Goal: Task Accomplishment & Management: Manage account settings

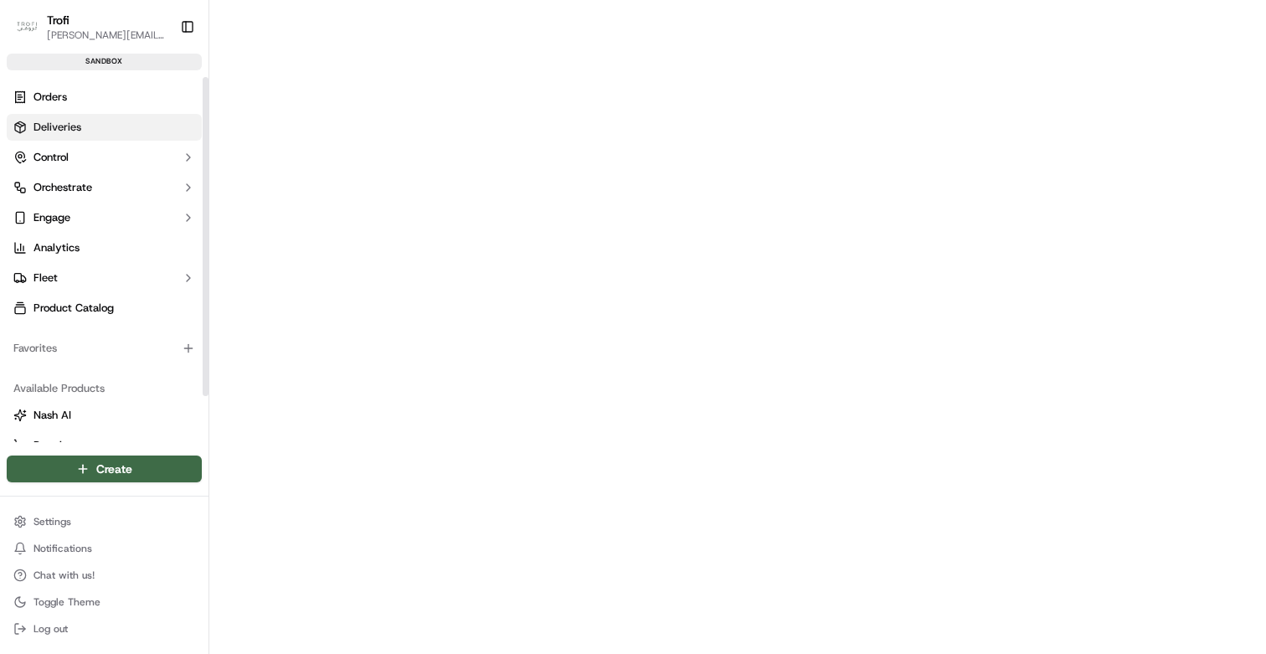
click at [65, 127] on span "Deliveries" at bounding box center [57, 127] width 48 height 15
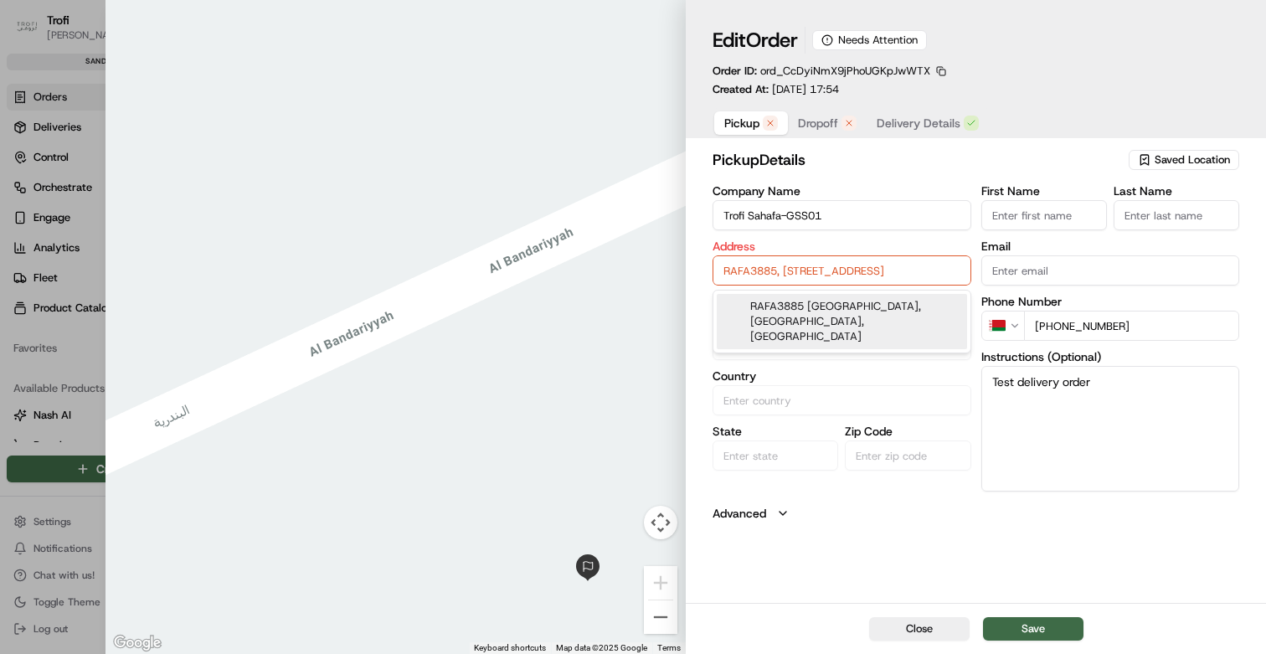
click at [857, 267] on input "RAFA3885, 3885 Al Bandariyyah, 7778، حي الفلاح، Riyadh 13314, Saudi Arabia" at bounding box center [842, 270] width 259 height 30
click at [828, 320] on div "RAFA3885 Al Bandariyyah, 7778, Riyadh 13314, Saudi Arabia" at bounding box center [842, 321] width 250 height 55
type input "RAFA3885, 3885 Al Bandariyyah, 7778، حي الفلاح، Riyadh 13314, Saudi Arabia"
type input "[GEOGRAPHIC_DATA]"
type input "Saudi Arabia"
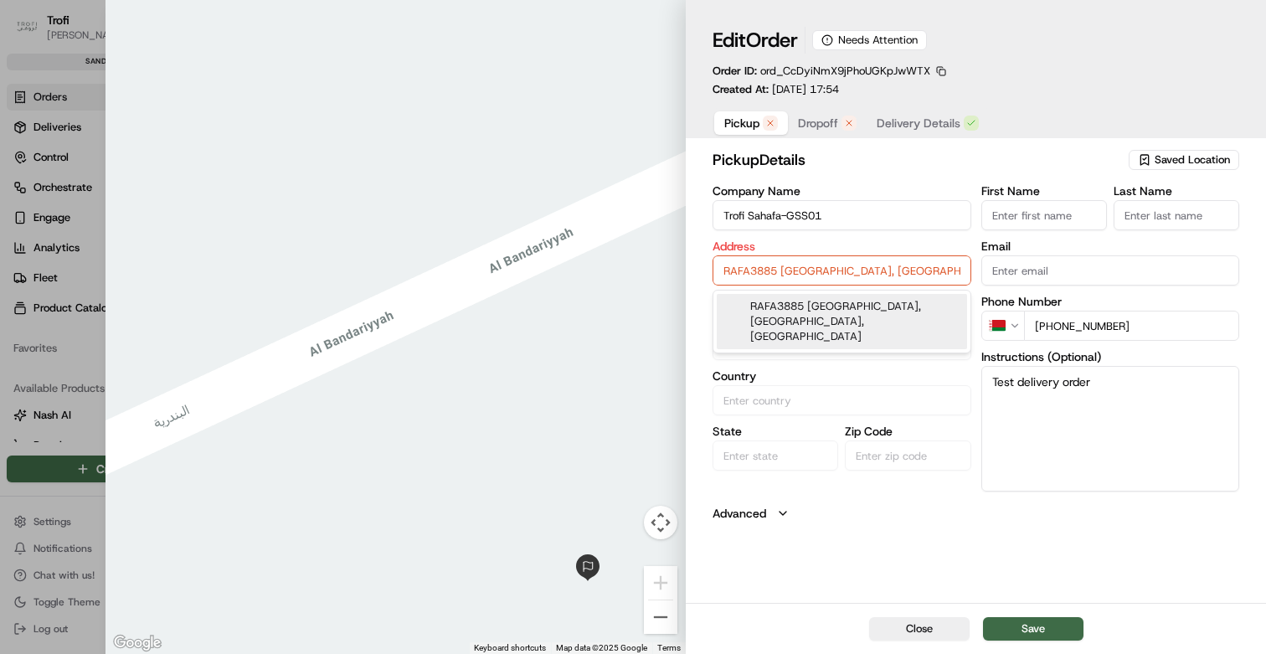
type input "[GEOGRAPHIC_DATA]"
type input "13314"
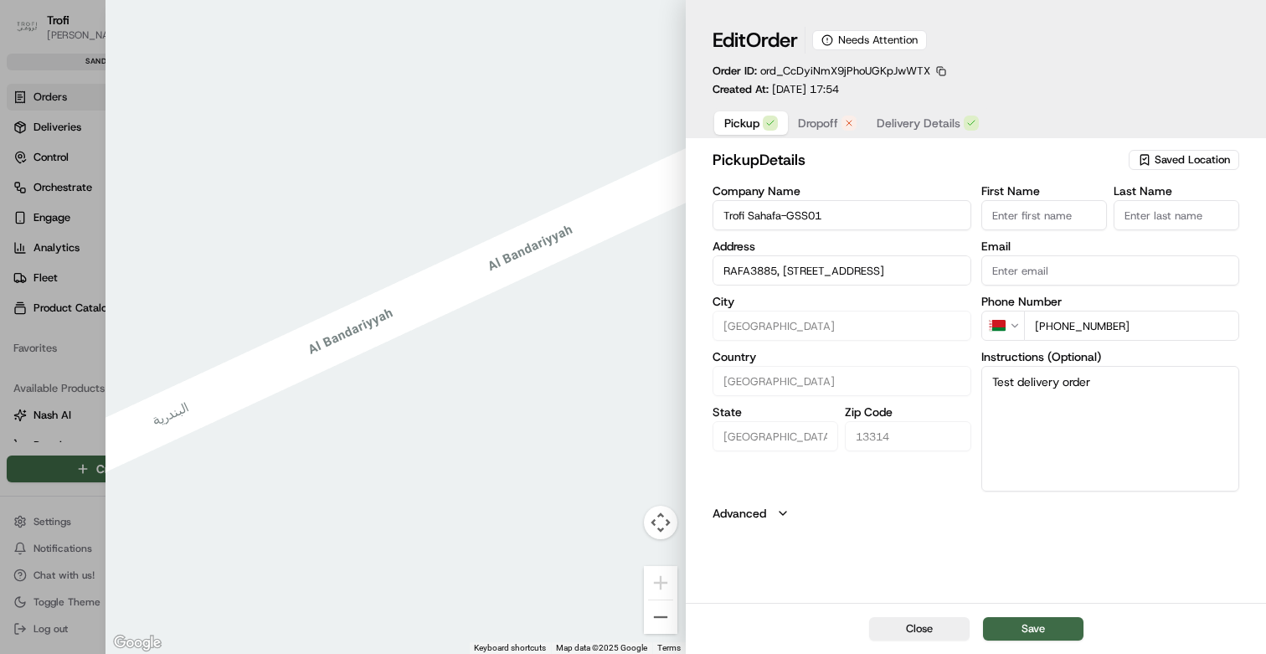
click at [816, 124] on span "Dropoff" at bounding box center [818, 123] width 40 height 17
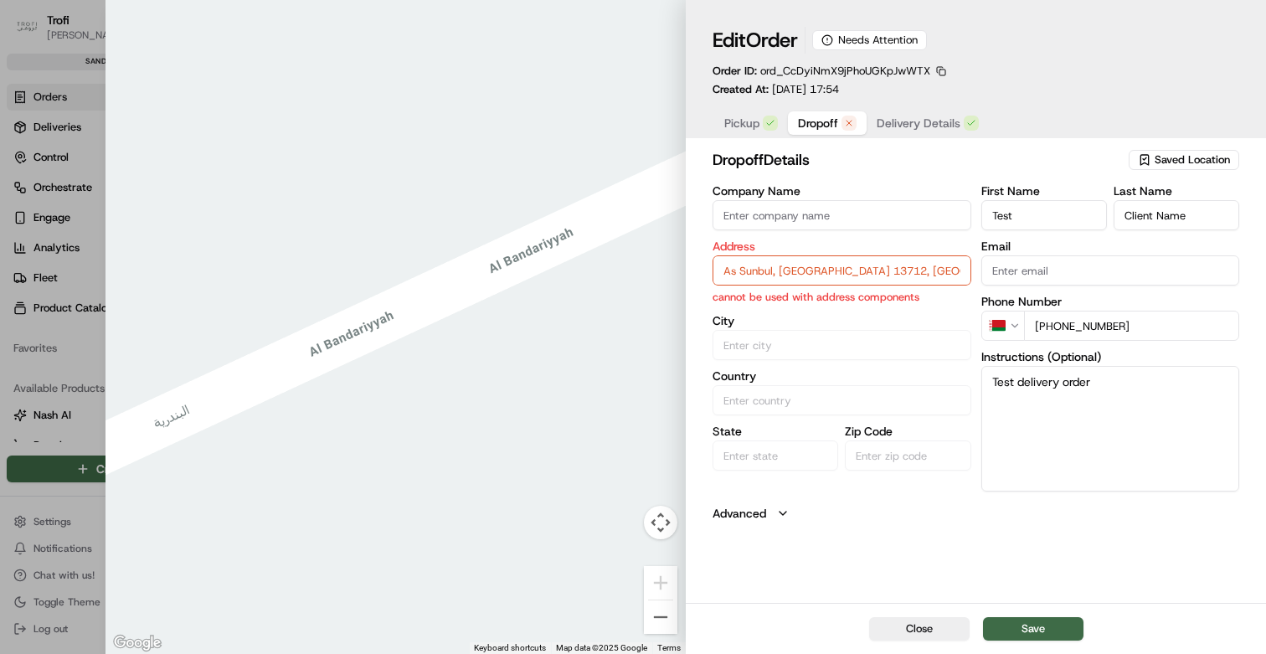
click at [821, 280] on input "As Sunbul, Riyadh 13712, Saudi Arabia" at bounding box center [842, 270] width 259 height 30
click at [738, 124] on span "Pickup" at bounding box center [741, 123] width 35 height 17
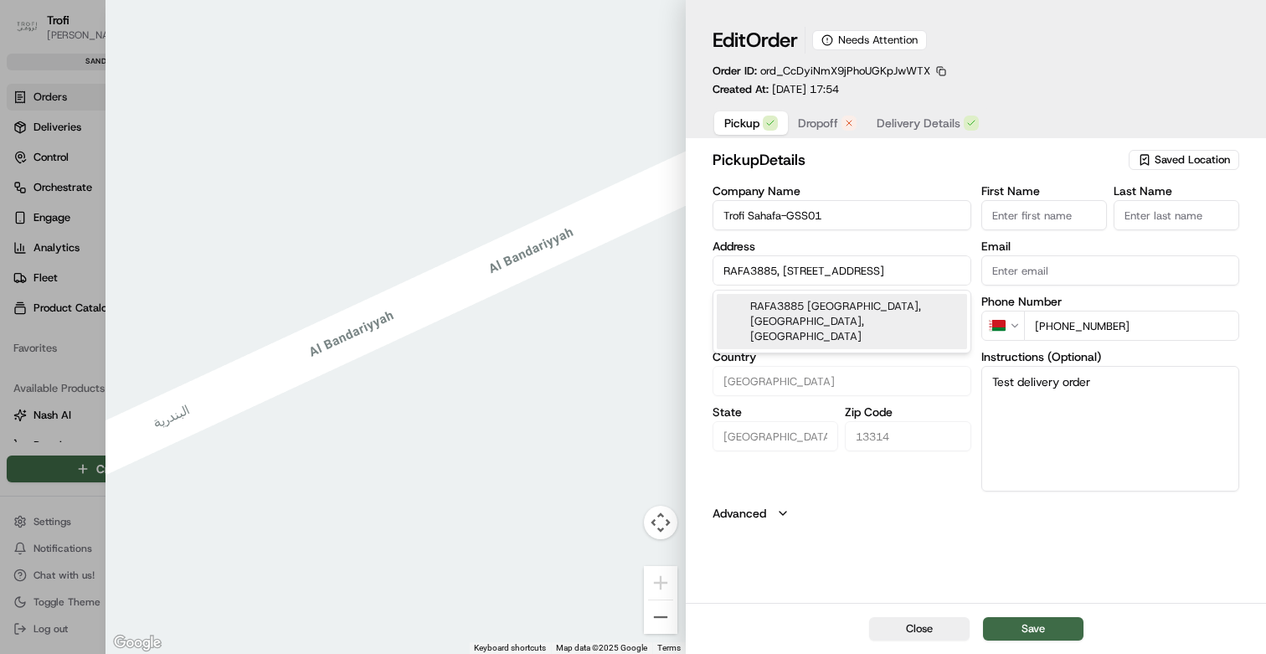
click at [841, 267] on input "RAFA3885, 3885 Al Bandariyyah, 7778، حي الفلاح، Riyadh 13314, Saudi Arabia" at bounding box center [842, 270] width 259 height 30
click at [818, 118] on span "Dropoff" at bounding box center [818, 123] width 40 height 17
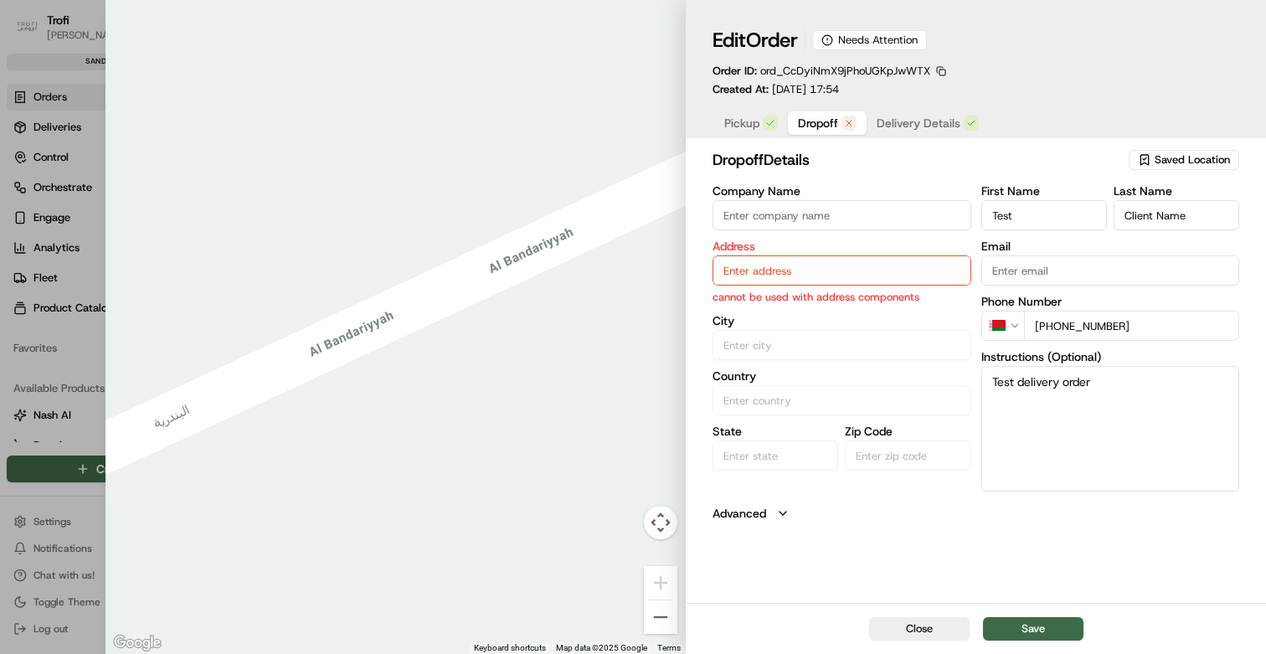
click at [783, 266] on input "text" at bounding box center [842, 270] width 259 height 30
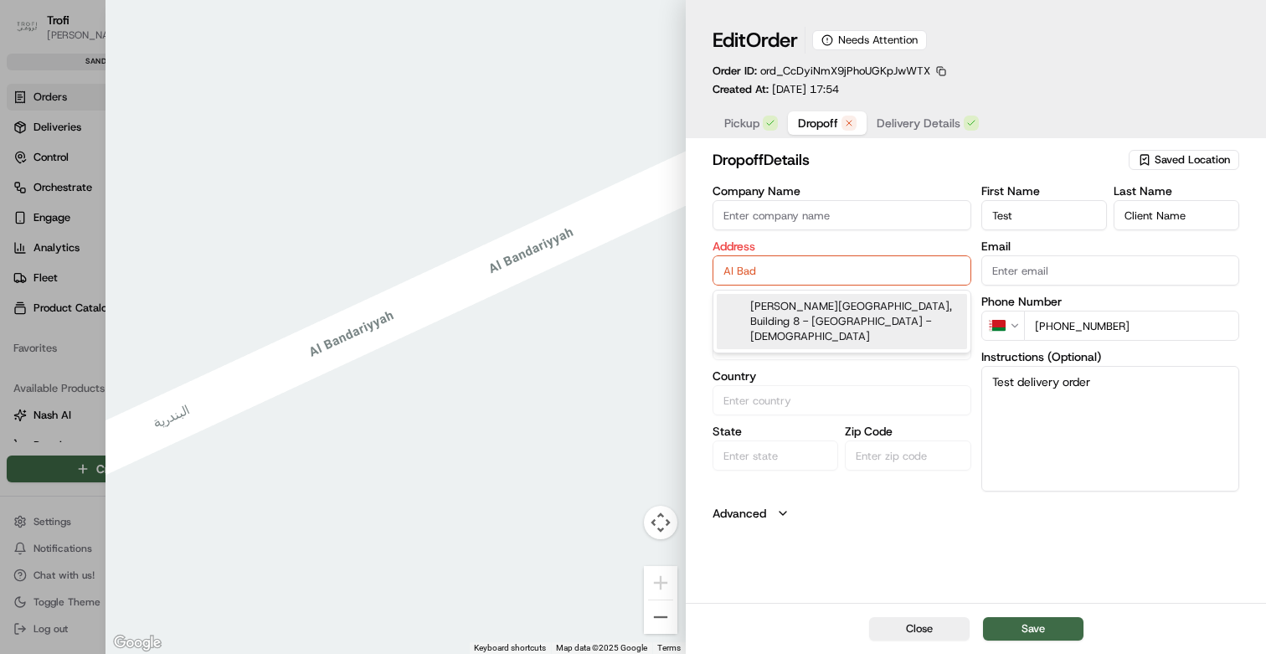
click at [788, 309] on div "Al Badia Residence, Building 8 - Dubai - United Arab Emirates" at bounding box center [842, 321] width 250 height 55
type input "Al Badia Residence, Building 8 - Dubai Festival City - Dubai - United Arab Emir…"
type input "Dubai"
type input "United Arab Emirates"
type input "Dubai"
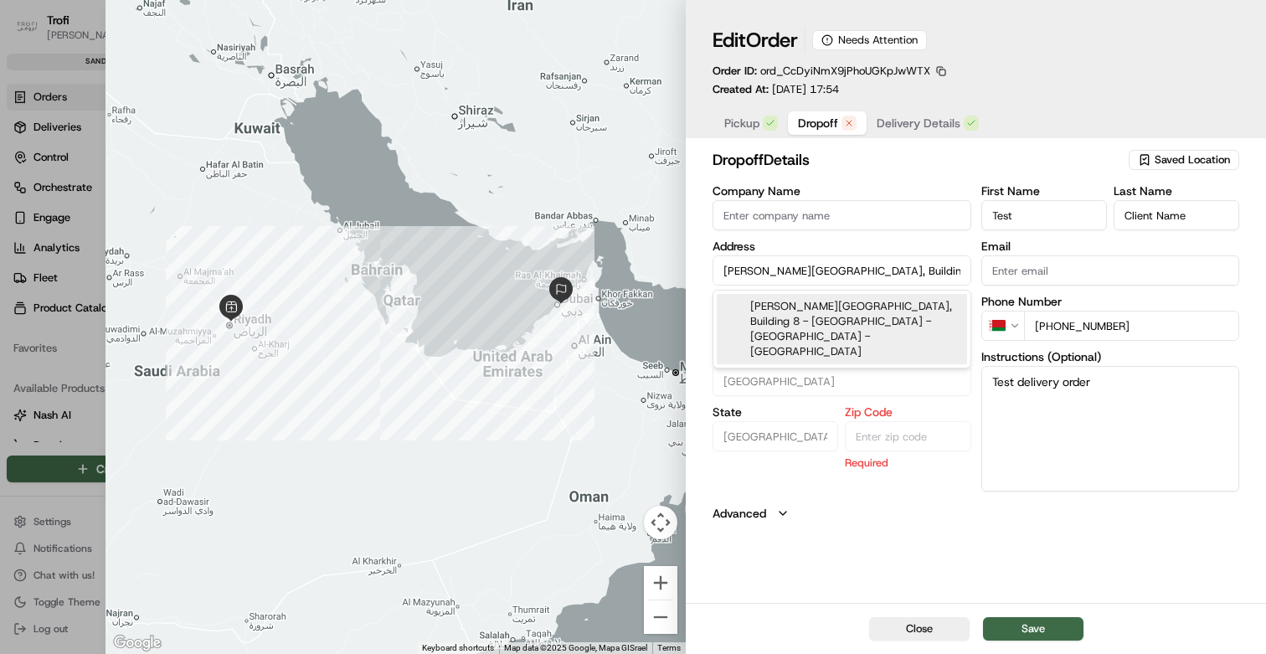
click at [831, 276] on input "Al Badia Residence, Building 8 - Dubai Festival City - Dubai - United Arab Emir…" at bounding box center [842, 270] width 259 height 30
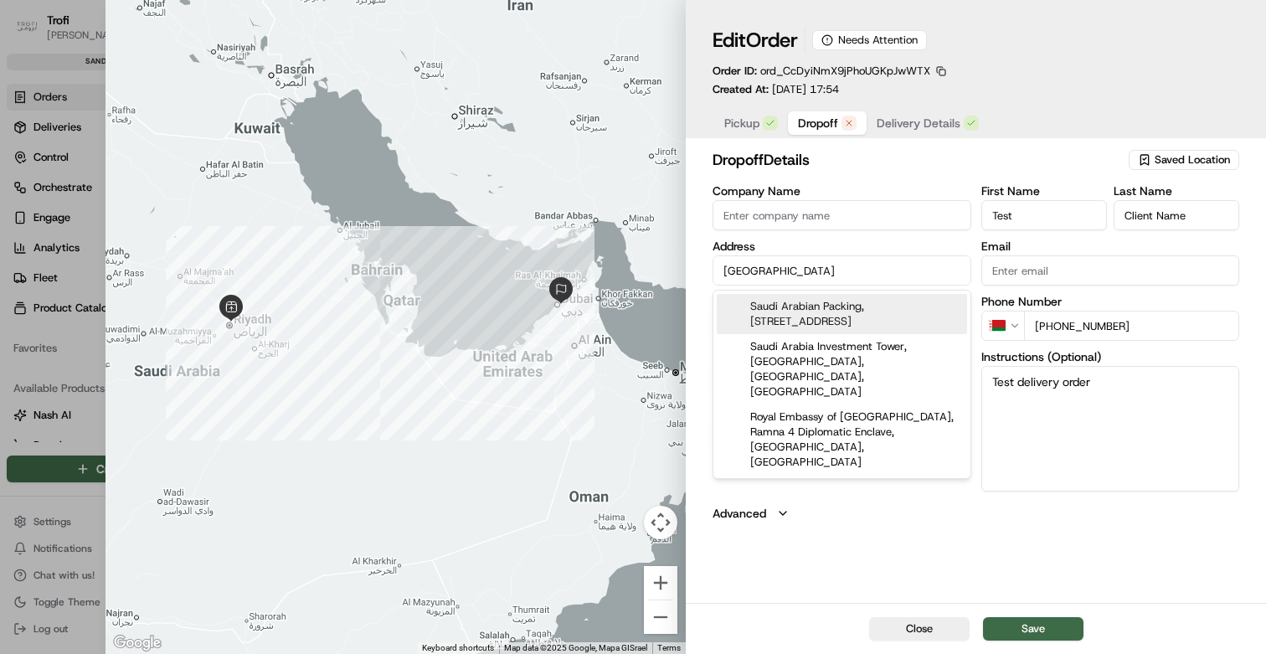
click at [833, 318] on div "Saudi Arabian Packing, 4 Street, Dammam Saudi Arabia" at bounding box center [842, 314] width 250 height 40
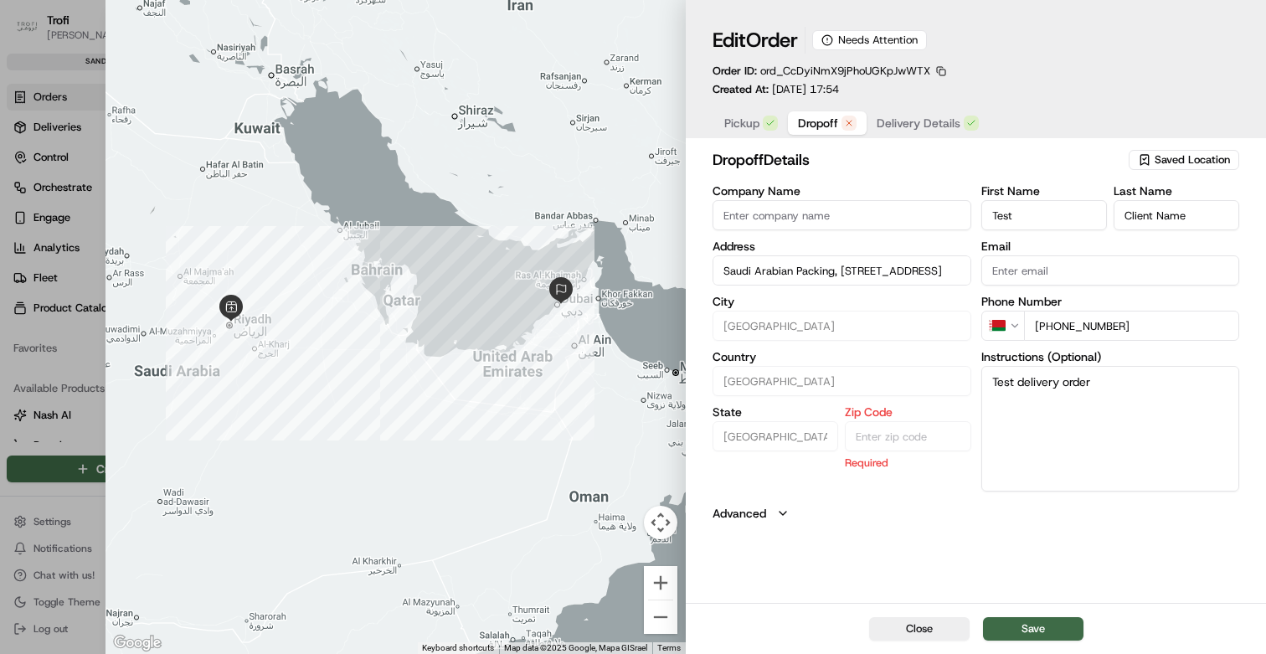
type input "Saudi Arabian Packing, 4 St, Dammam 32234, Saudi Arabia"
type input "Dammam"
type input "Saudi Arabia"
type input "Eastern Province"
type input "32234"
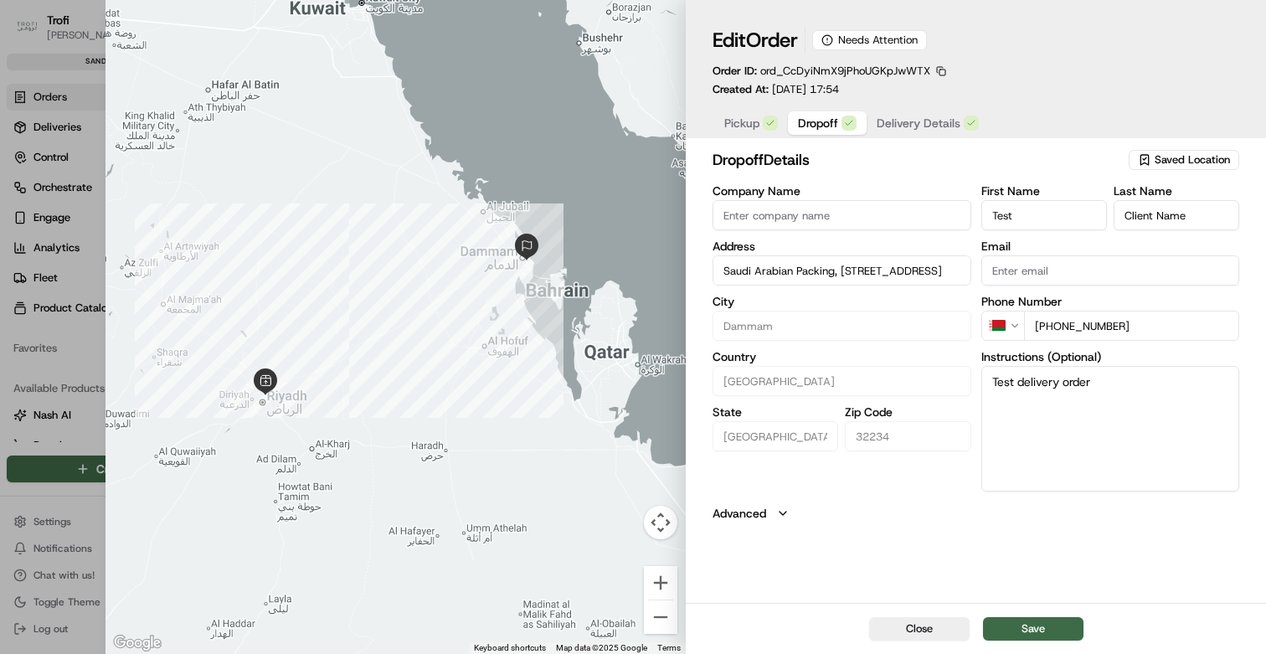
click at [826, 277] on input "Saudi Arabian Packing, 4 St, Dammam 32234, Saudi Arabia" at bounding box center [842, 270] width 259 height 30
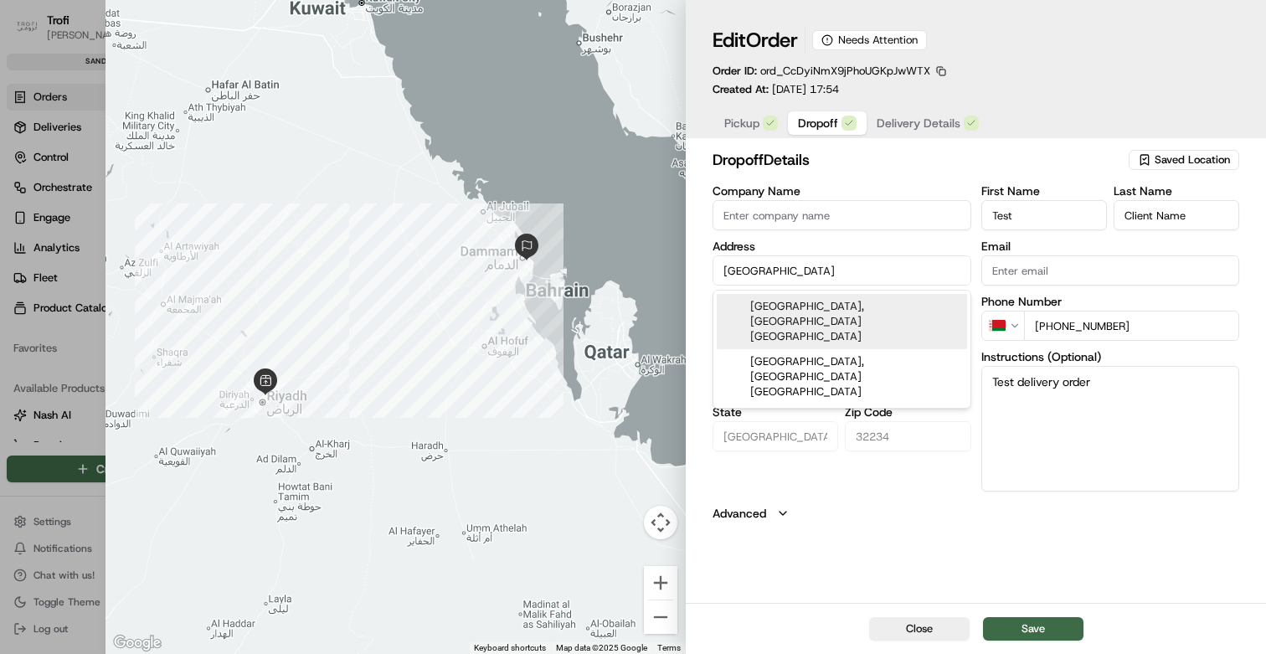
click at [825, 304] on div "Riyadh TV Tower, Riyadh Saudi Arabia" at bounding box center [842, 321] width 250 height 55
type input "[GEOGRAPHIC_DATA], [PERSON_NAME], [GEOGRAPHIC_DATA] 12735, [GEOGRAPHIC_DATA]"
type input "[GEOGRAPHIC_DATA]"
type input "12735"
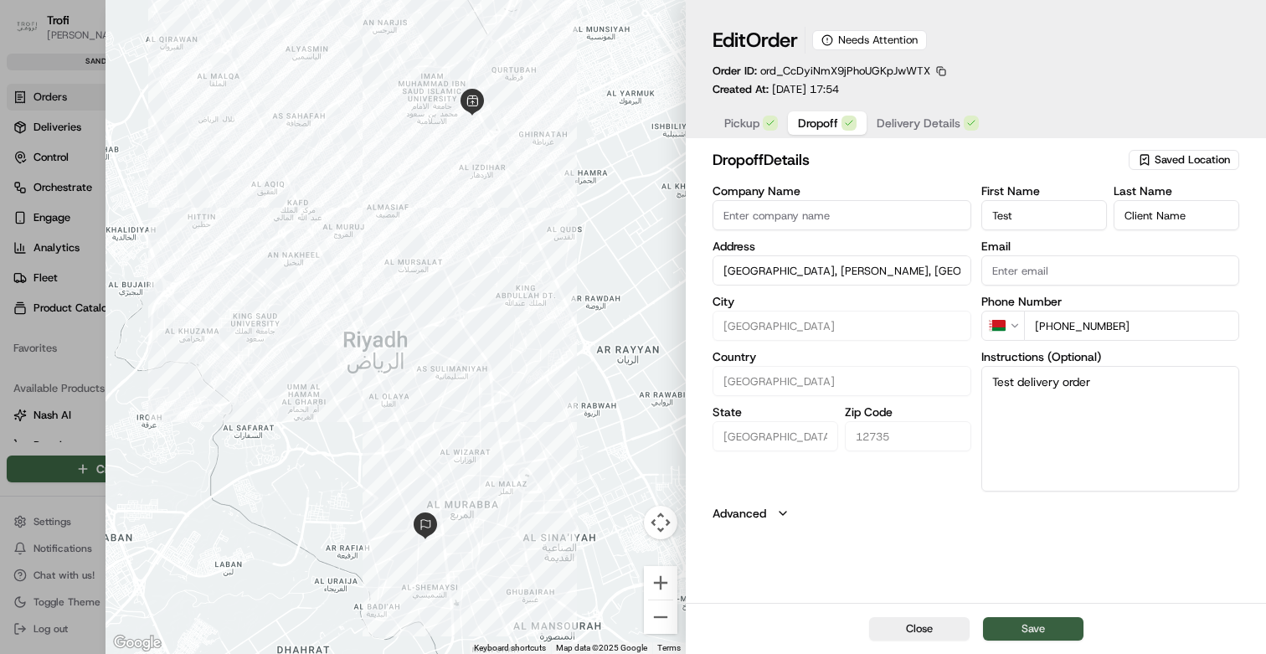
type input "[GEOGRAPHIC_DATA], [PERSON_NAME], [GEOGRAPHIC_DATA] 12735, [GEOGRAPHIC_DATA]"
click at [1027, 634] on button "Save" at bounding box center [1033, 628] width 100 height 23
type input "+1"
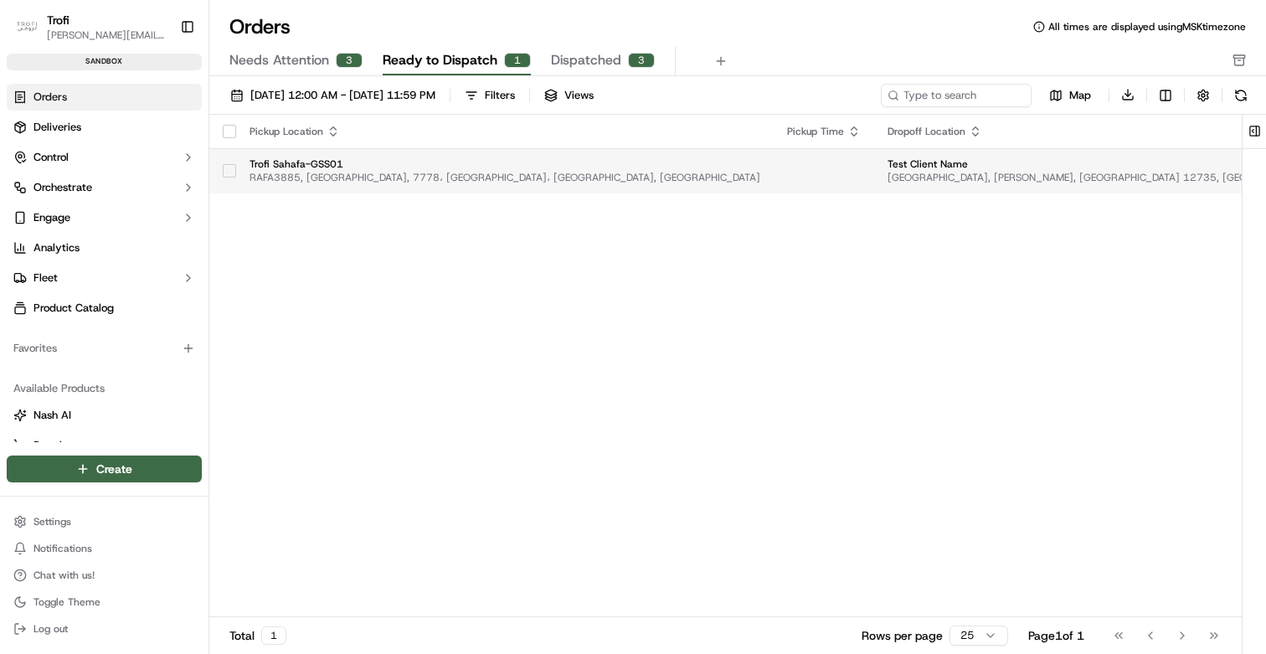
click at [237, 171] on td "Trofi Sahafa-GSS01 RAFA3885, 3885 Al Bandariyyah, 7778، حي الفلاح، 7778, Riyadh…" at bounding box center [505, 170] width 538 height 45
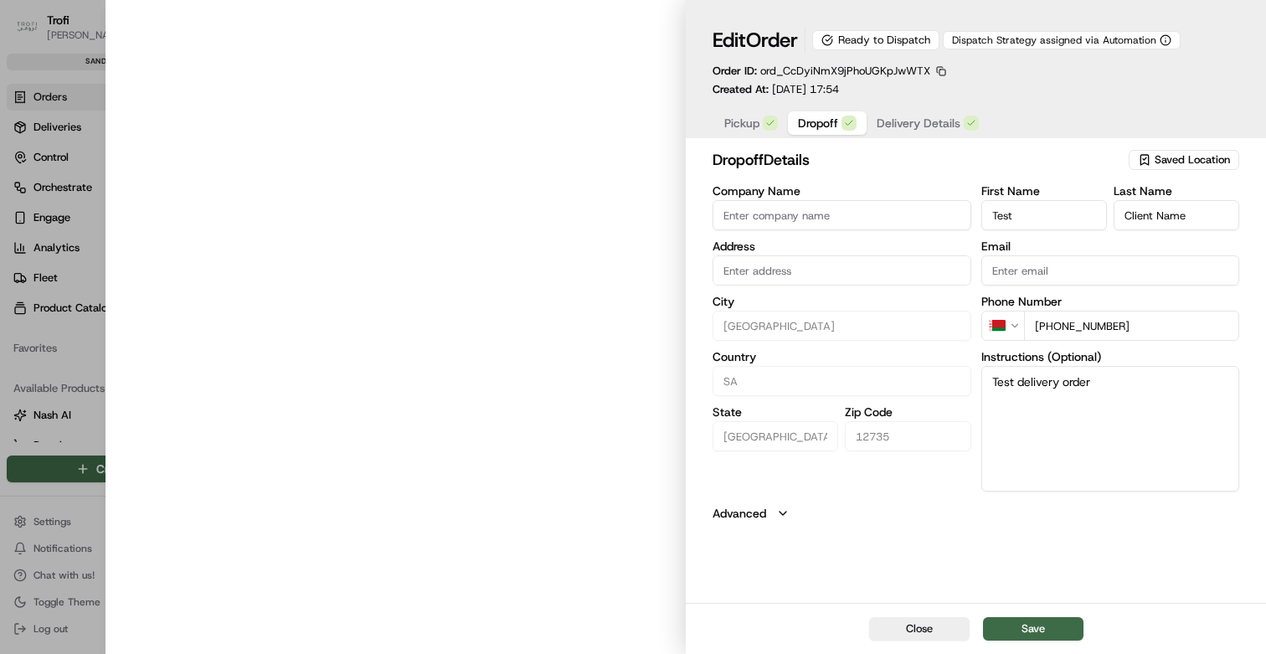
type input "[GEOGRAPHIC_DATA], [PERSON_NAME], [GEOGRAPHIC_DATA] 12735, [GEOGRAPHIC_DATA]"
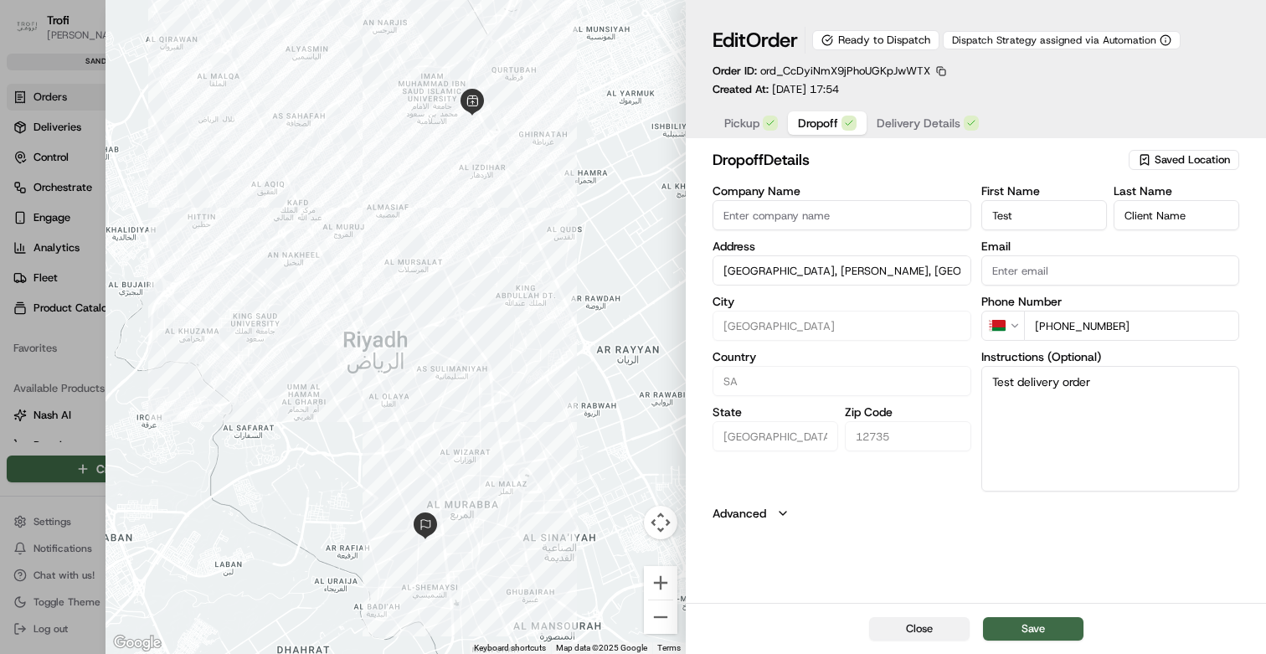
click at [961, 640] on button "Close" at bounding box center [919, 628] width 100 height 23
type input "+1"
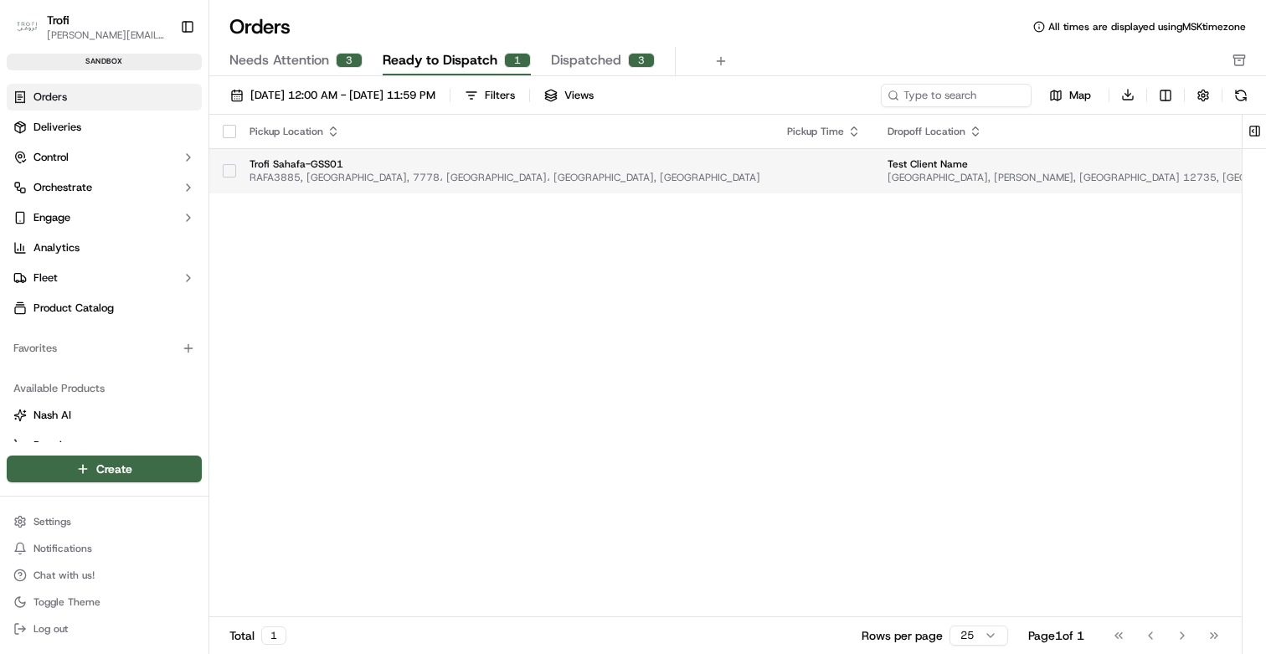
click at [225, 174] on button "button" at bounding box center [229, 170] width 13 height 13
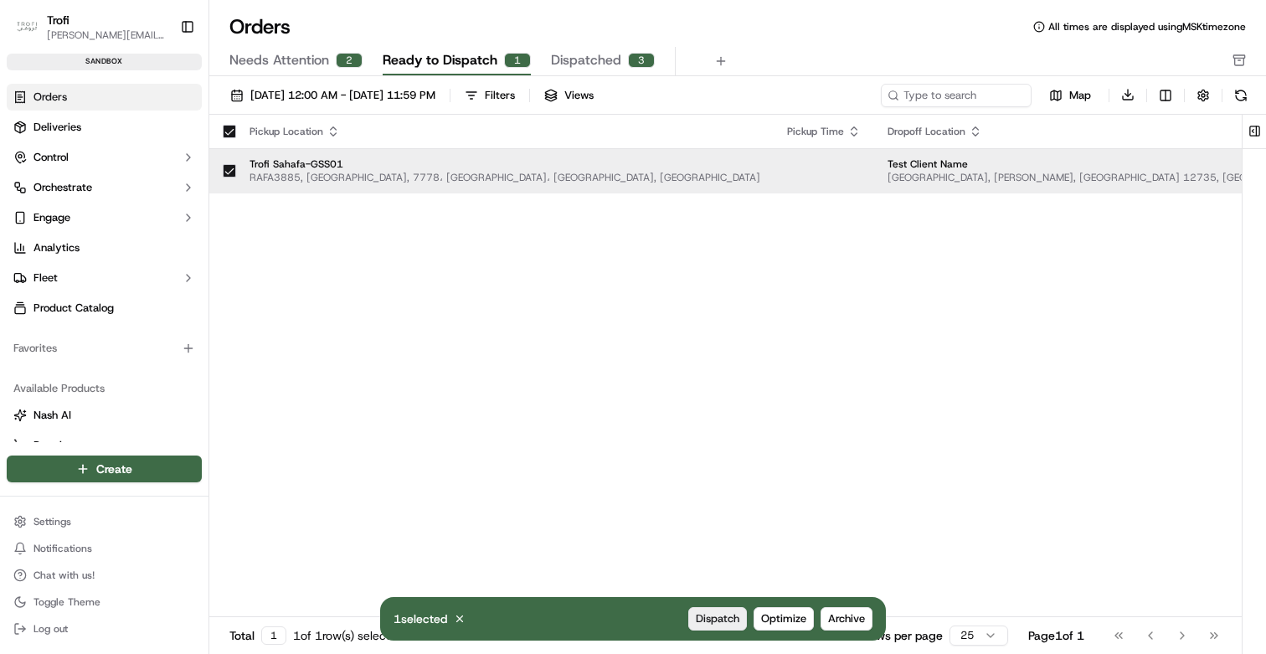
click at [730, 622] on span "Dispatch" at bounding box center [718, 618] width 44 height 15
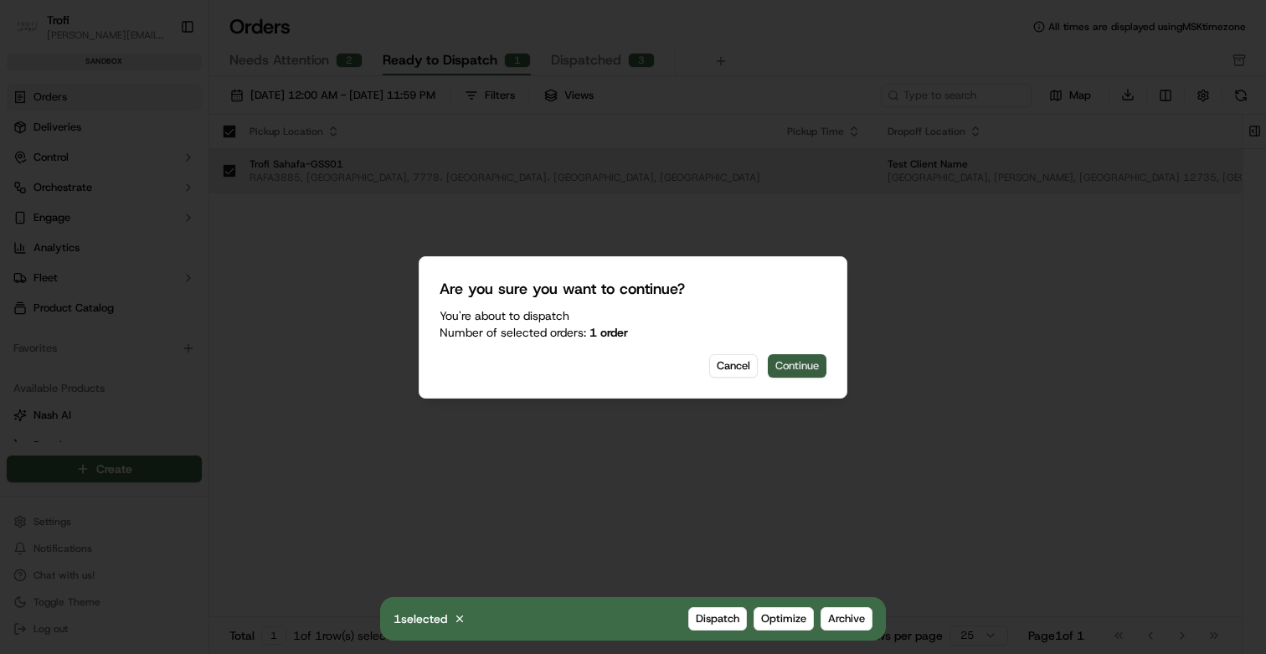
click at [805, 366] on button "Continue" at bounding box center [797, 365] width 59 height 23
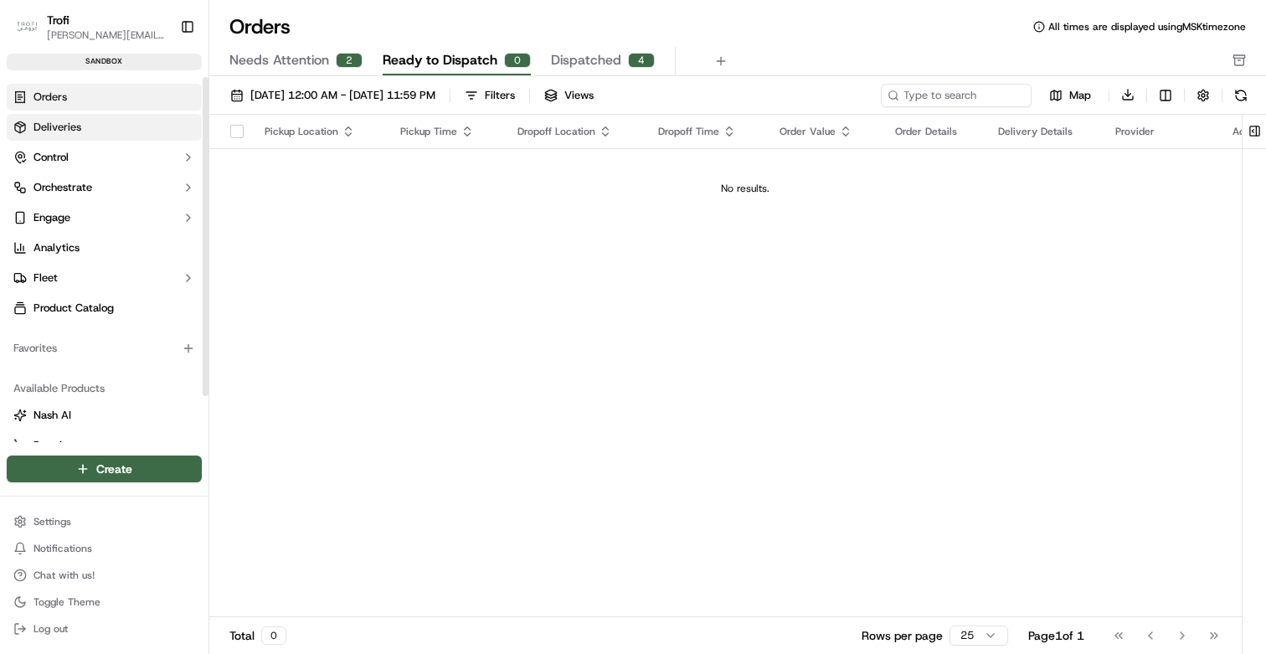
click at [51, 126] on span "Deliveries" at bounding box center [57, 127] width 48 height 15
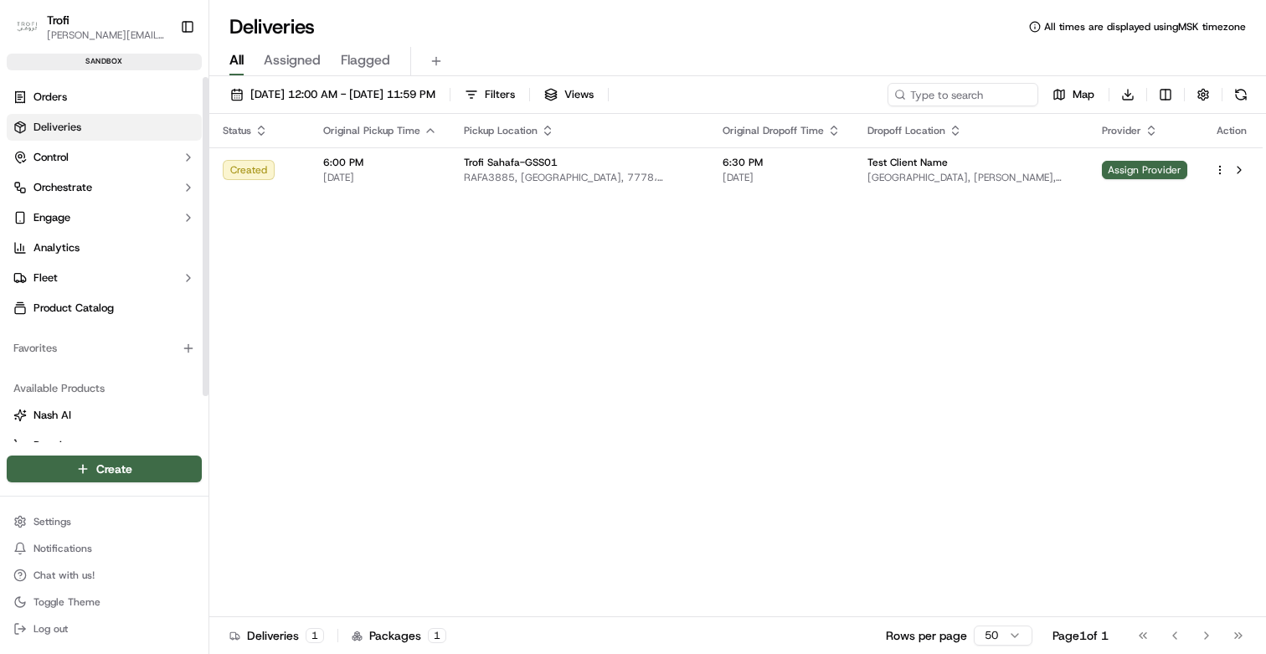
scroll to position [53, 0]
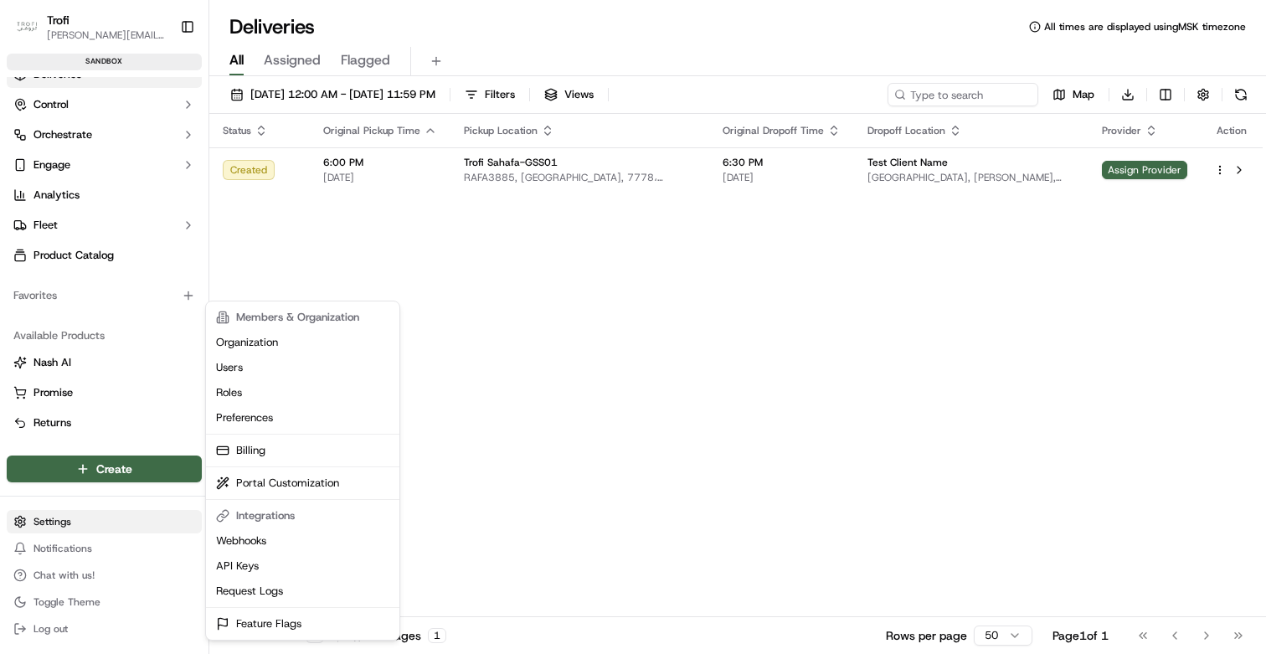
click at [90, 521] on html "Trofi d.kasperovich@dev.family Toggle Sidebar sandbox Orders Deliveries Control…" at bounding box center [633, 327] width 1266 height 654
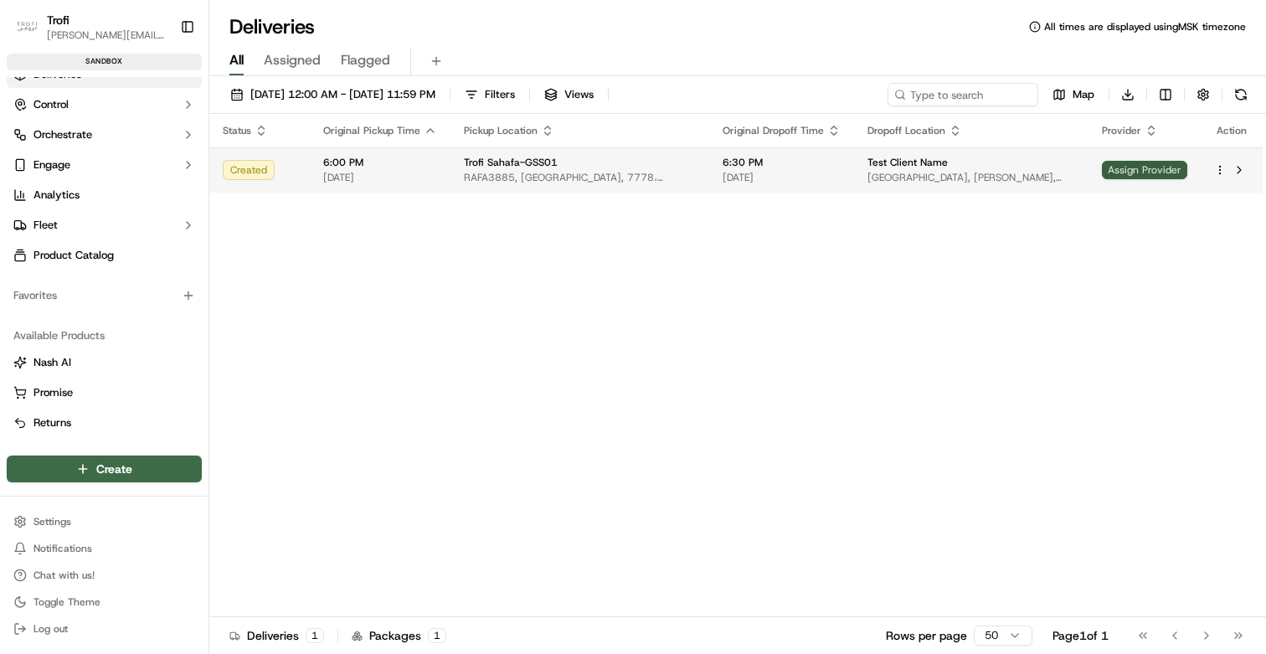
click at [1140, 174] on span "Assign Provider" at bounding box center [1144, 170] width 85 height 18
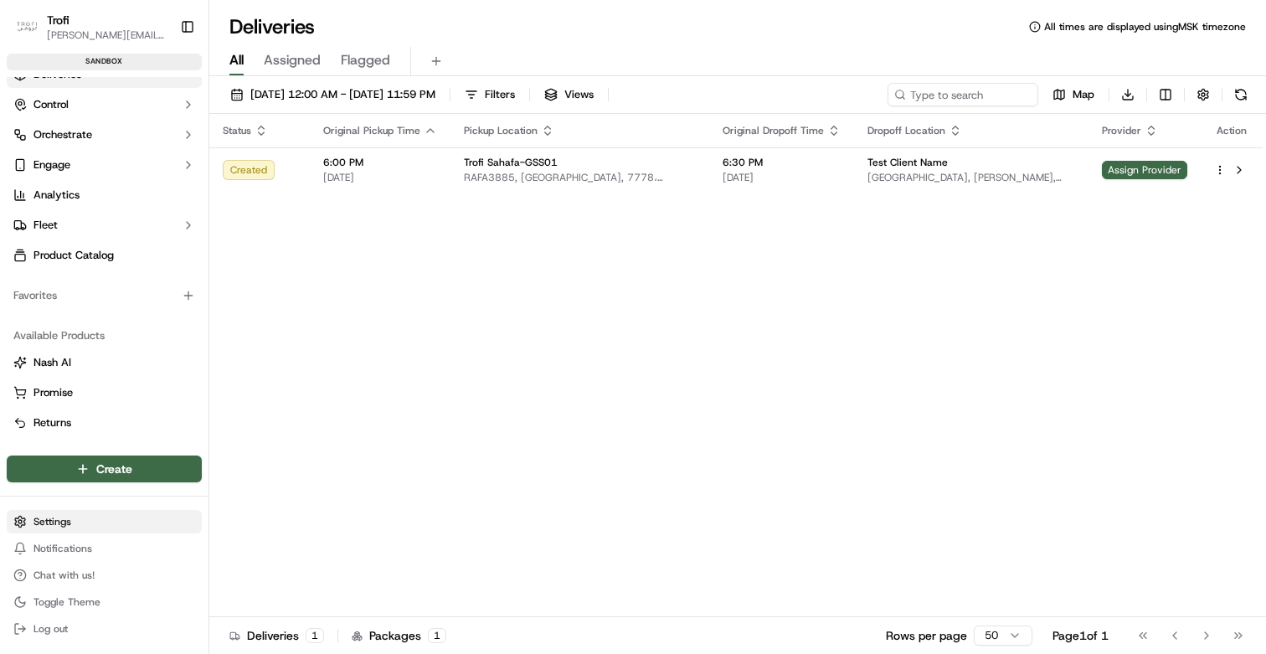
click at [64, 527] on html "Trofi d.kasperovich@dev.family Toggle Sidebar sandbox Orders Deliveries Control…" at bounding box center [633, 327] width 1266 height 654
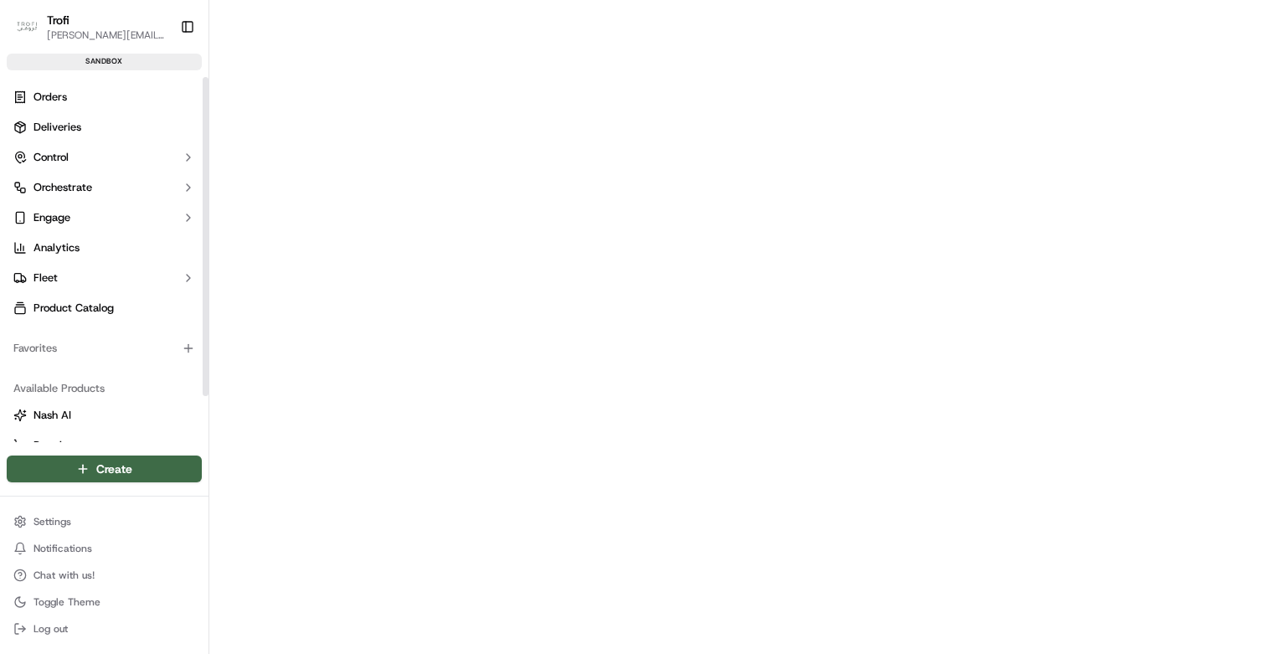
scroll to position [53, 0]
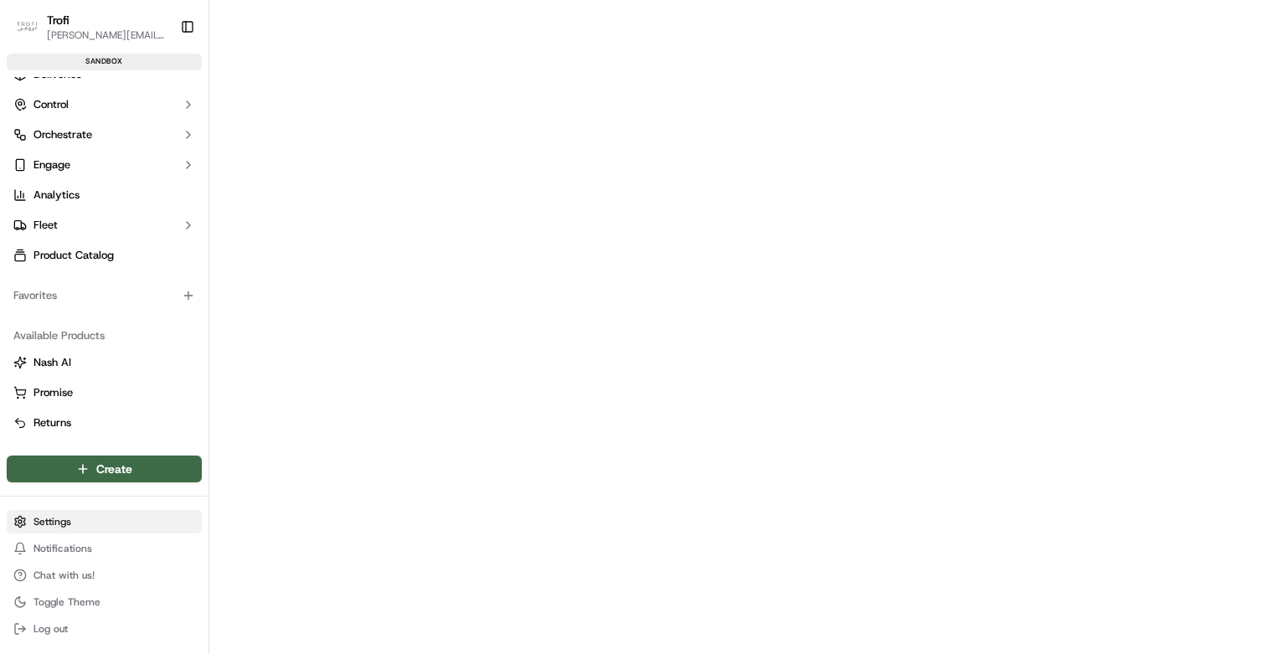
click at [110, 520] on html "Trofi d.kasperovich@dev.family Toggle Sidebar sandbox Orders Deliveries Control…" at bounding box center [633, 327] width 1266 height 654
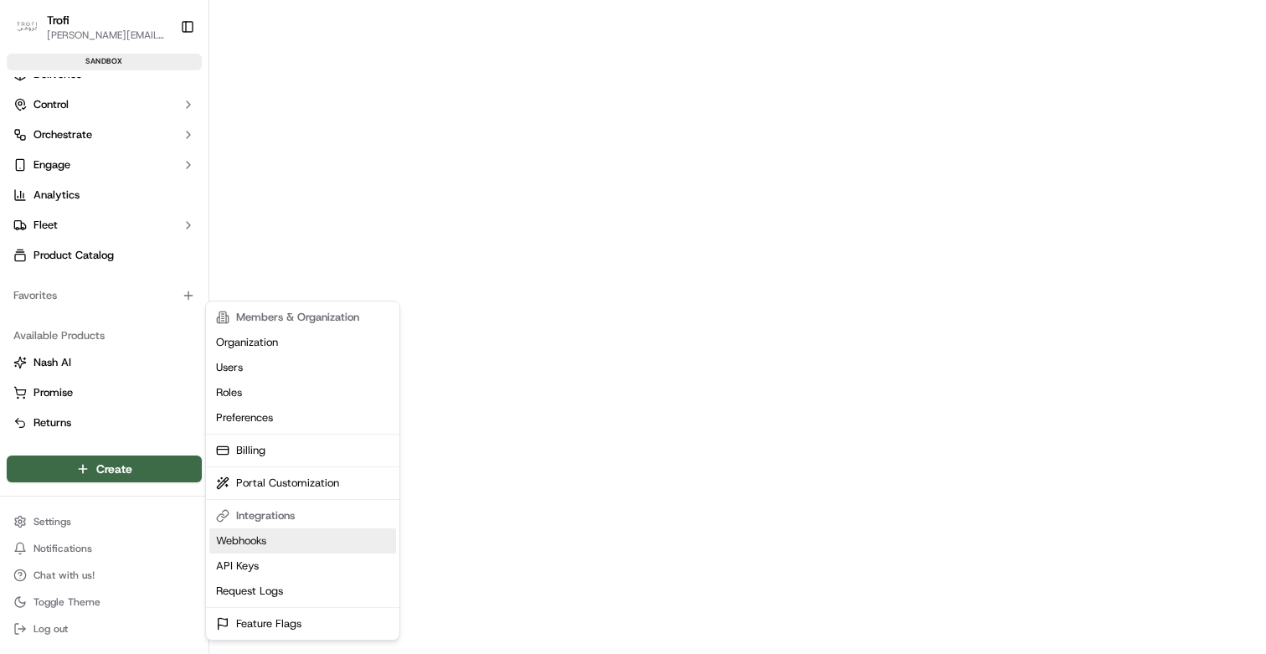
click at [283, 544] on link "Webhooks" at bounding box center [302, 540] width 187 height 25
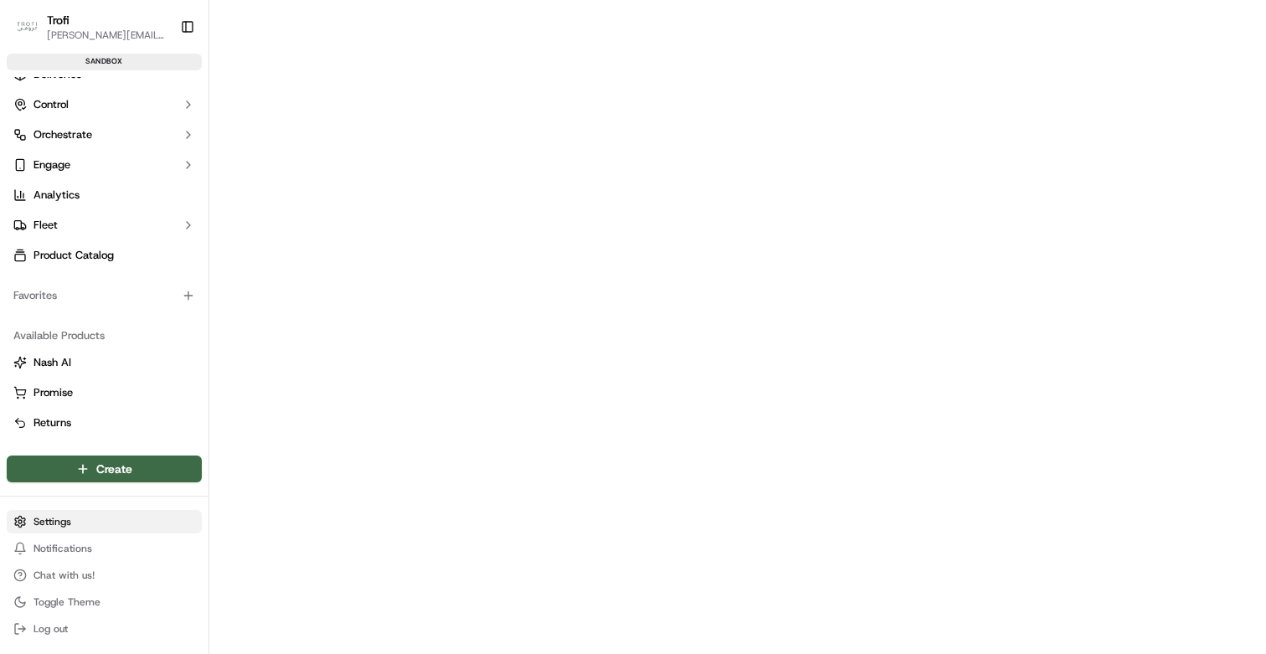
click at [145, 518] on html "Trofi d.kasperovich@dev.family Toggle Sidebar sandbox Orders Deliveries Control…" at bounding box center [633, 327] width 1266 height 654
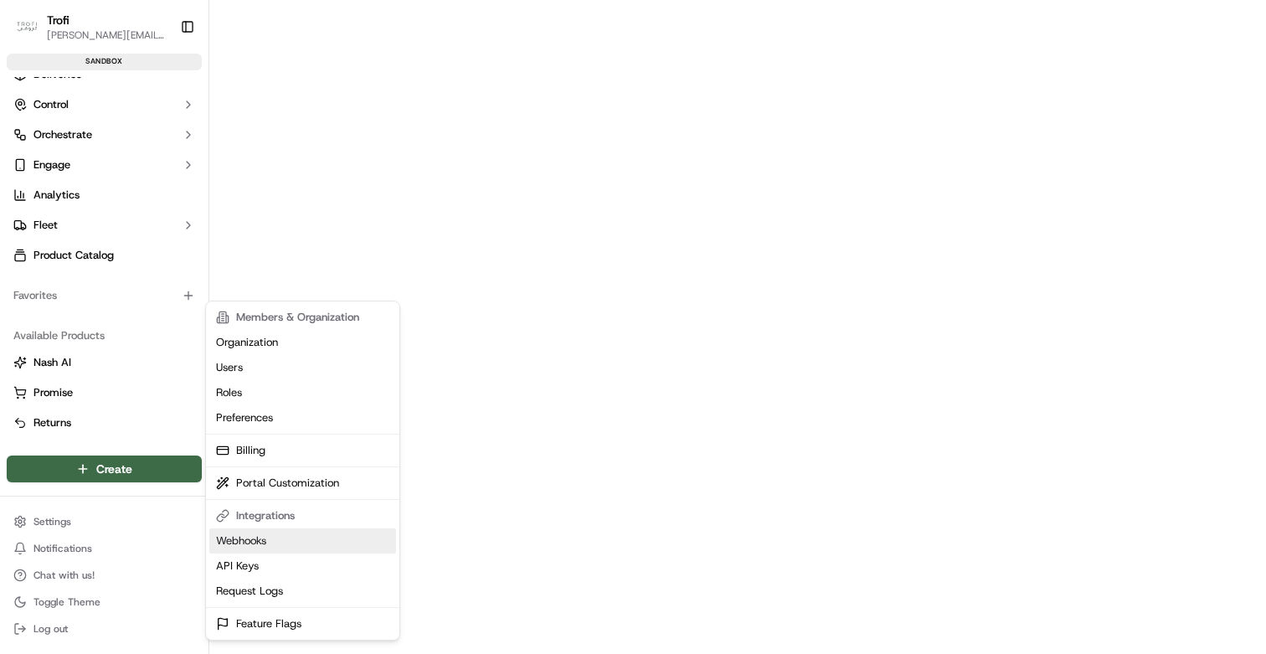
click at [253, 538] on link "Webhooks" at bounding box center [302, 540] width 187 height 25
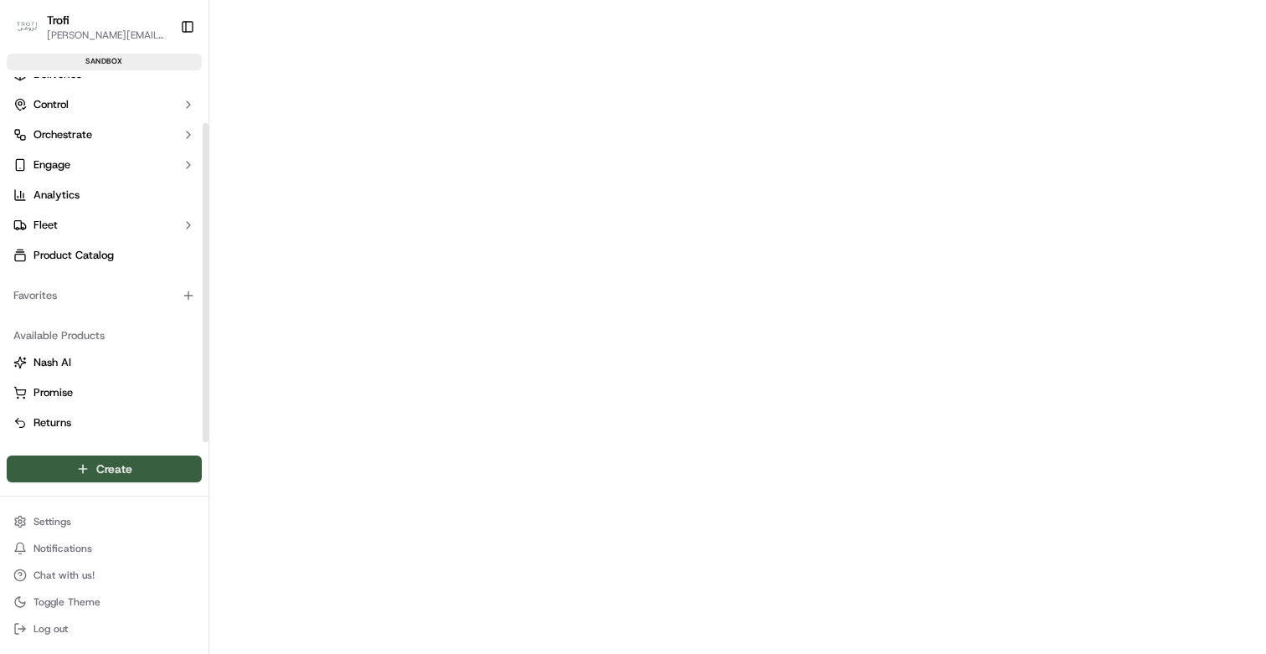
click at [50, 476] on html "Trofi d.kasperovich@dev.family Toggle Sidebar sandbox Orders Deliveries Control…" at bounding box center [633, 327] width 1266 height 654
click at [147, 428] on html "Trofi d.kasperovich@dev.family Toggle Sidebar sandbox Orders Deliveries Control…" at bounding box center [633, 327] width 1266 height 654
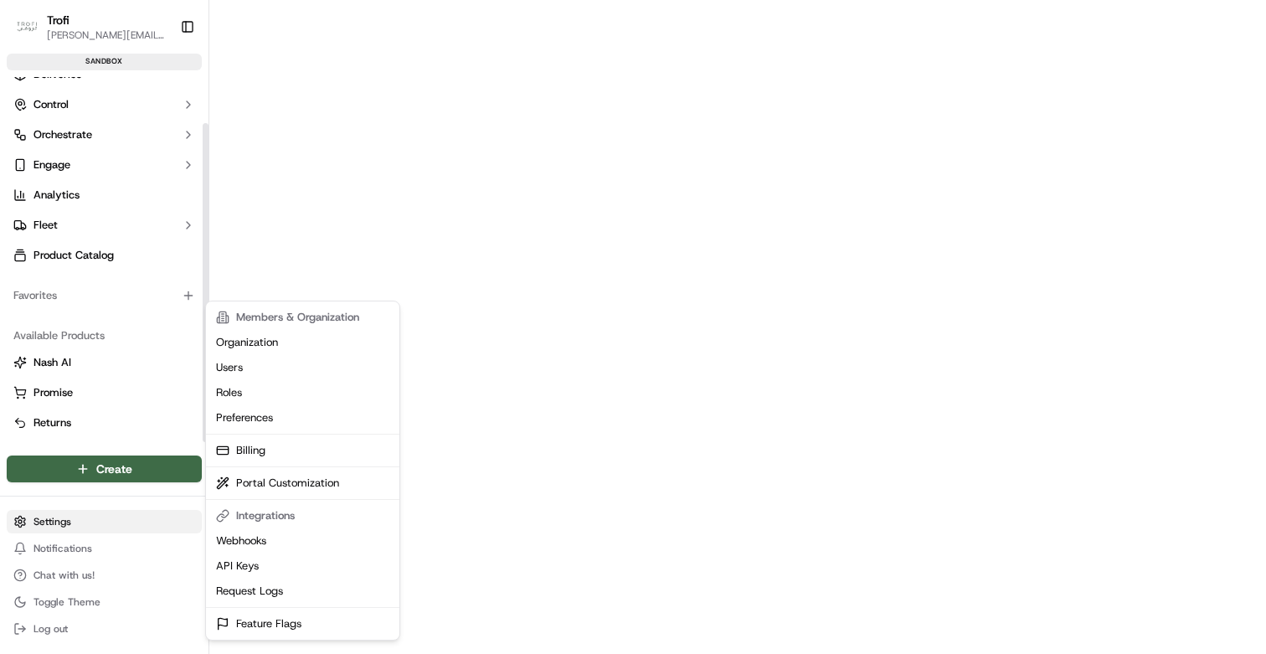
click at [83, 517] on html "Trofi d.kasperovich@dev.family Toggle Sidebar sandbox Orders Deliveries Control…" at bounding box center [633, 327] width 1266 height 654
click at [268, 541] on link "Webhooks" at bounding box center [302, 540] width 187 height 25
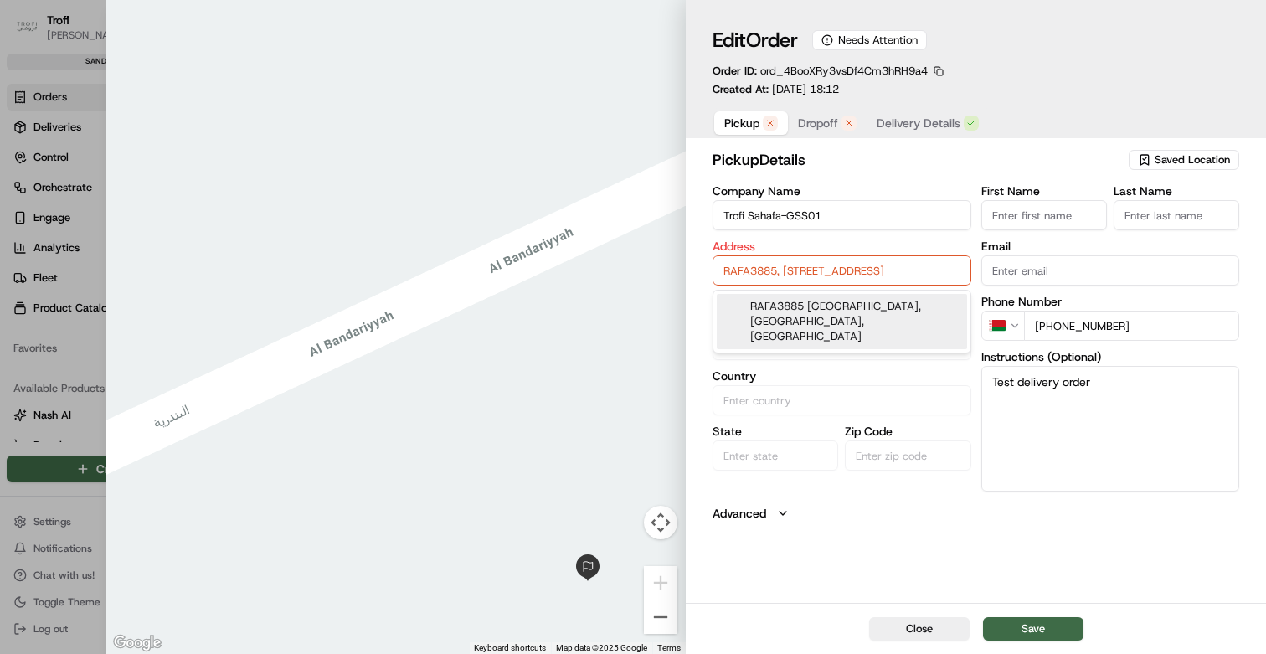
click at [819, 267] on input "RAFA3885, [STREET_ADDRESS]" at bounding box center [842, 270] width 259 height 30
click at [810, 316] on div "RAFA3885 [GEOGRAPHIC_DATA], [GEOGRAPHIC_DATA], [GEOGRAPHIC_DATA]" at bounding box center [842, 321] width 250 height 55
type input "RAFA3885, [STREET_ADDRESS]"
type input "[GEOGRAPHIC_DATA]"
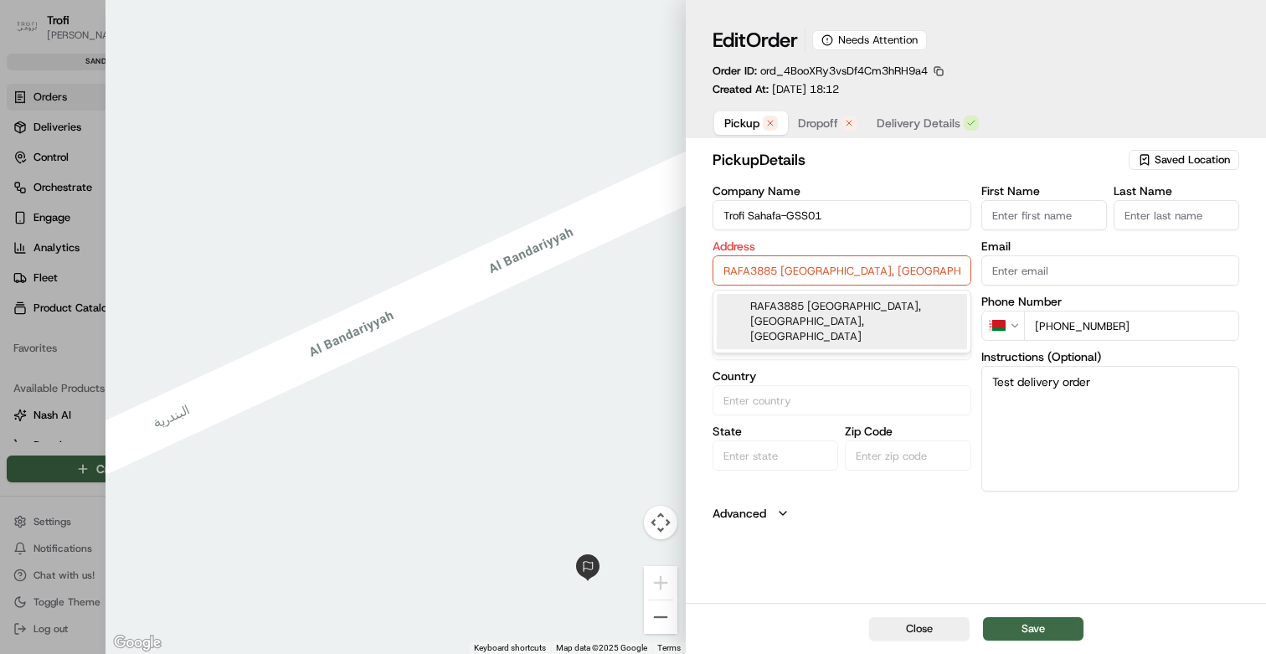
type input "[GEOGRAPHIC_DATA]"
type input "13314"
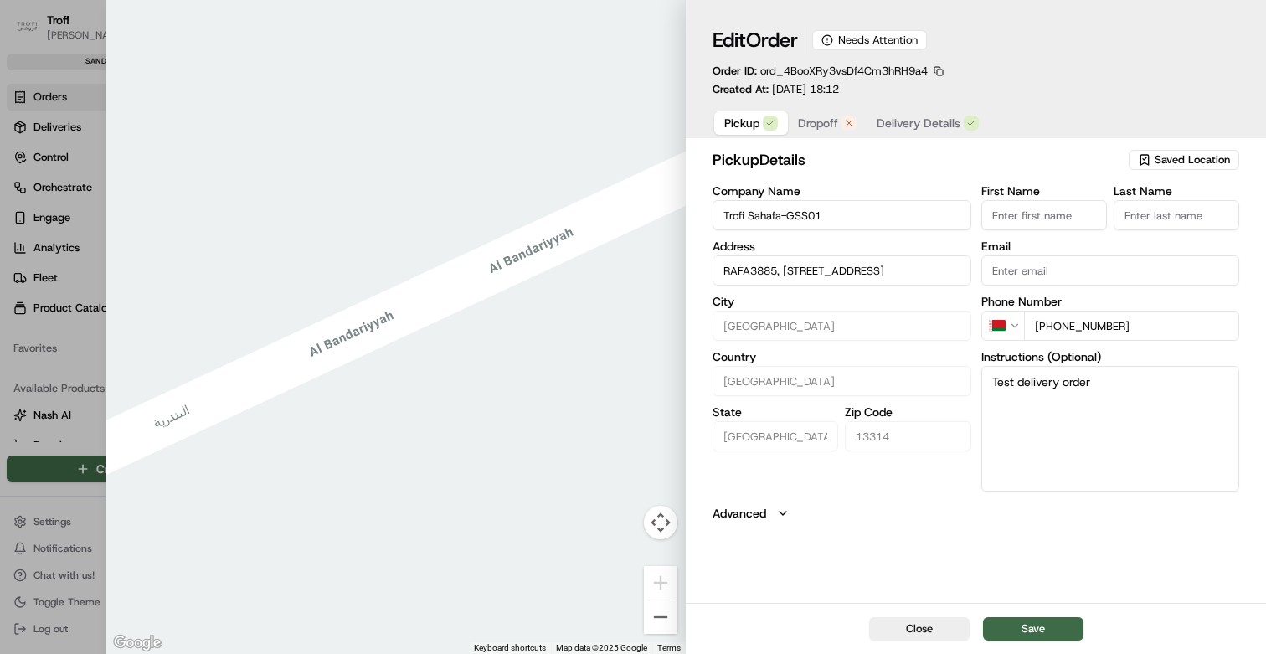
click at [825, 135] on button "Dropoff" at bounding box center [827, 122] width 79 height 23
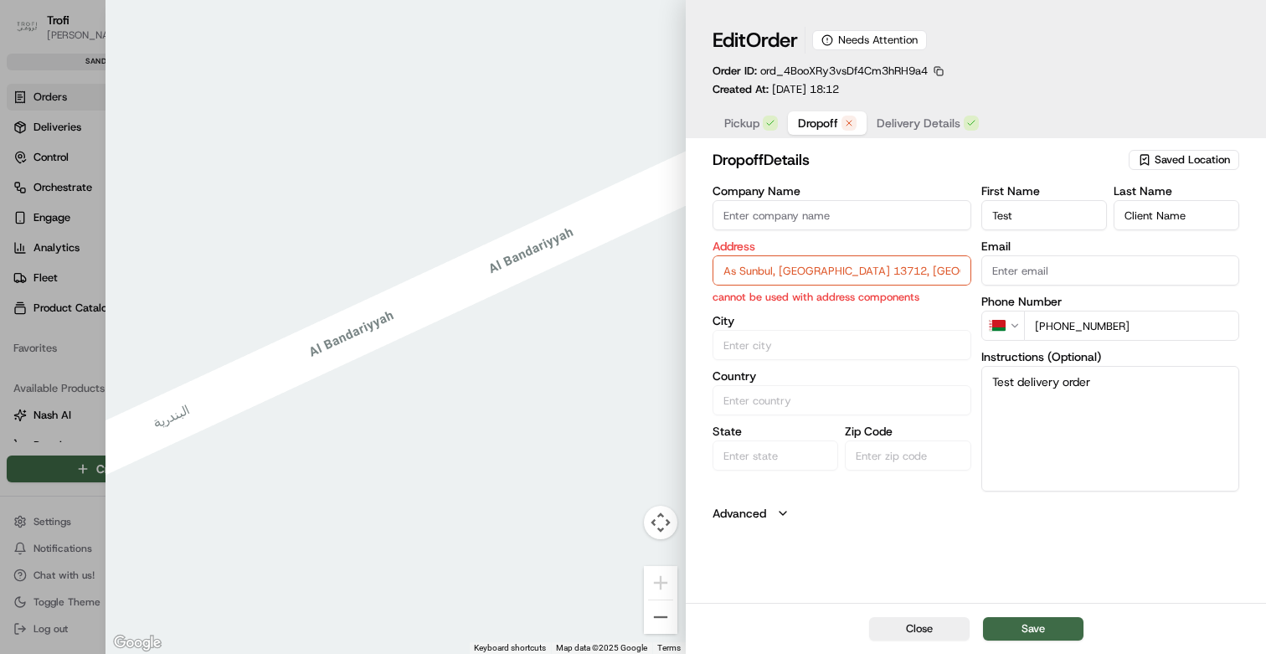
click at [790, 273] on input "As Sunbul, Riyadh 13712, Saudi Arabia" at bounding box center [842, 270] width 259 height 30
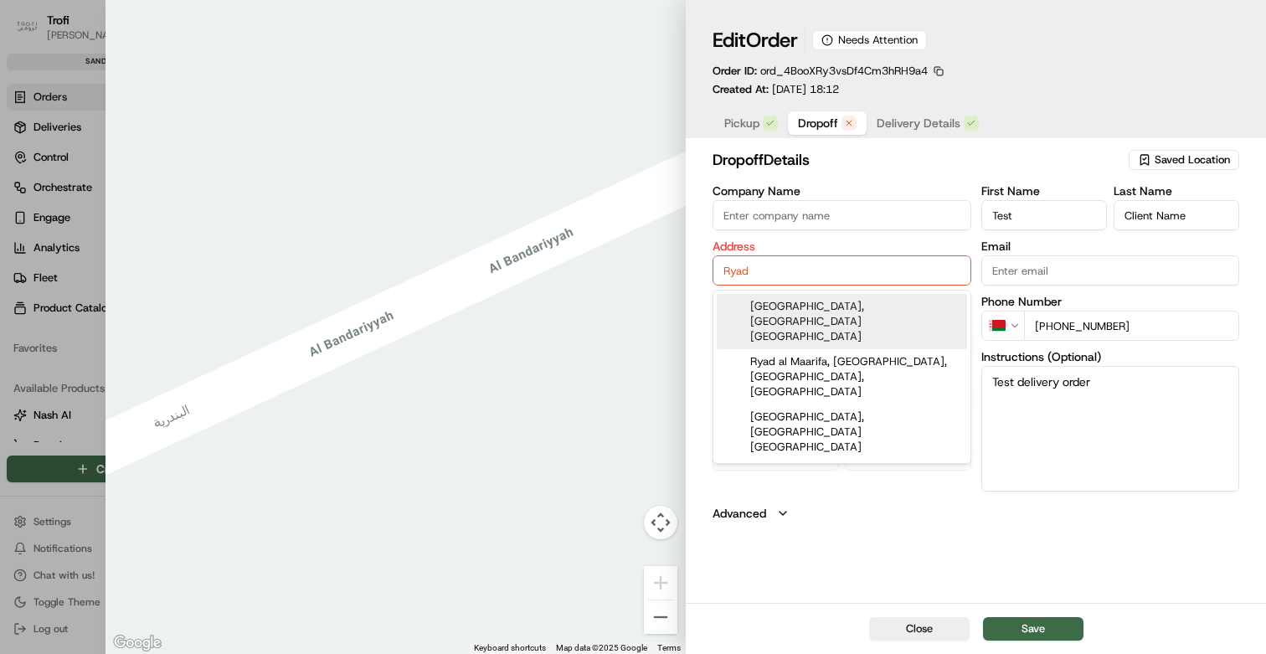
click at [837, 308] on div "Riyadh TV Tower, Riyadh Saudi Arabia" at bounding box center [842, 321] width 250 height 55
type input "Riyadh TV Tower, Al Wisham, Riyadh 12735, Saudi Arabia"
type input "Riyadh"
type input "Saudi Arabia"
type input "Riyadh Province"
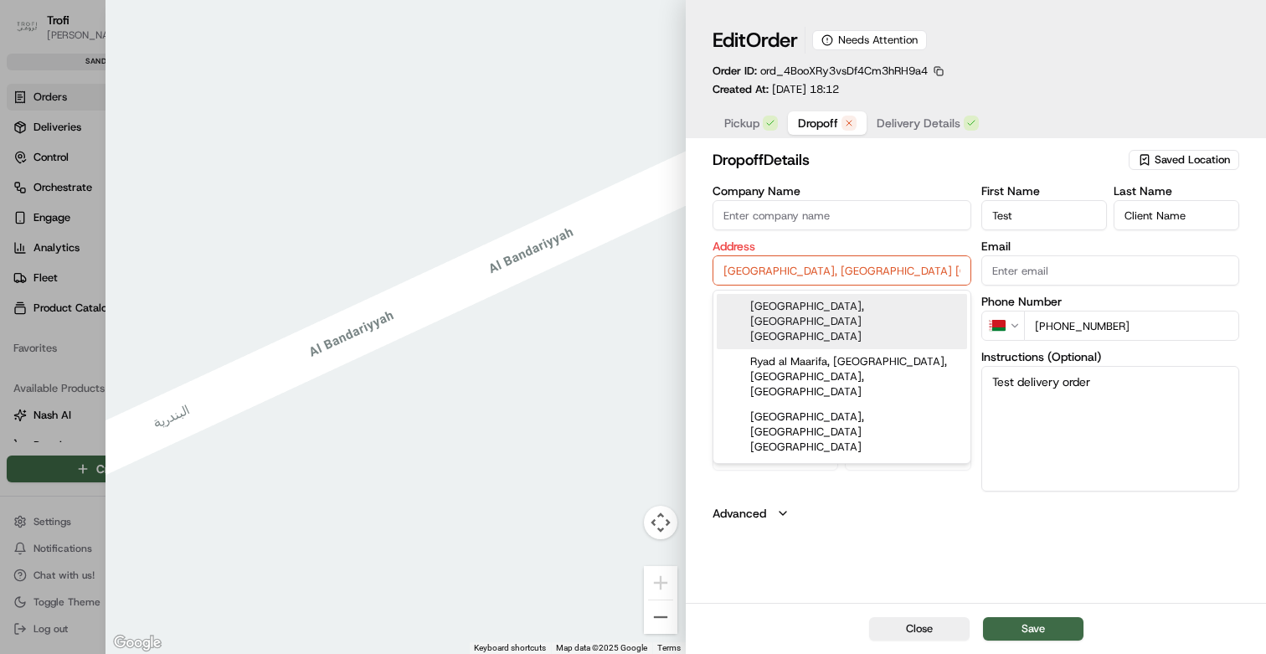
type input "12735"
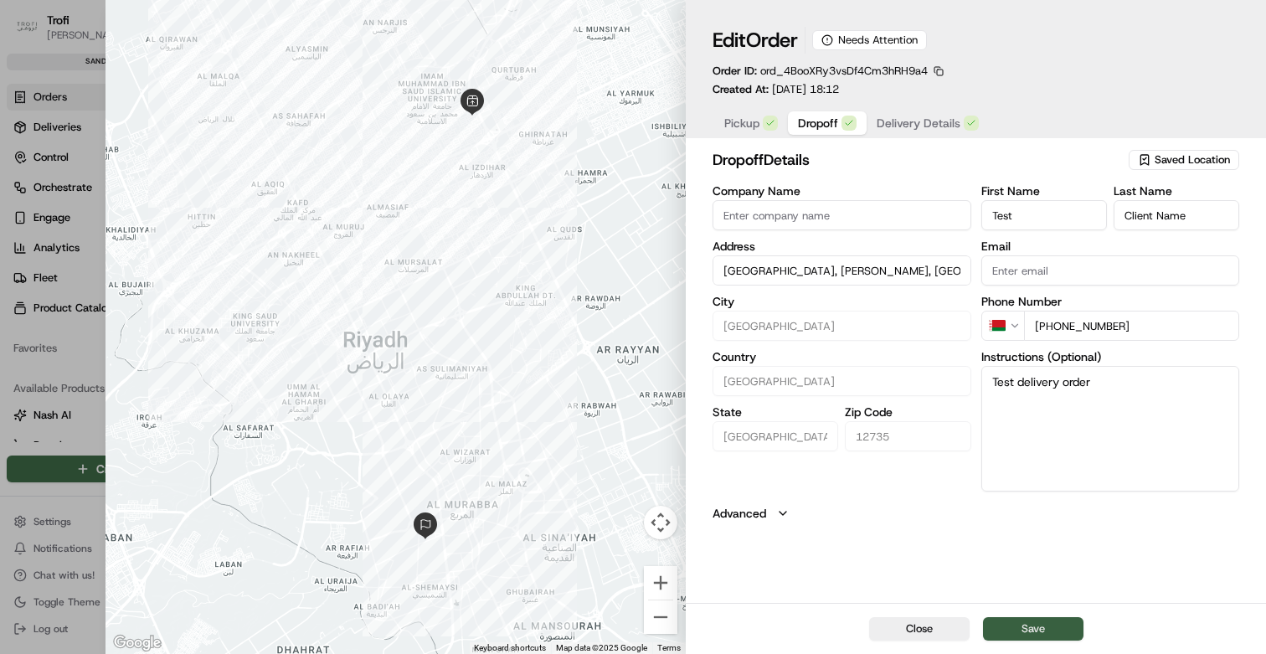
type input "Riyadh TV Tower, Al Wisham, Riyadh 12735, Saudi Arabia"
click at [1012, 622] on button "Save" at bounding box center [1033, 628] width 100 height 23
type input "+1"
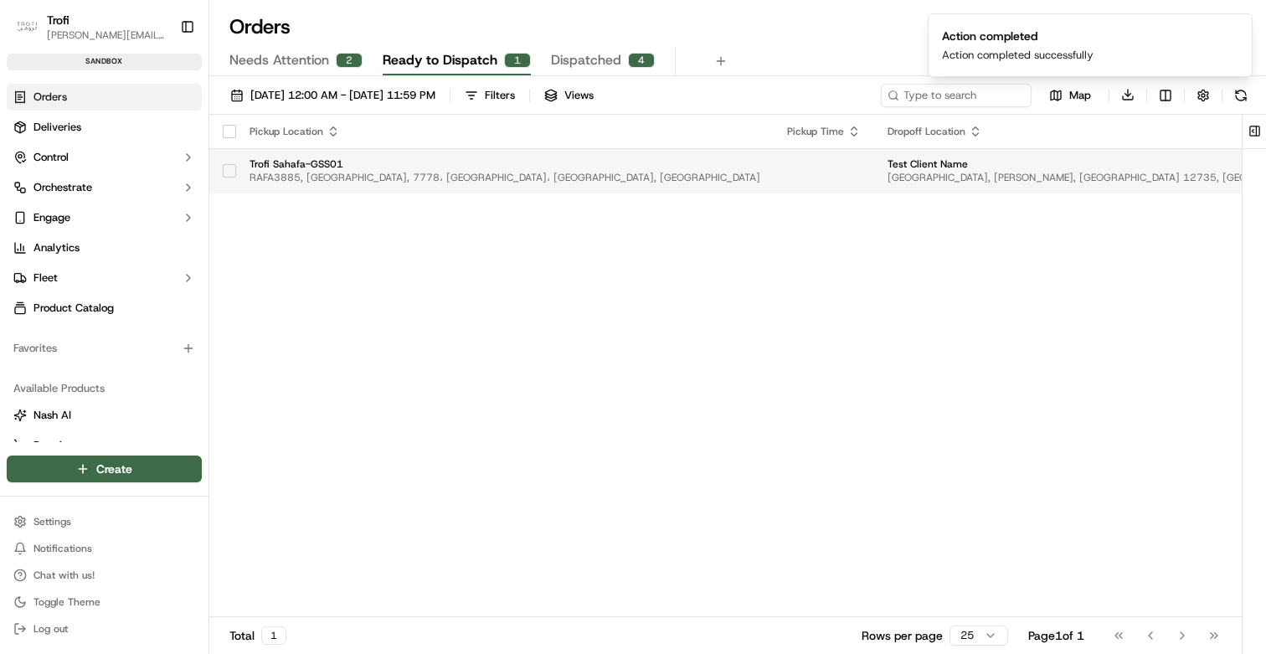
click at [229, 169] on button "button" at bounding box center [229, 170] width 13 height 13
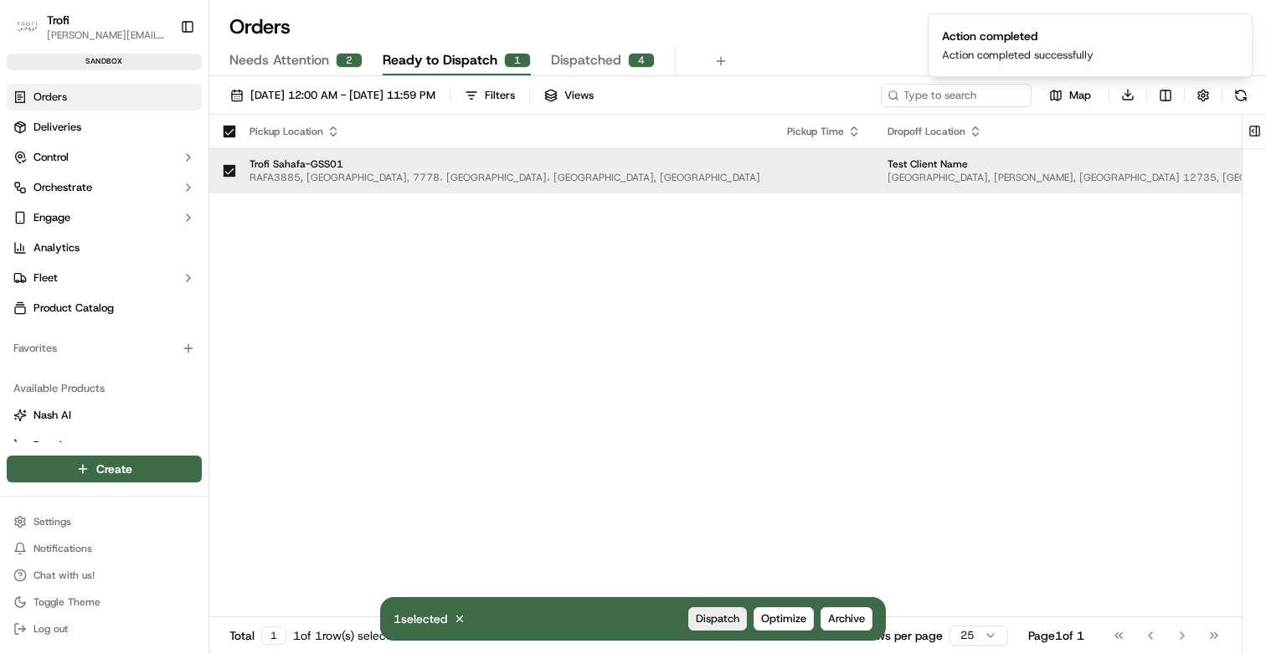
click at [709, 621] on span "Dispatch" at bounding box center [718, 618] width 44 height 15
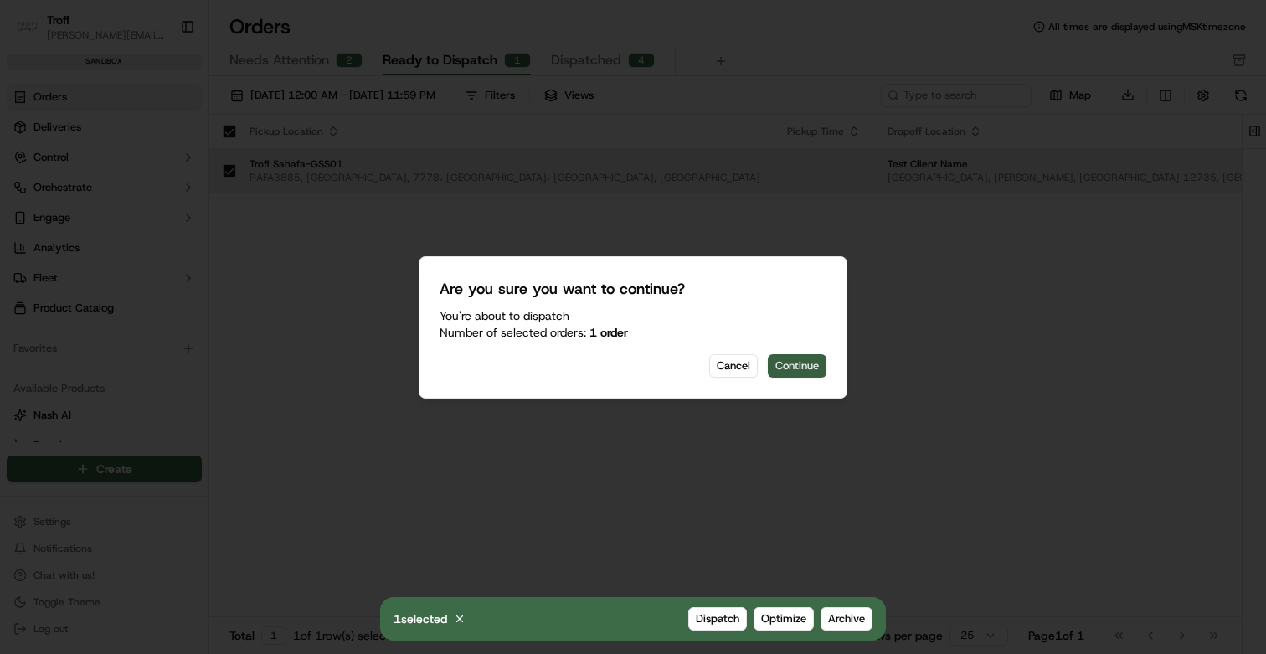
click at [784, 369] on button "Continue" at bounding box center [797, 365] width 59 height 23
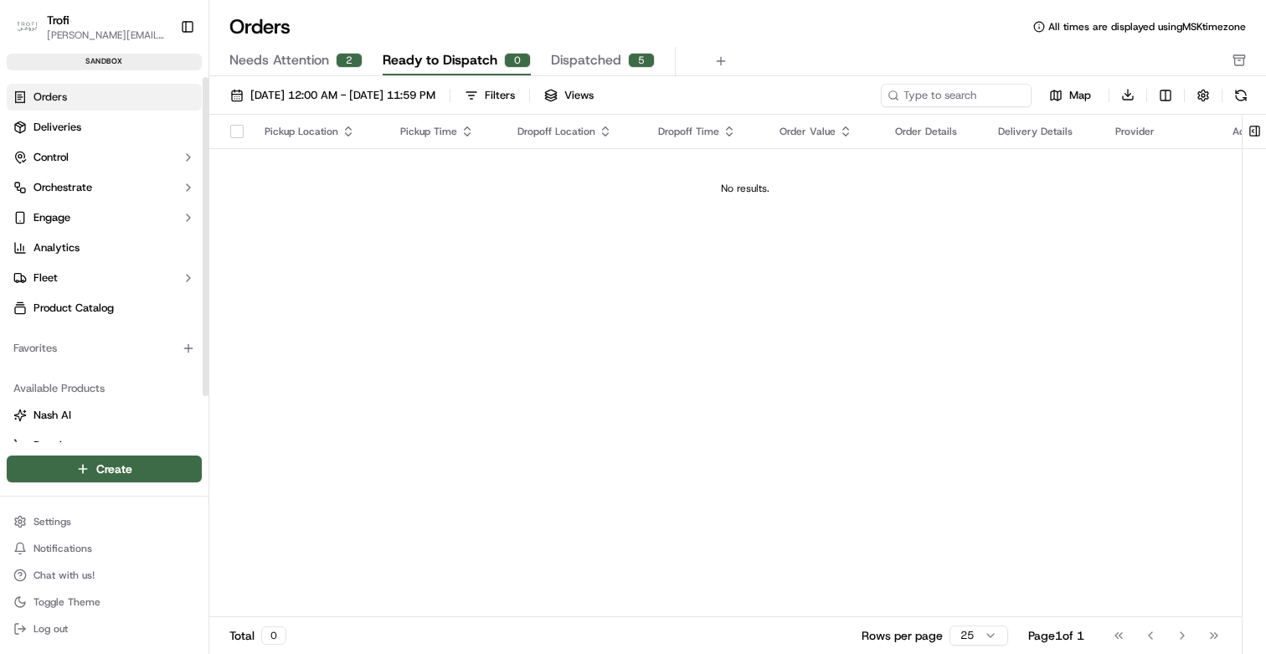
scroll to position [53, 0]
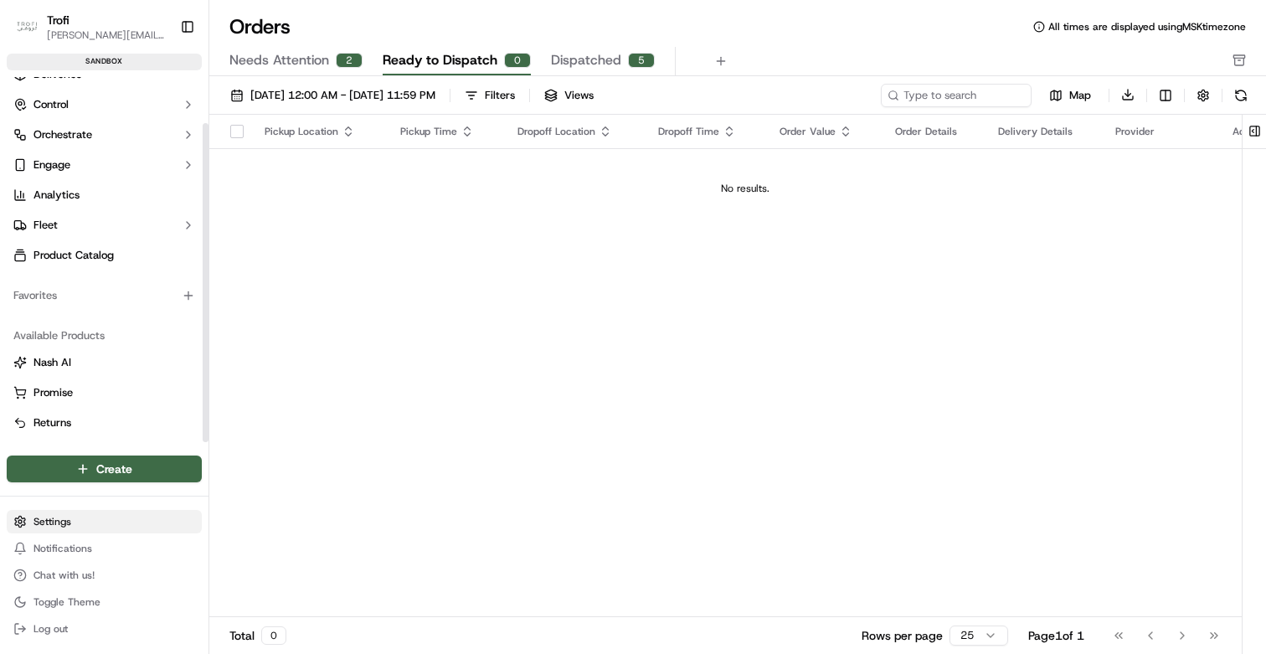
click at [80, 514] on html "Trofi d.kasperovich@dev.family Toggle Sidebar sandbox Orders Deliveries Control…" at bounding box center [633, 327] width 1266 height 654
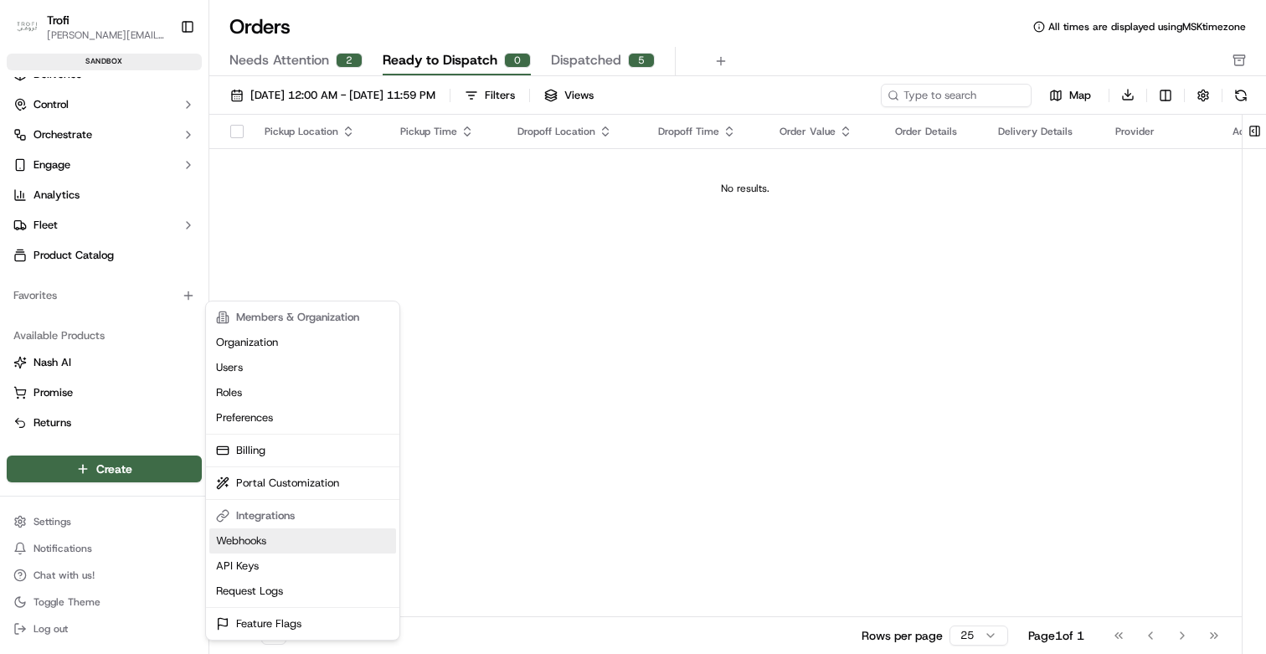
click at [265, 542] on link "Webhooks" at bounding box center [302, 540] width 187 height 25
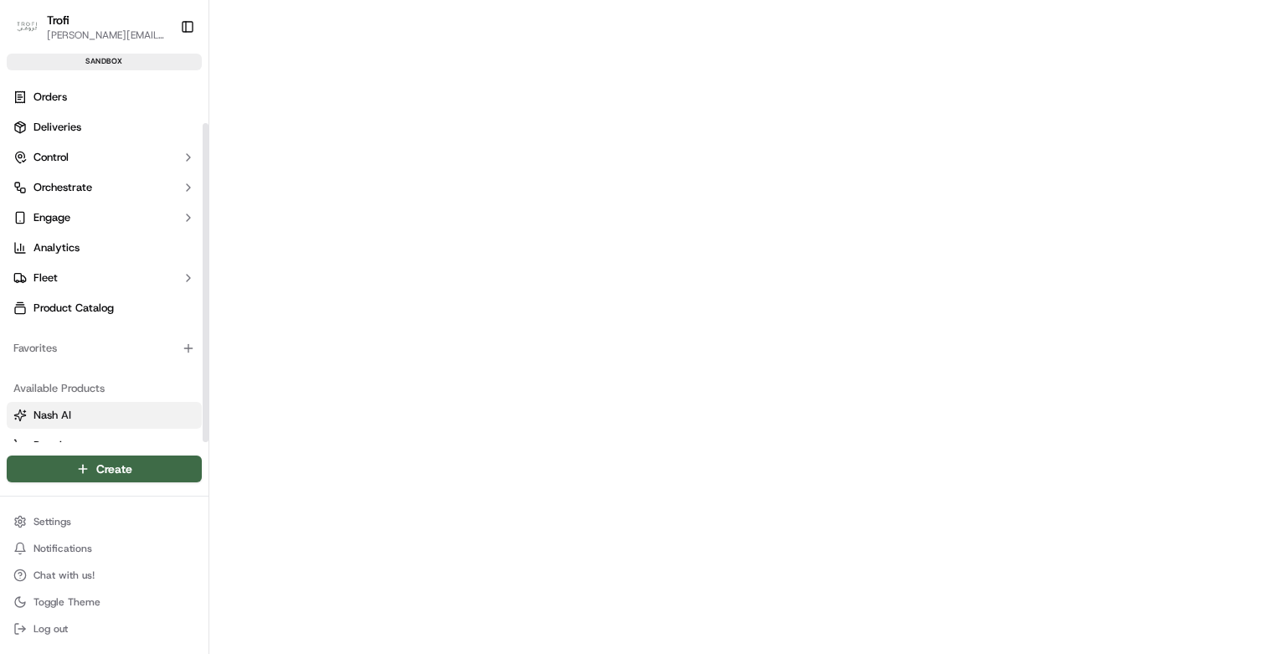
scroll to position [53, 0]
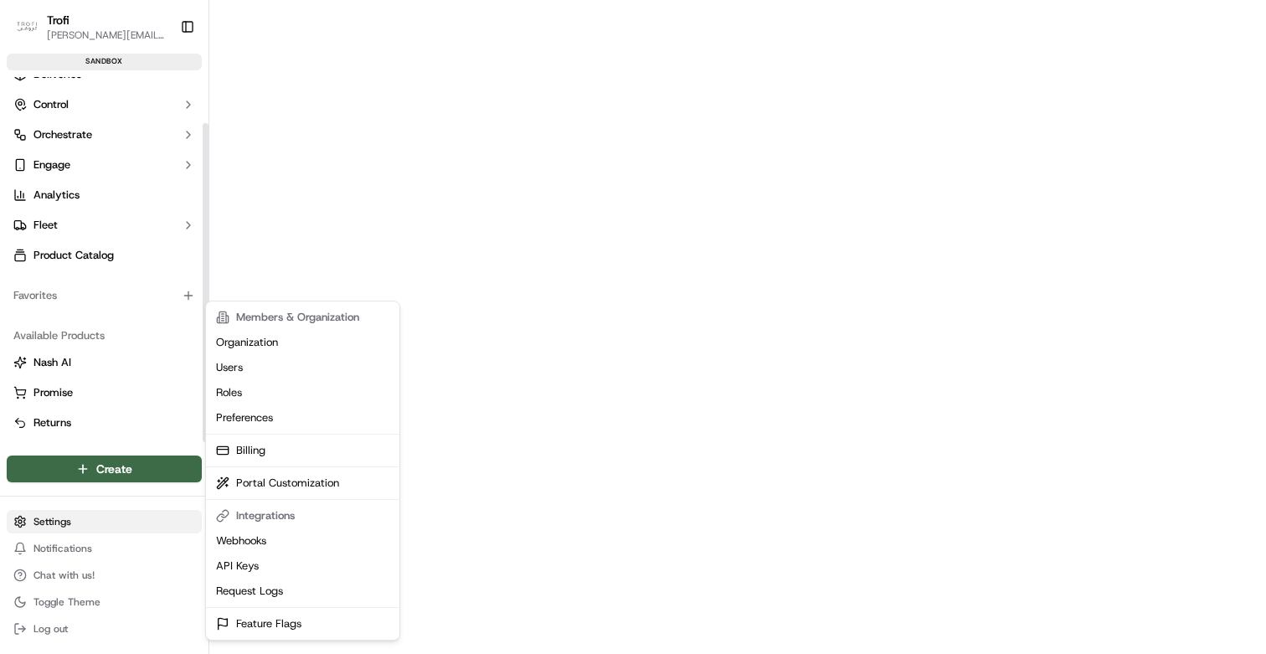
click at [69, 527] on html "Trofi [PERSON_NAME][EMAIL_ADDRESS][DOMAIN_NAME] Toggle Sidebar sandbox Orders D…" at bounding box center [633, 327] width 1266 height 654
click at [250, 564] on link "API Keys" at bounding box center [302, 565] width 187 height 25
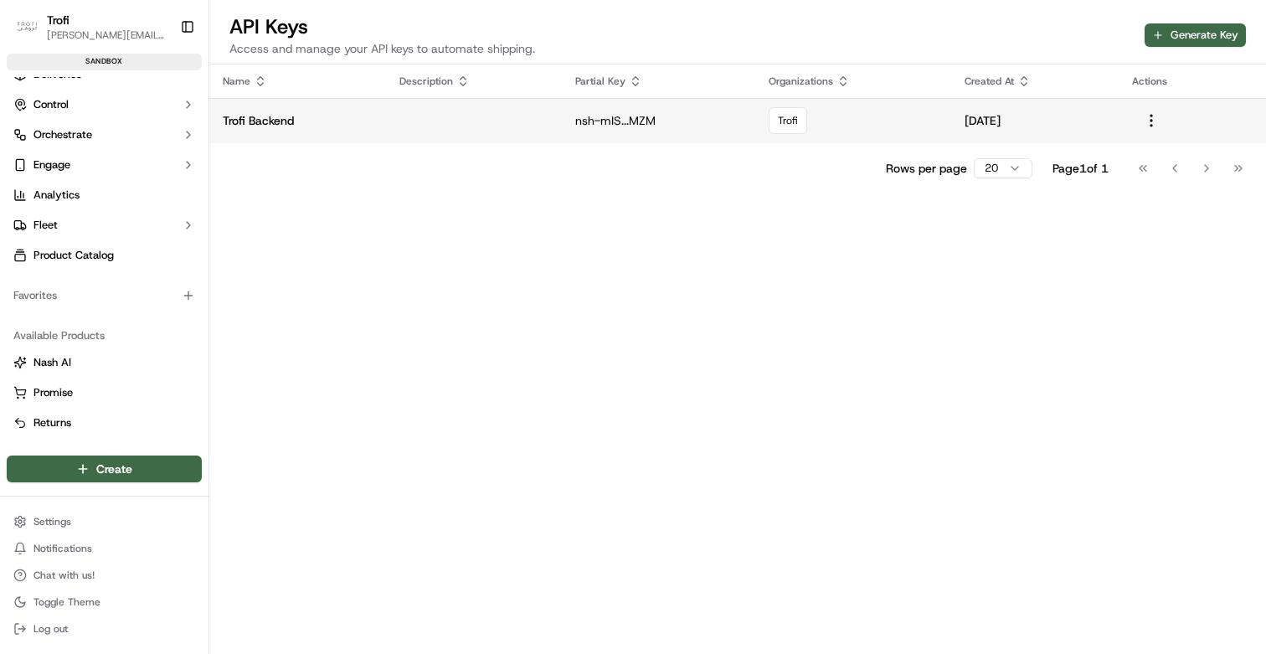
click at [519, 127] on td at bounding box center [474, 120] width 176 height 45
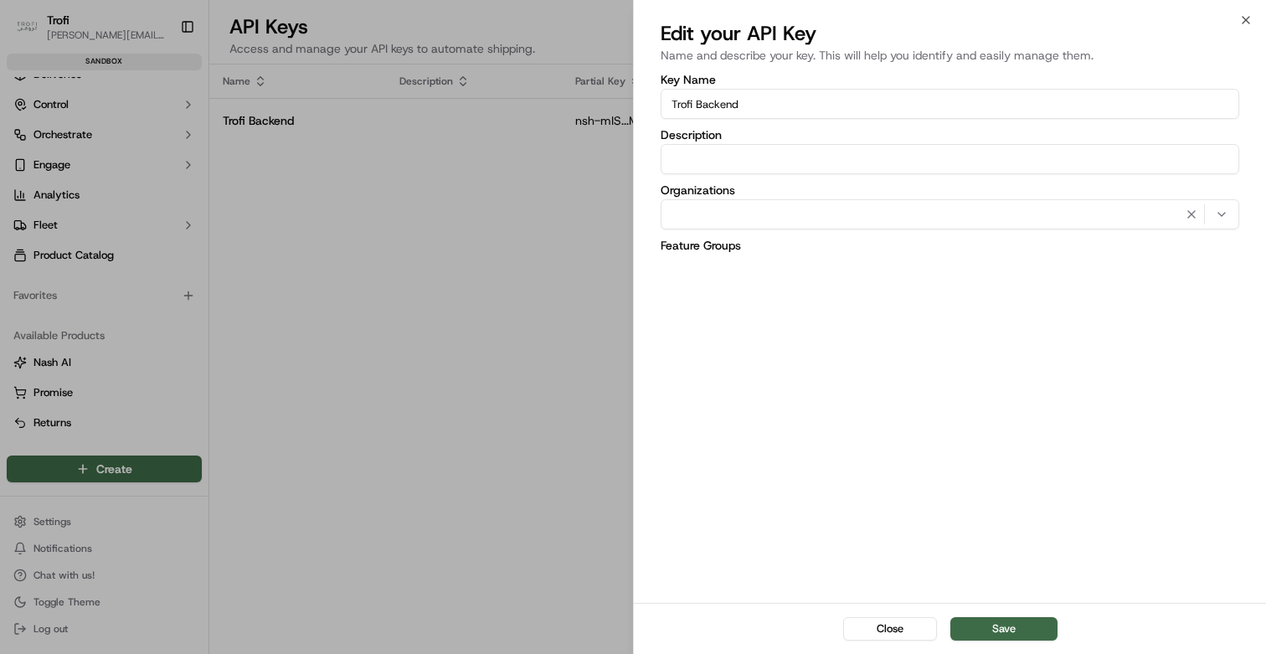
click at [603, 186] on div at bounding box center [633, 327] width 1266 height 654
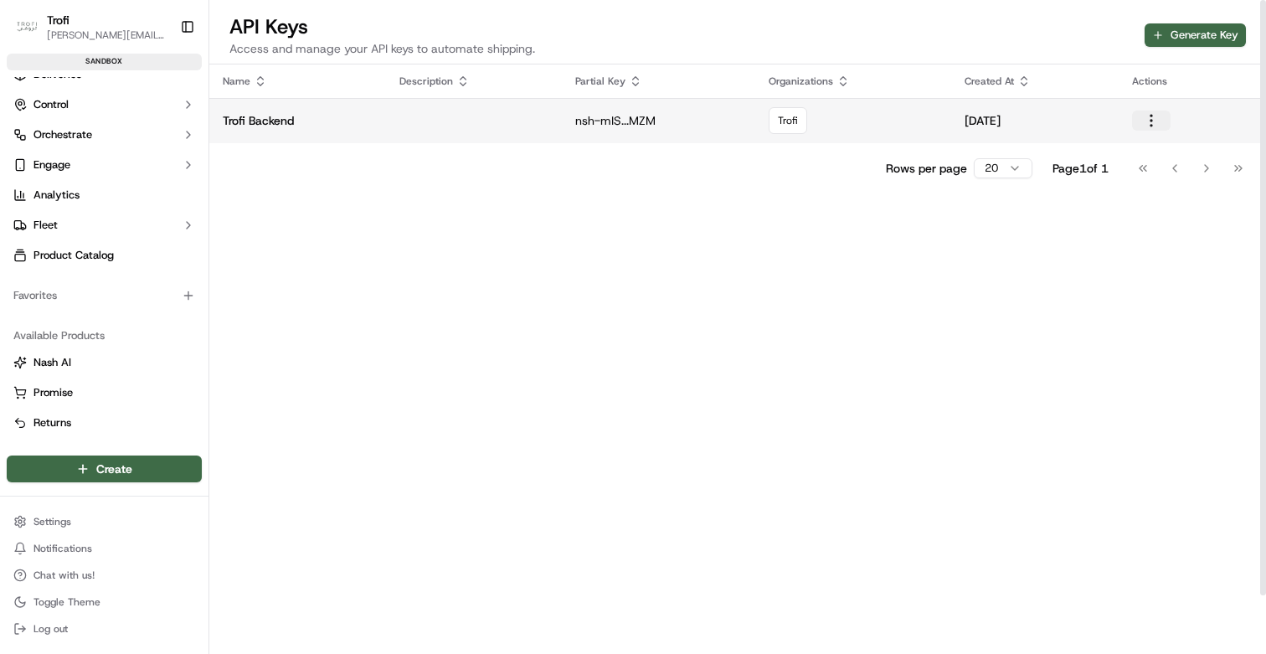
click at [1155, 117] on button "button" at bounding box center [1151, 121] width 39 height 20
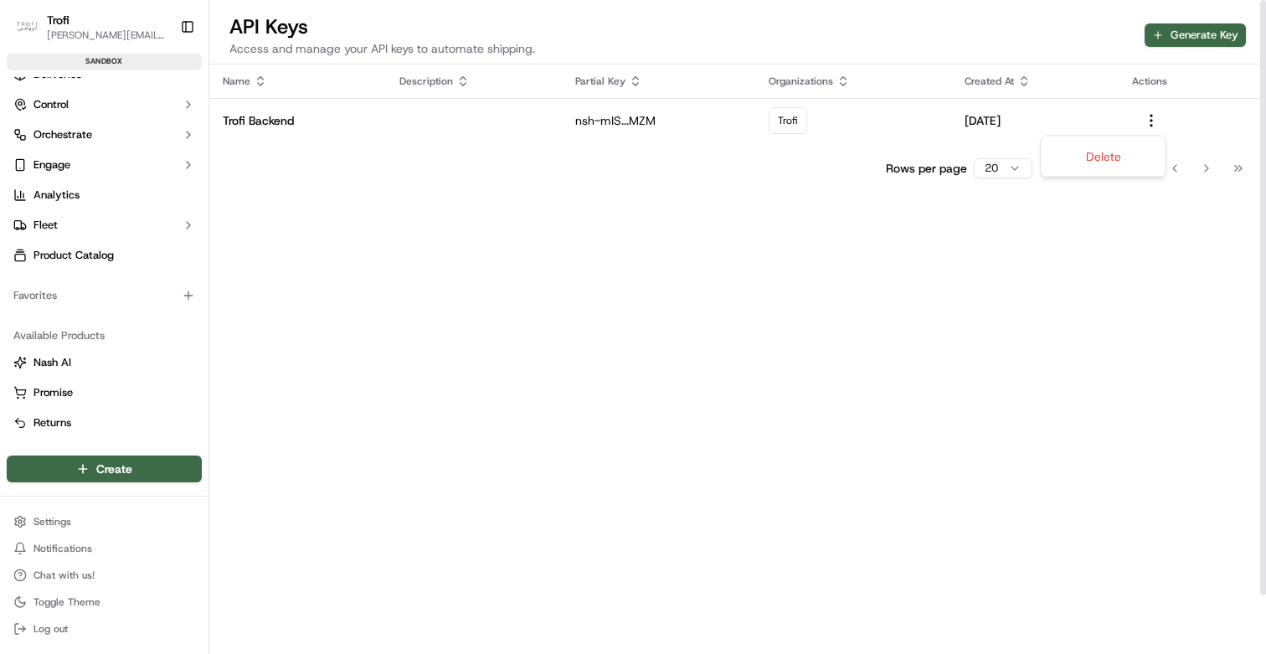
click at [401, 280] on div "Name Description Partial Key Organizations Created At Actions Trofi Backend nsh…" at bounding box center [737, 391] width 1057 height 654
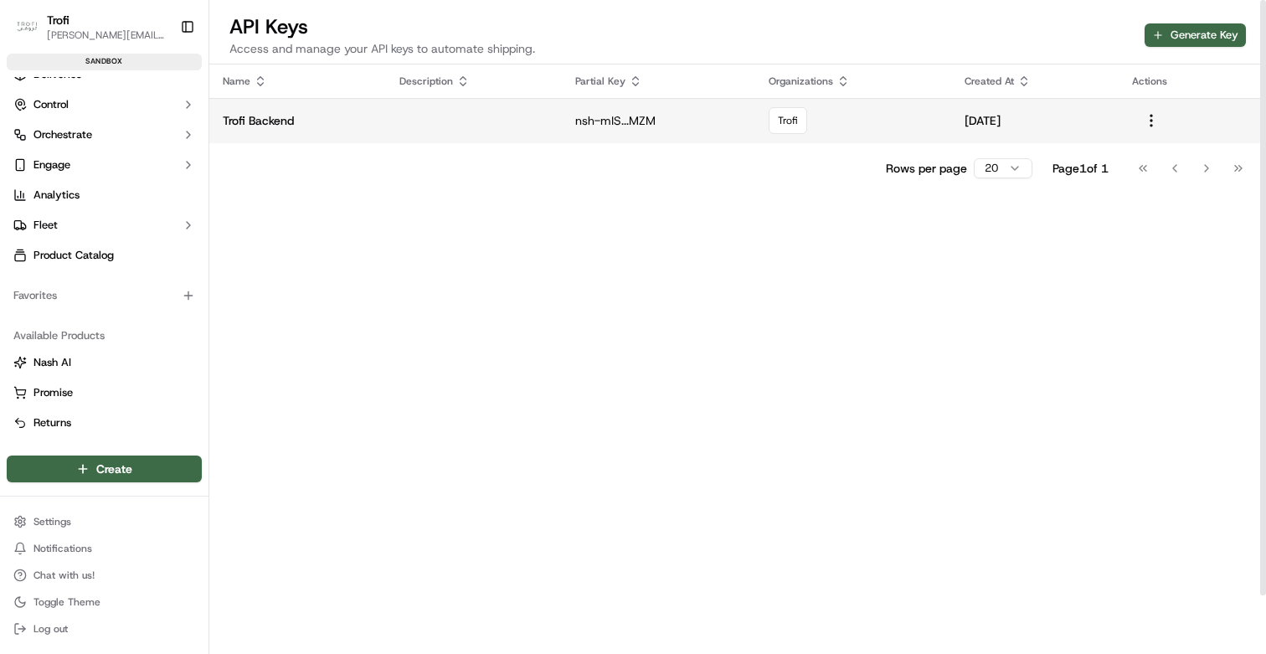
click at [262, 119] on p "Trofi Backend" at bounding box center [298, 120] width 150 height 17
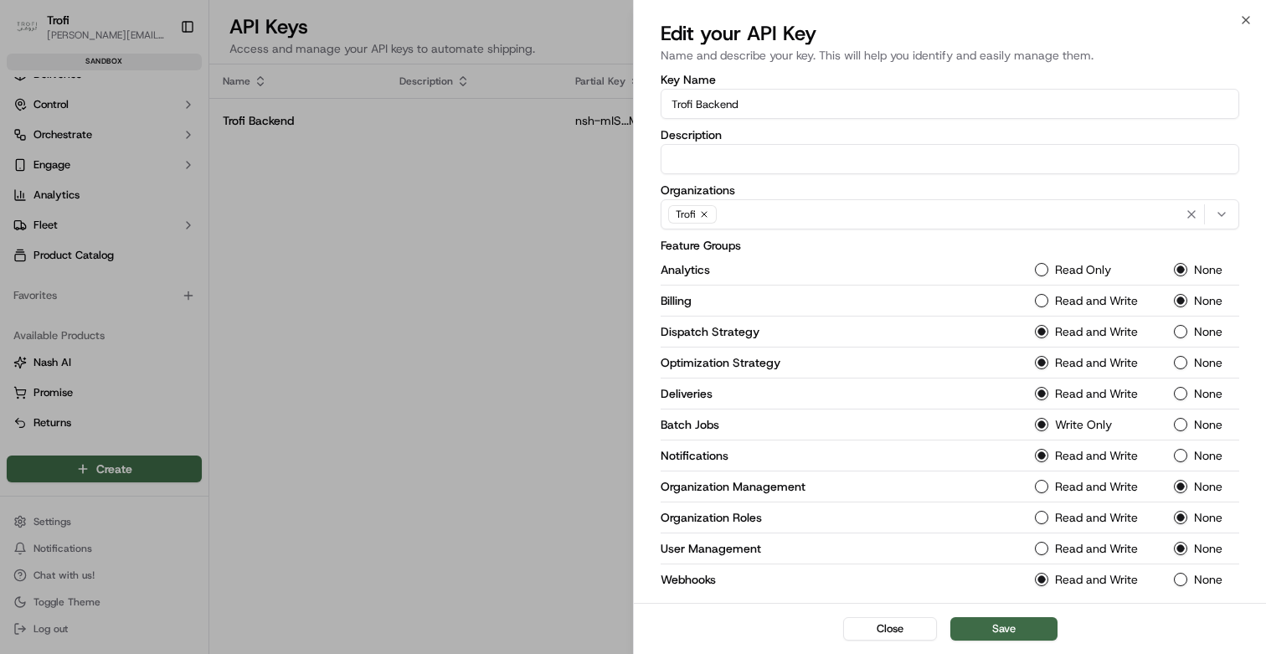
click at [526, 224] on div at bounding box center [633, 327] width 1266 height 654
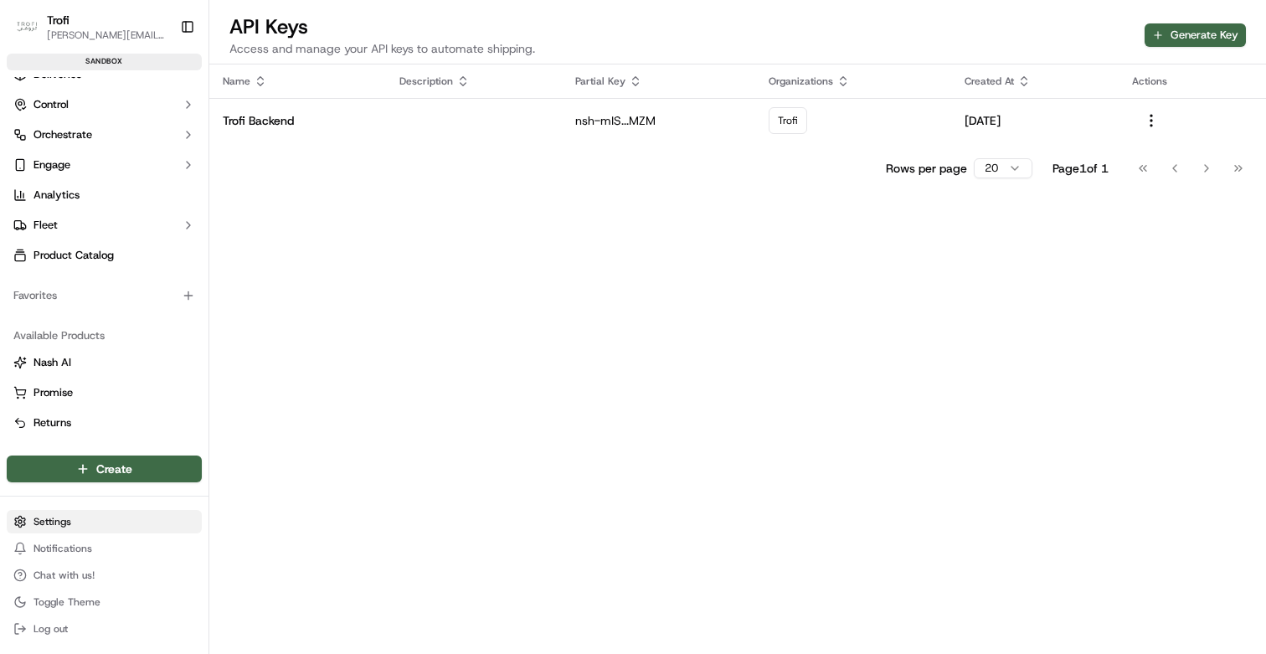
click at [76, 527] on html "Trofi d.kasperovich@dev.family Toggle Sidebar sandbox Orders Deliveries Control…" at bounding box center [633, 327] width 1266 height 654
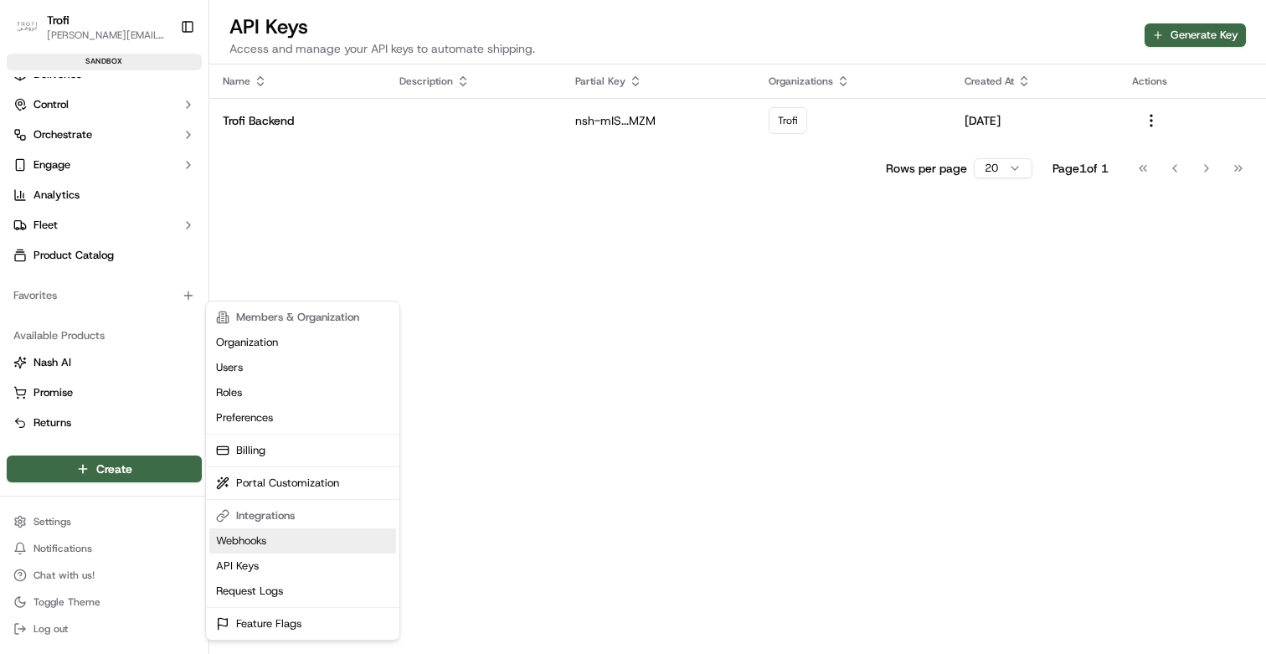
click at [258, 543] on link "Webhooks" at bounding box center [302, 540] width 187 height 25
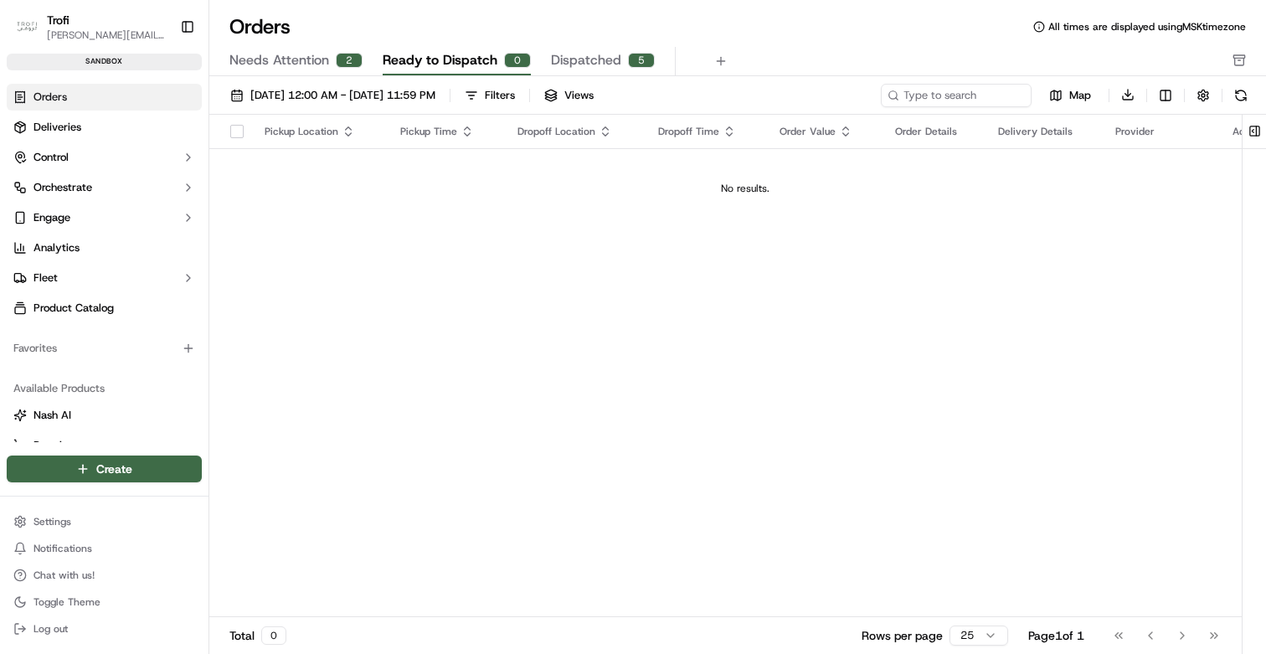
click at [296, 57] on span "Needs Attention" at bounding box center [279, 60] width 100 height 20
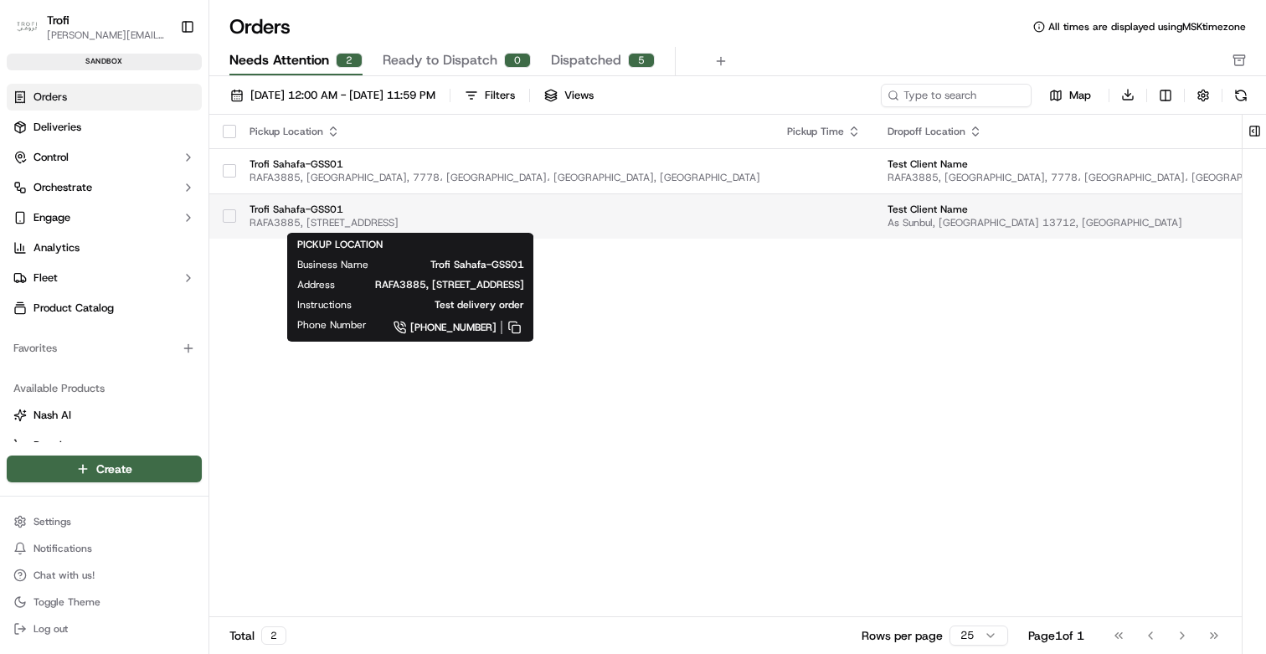
click at [411, 204] on span "Trofi Sahafa-GSS01" at bounding box center [505, 209] width 511 height 13
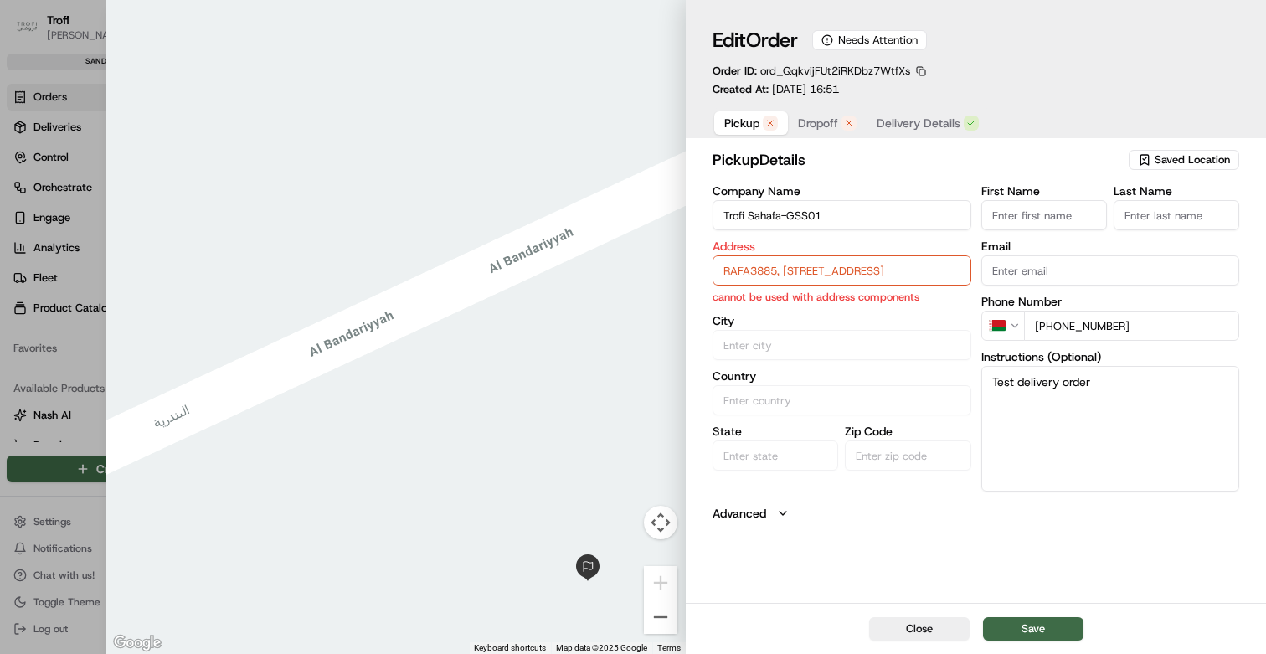
type input "+1"
click at [69, 278] on div at bounding box center [633, 327] width 1266 height 654
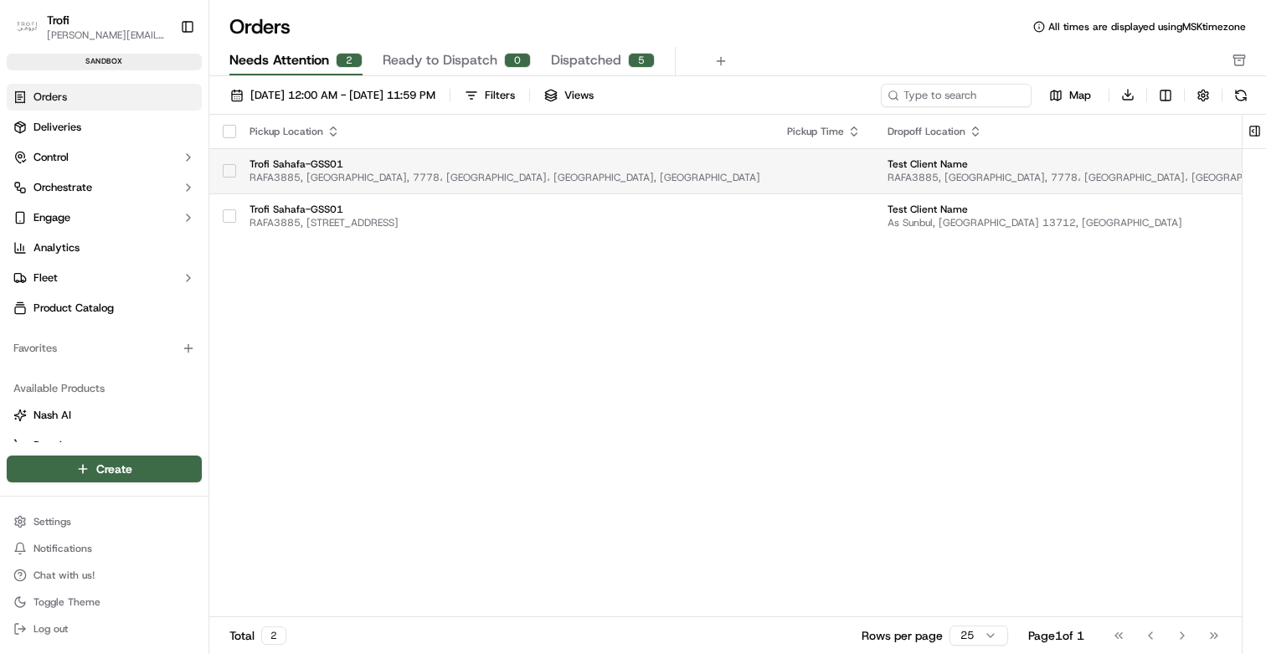
click at [651, 171] on td "Trofi Sahafa-GSS01 RAFA3885, 3885 Al Bandariyyah, 7778، حي الفلاح، 7778, Riyadh…" at bounding box center [505, 170] width 538 height 45
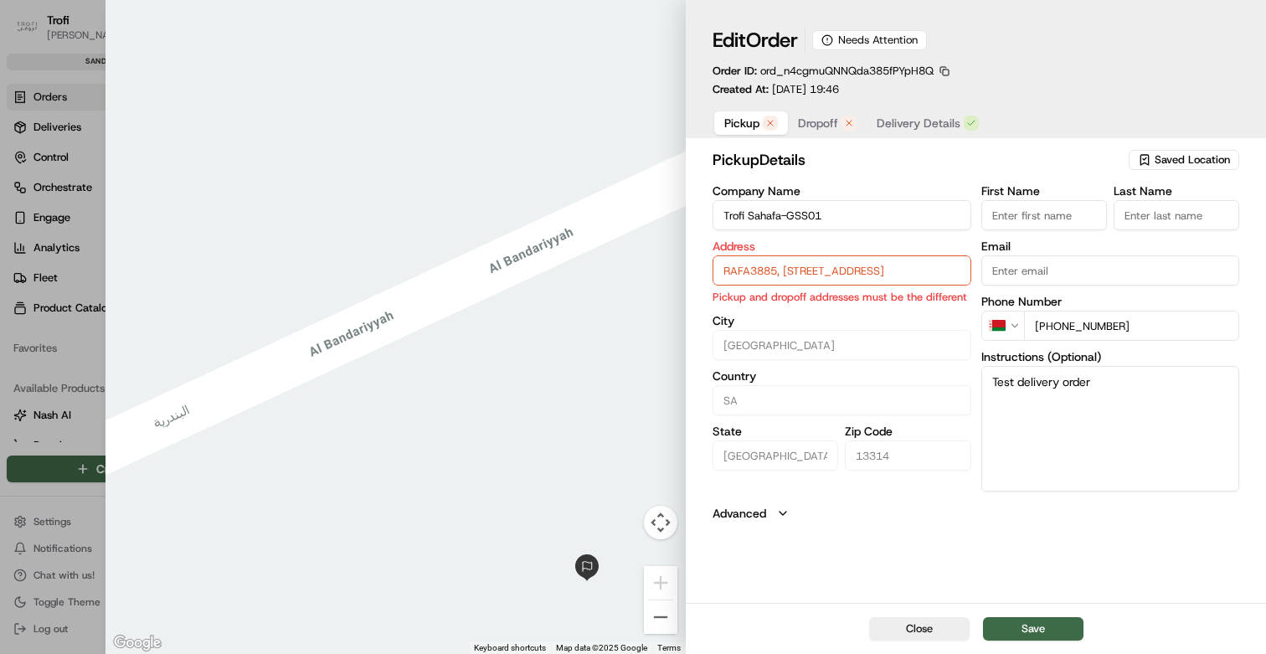
type input "+1"
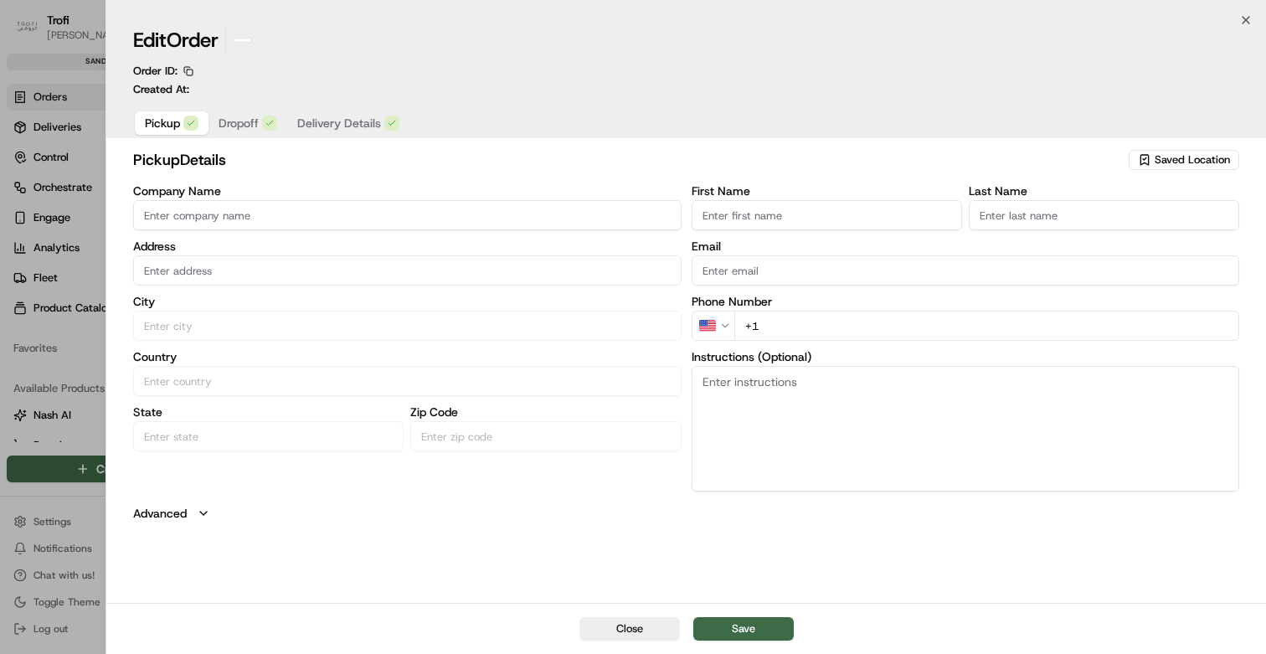
click at [59, 185] on div at bounding box center [633, 327] width 1266 height 654
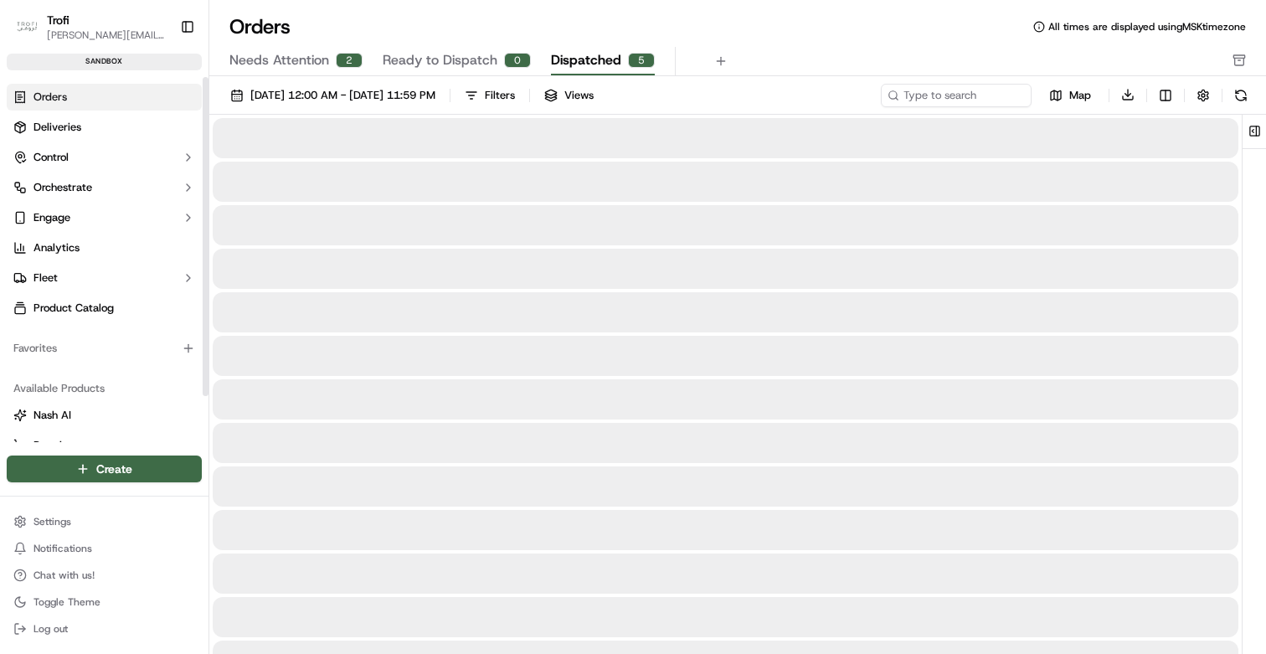
click at [551, 59] on span "Dispatched" at bounding box center [586, 60] width 70 height 20
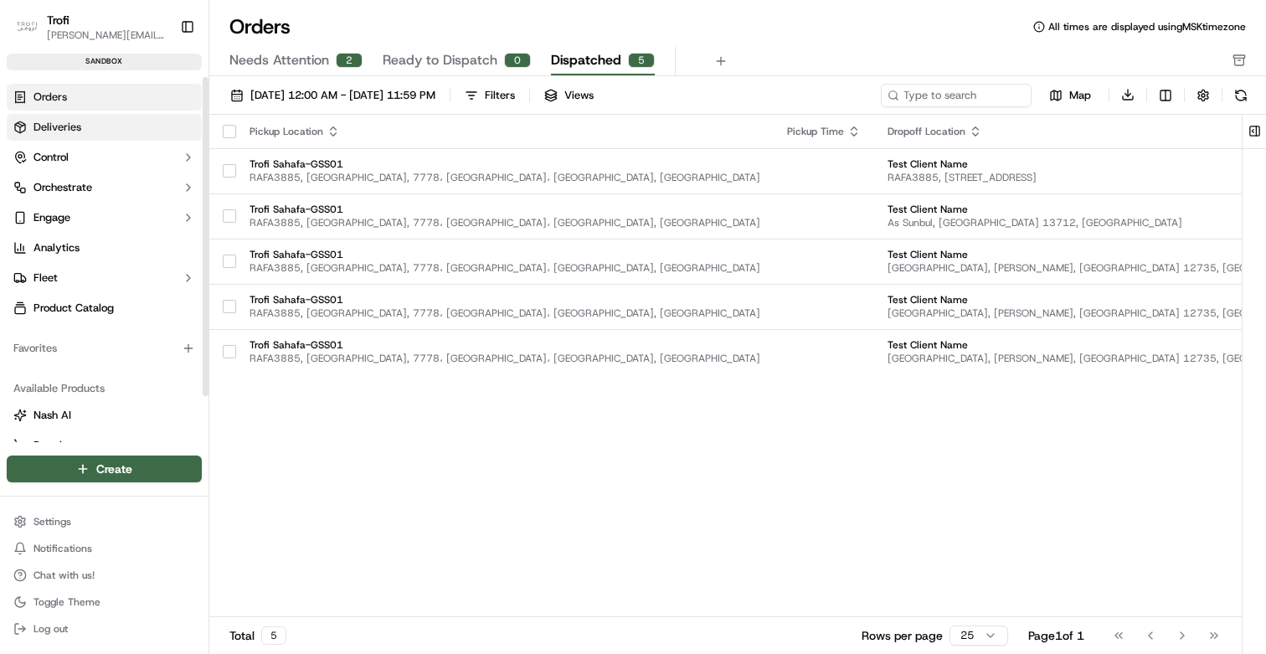
click at [67, 127] on span "Deliveries" at bounding box center [57, 127] width 48 height 15
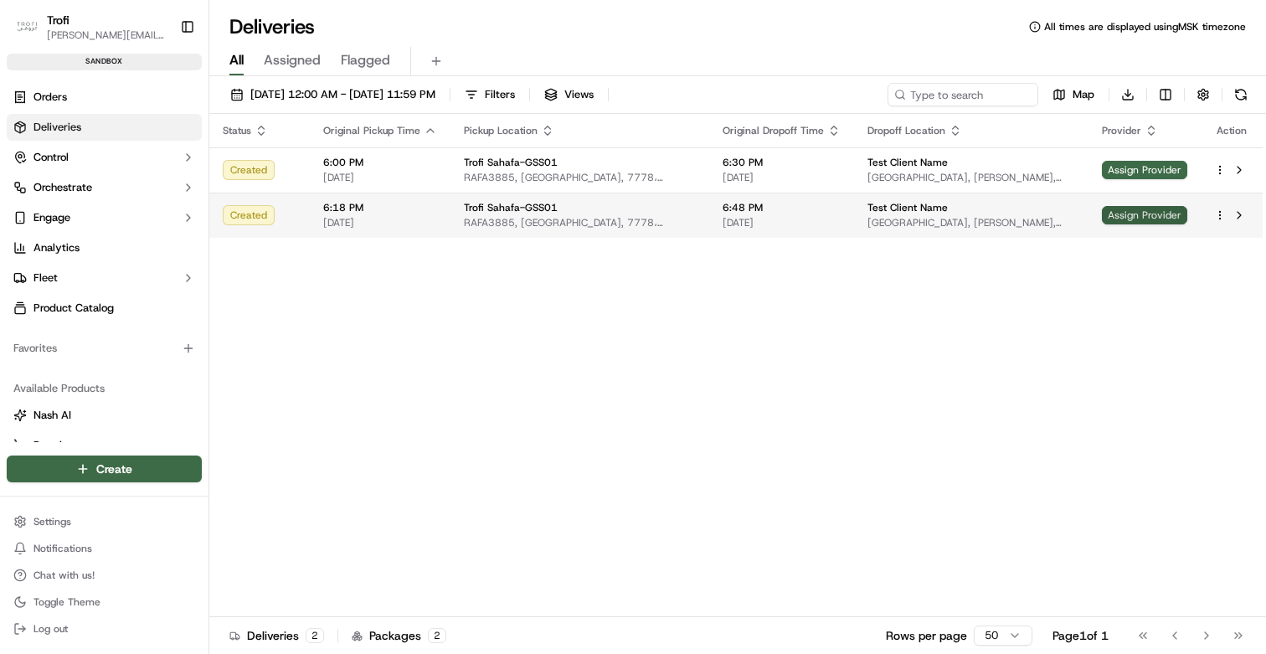
click at [1127, 222] on span "Assign Provider" at bounding box center [1144, 215] width 85 height 18
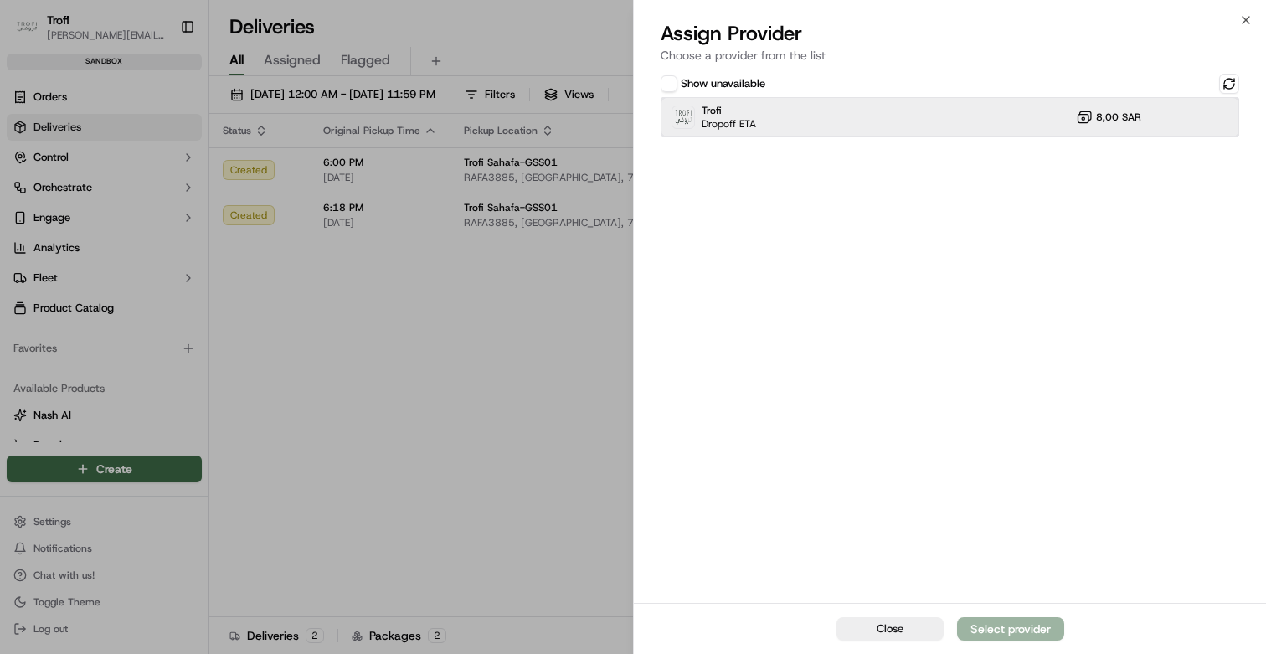
click at [811, 115] on div "Trofi Dropoff ETA 8,00 SAR" at bounding box center [950, 117] width 579 height 40
click at [1003, 631] on div "Assign Provider" at bounding box center [1011, 628] width 82 height 17
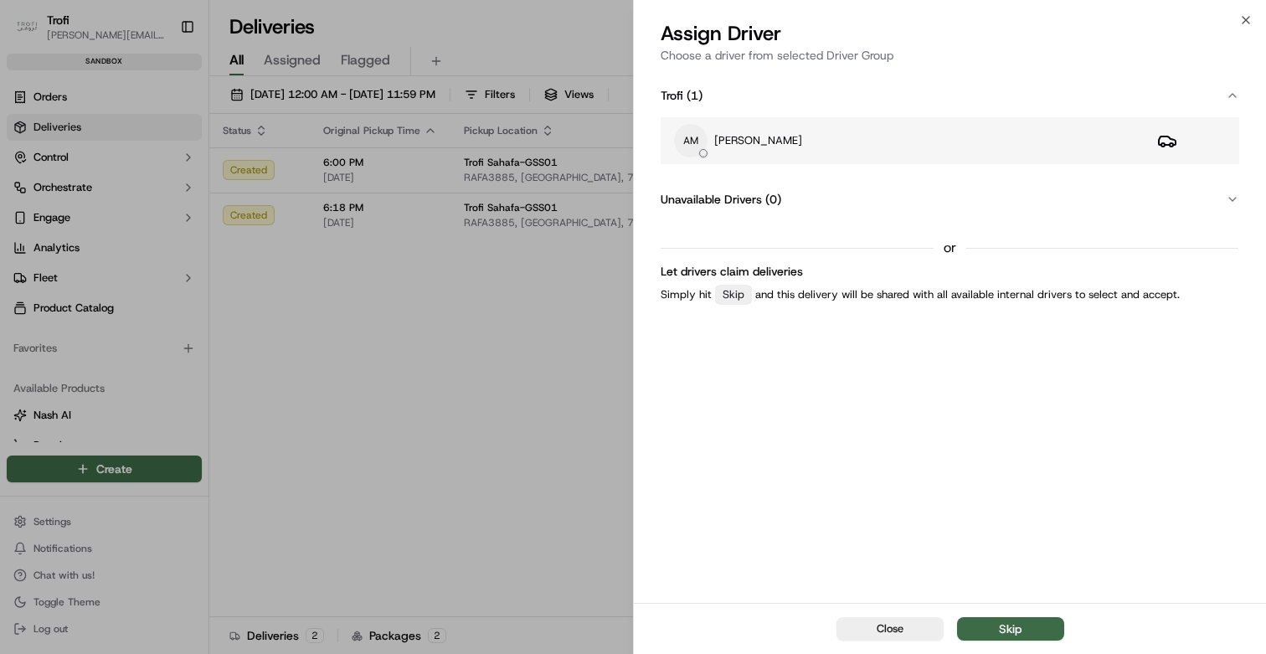
click at [701, 156] on div at bounding box center [703, 153] width 8 height 8
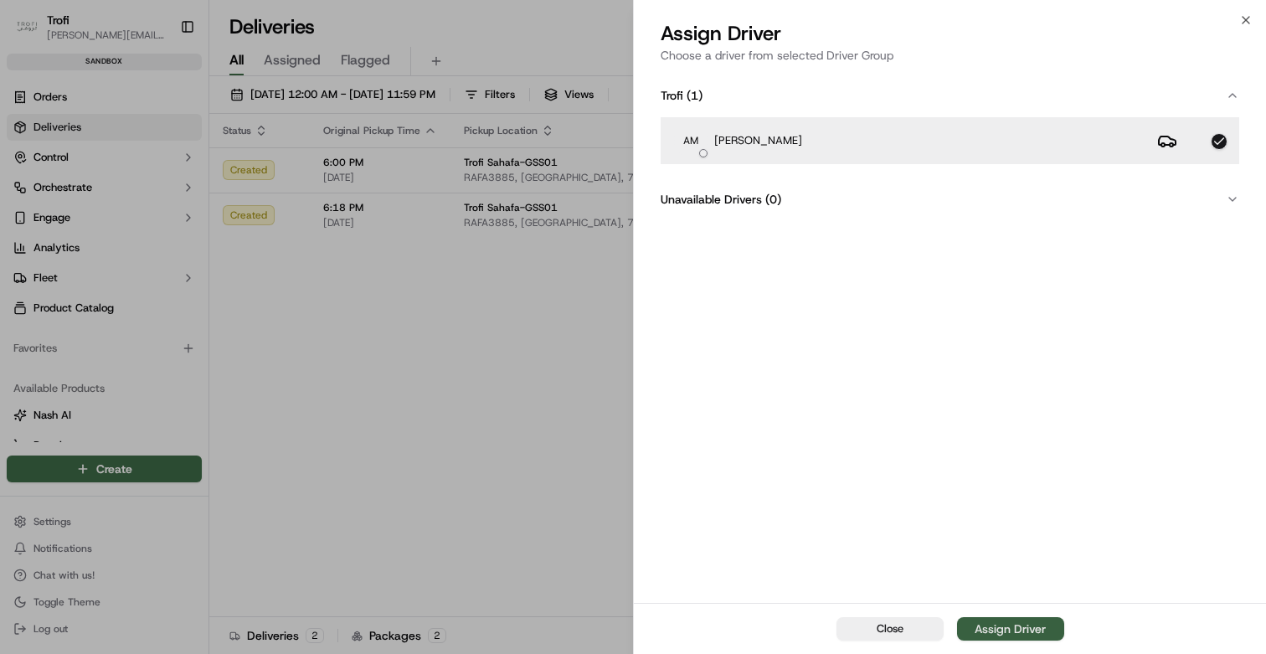
click at [1024, 631] on div "Assign Driver" at bounding box center [1010, 628] width 71 height 17
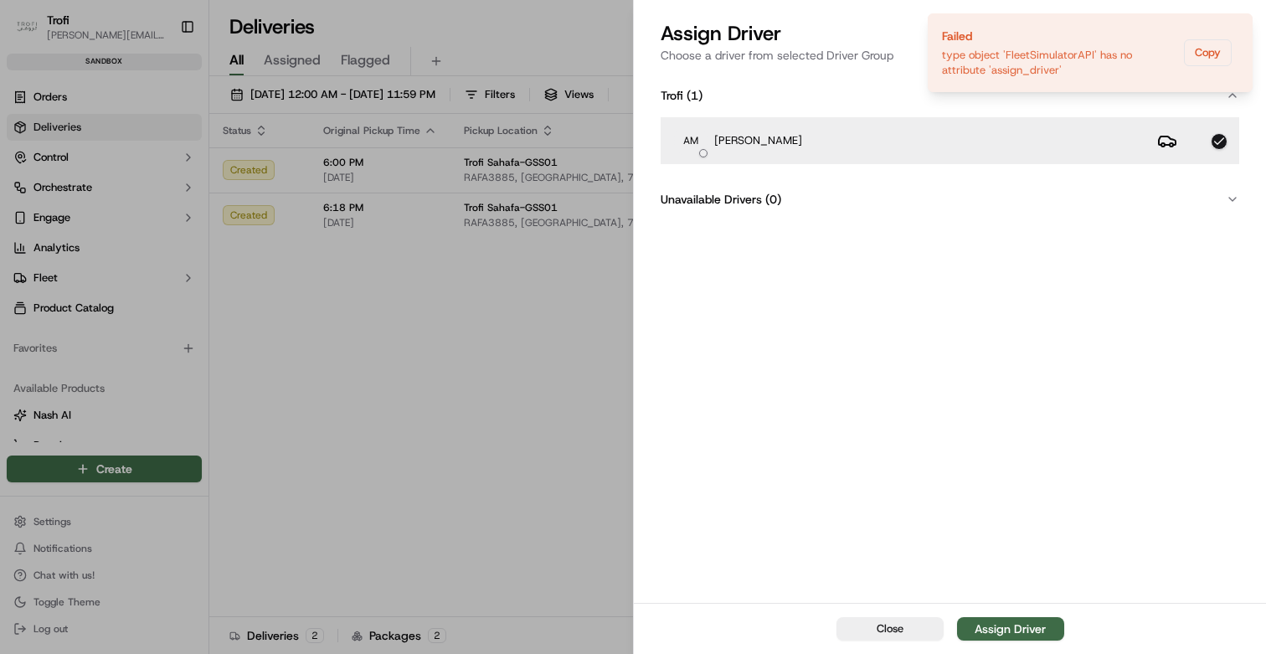
click at [745, 136] on p "Andrey Maksimenko" at bounding box center [758, 140] width 88 height 15
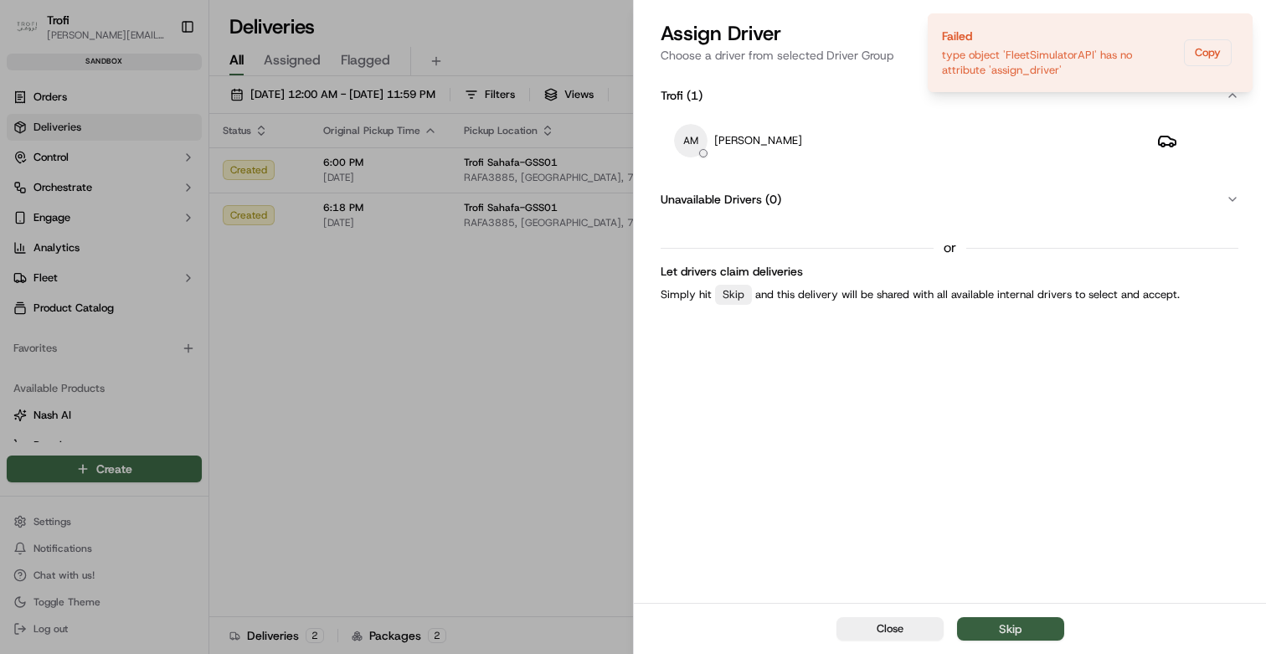
click at [990, 635] on button "Skip" at bounding box center [1010, 628] width 107 height 23
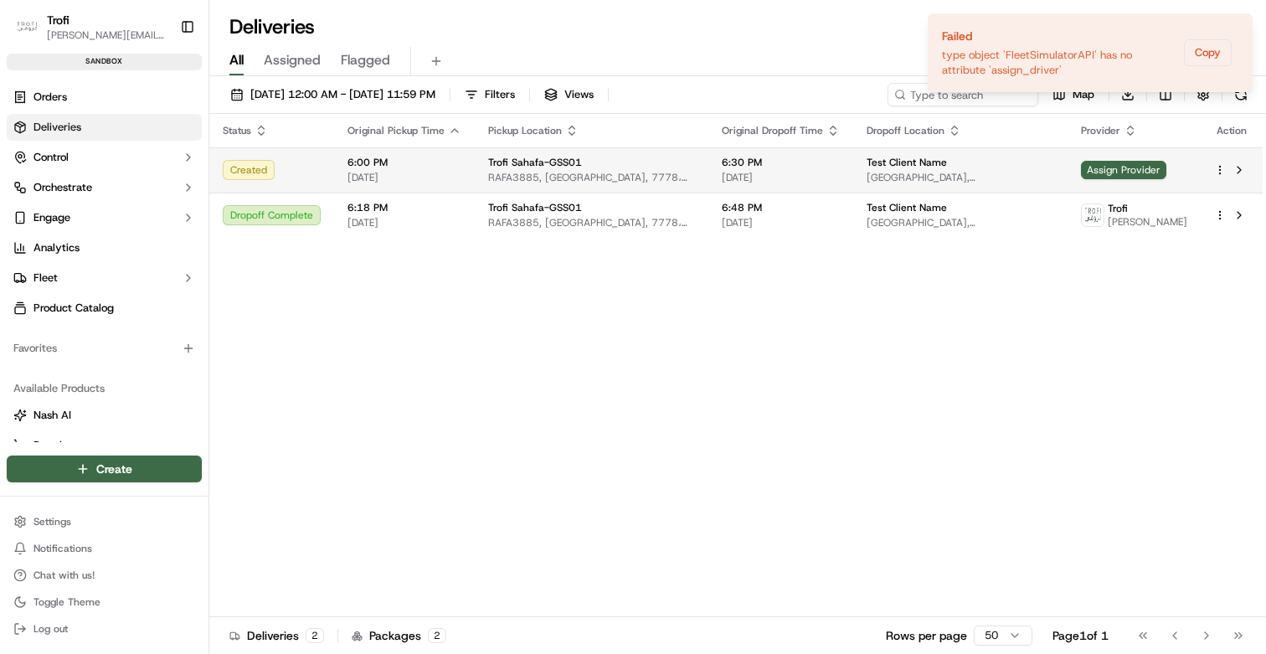
click at [311, 177] on div "Created" at bounding box center [272, 170] width 98 height 20
click at [1120, 172] on span "Assign Provider" at bounding box center [1123, 170] width 85 height 18
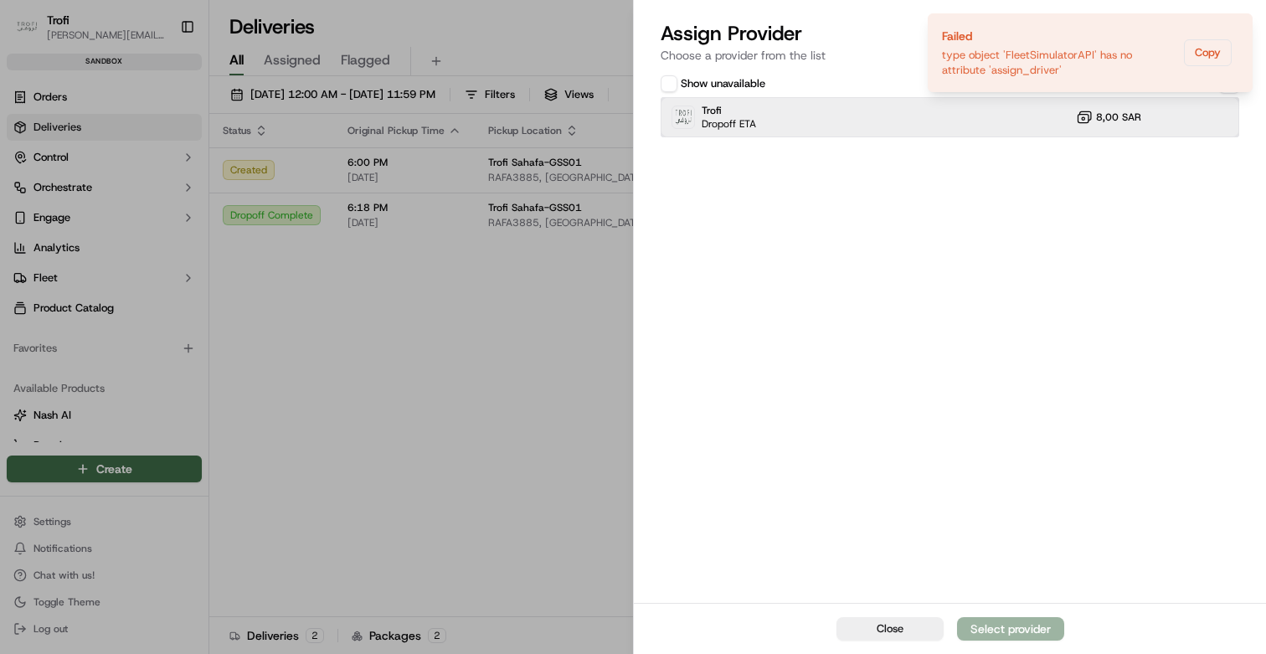
click at [784, 97] on div "Trofi Dropoff ETA 8,00 SAR" at bounding box center [950, 117] width 579 height 40
click at [993, 630] on div "Assign Provider" at bounding box center [1011, 628] width 82 height 17
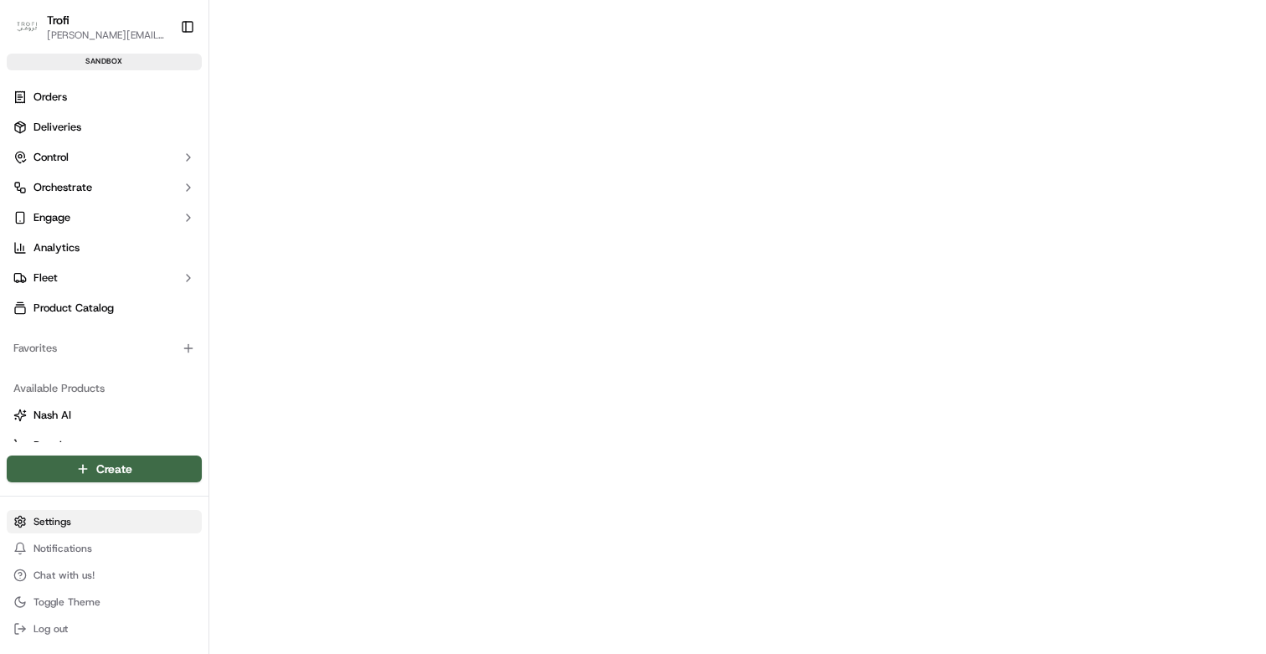
click at [122, 517] on html "Trofi [PERSON_NAME][EMAIL_ADDRESS][DOMAIN_NAME] Toggle Sidebar sandbox Orders D…" at bounding box center [633, 327] width 1266 height 654
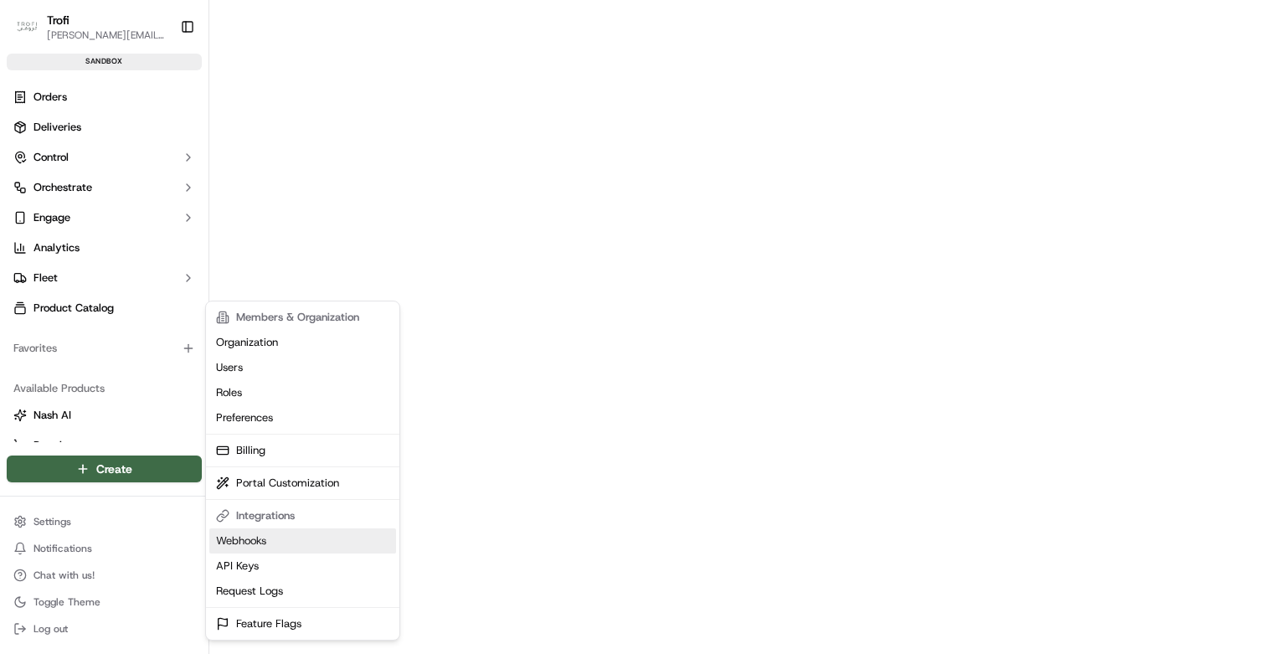
click at [262, 543] on link "Webhooks" at bounding box center [302, 540] width 187 height 25
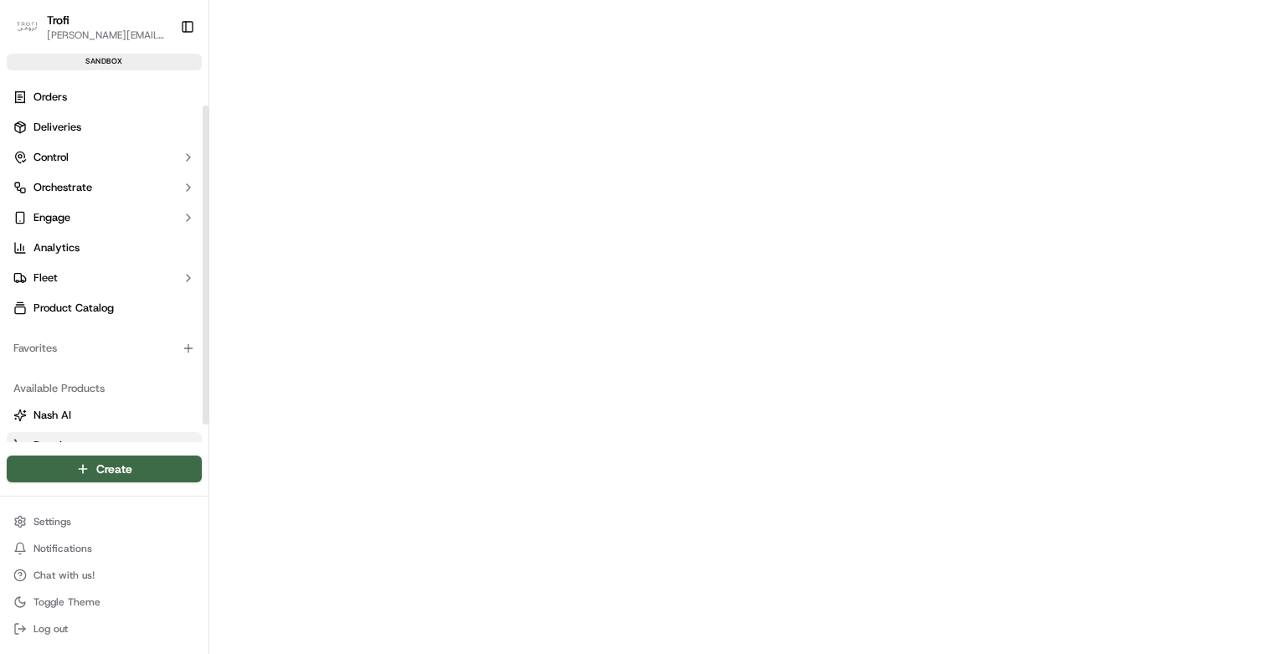
scroll to position [53, 0]
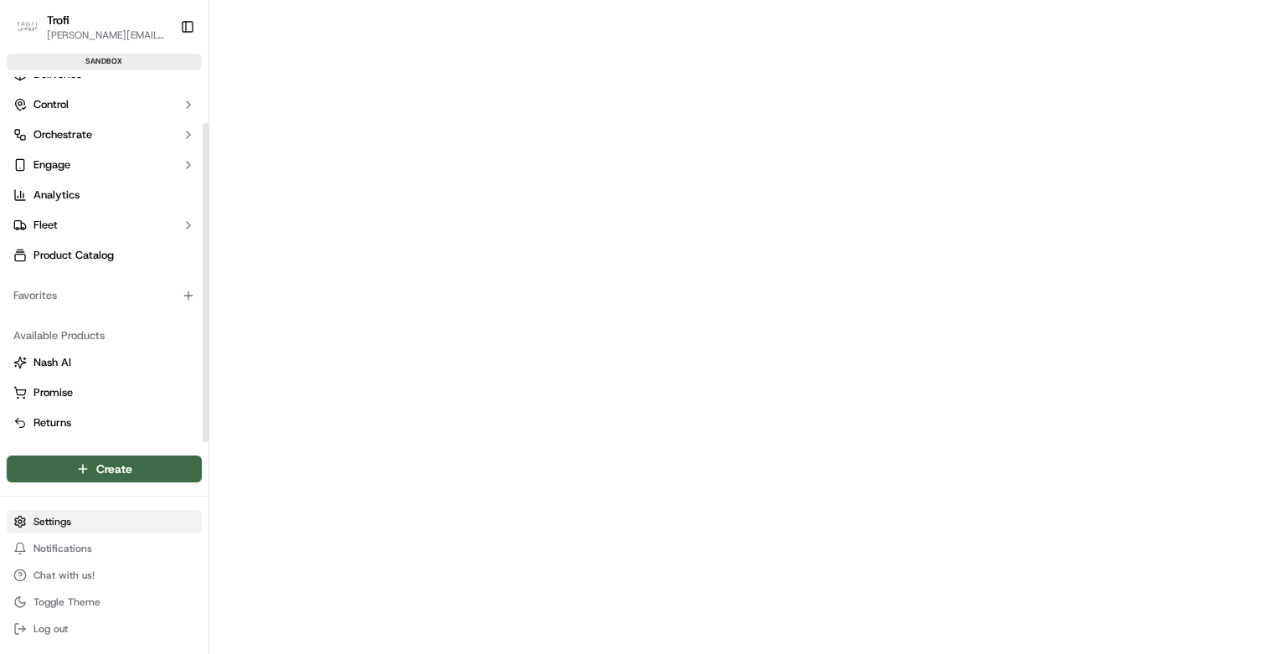
click at [78, 523] on html "Trofi d.kasperovich@dev.family Toggle Sidebar sandbox Orders Deliveries Control…" at bounding box center [633, 327] width 1266 height 654
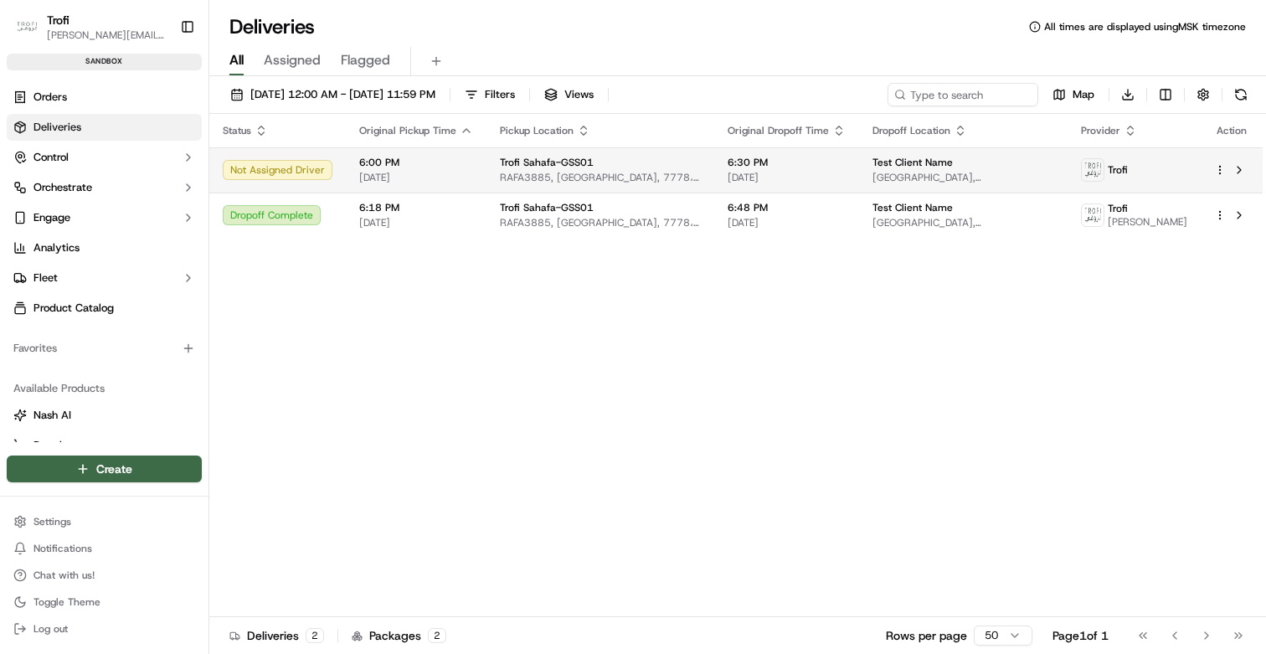
click at [299, 167] on div "Not Assigned Driver" at bounding box center [278, 170] width 110 height 20
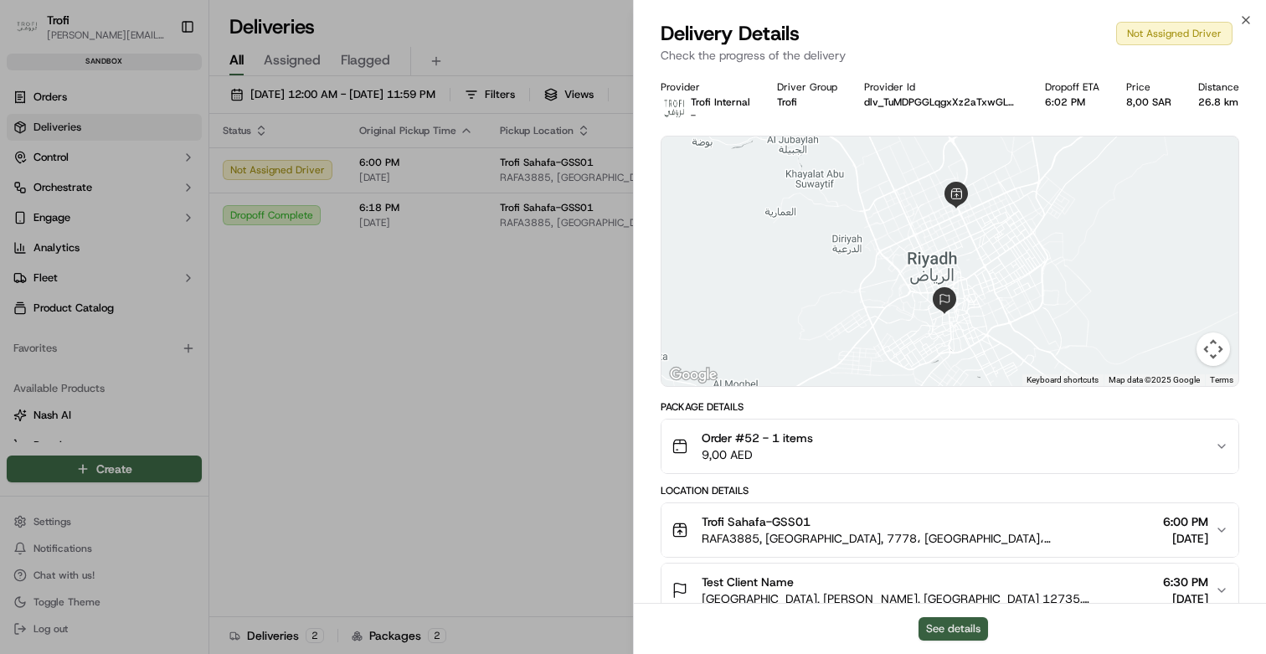
click at [935, 625] on button "See details" at bounding box center [952, 628] width 69 height 23
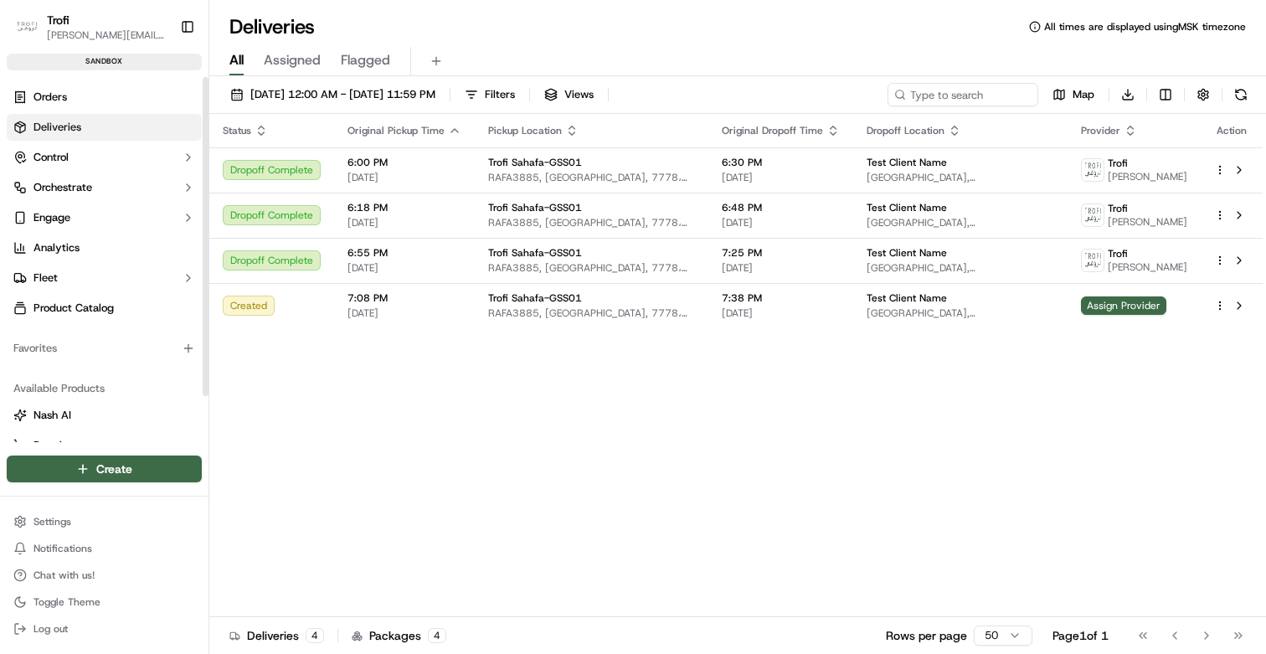
scroll to position [53, 0]
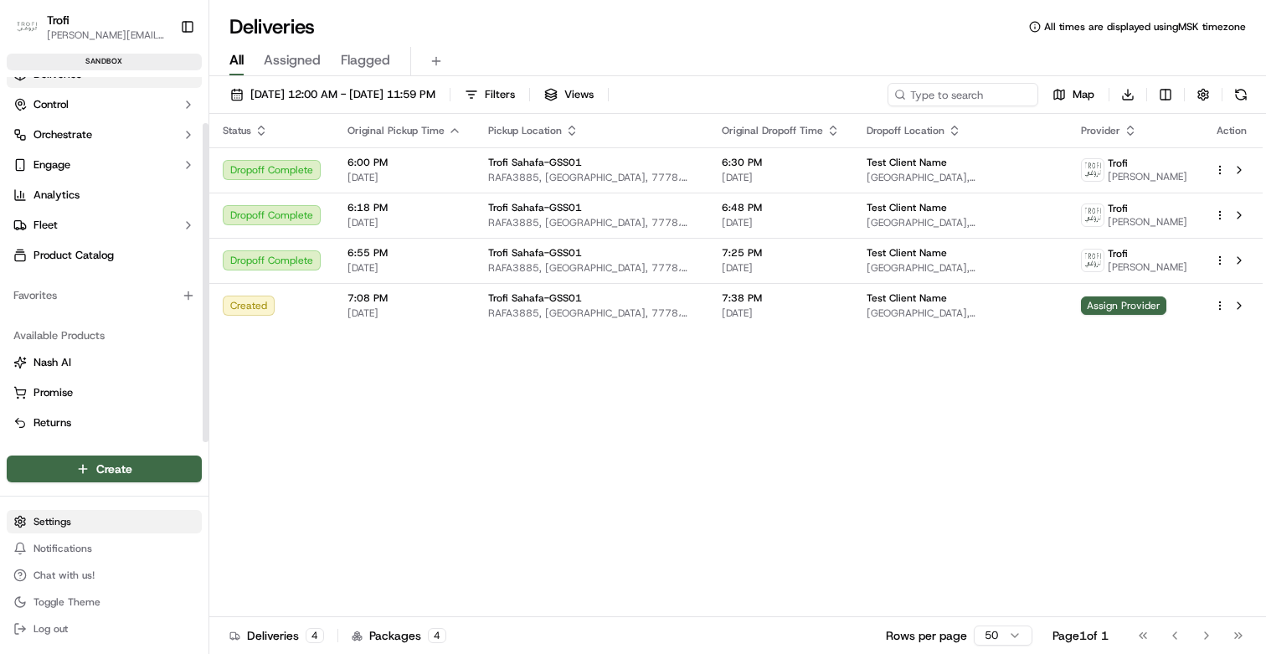
click at [72, 527] on html "Trofi [PERSON_NAME][EMAIL_ADDRESS][DOMAIN_NAME] Toggle Sidebar sandbox Orders D…" at bounding box center [633, 327] width 1266 height 654
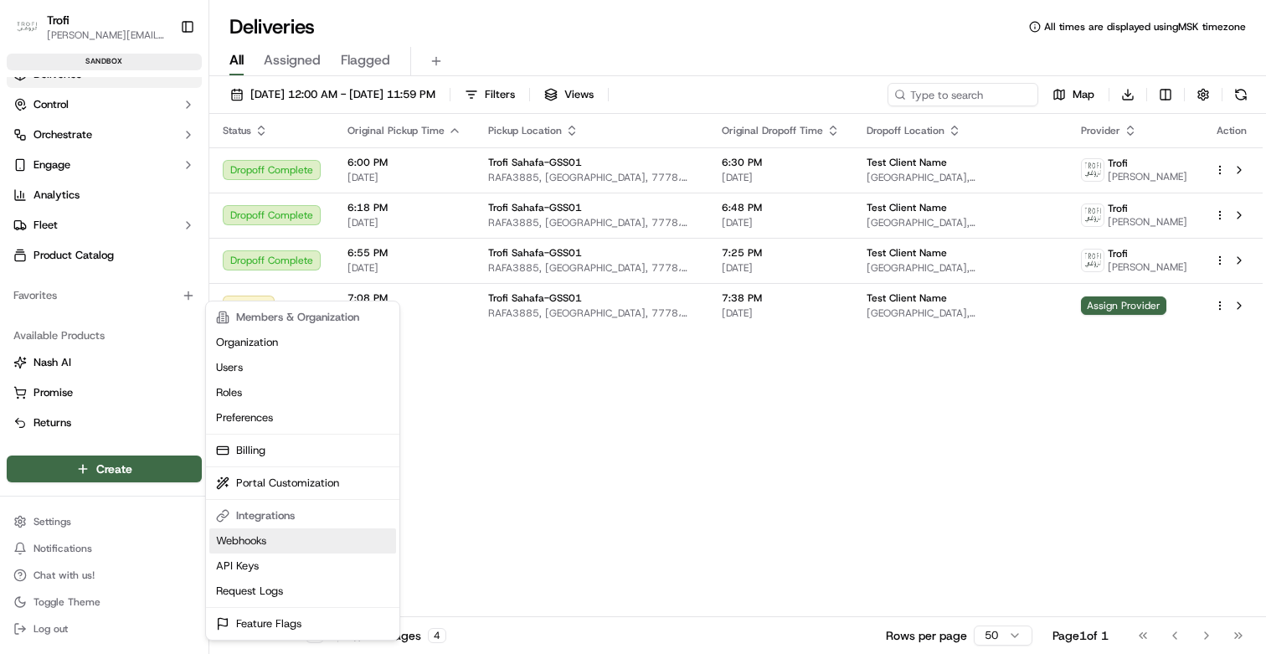
click at [256, 548] on link "Webhooks" at bounding box center [302, 540] width 187 height 25
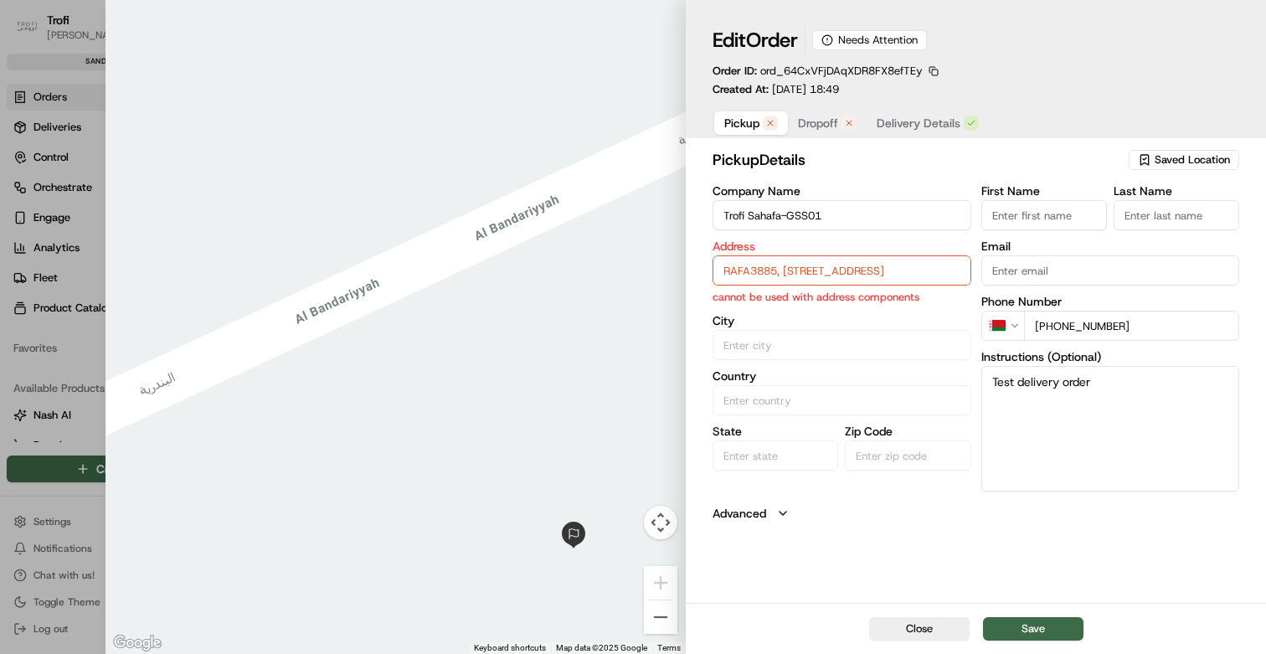
click at [855, 265] on input "RAFA3885, [STREET_ADDRESS]" at bounding box center [842, 270] width 259 height 30
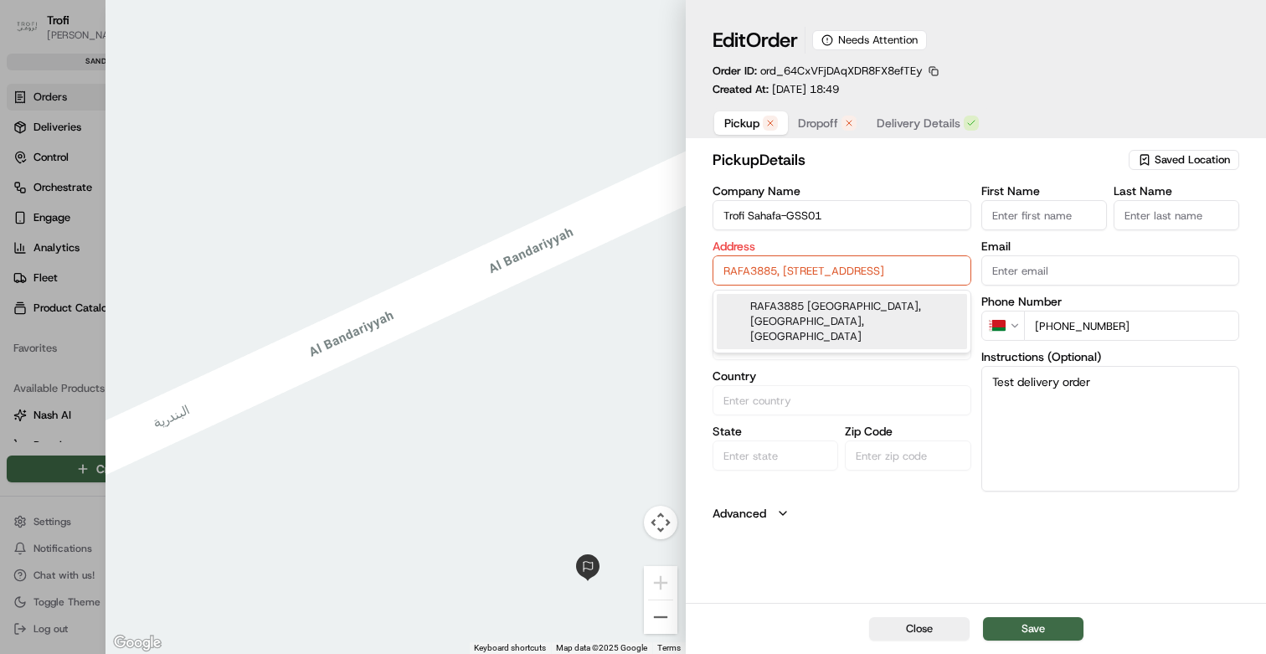
click at [826, 315] on div "RAFA3885 [GEOGRAPHIC_DATA], [GEOGRAPHIC_DATA], [GEOGRAPHIC_DATA]" at bounding box center [842, 321] width 250 height 55
type input "RAFA3885, [STREET_ADDRESS]"
type input "[GEOGRAPHIC_DATA]"
type input "Saudi Arabia"
type input "Riyadh Province"
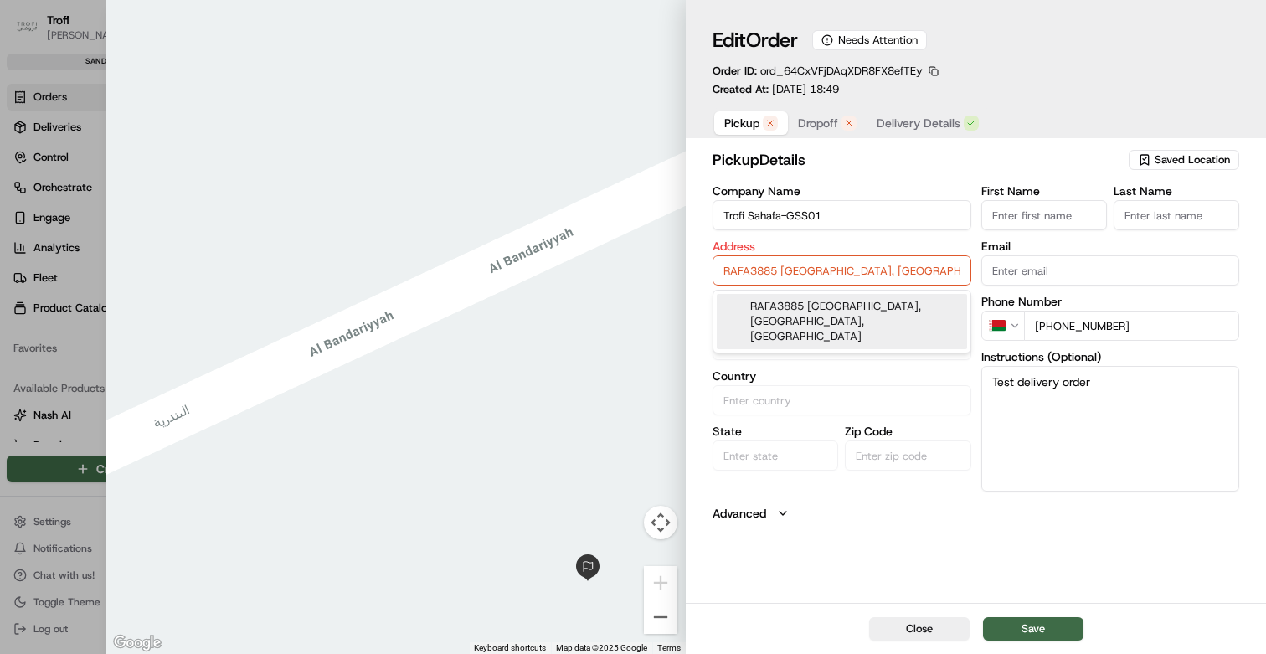
type input "13314"
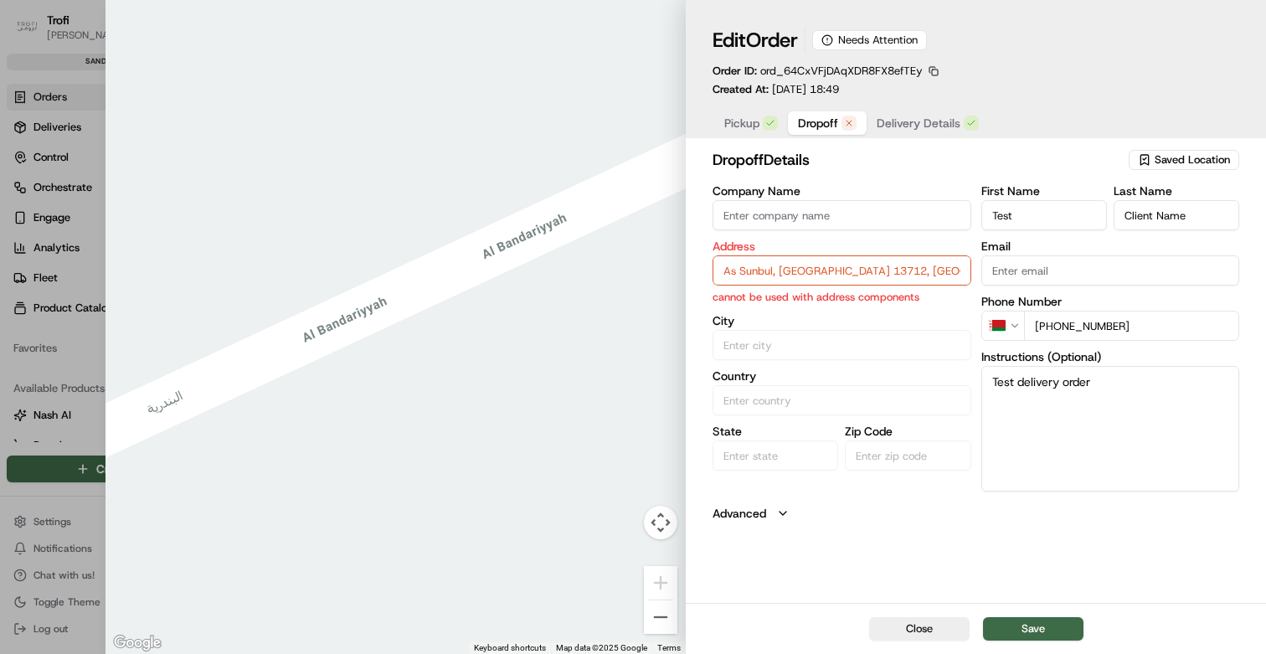
click at [807, 131] on span "Dropoff" at bounding box center [818, 123] width 40 height 17
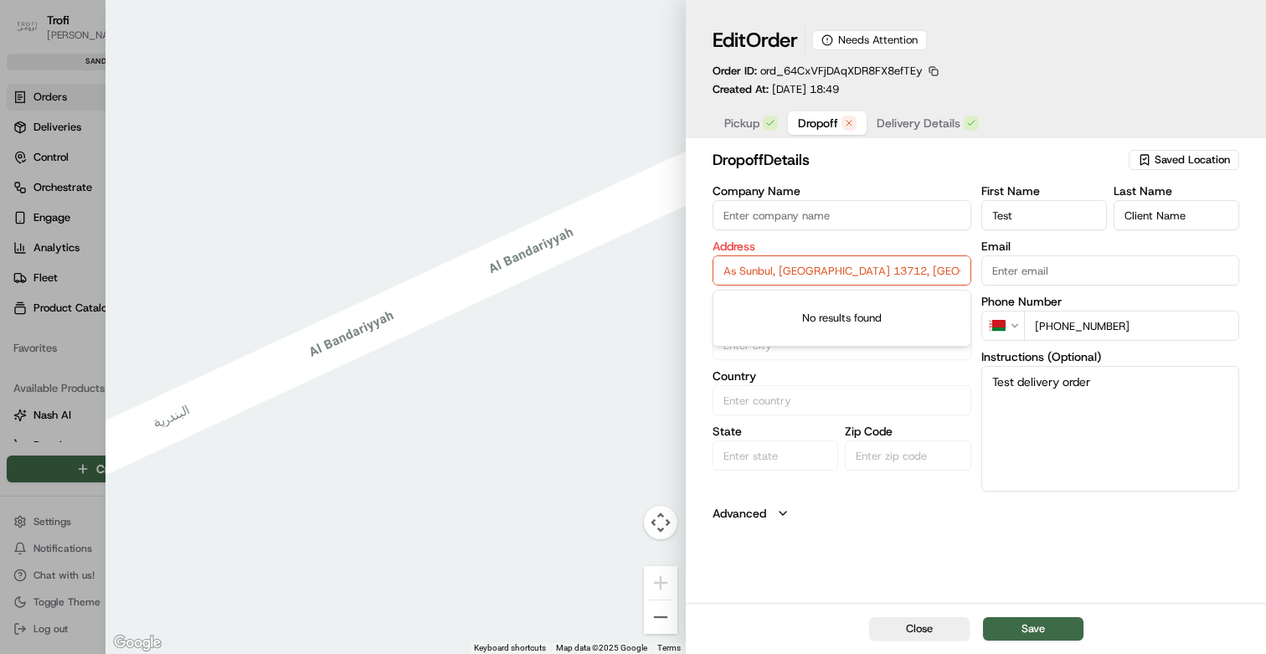
click at [772, 271] on input "As Sunbul, Riyadh 13712, Saudi Arabia" at bounding box center [842, 270] width 259 height 30
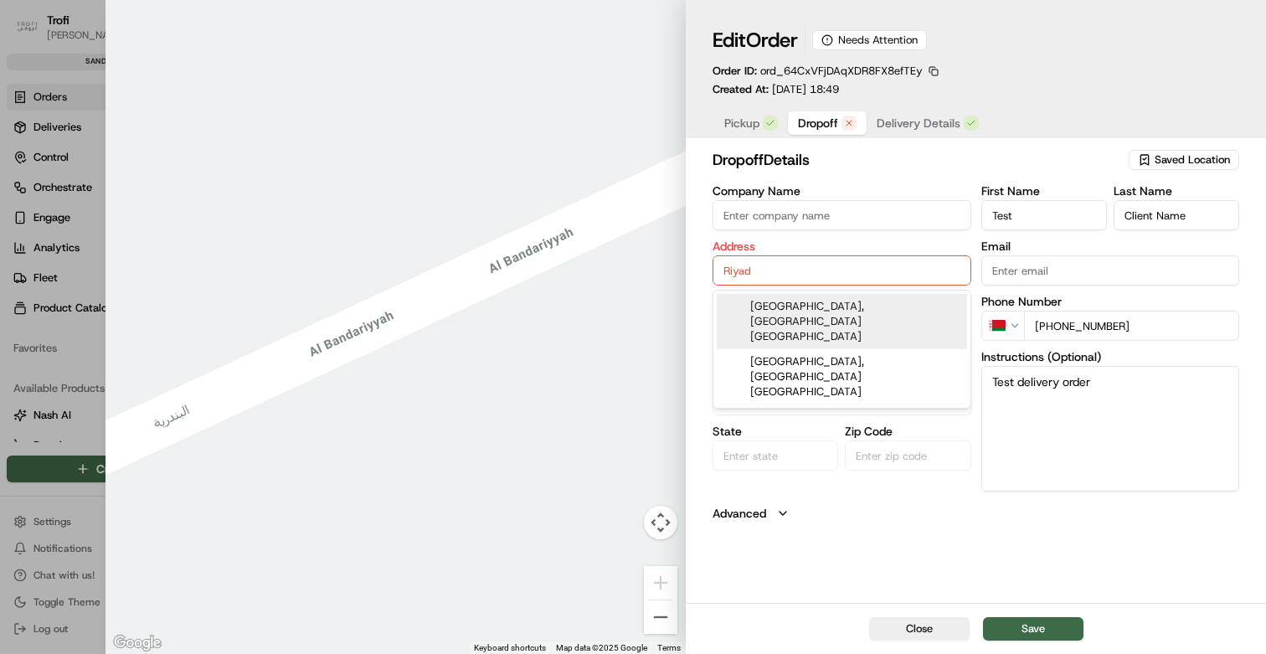
click at [801, 306] on div "Riyadh TV Tower, Riyadh Saudi Arabia" at bounding box center [842, 321] width 250 height 55
type input "[GEOGRAPHIC_DATA], [PERSON_NAME], [GEOGRAPHIC_DATA] 12735, [GEOGRAPHIC_DATA]"
type input "Riyadh"
type input "Saudi Arabia"
type input "Riyadh Province"
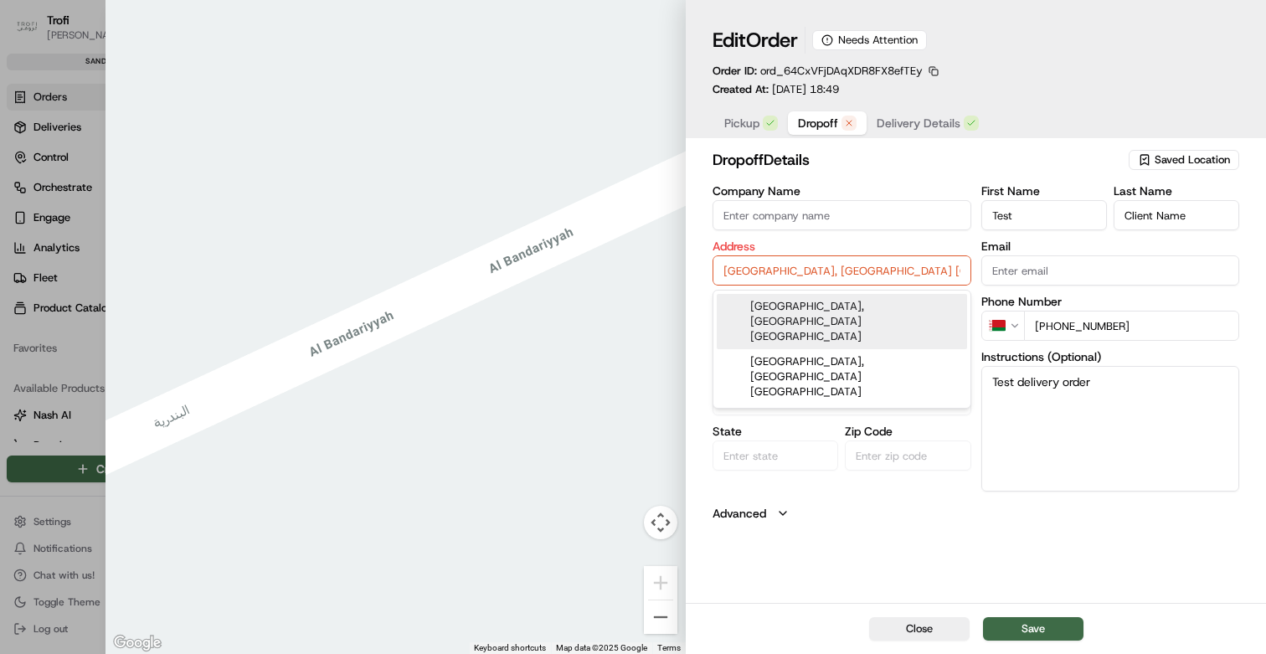
type input "12735"
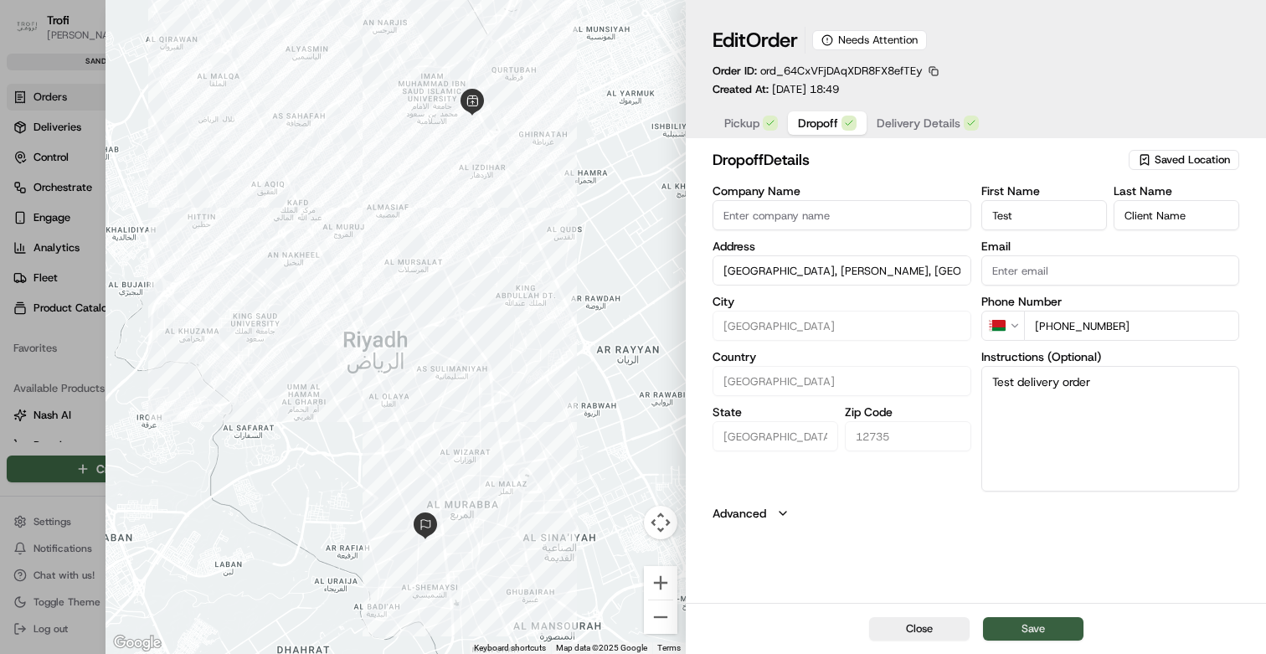
type input "[GEOGRAPHIC_DATA], [PERSON_NAME], [GEOGRAPHIC_DATA] 12735, [GEOGRAPHIC_DATA]"
click at [1037, 625] on button "Save" at bounding box center [1033, 628] width 100 height 23
type input "+1"
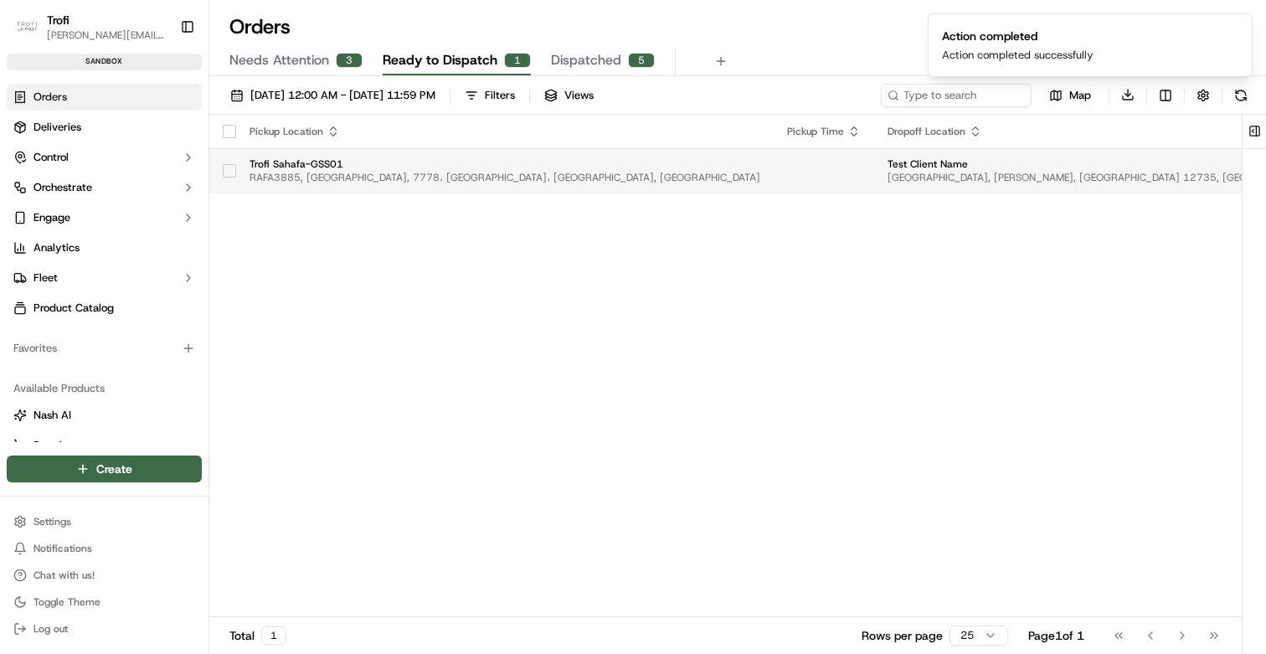
click at [225, 172] on button "button" at bounding box center [229, 170] width 13 height 13
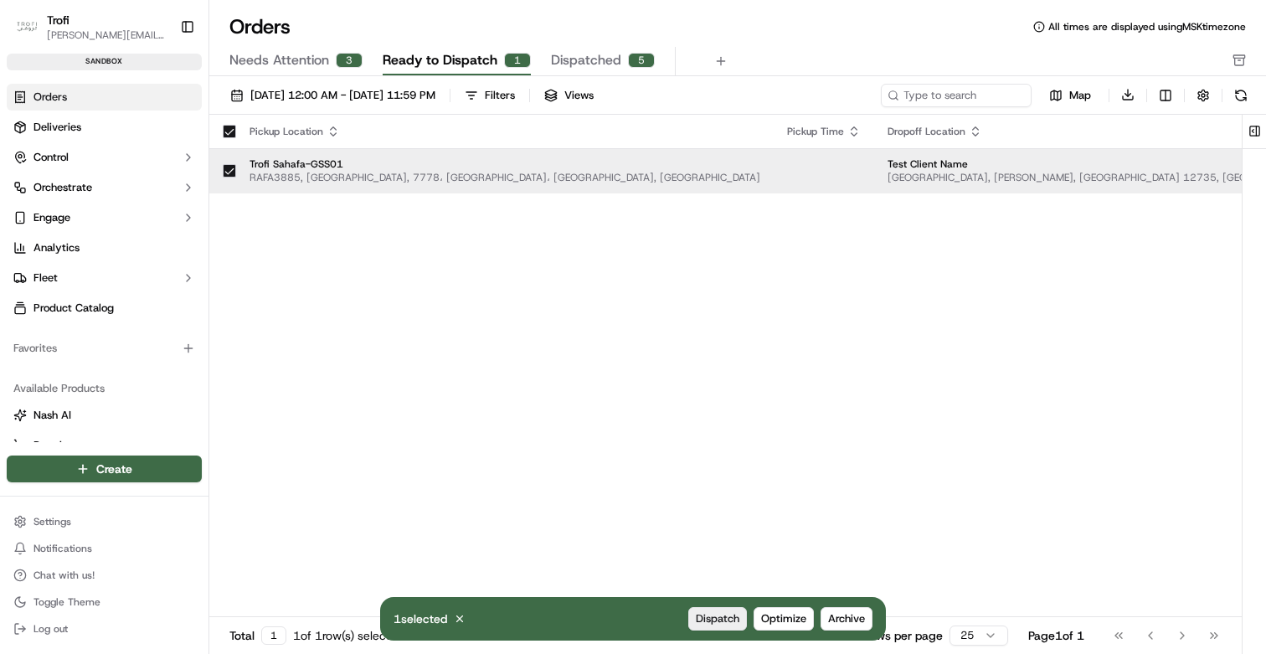
click at [713, 615] on span "Dispatch" at bounding box center [718, 618] width 44 height 15
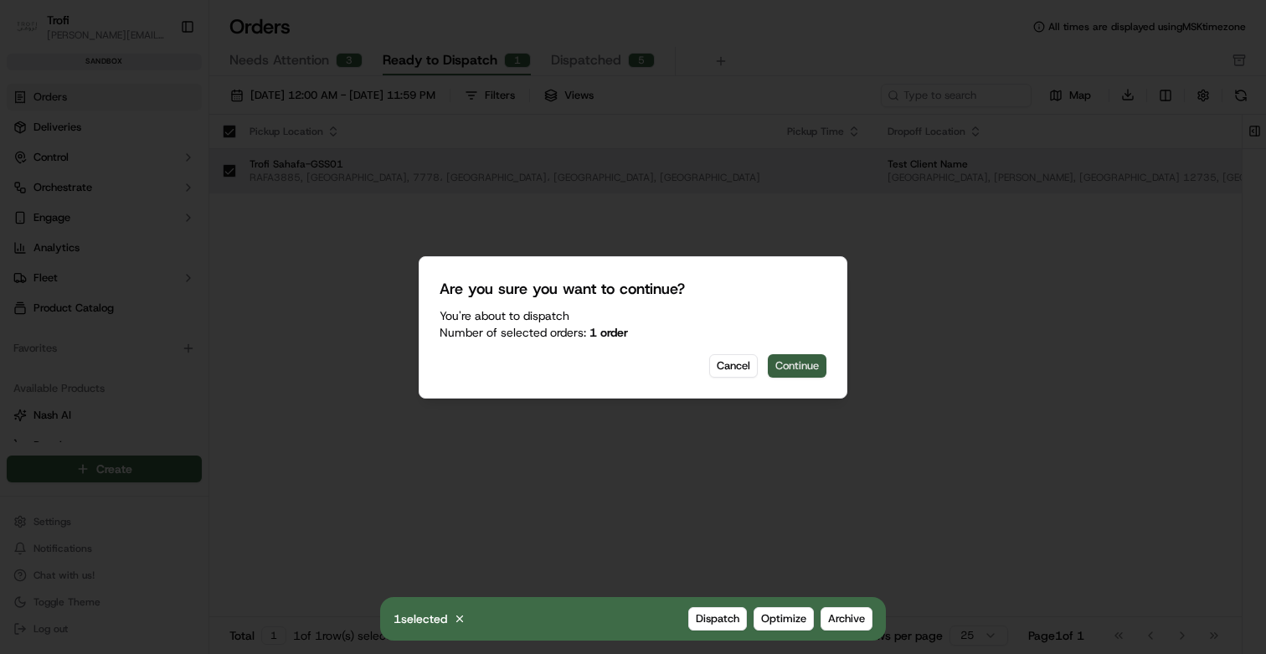
click at [800, 364] on button "Continue" at bounding box center [797, 365] width 59 height 23
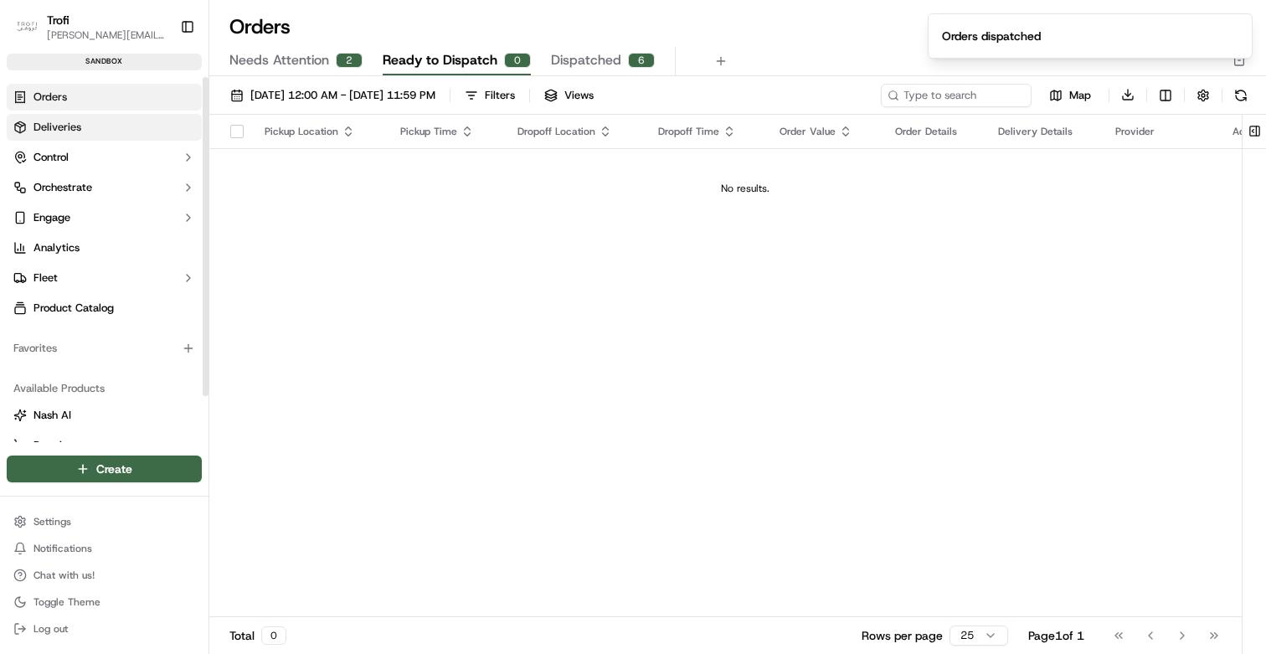
click at [65, 127] on span "Deliveries" at bounding box center [57, 127] width 48 height 15
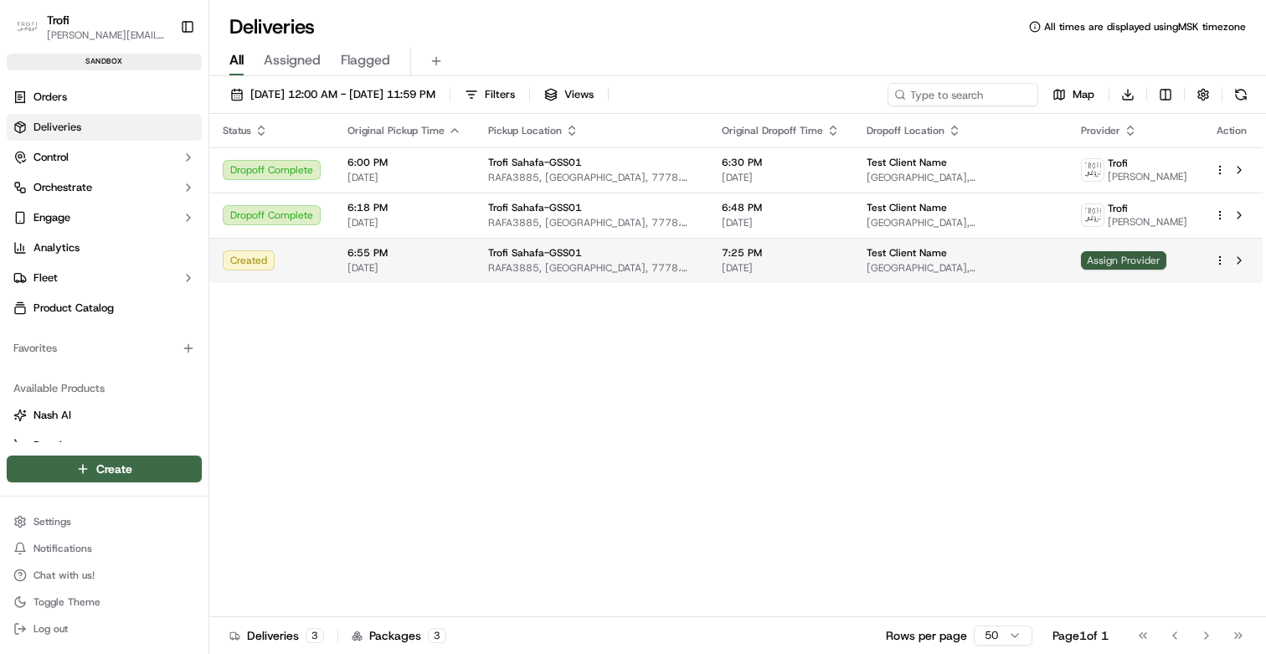
click at [1130, 270] on span "Assign Provider" at bounding box center [1123, 260] width 85 height 18
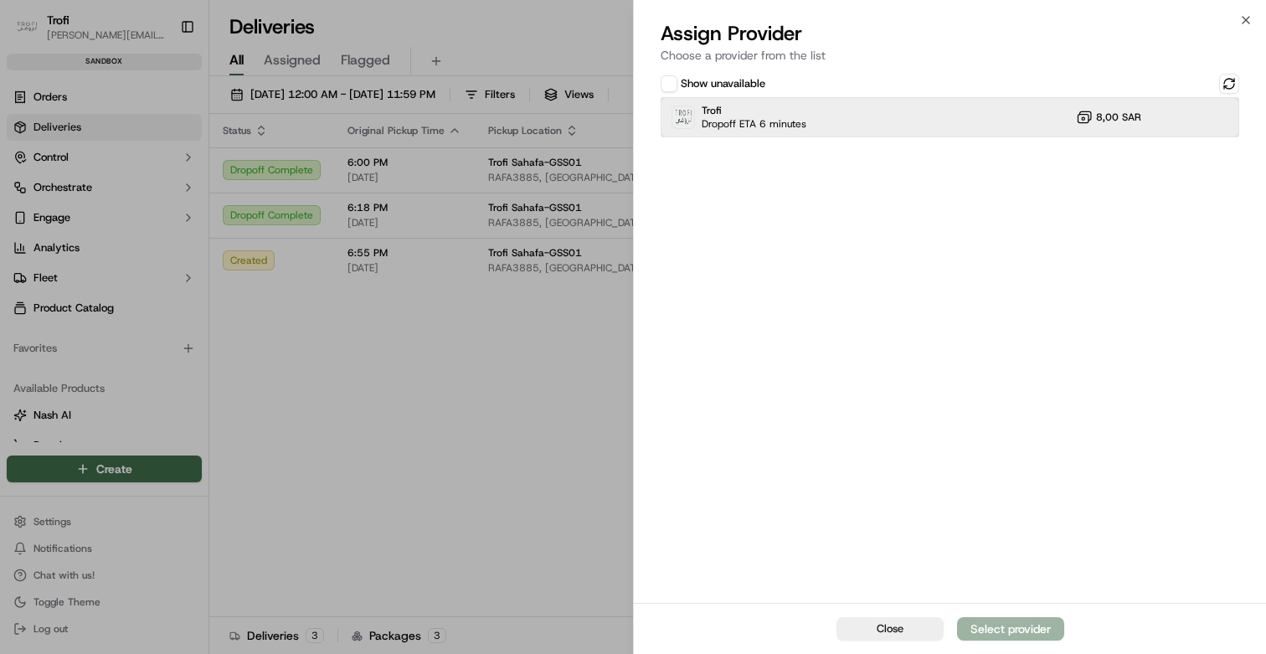
click at [728, 119] on span "Dropoff ETA 6 minutes" at bounding box center [754, 123] width 105 height 13
click at [1006, 629] on div "Assign Provider" at bounding box center [1011, 628] width 82 height 17
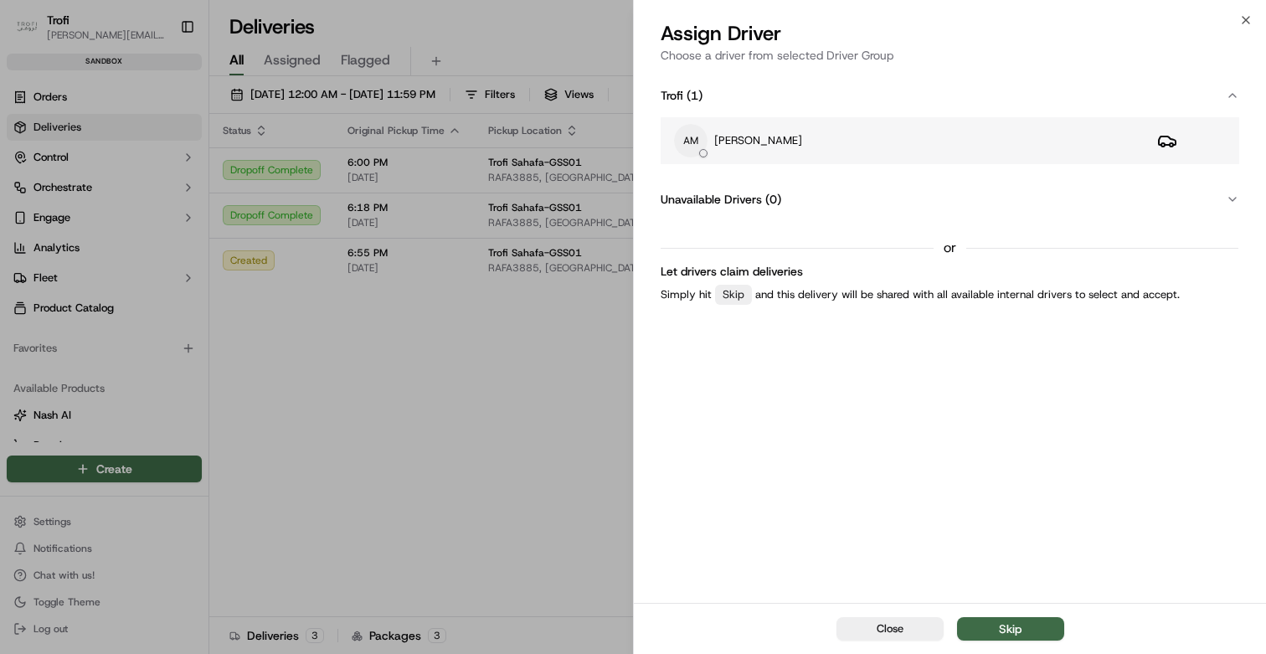
click at [884, 157] on td "AM Andrey Maksimenko" at bounding box center [902, 140] width 483 height 47
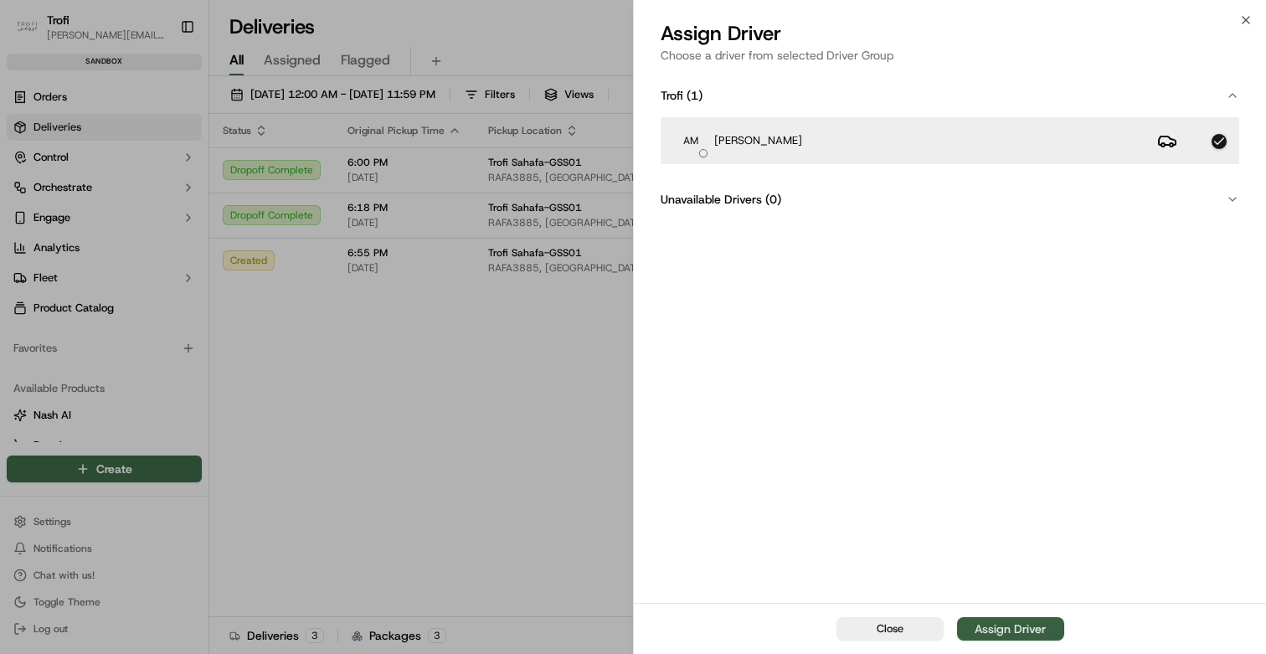
click at [988, 631] on div "Assign Driver" at bounding box center [1010, 628] width 71 height 17
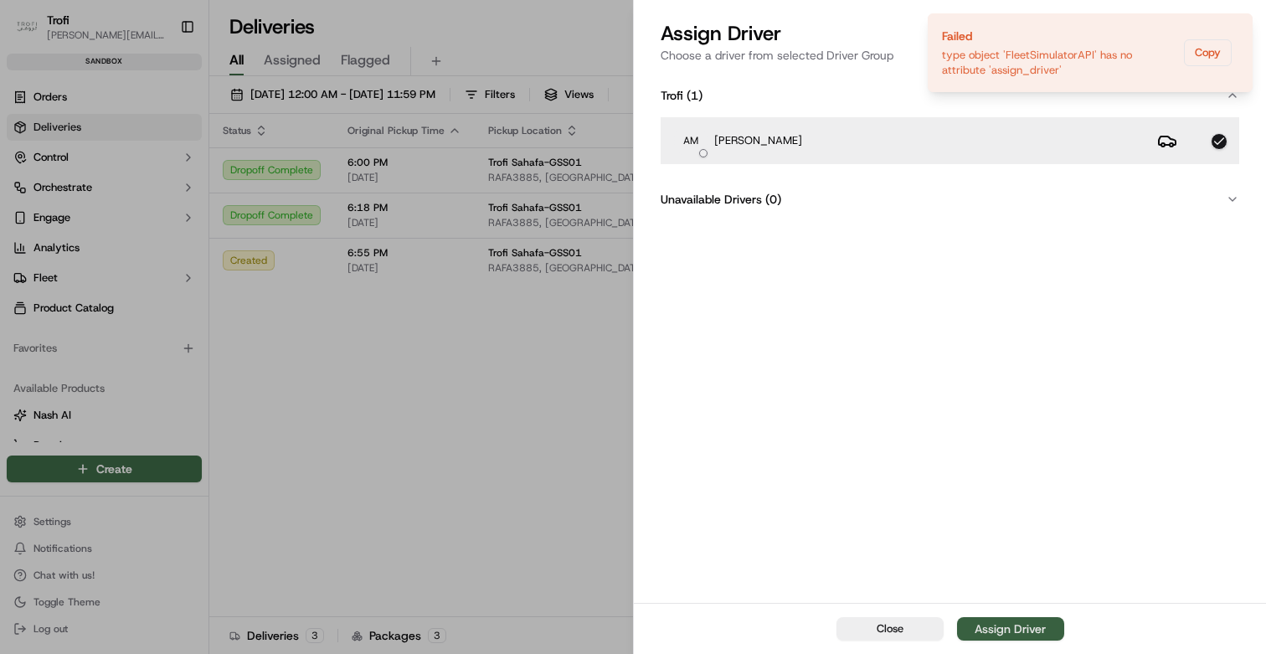
click at [984, 622] on div "Assign Driver" at bounding box center [1010, 628] width 71 height 17
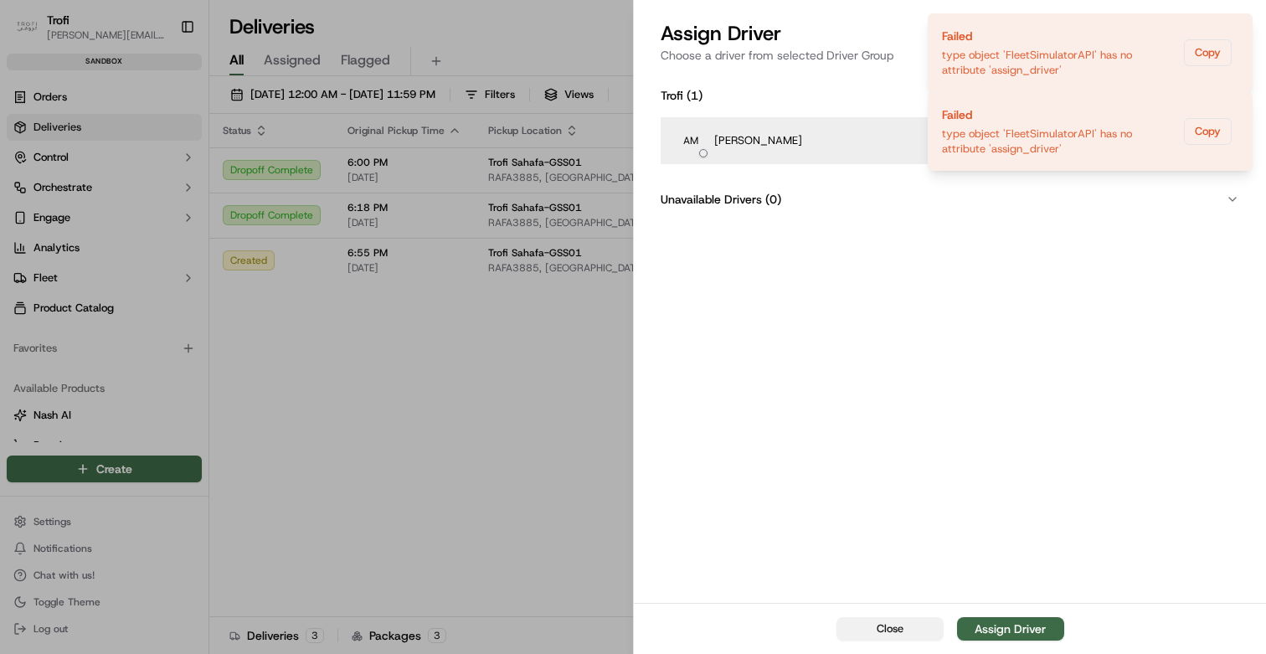
click at [924, 640] on button "Close" at bounding box center [889, 628] width 107 height 23
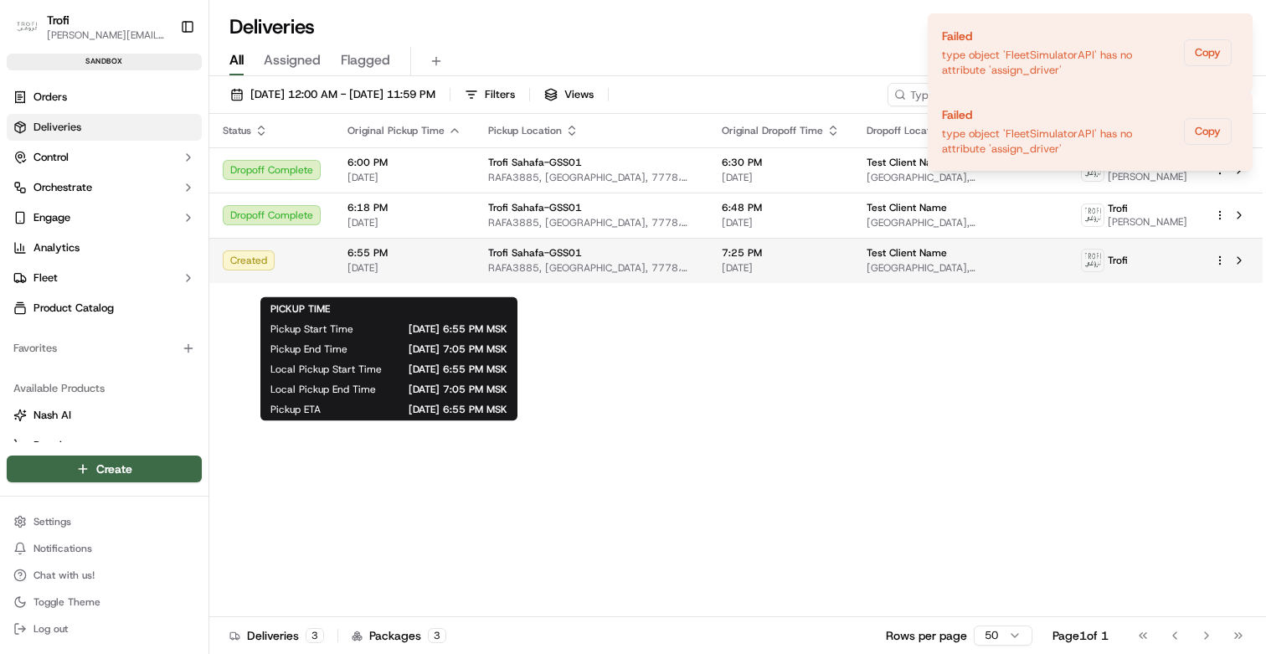
click at [311, 270] on div "Created" at bounding box center [272, 260] width 98 height 20
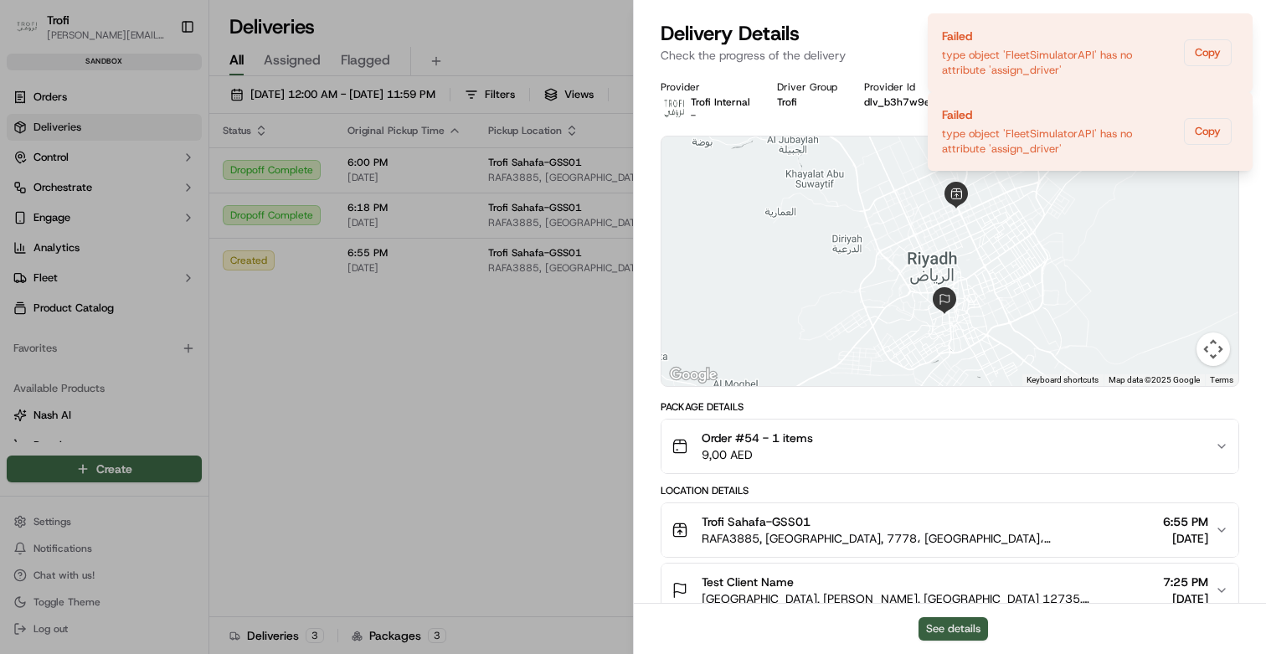
click at [948, 632] on button "See details" at bounding box center [952, 628] width 69 height 23
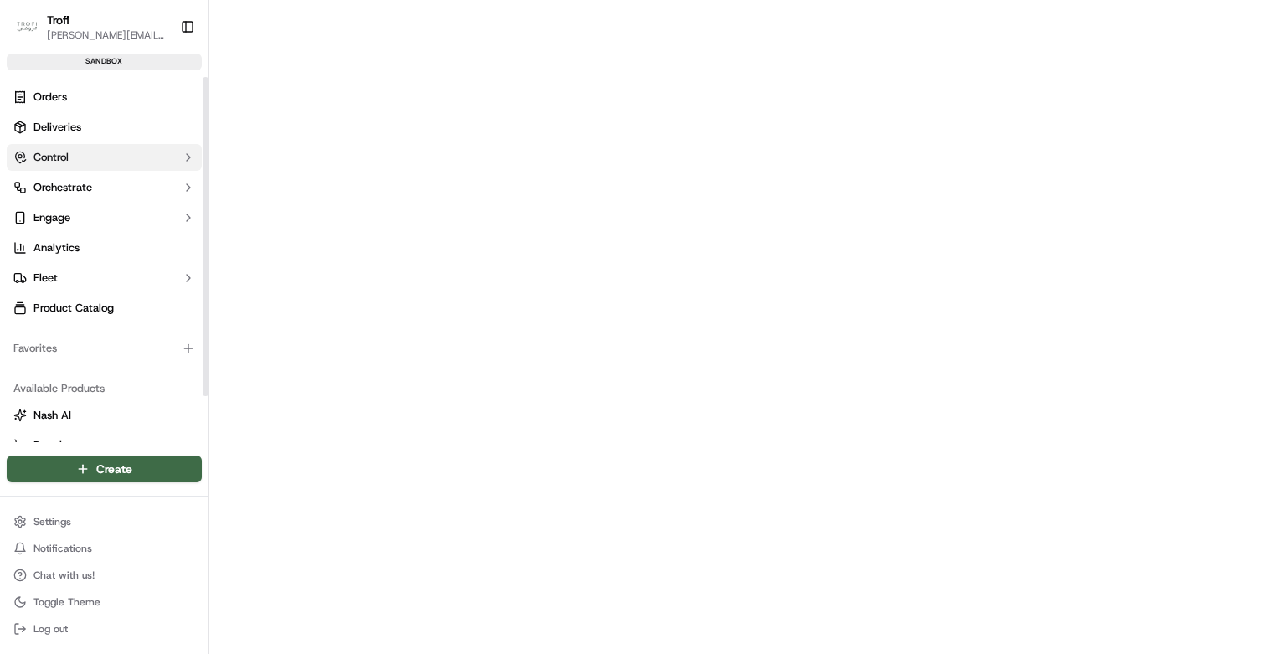
click at [80, 116] on link "Deliveries" at bounding box center [104, 127] width 195 height 27
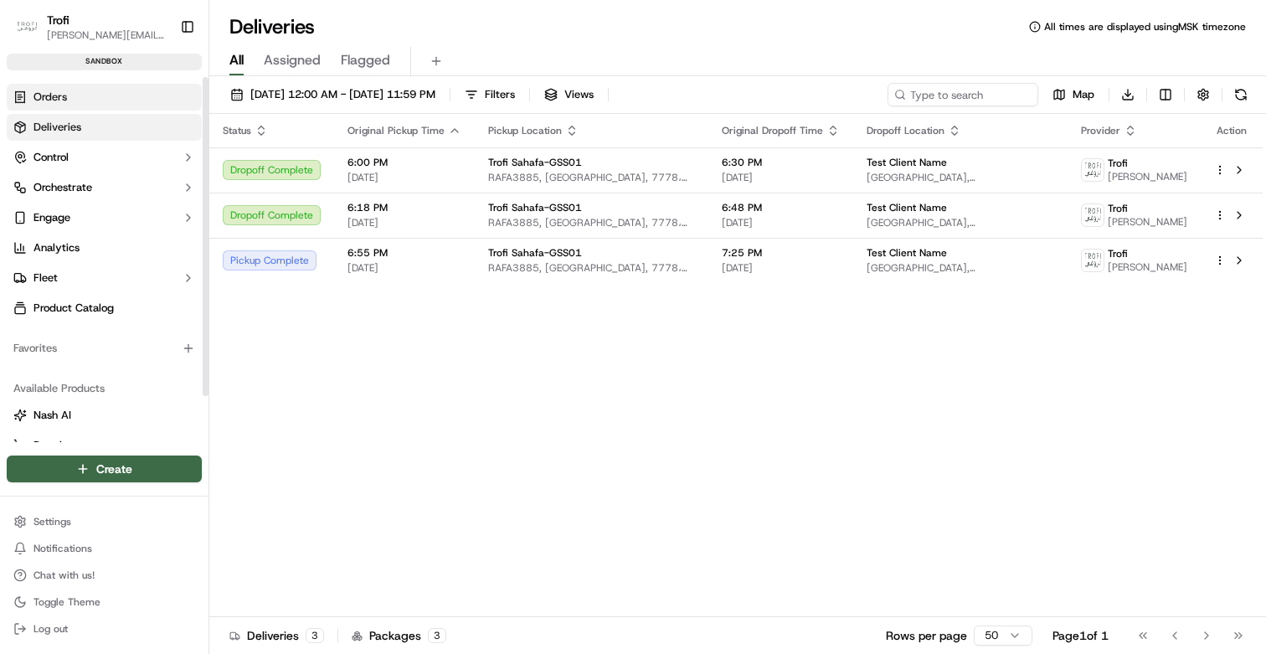
click at [114, 105] on link "Orders" at bounding box center [104, 97] width 195 height 27
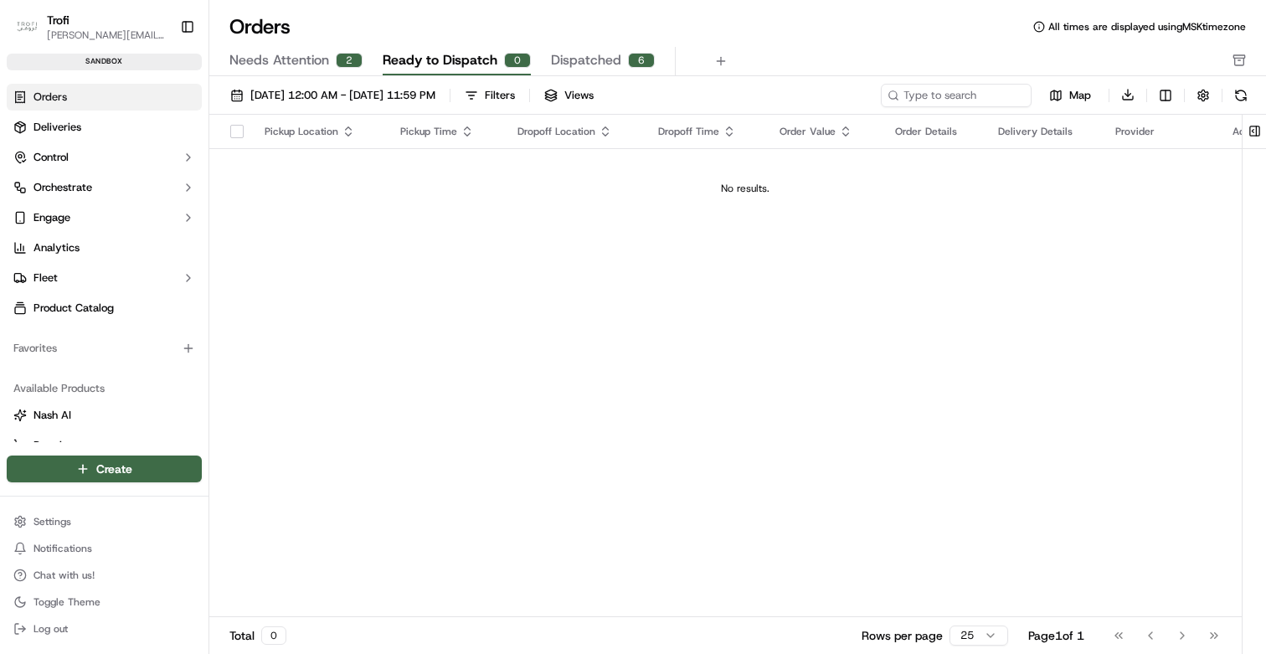
click at [275, 66] on span "Needs Attention" at bounding box center [279, 60] width 100 height 20
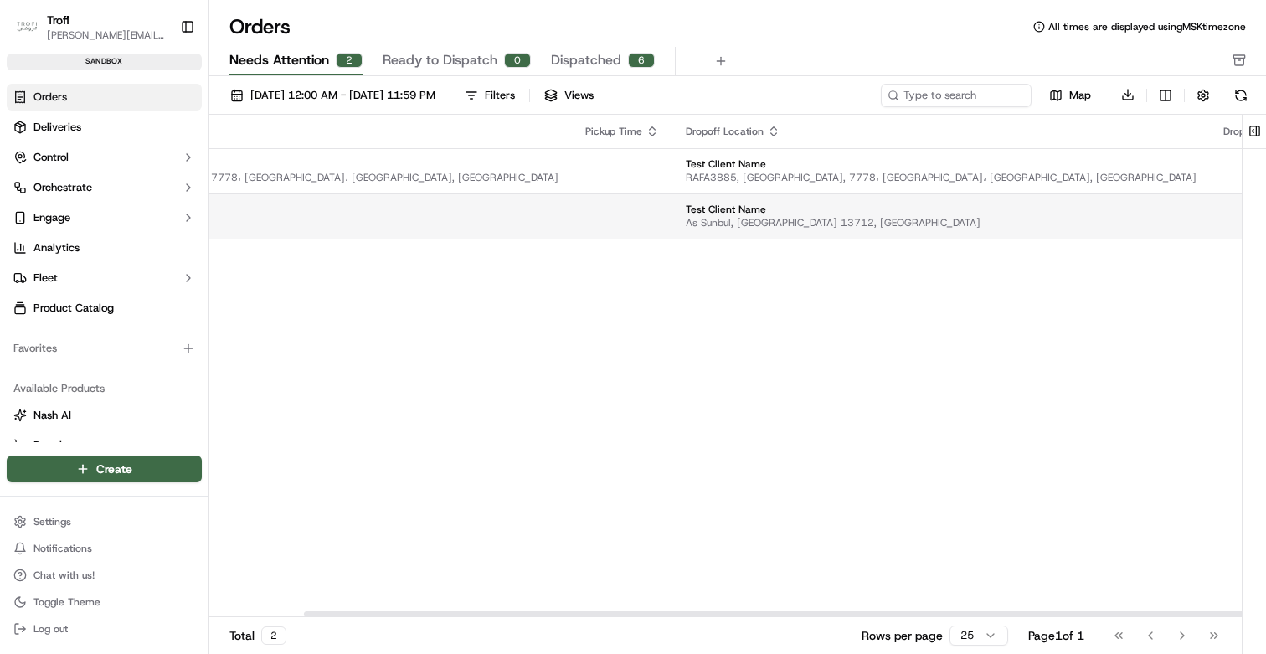
scroll to position [0, 543]
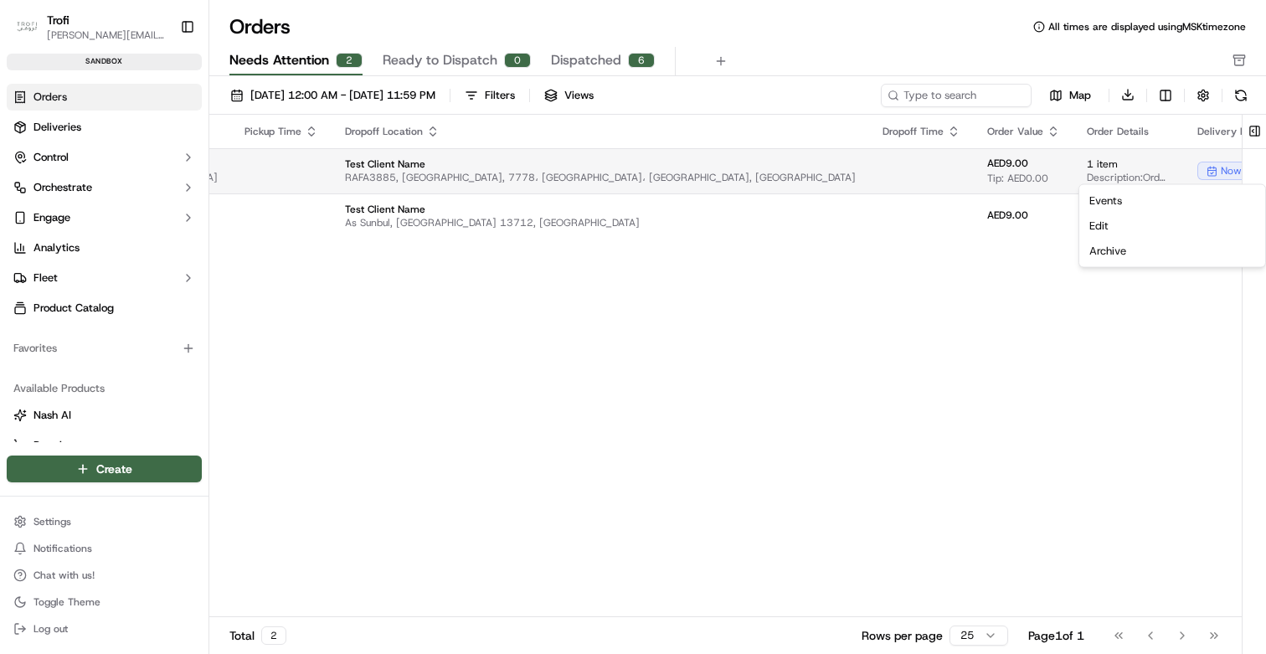
click at [1208, 168] on html "Trofi [PERSON_NAME][EMAIL_ADDRESS][DOMAIN_NAME] Toggle Sidebar sandbox Orders D…" at bounding box center [633, 327] width 1266 height 654
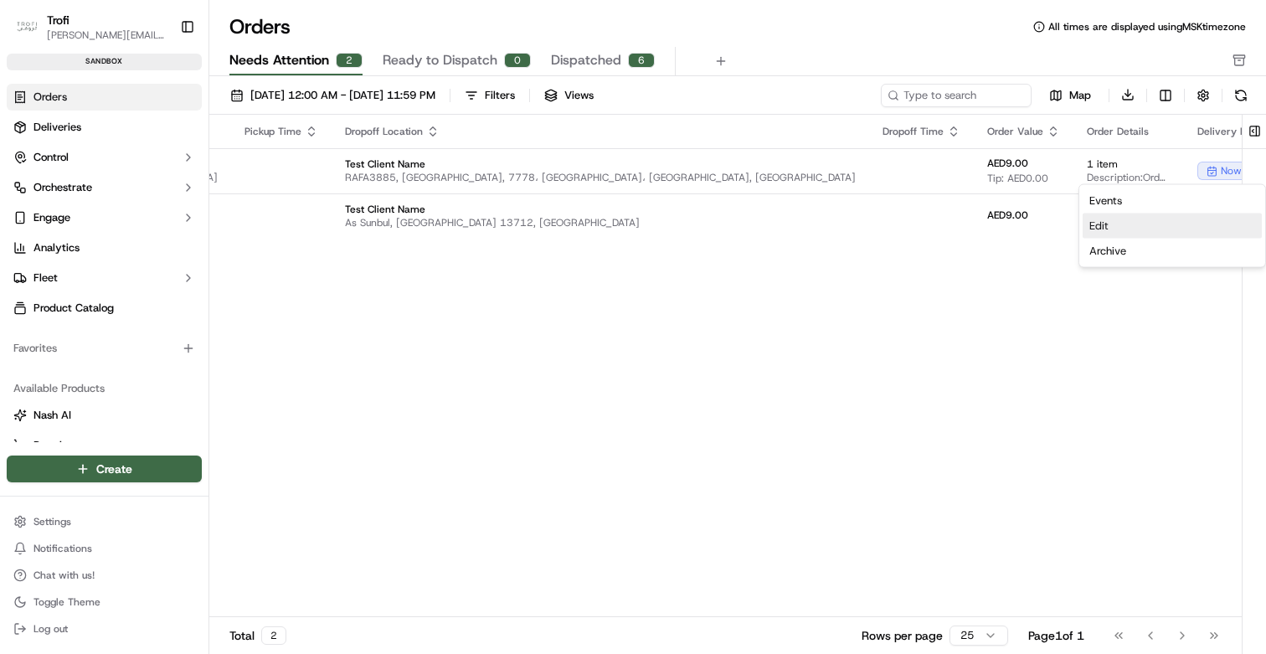
click at [1098, 229] on div "Edit" at bounding box center [1172, 226] width 179 height 25
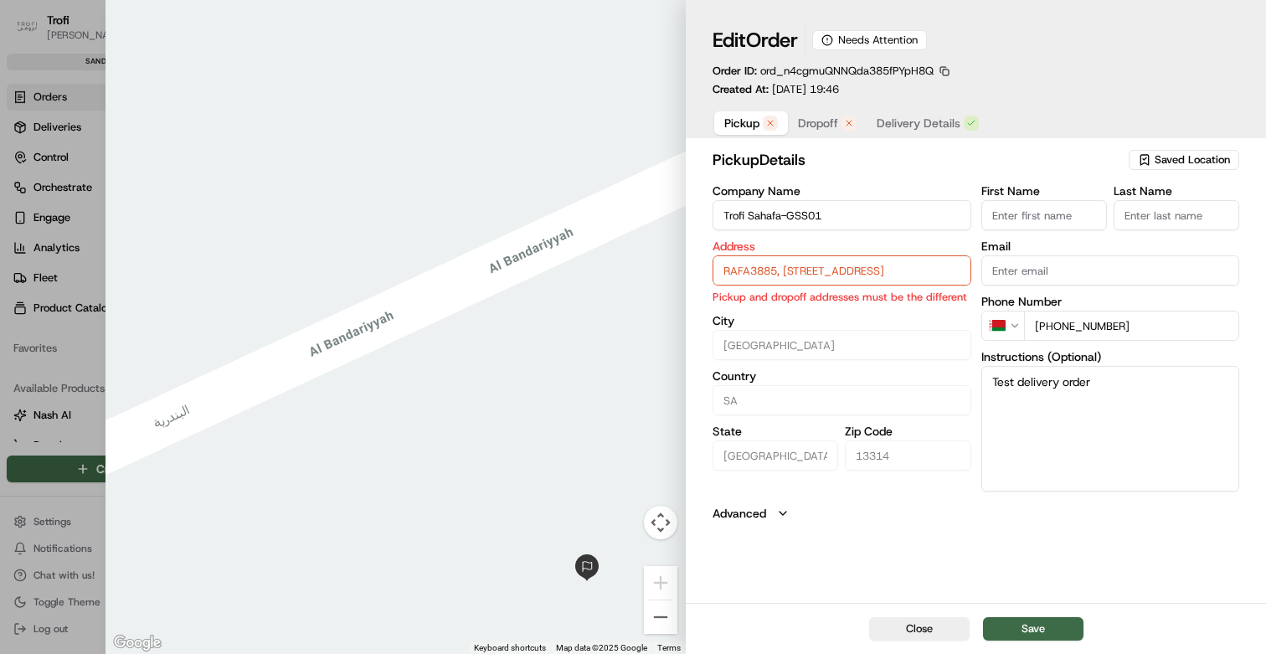
type input "+1"
click at [70, 270] on div at bounding box center [633, 327] width 1266 height 654
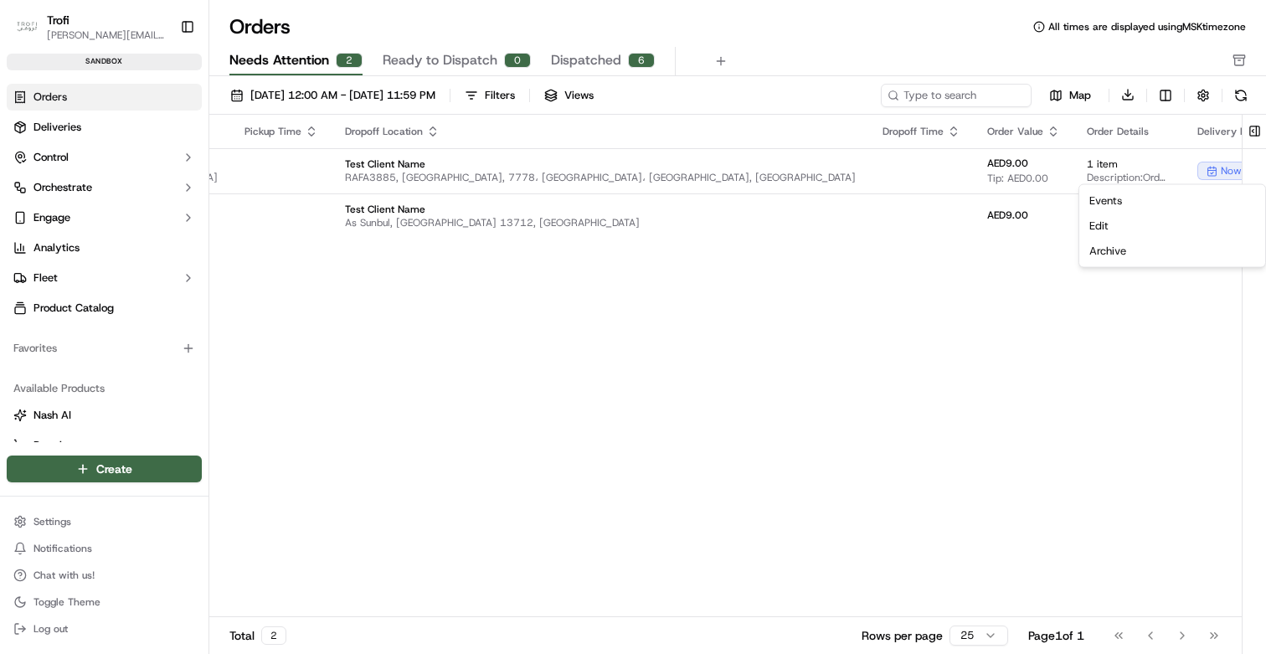
click at [1016, 267] on div "Pickup Location Pickup Time Dropoff Location Dropoff Time Order Value Order Det…" at bounding box center [571, 366] width 1808 height 503
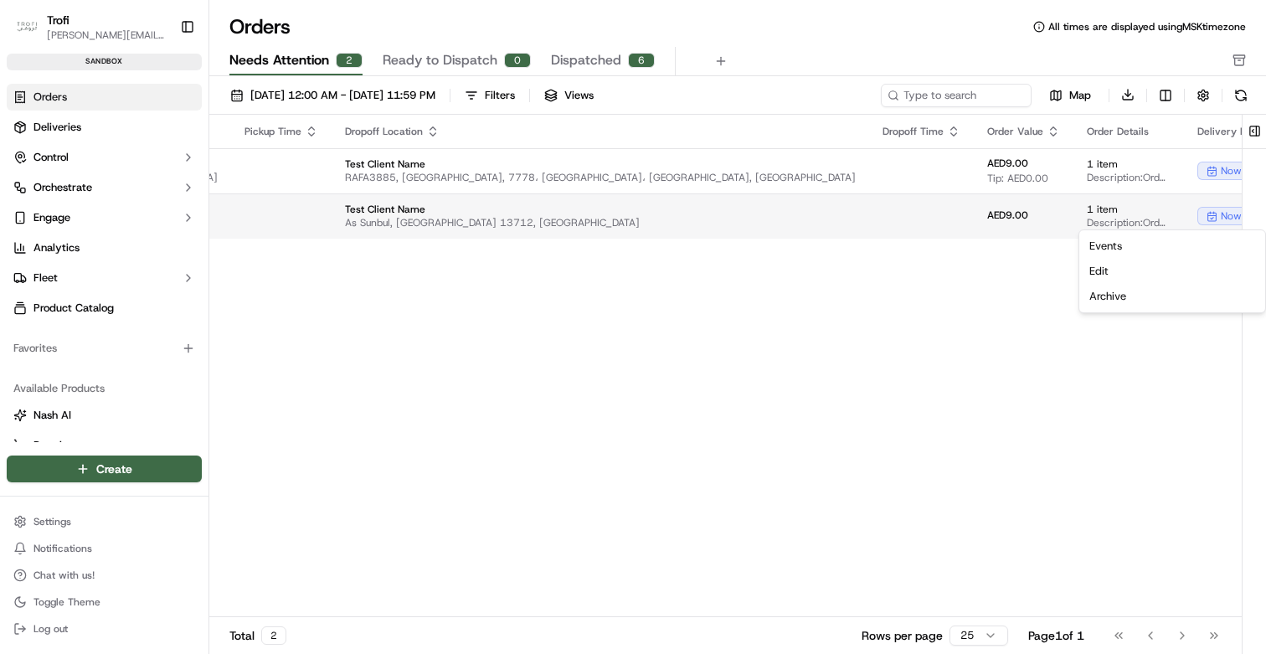
click at [1212, 214] on html "Trofi d.kasperovich@dev.family Toggle Sidebar sandbox Orders Deliveries Control…" at bounding box center [633, 327] width 1266 height 654
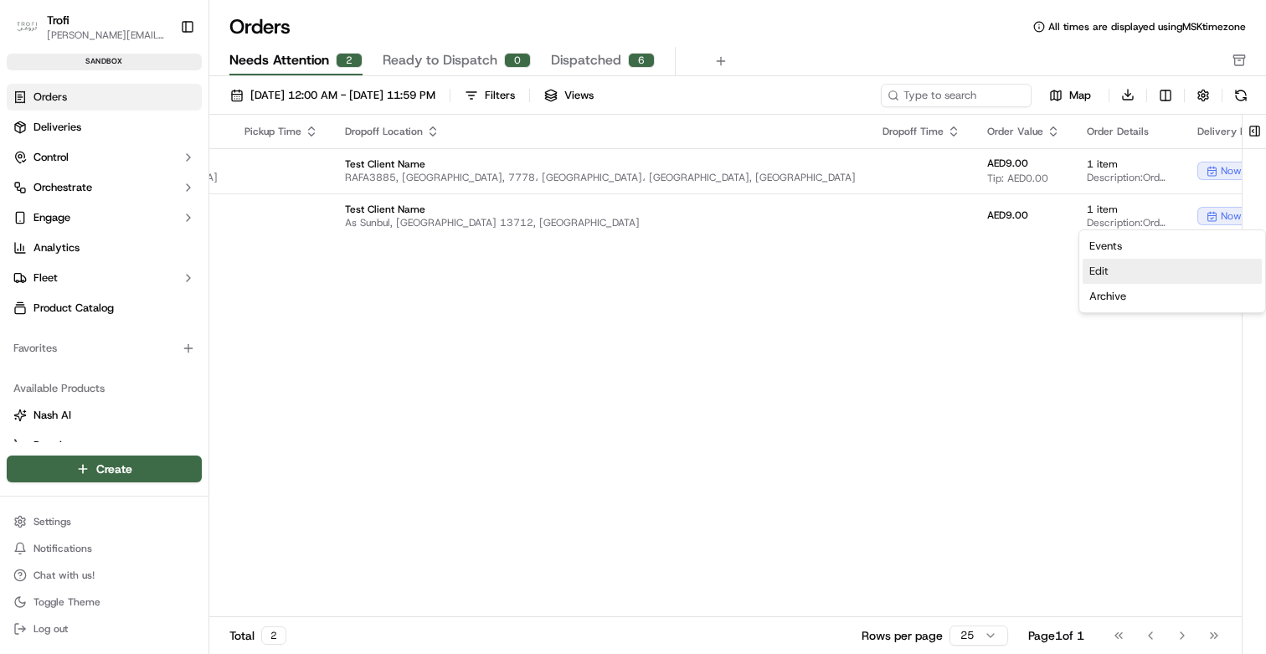
click at [1114, 271] on div "Edit" at bounding box center [1172, 271] width 179 height 25
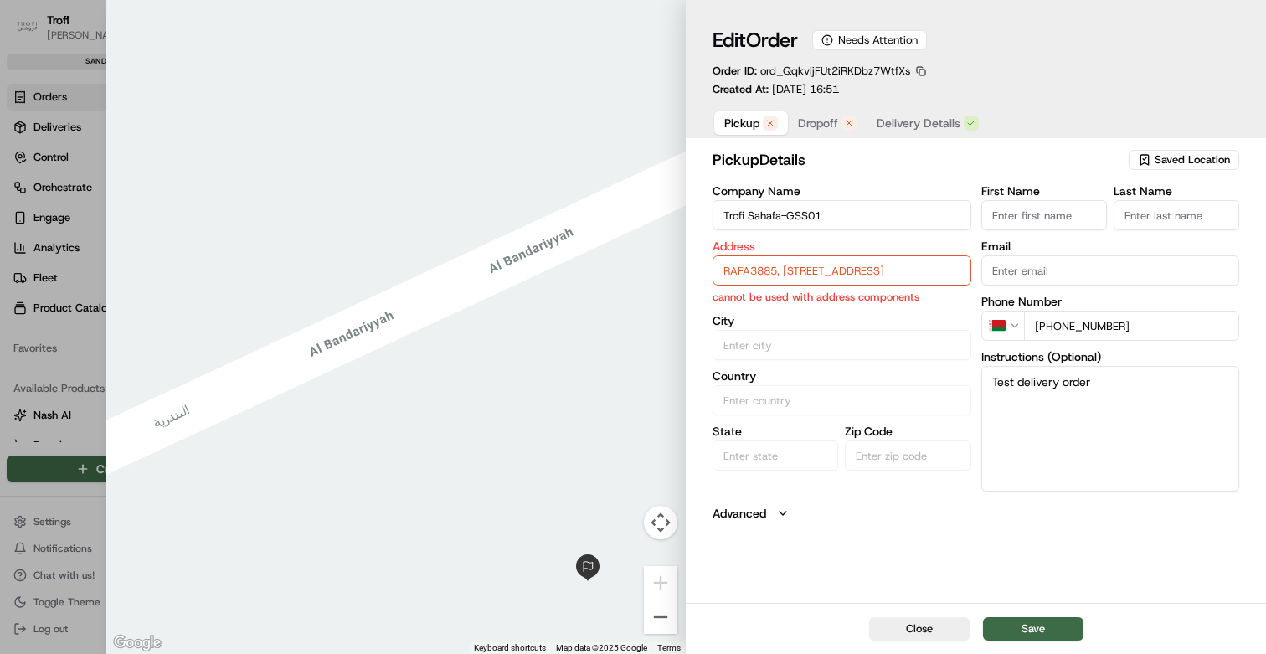
type input "+1"
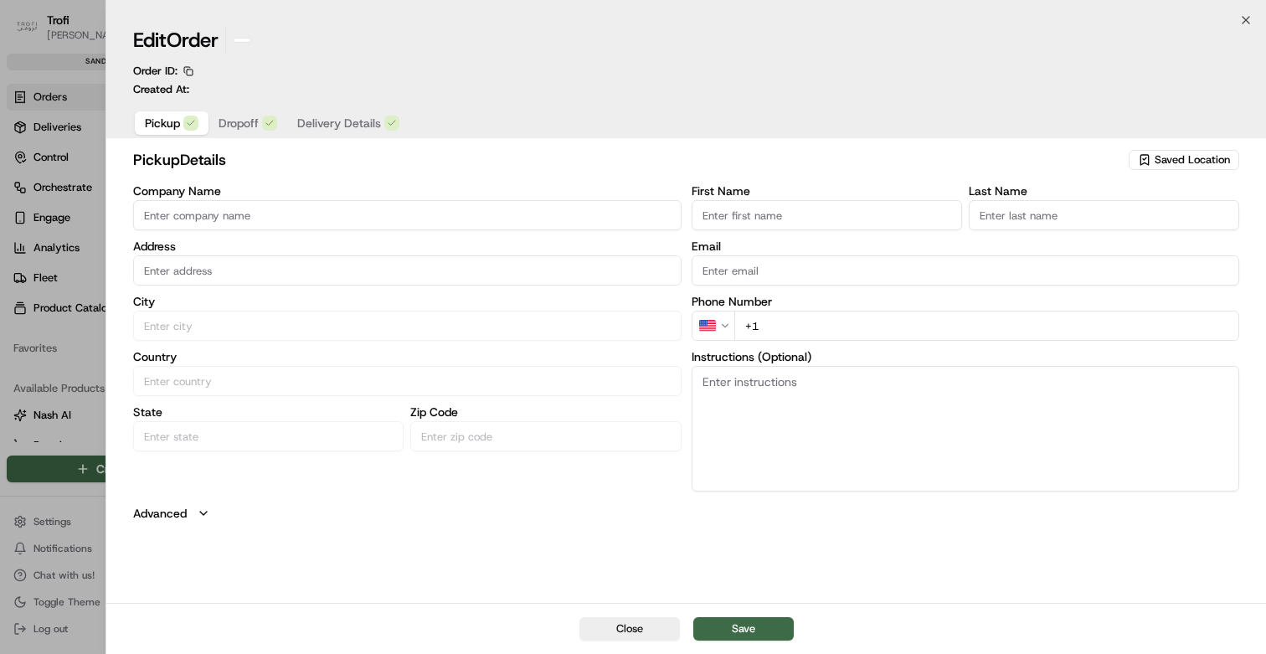
click at [65, 233] on div at bounding box center [633, 327] width 1266 height 654
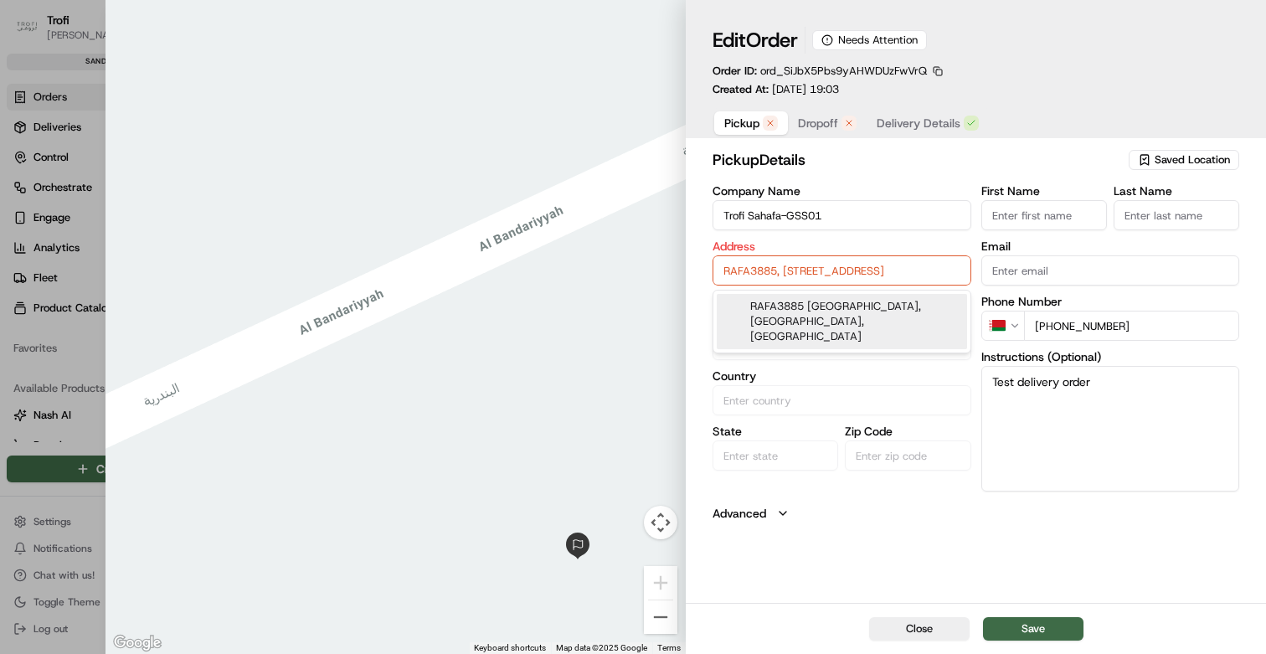
click at [813, 272] on input "RAFA3885, [STREET_ADDRESS]" at bounding box center [842, 270] width 259 height 30
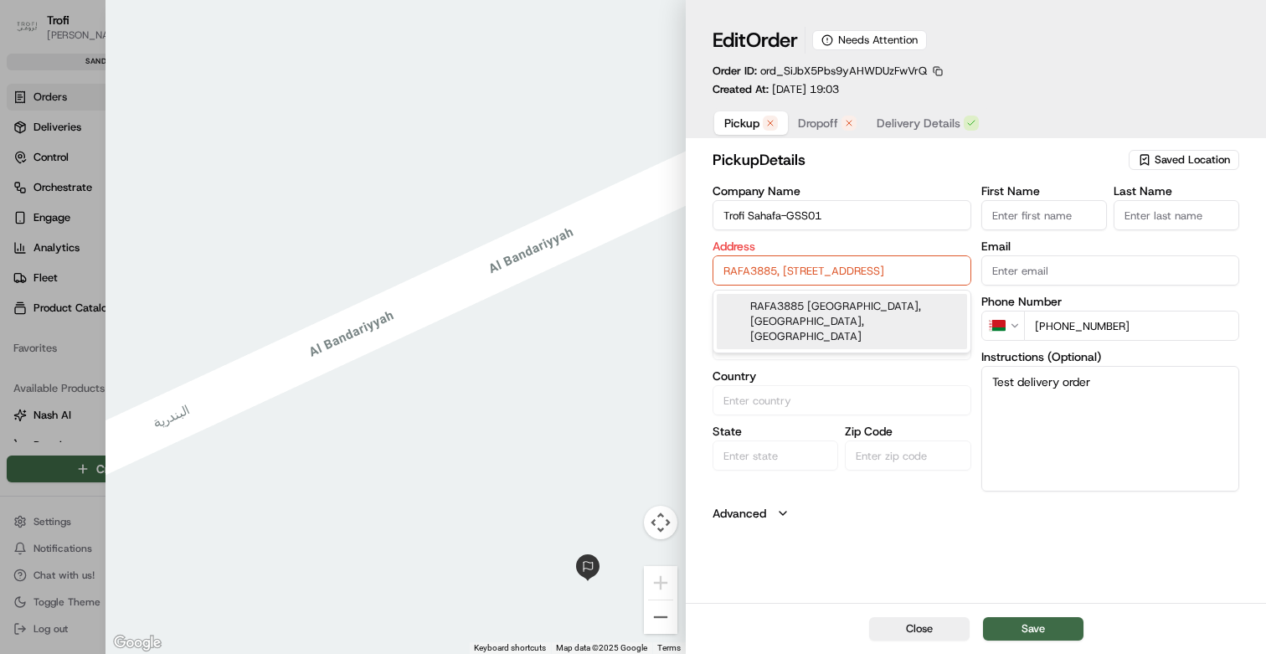
click at [819, 317] on div "RAFA3885 [GEOGRAPHIC_DATA], [GEOGRAPHIC_DATA], [GEOGRAPHIC_DATA]" at bounding box center [842, 321] width 250 height 55
type input "RAFA3885, [STREET_ADDRESS]"
type input "[GEOGRAPHIC_DATA]"
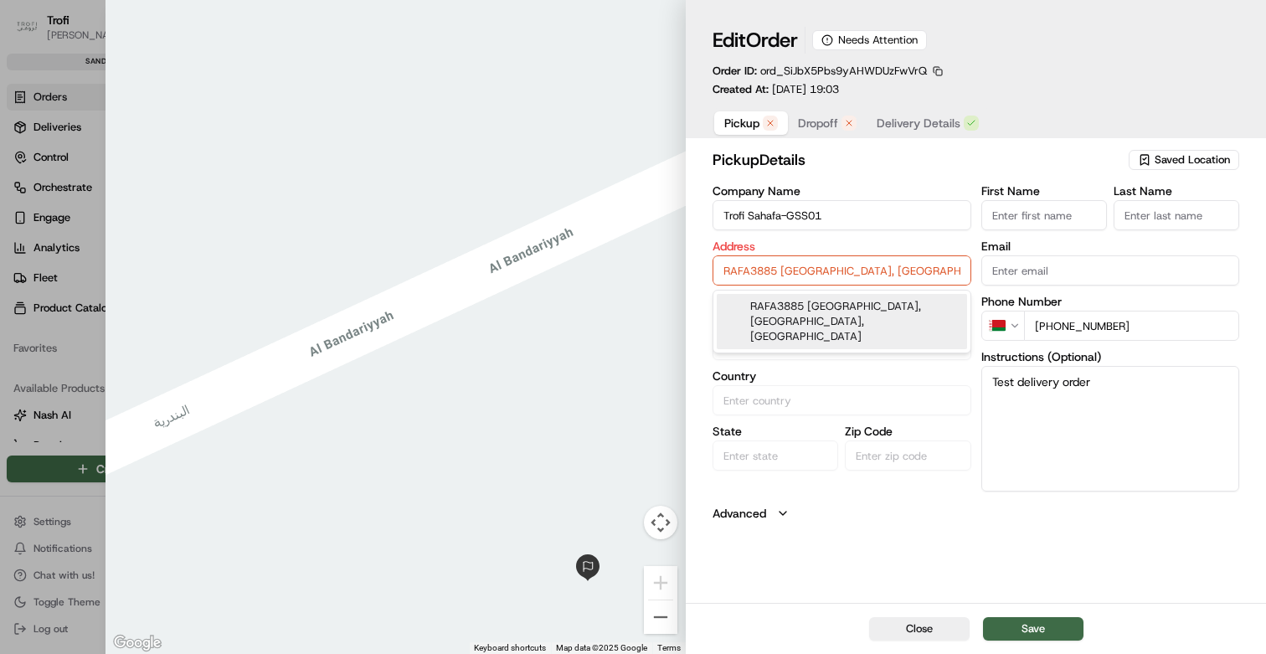
type input "13314"
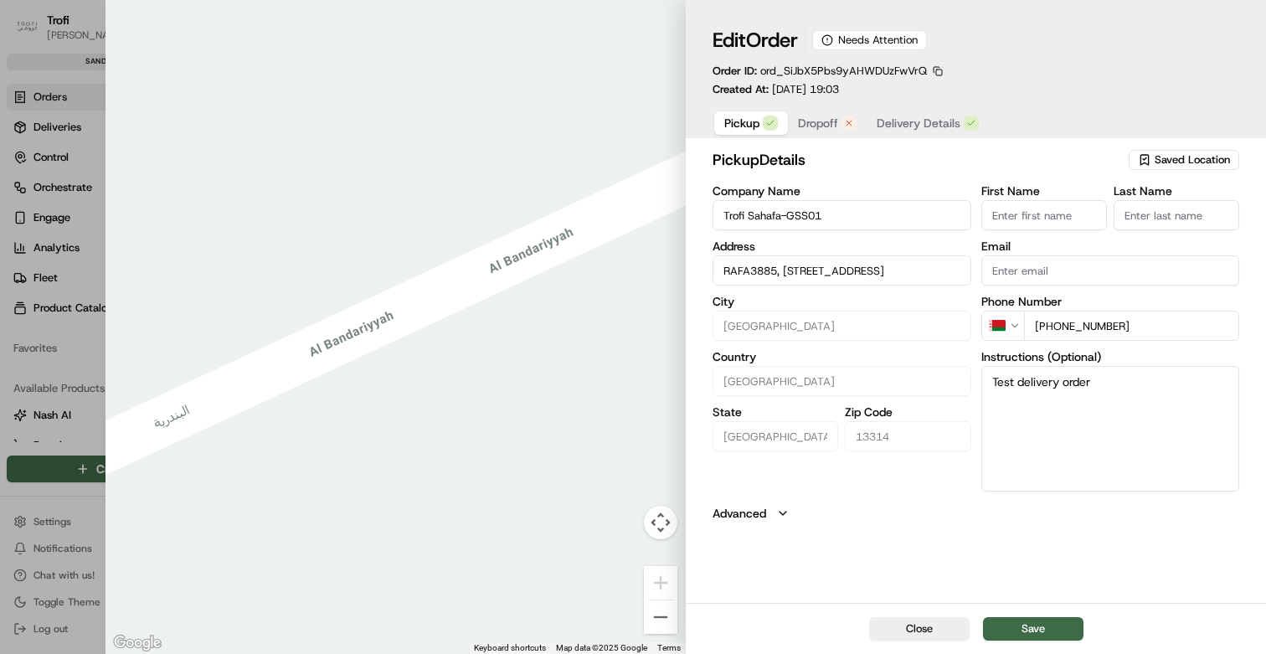
click at [829, 115] on span "Dropoff" at bounding box center [818, 123] width 40 height 17
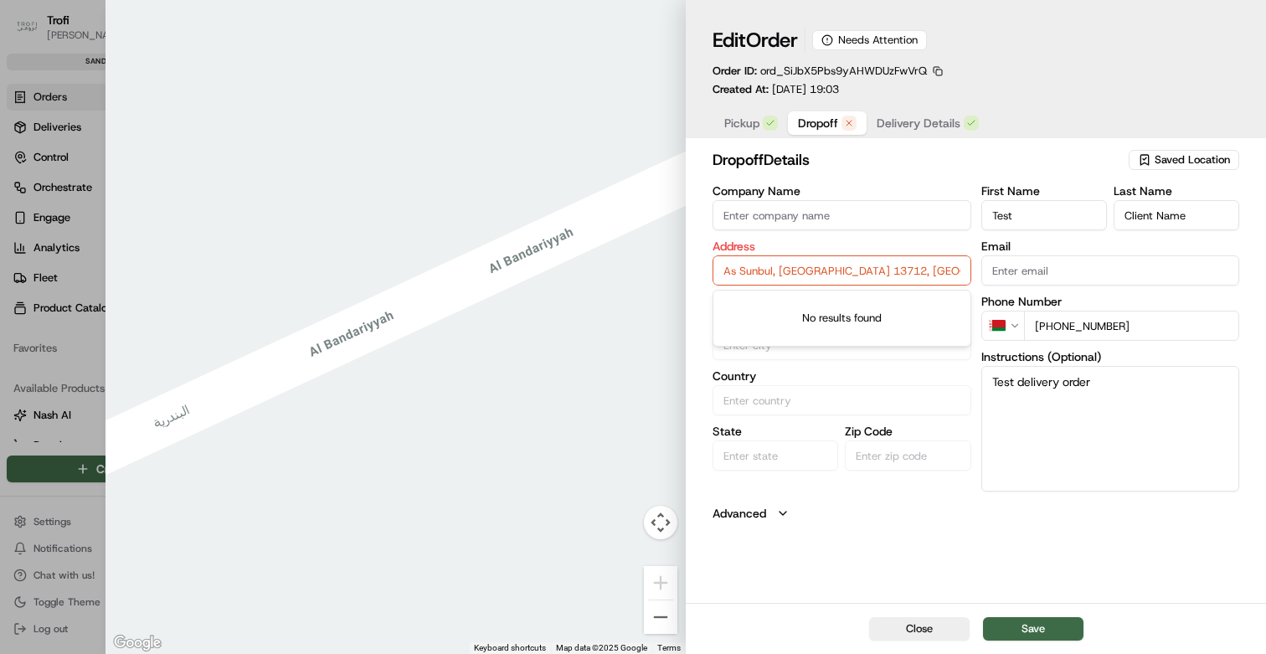
click at [782, 275] on input "As Sunbul, [GEOGRAPHIC_DATA] 13712, [GEOGRAPHIC_DATA]" at bounding box center [842, 270] width 259 height 30
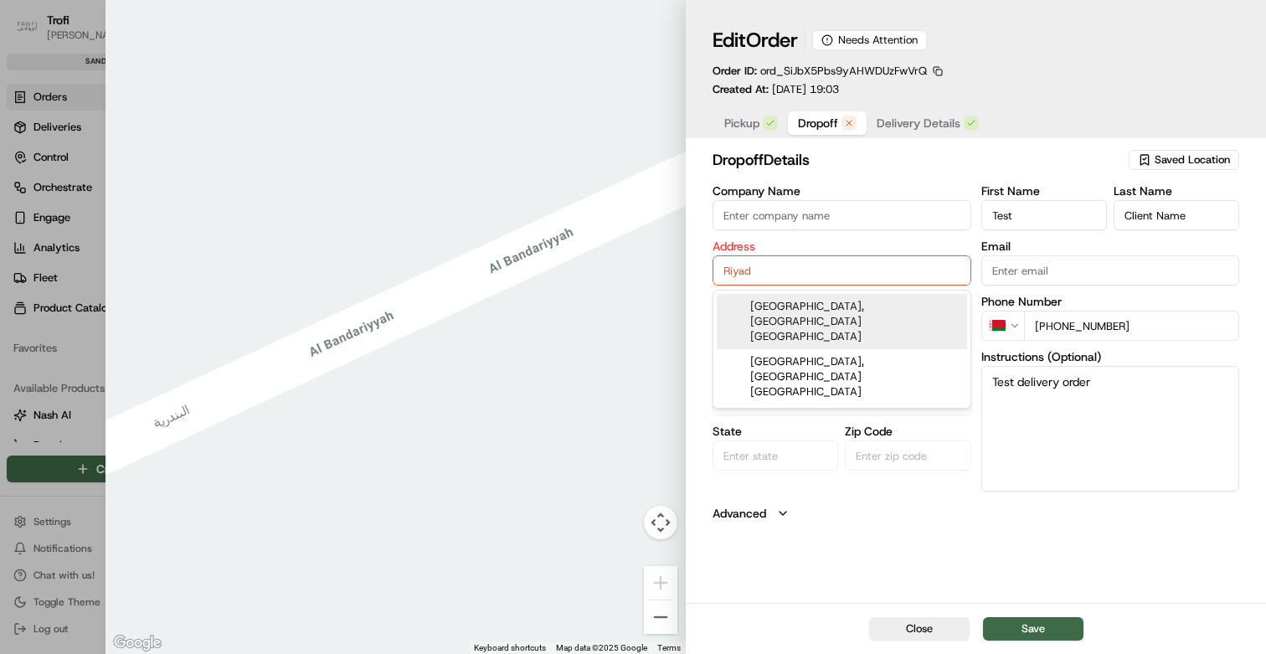
click at [812, 311] on div "[GEOGRAPHIC_DATA], [GEOGRAPHIC_DATA] [GEOGRAPHIC_DATA]" at bounding box center [842, 321] width 250 height 55
type input "[GEOGRAPHIC_DATA], [PERSON_NAME], [GEOGRAPHIC_DATA] 12735, [GEOGRAPHIC_DATA]"
type input "[GEOGRAPHIC_DATA]"
type input "Saudi Arabia"
type input "Riyadh Province"
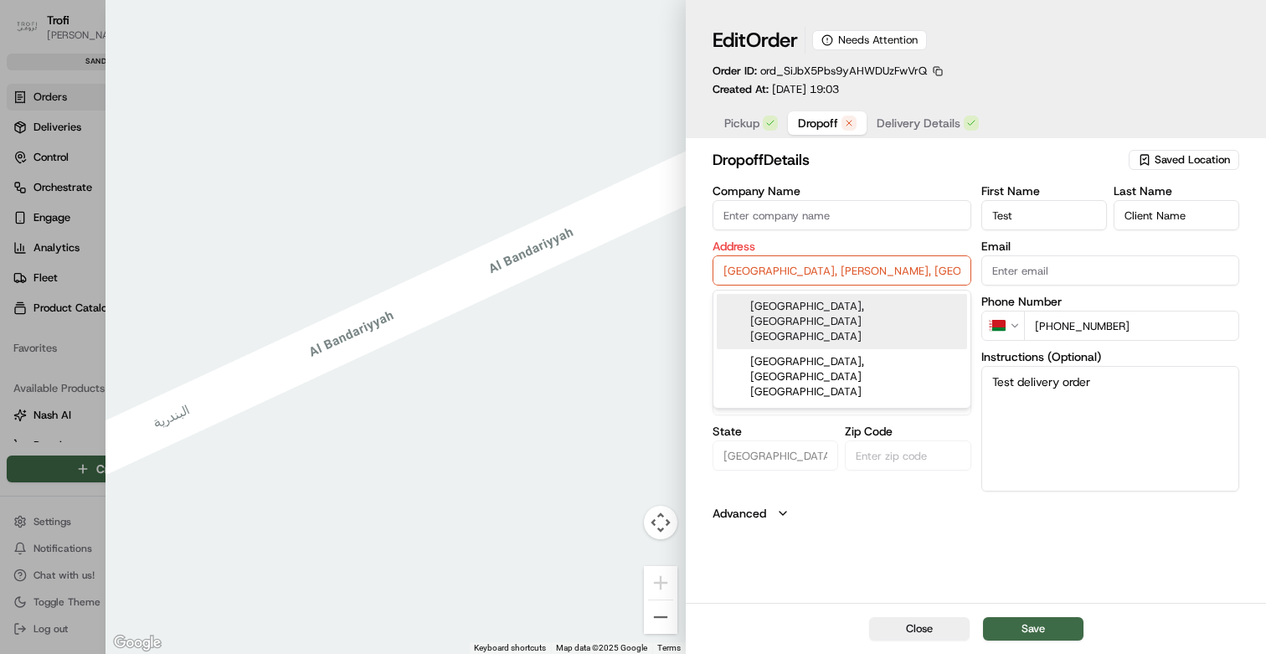
type input "12735"
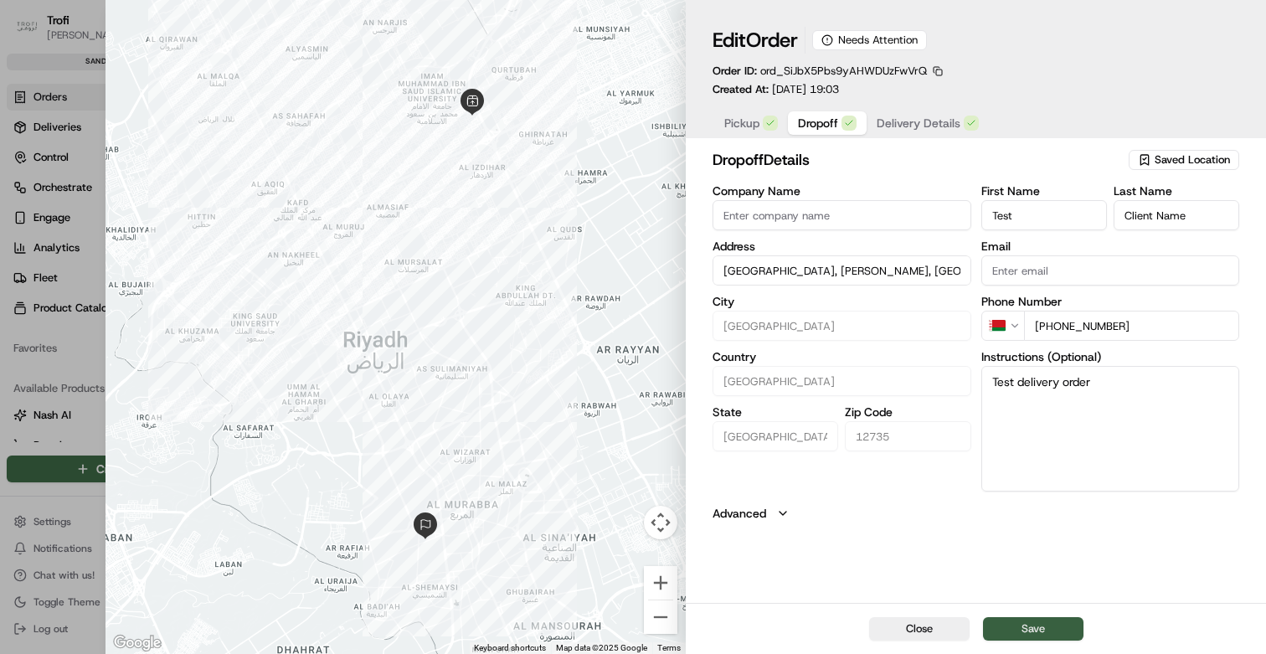
type input "[GEOGRAPHIC_DATA], [PERSON_NAME], [GEOGRAPHIC_DATA] 12735, [GEOGRAPHIC_DATA]"
click at [1029, 621] on button "Save" at bounding box center [1033, 628] width 100 height 23
type input "+1"
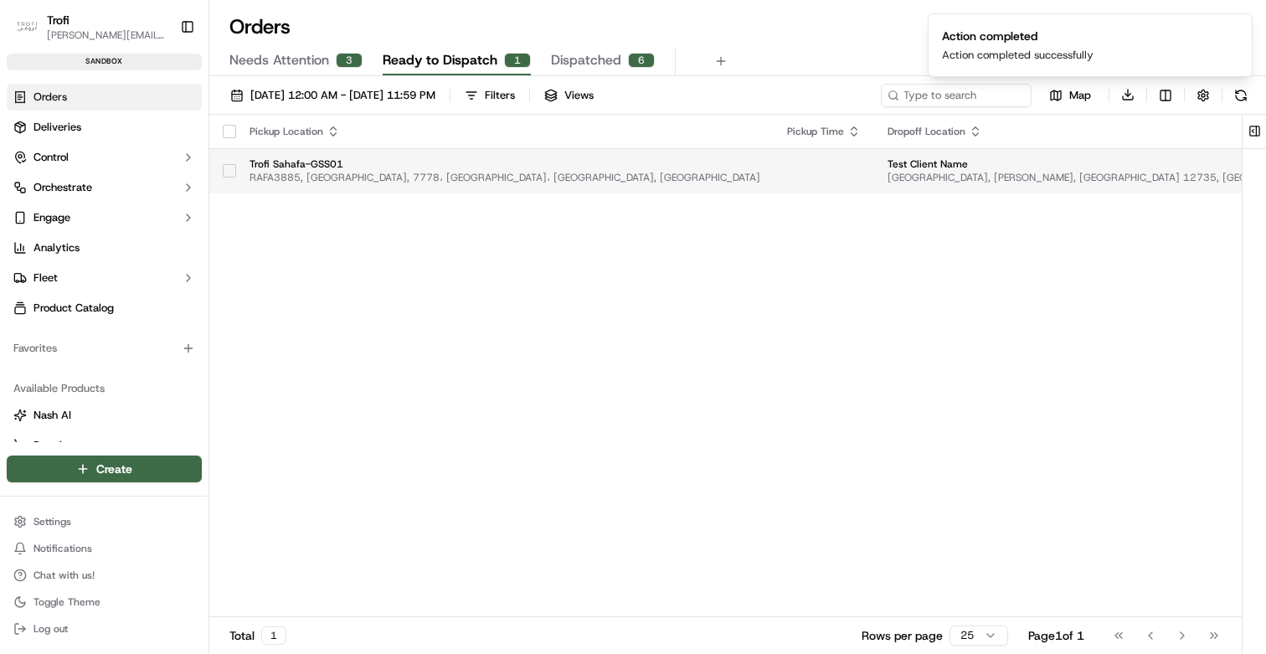
click at [224, 168] on button "button" at bounding box center [229, 170] width 13 height 13
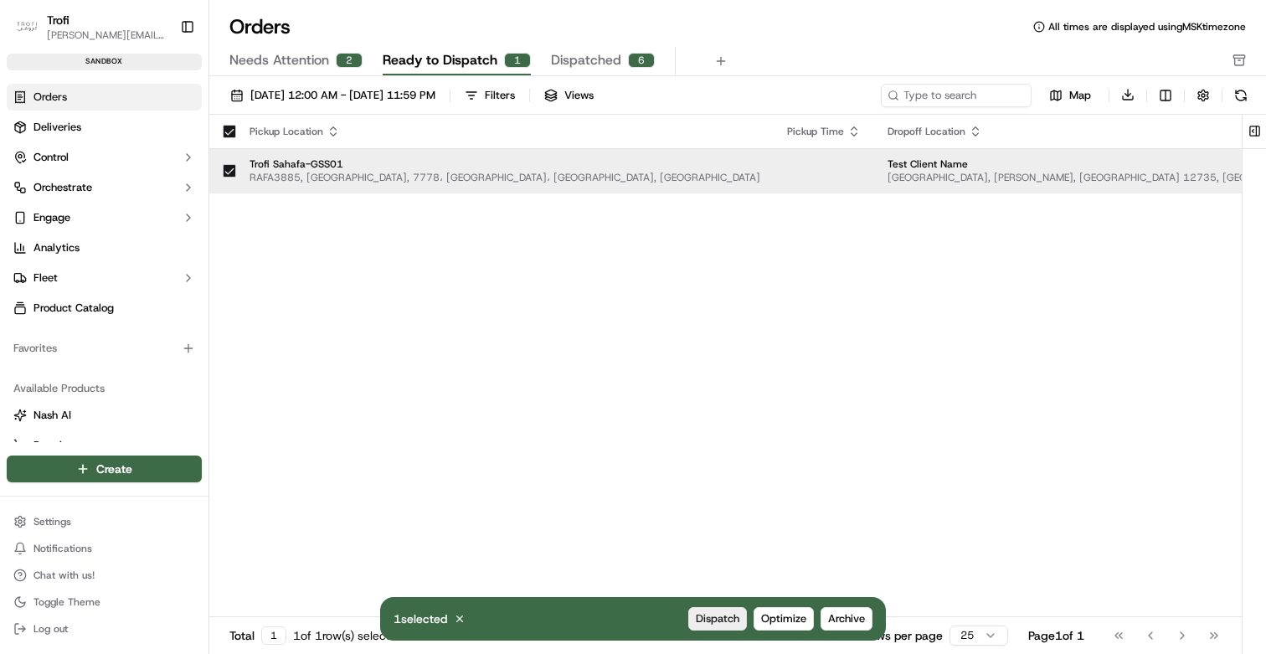
click at [716, 619] on span "Dispatch" at bounding box center [718, 618] width 44 height 15
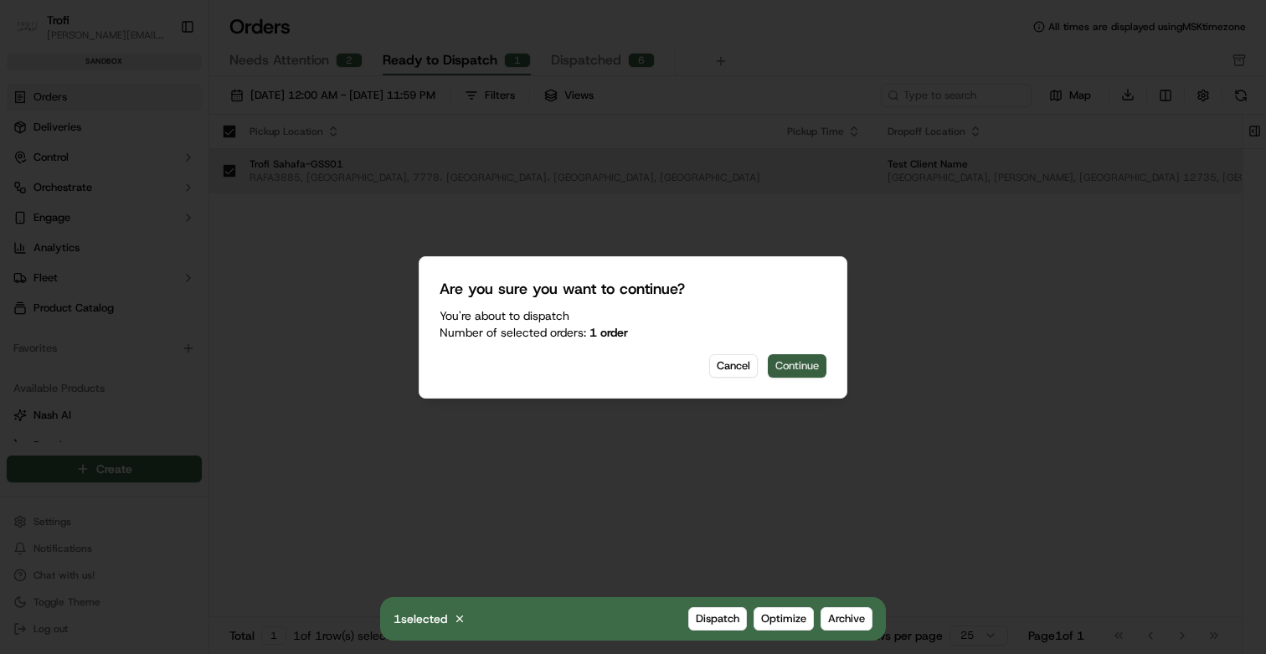
click at [809, 365] on button "Continue" at bounding box center [797, 365] width 59 height 23
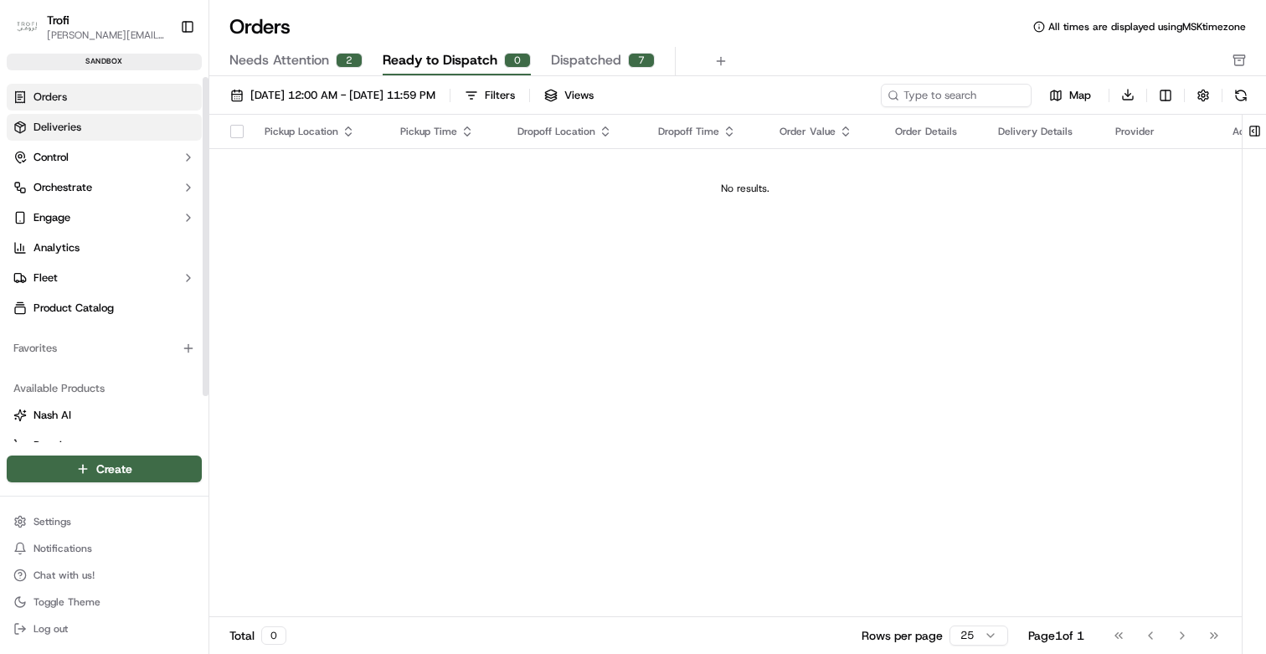
click at [119, 124] on link "Deliveries" at bounding box center [104, 127] width 195 height 27
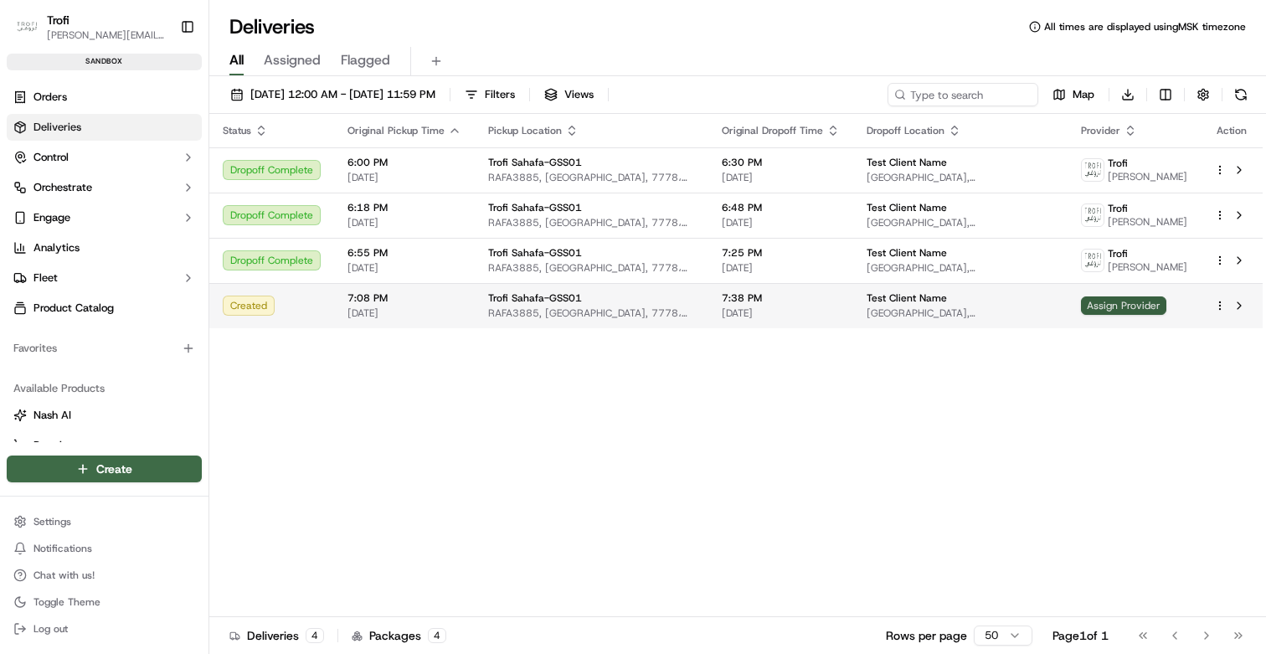
click at [1138, 314] on span "Assign Provider" at bounding box center [1123, 305] width 85 height 18
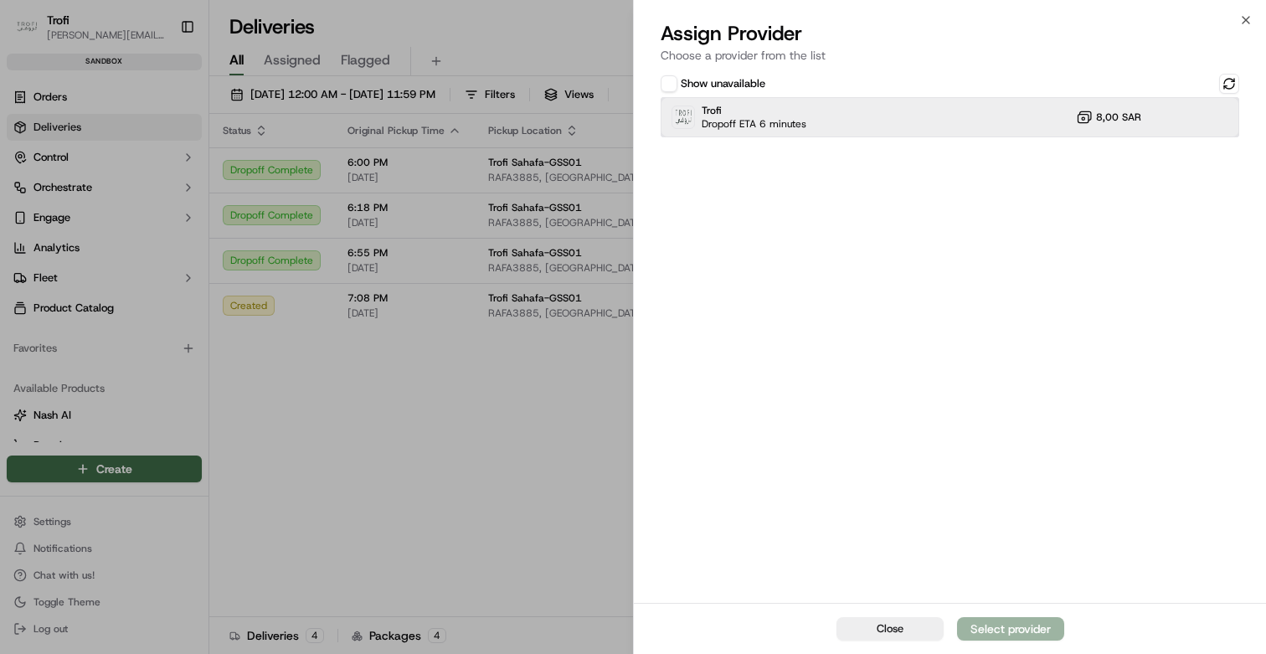
click at [1041, 116] on div "Trofi Dropoff ETA 6 minutes 8,00 SAR" at bounding box center [950, 117] width 579 height 40
click at [985, 627] on div "Assign Provider" at bounding box center [1011, 628] width 82 height 17
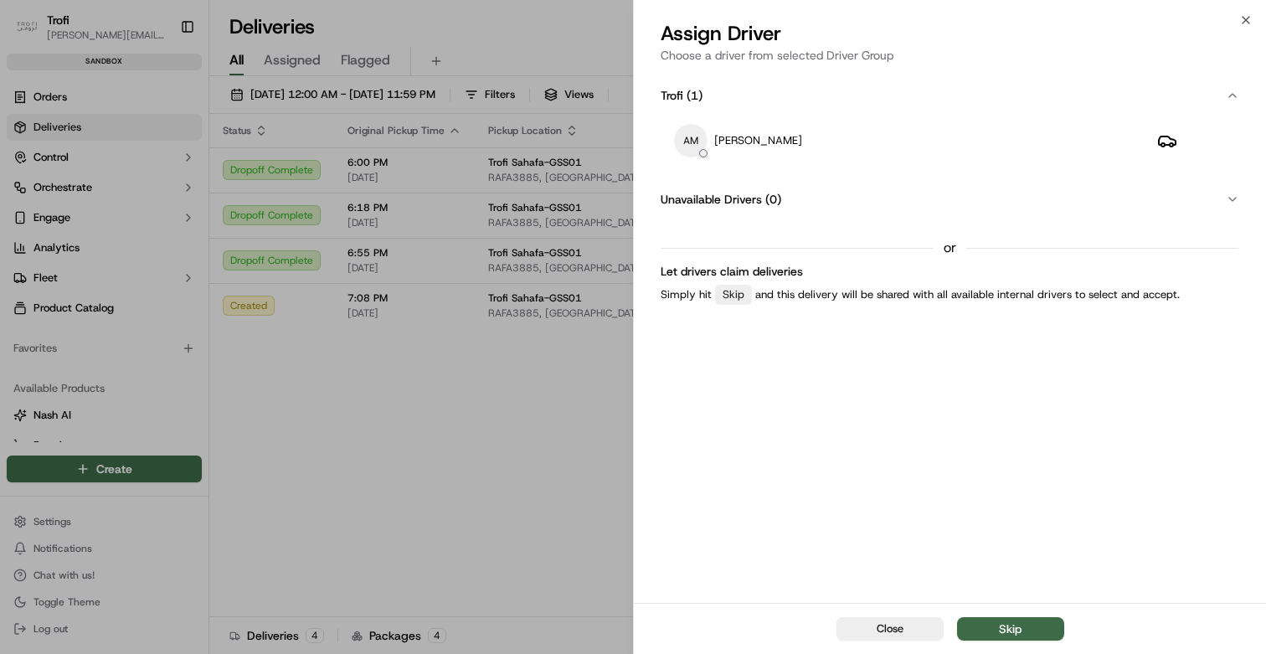
click at [928, 166] on div "AM [PERSON_NAME]" at bounding box center [950, 147] width 579 height 60
click at [931, 155] on div "AM [PERSON_NAME]" at bounding box center [902, 140] width 456 height 33
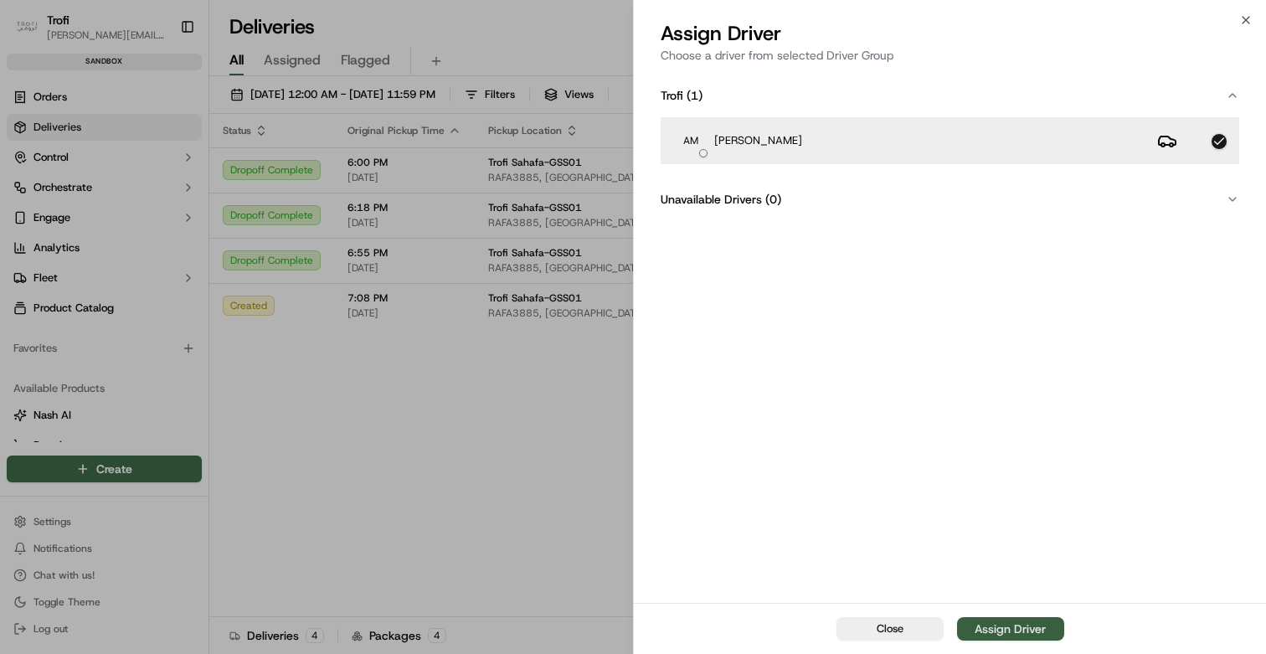
click at [1016, 629] on div "Assign Driver" at bounding box center [1010, 628] width 71 height 17
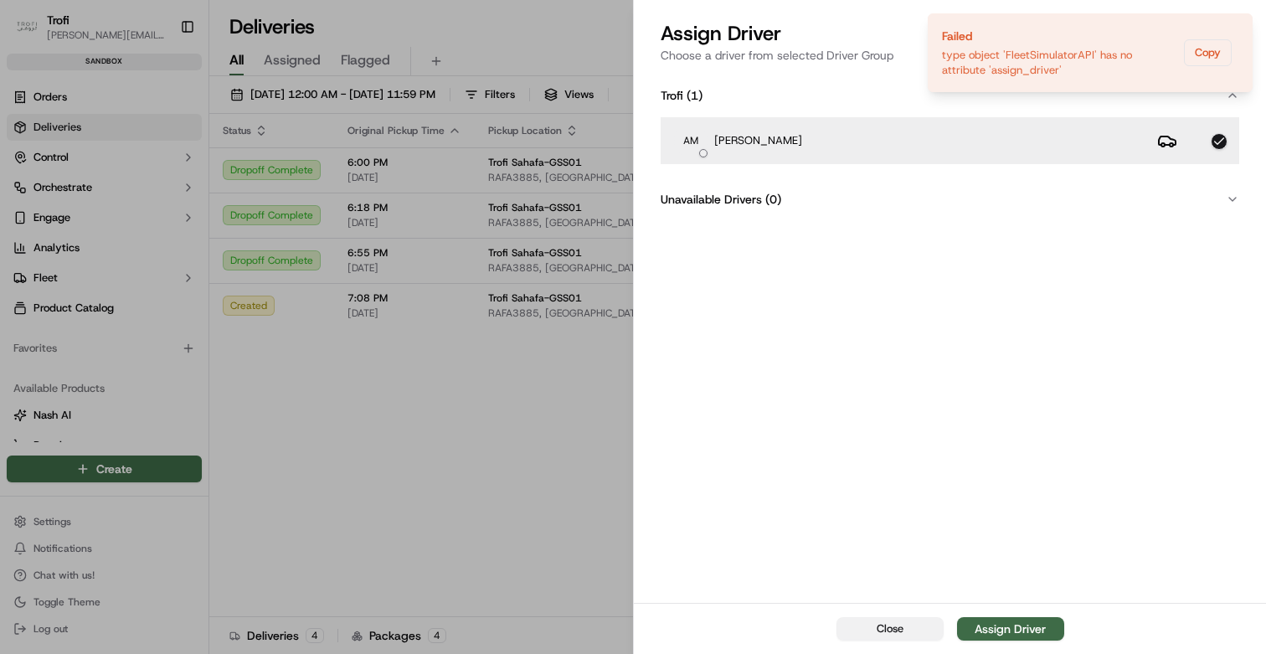
click at [862, 630] on button "Close" at bounding box center [889, 628] width 107 height 23
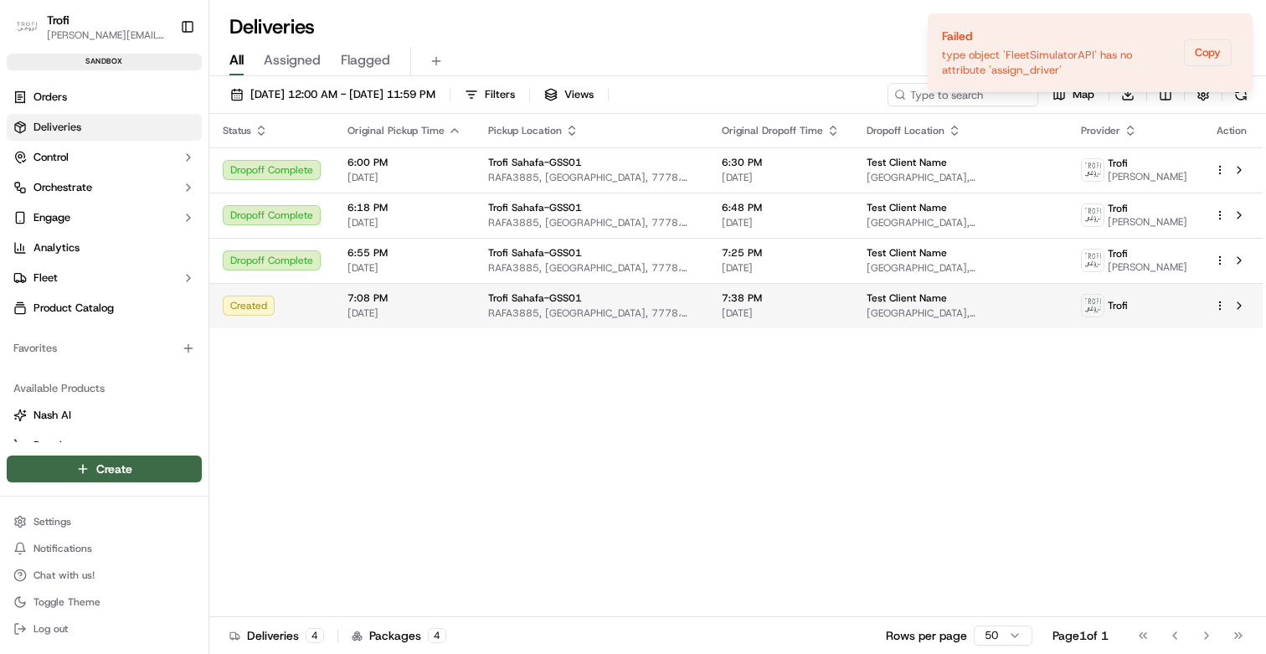
click at [397, 320] on span "[DATE]" at bounding box center [404, 312] width 114 height 13
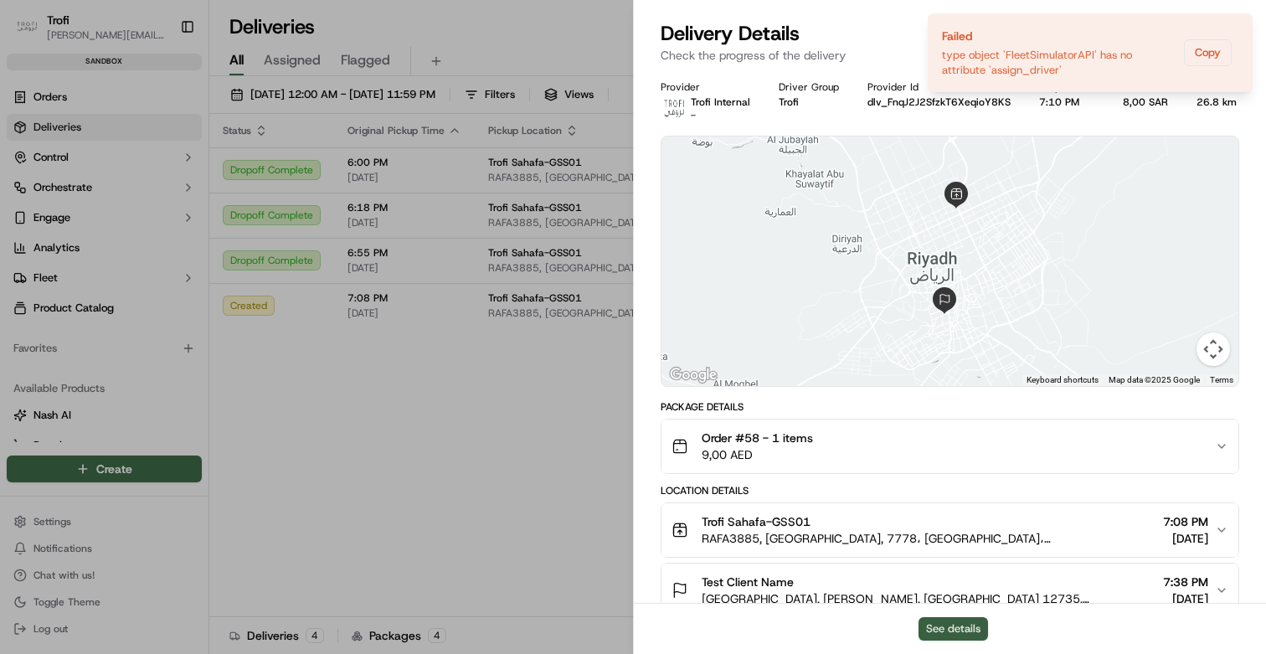
click at [943, 626] on button "See details" at bounding box center [952, 628] width 69 height 23
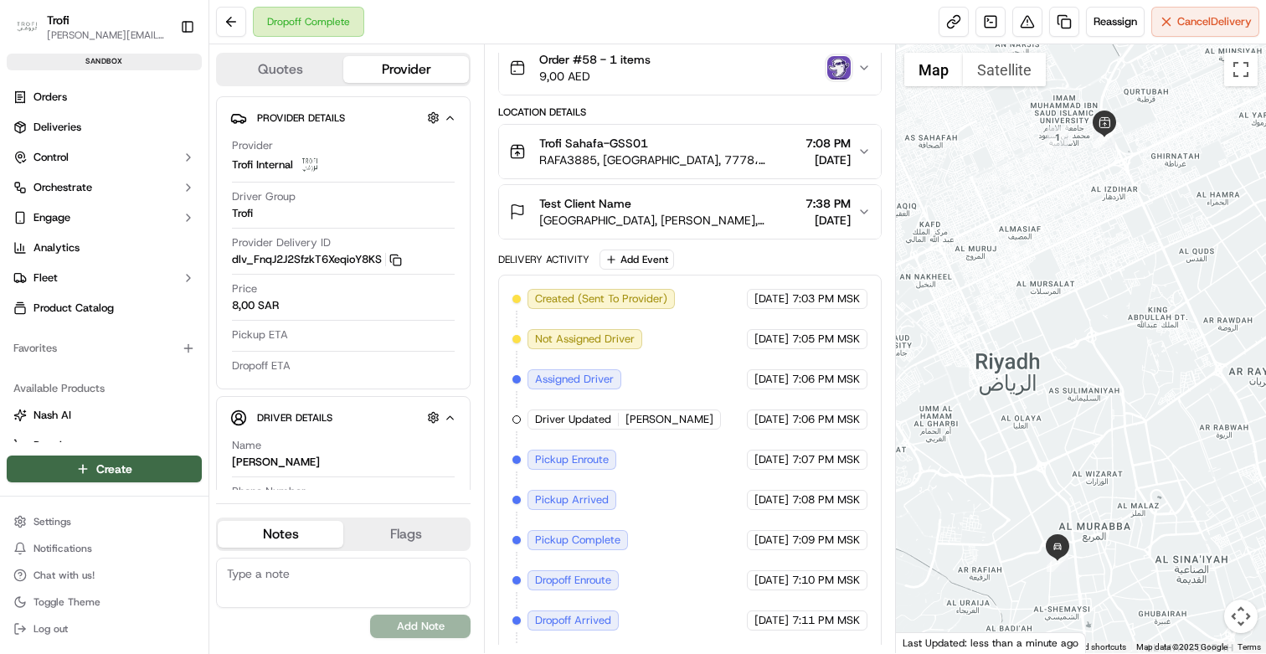
scroll to position [170, 0]
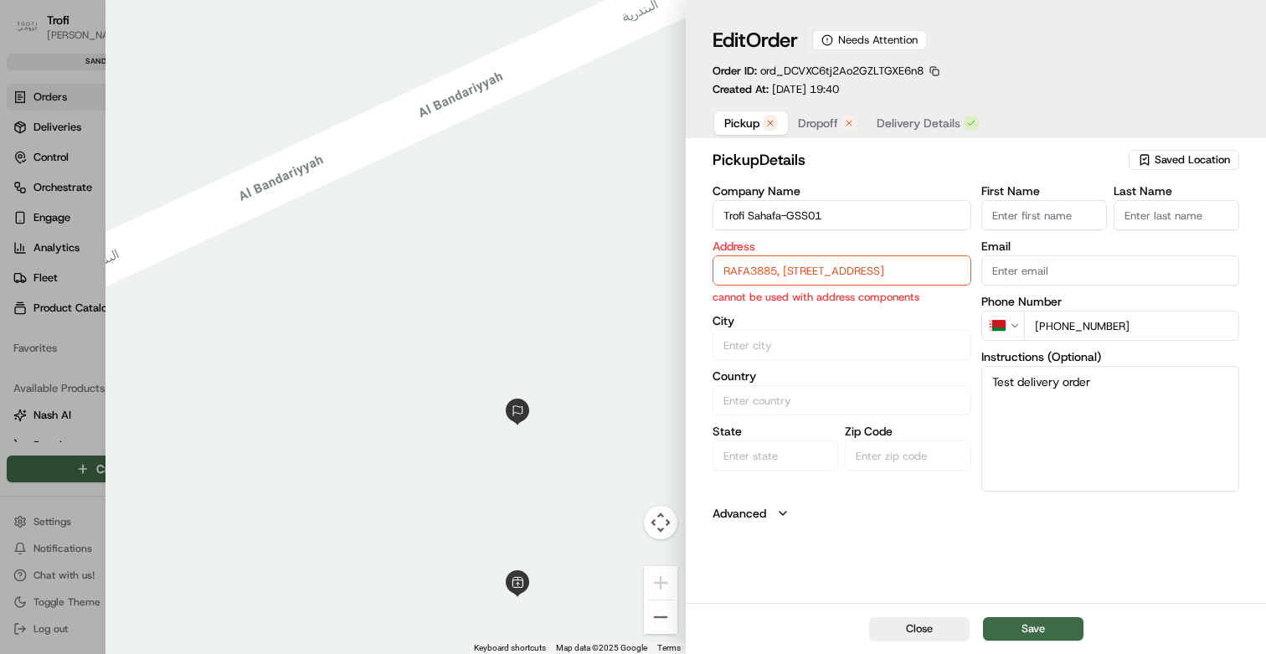
click at [816, 266] on input "RAFA3885, [STREET_ADDRESS]" at bounding box center [842, 270] width 259 height 30
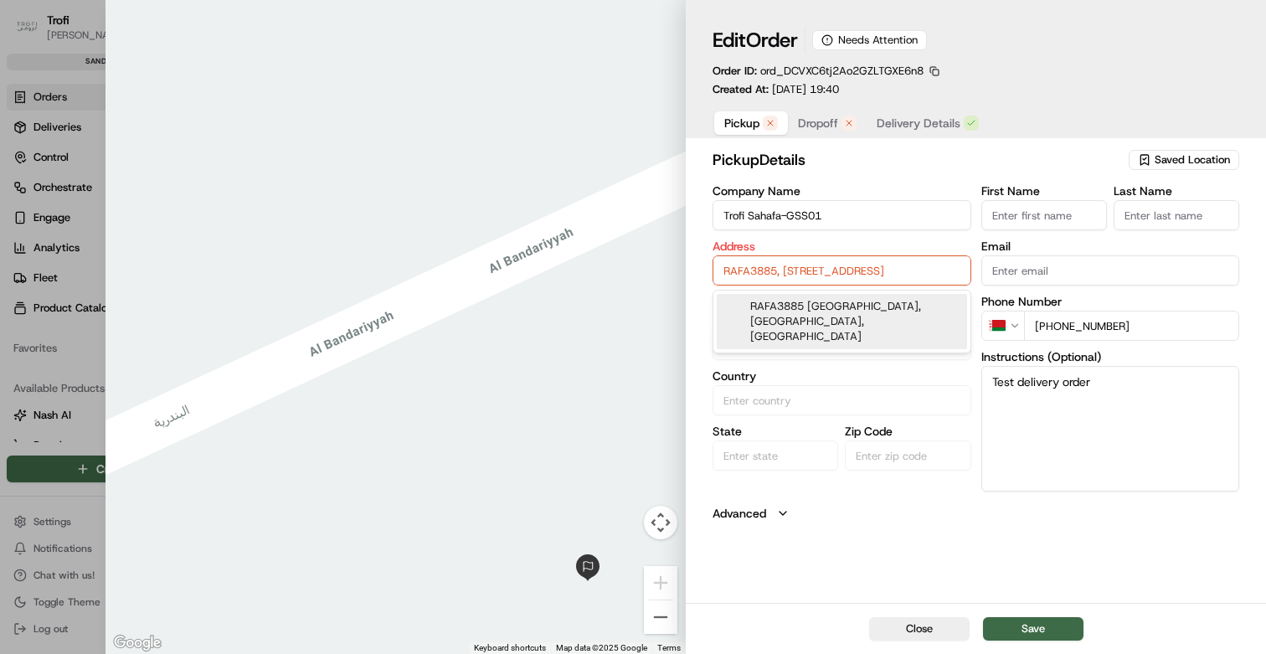
click at [811, 316] on div "RAFA3885 [GEOGRAPHIC_DATA], [GEOGRAPHIC_DATA], [GEOGRAPHIC_DATA]" at bounding box center [842, 321] width 250 height 55
type input "RAFA3885, [STREET_ADDRESS]"
type input "[GEOGRAPHIC_DATA]"
type input "Saudi Arabia"
type input "Riyadh Province"
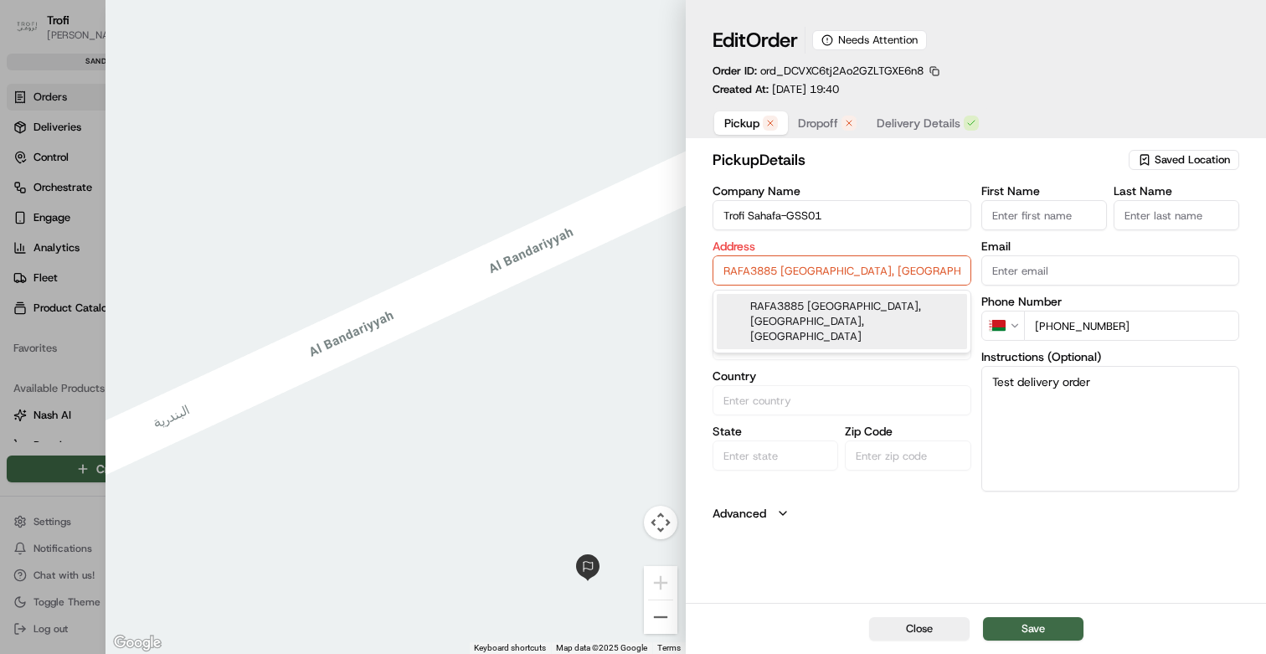
type input "13314"
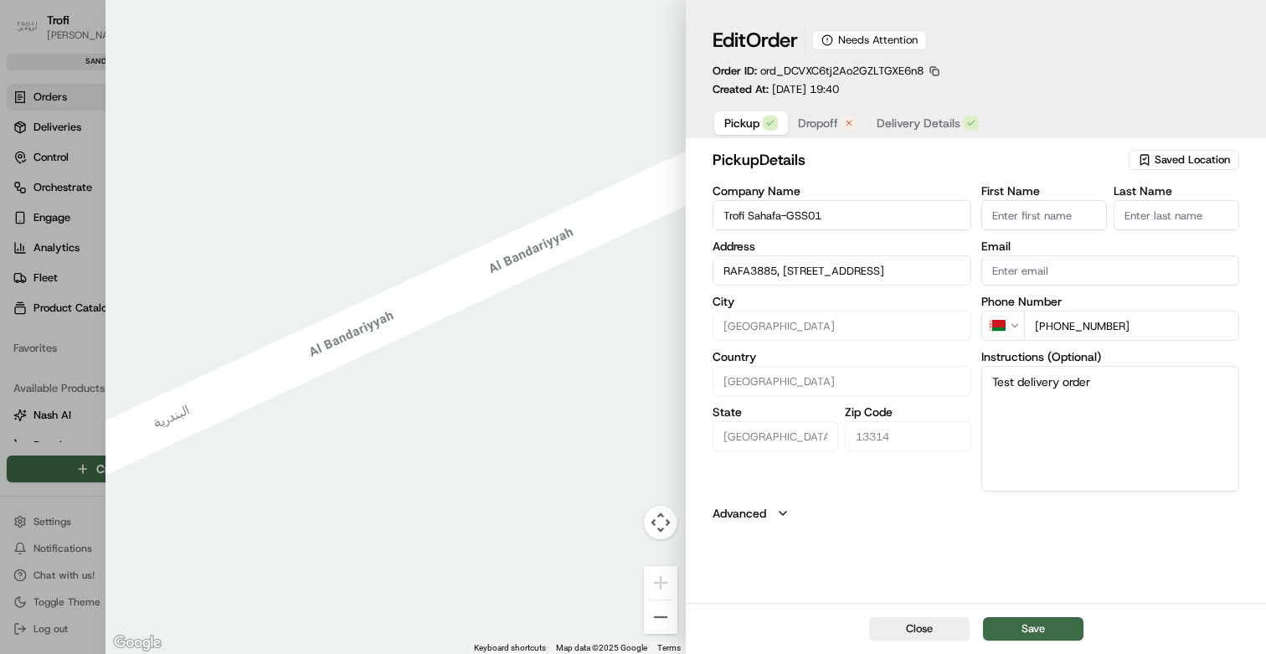
click at [821, 119] on span "Dropoff" at bounding box center [818, 123] width 40 height 17
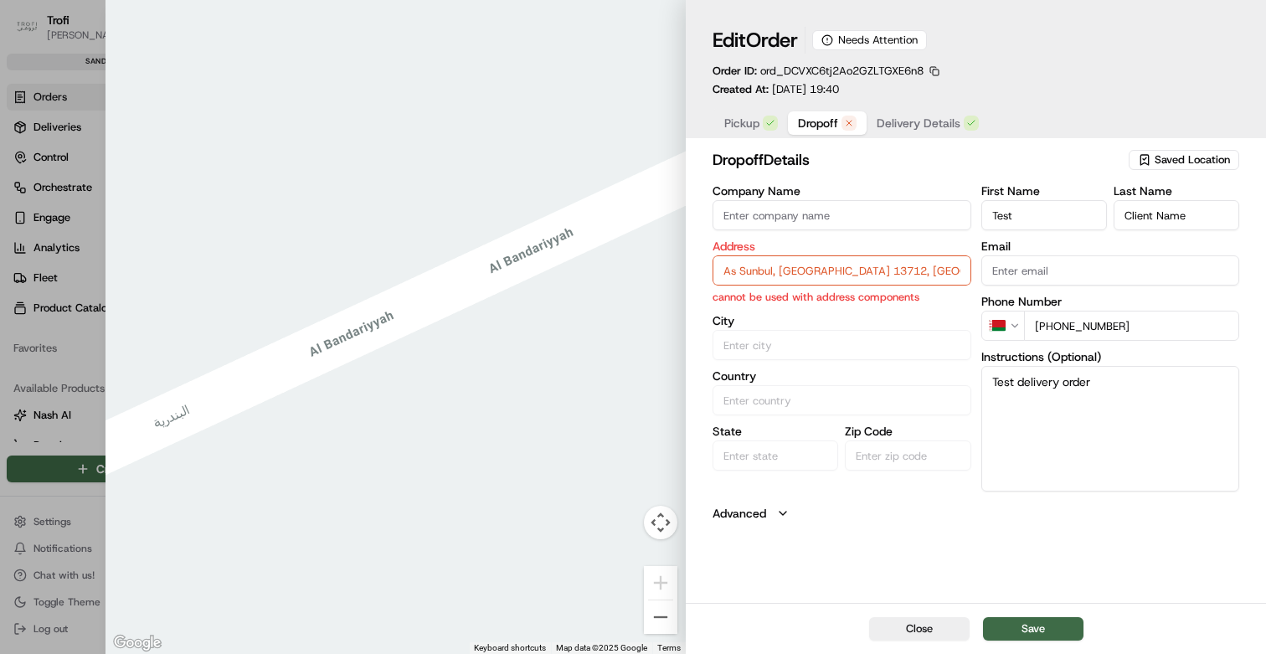
click at [763, 266] on input "As Sunbul, Riyadh 13712, Saudi Arabia" at bounding box center [842, 270] width 259 height 30
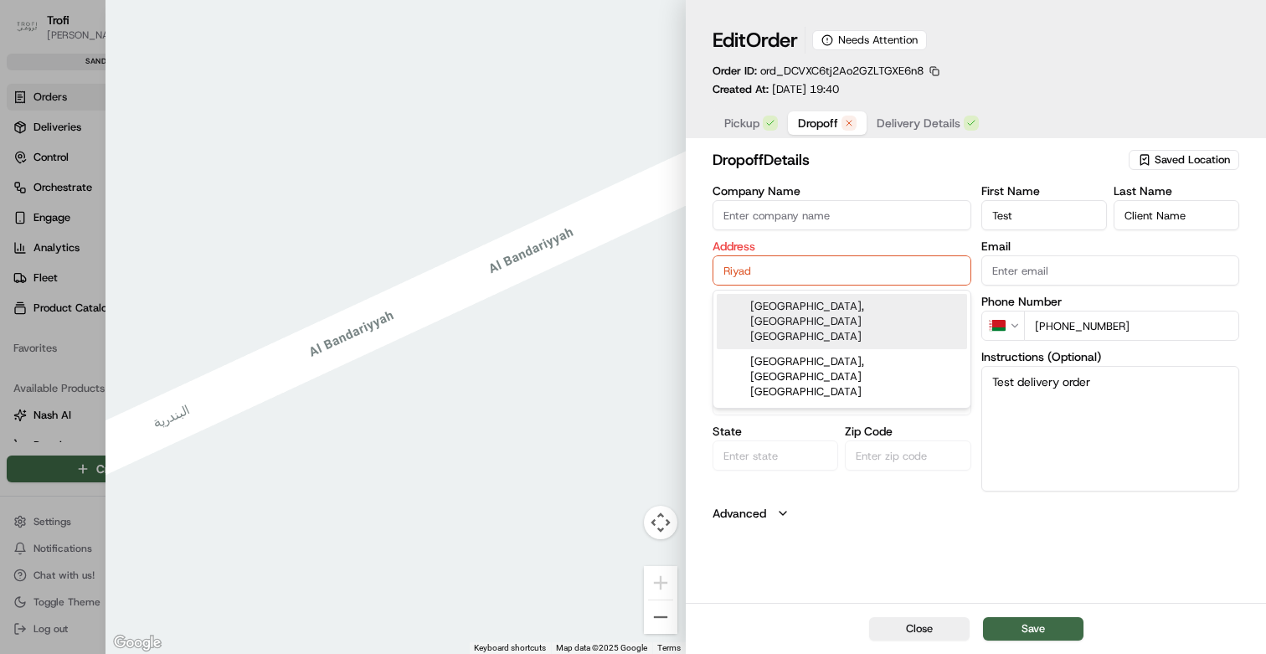
click at [768, 305] on div "Riyadh TV Tower, Riyadh Saudi Arabia" at bounding box center [842, 321] width 250 height 55
type input "[GEOGRAPHIC_DATA], [PERSON_NAME], [GEOGRAPHIC_DATA] 12735, [GEOGRAPHIC_DATA]"
type input "Riyadh"
type input "Saudi Arabia"
type input "Riyadh Province"
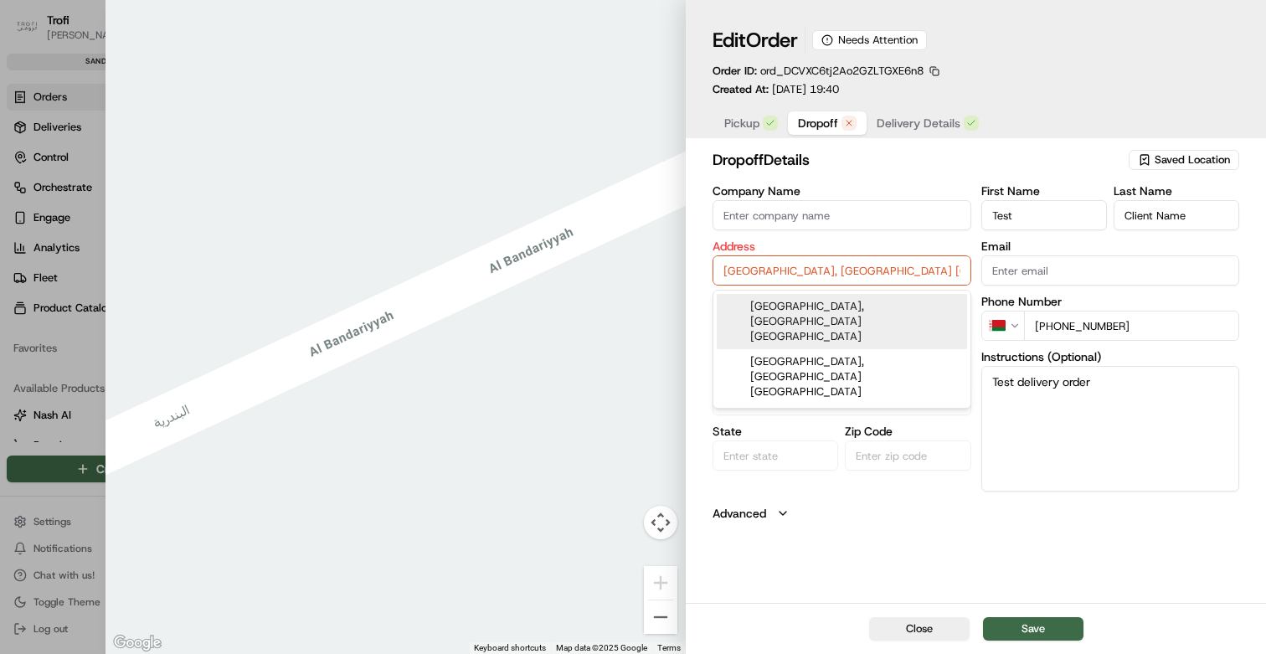
type input "12735"
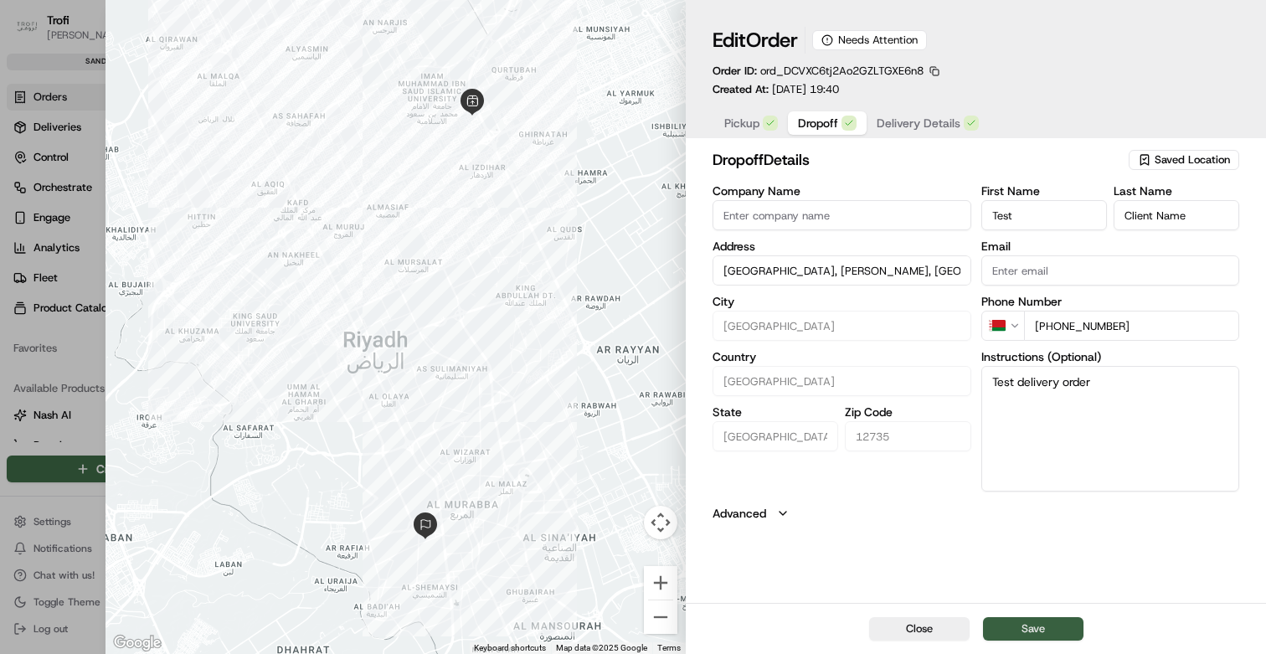
type input "[GEOGRAPHIC_DATA], [PERSON_NAME], [GEOGRAPHIC_DATA] 12735, [GEOGRAPHIC_DATA]"
click at [1033, 625] on button "Save" at bounding box center [1033, 628] width 100 height 23
type input "+1"
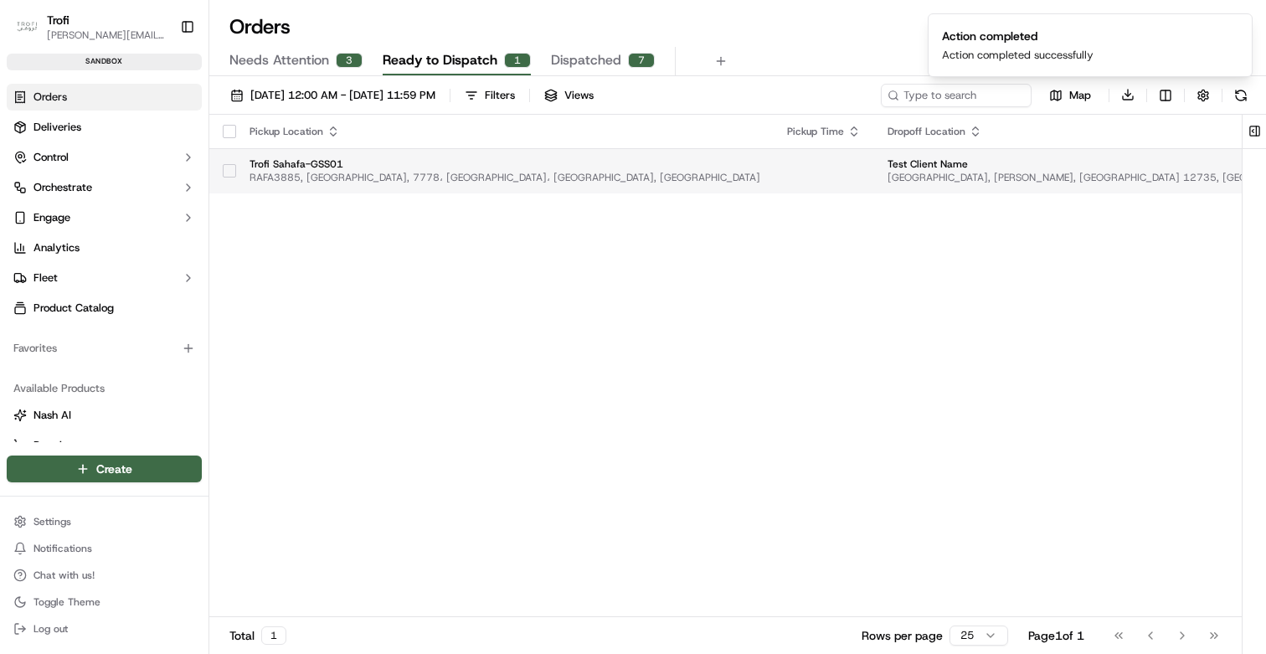
click at [232, 174] on button "button" at bounding box center [229, 170] width 13 height 13
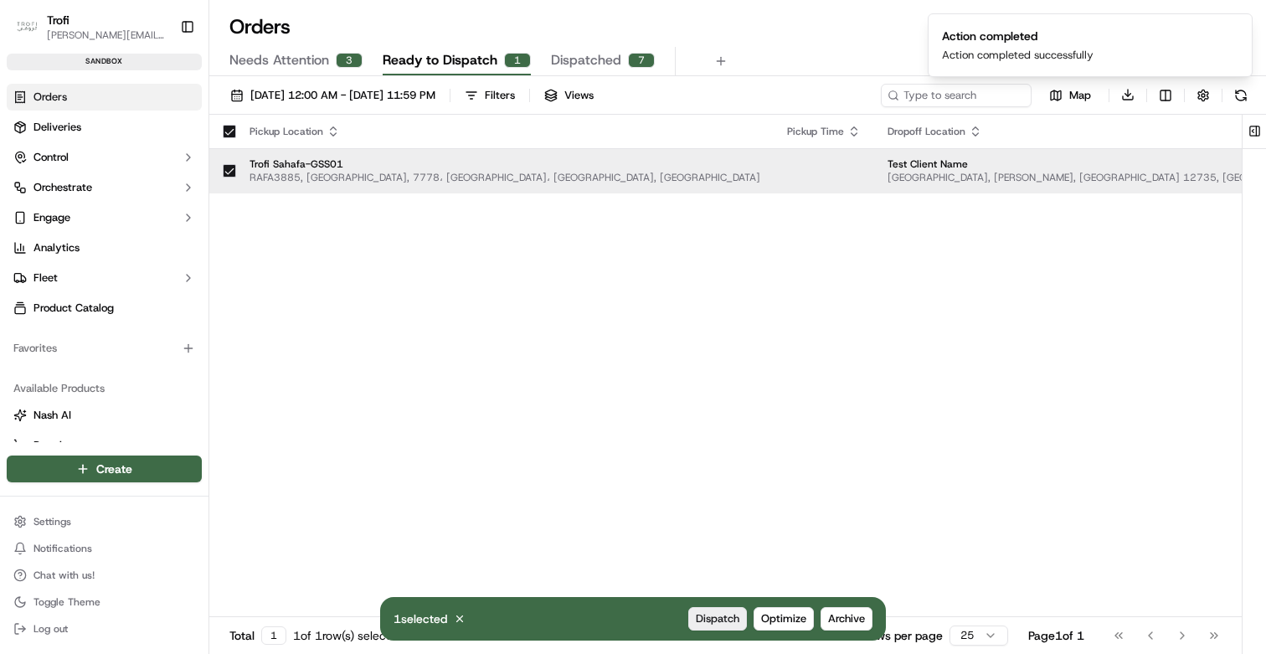
click at [713, 620] on span "Dispatch" at bounding box center [718, 618] width 44 height 15
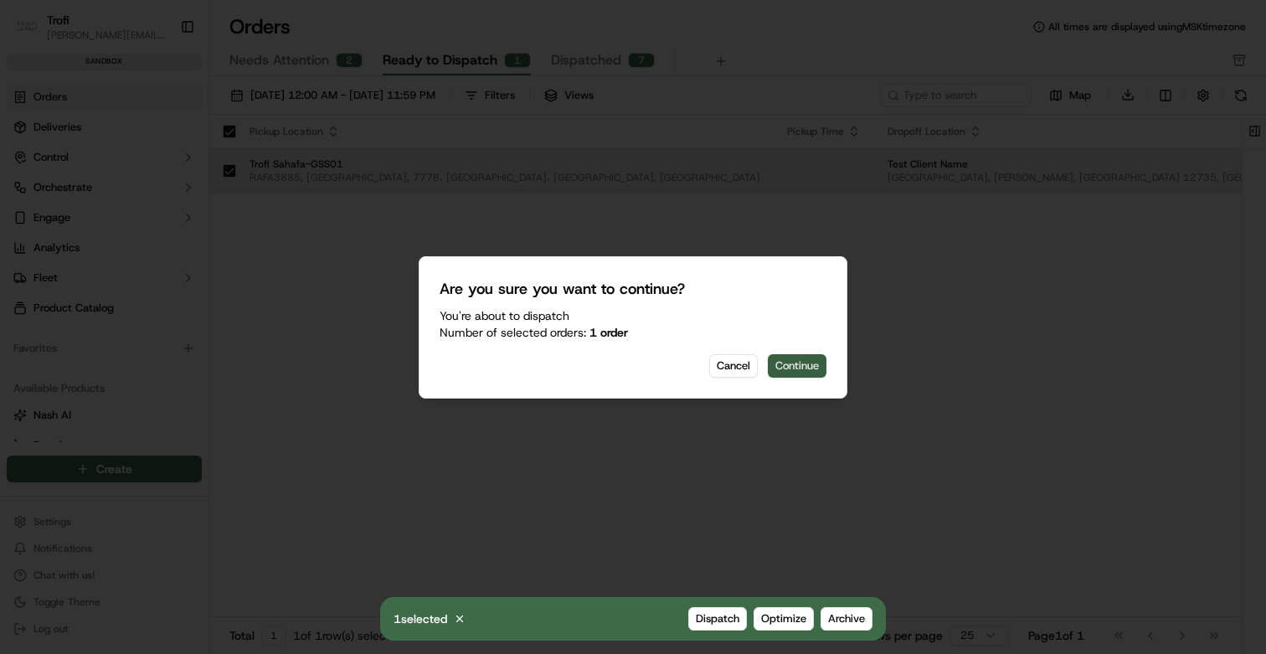
click at [799, 355] on button "Continue" at bounding box center [797, 365] width 59 height 23
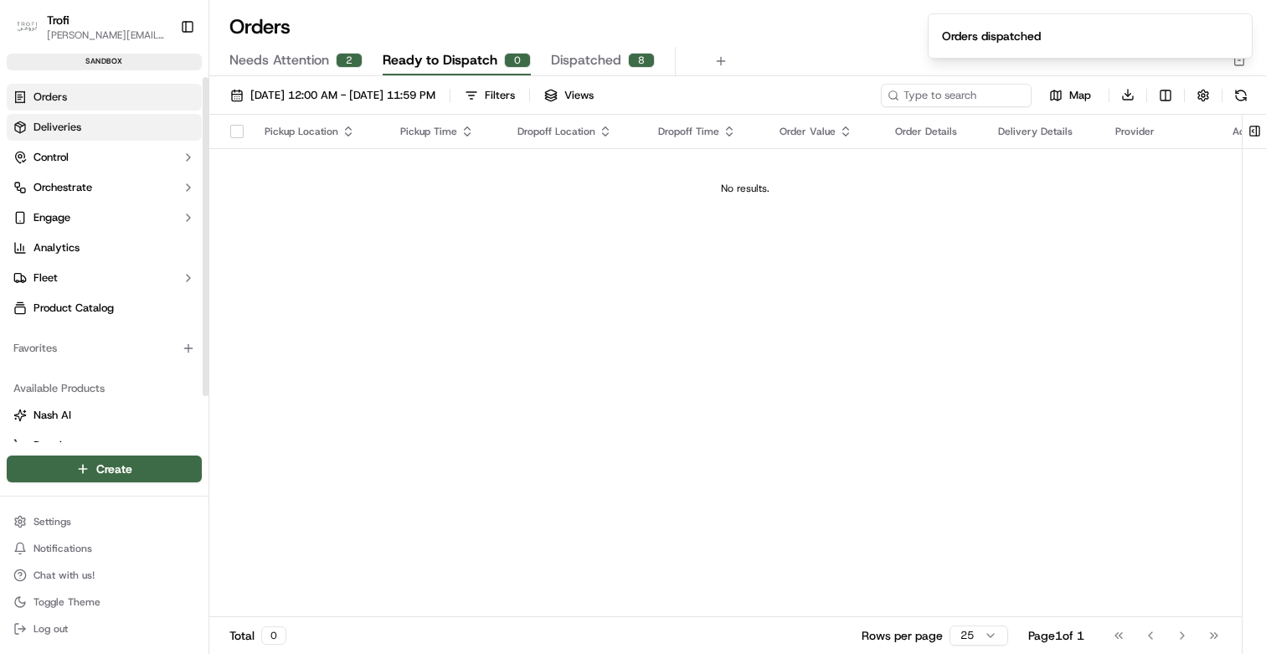
click at [74, 128] on span "Deliveries" at bounding box center [57, 127] width 48 height 15
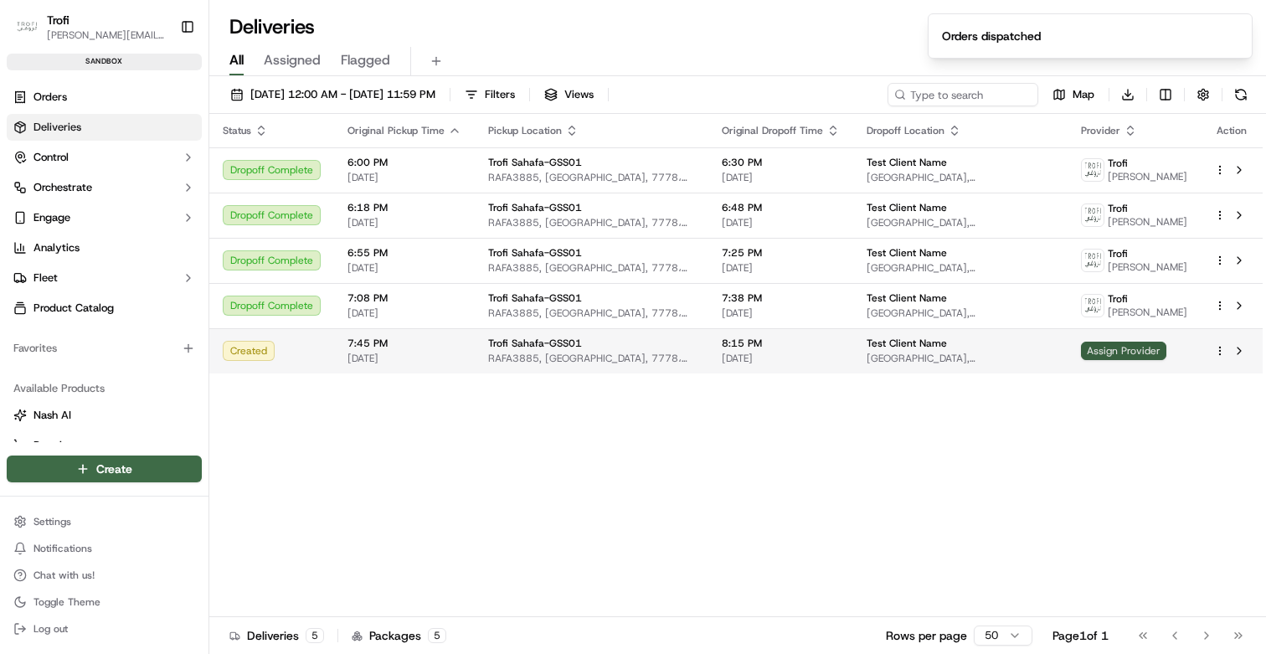
click at [1124, 360] on span "Assign Provider" at bounding box center [1123, 351] width 85 height 18
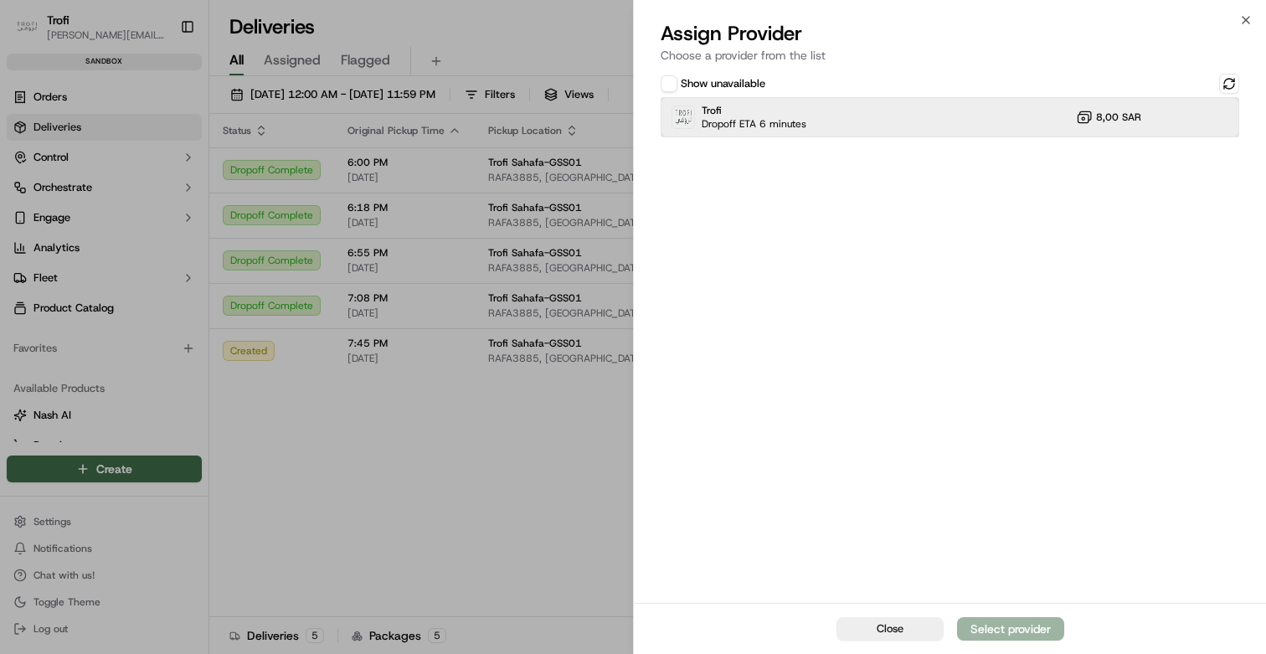
click at [769, 104] on span "Trofi" at bounding box center [754, 110] width 105 height 13
click at [1020, 633] on div "Assign Provider" at bounding box center [1011, 628] width 82 height 17
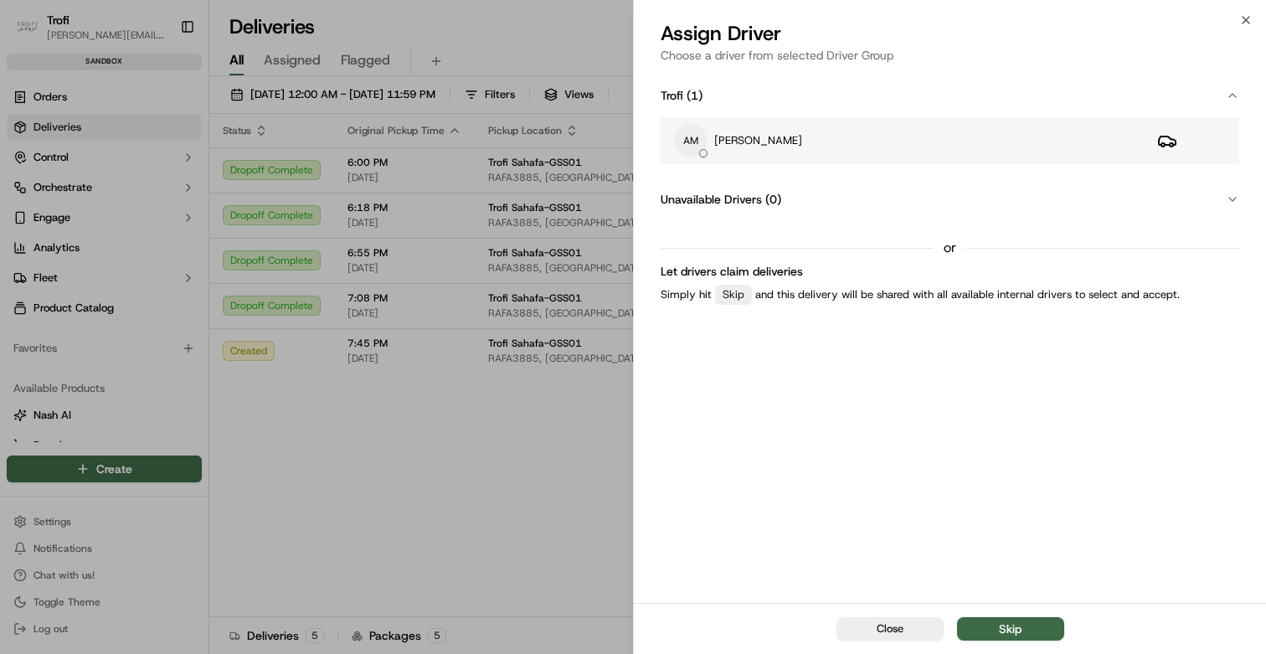
click at [802, 141] on p "Andrey Maksimenko" at bounding box center [758, 140] width 88 height 15
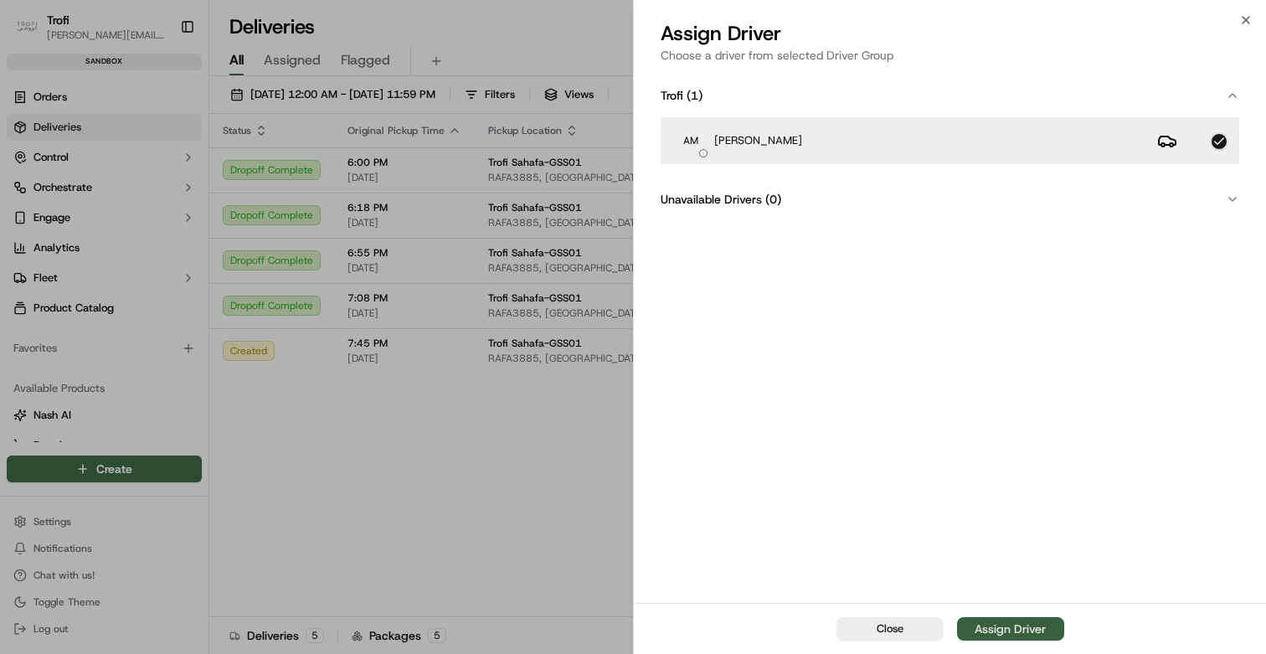
click at [984, 623] on div "Assign Driver" at bounding box center [1010, 628] width 71 height 17
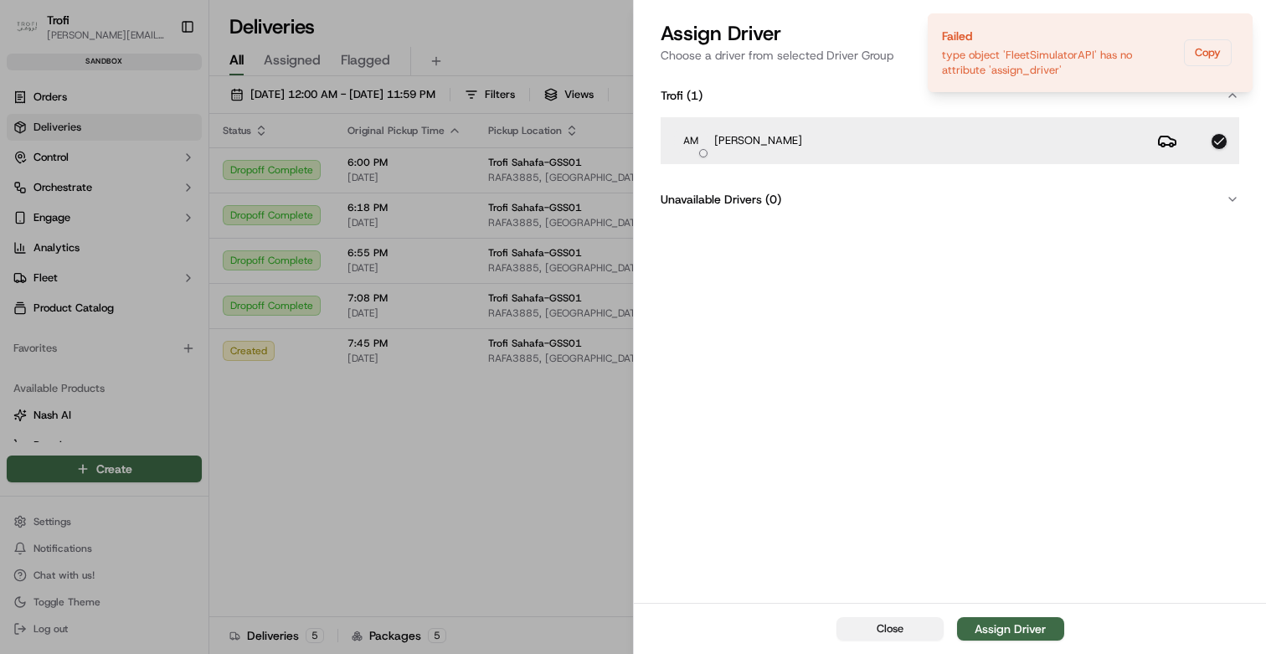
click at [893, 629] on span "Close" at bounding box center [890, 628] width 27 height 15
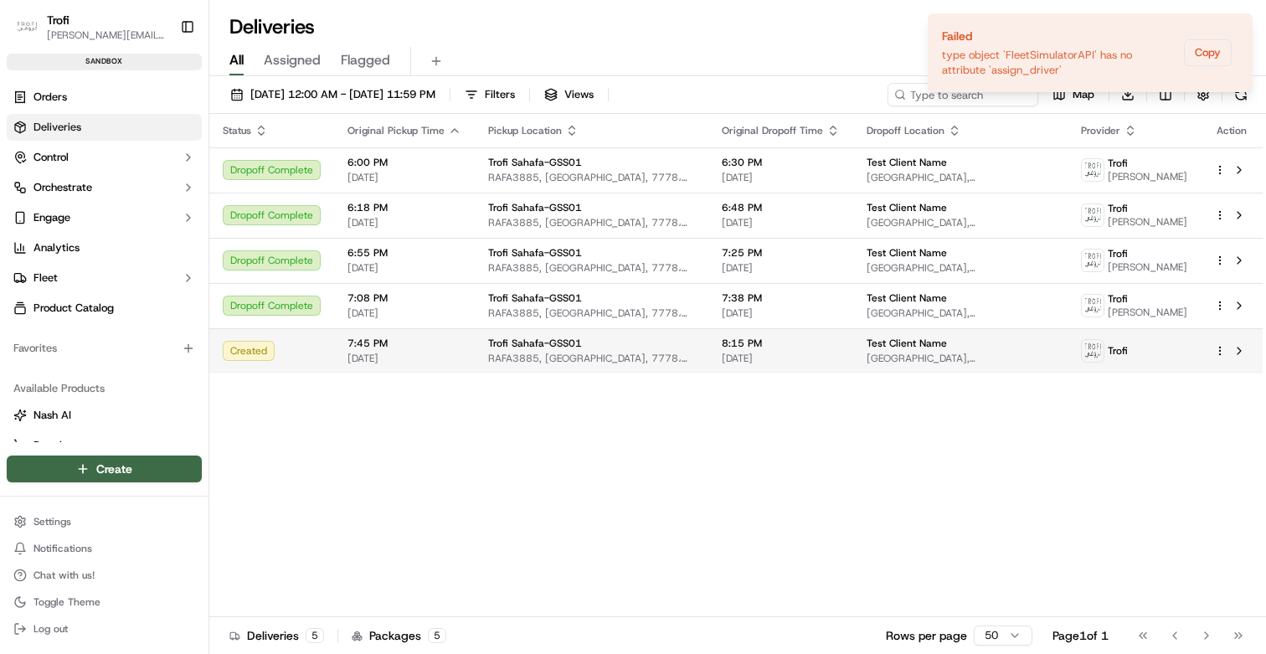
click at [450, 350] on span "7:45 PM" at bounding box center [404, 343] width 114 height 13
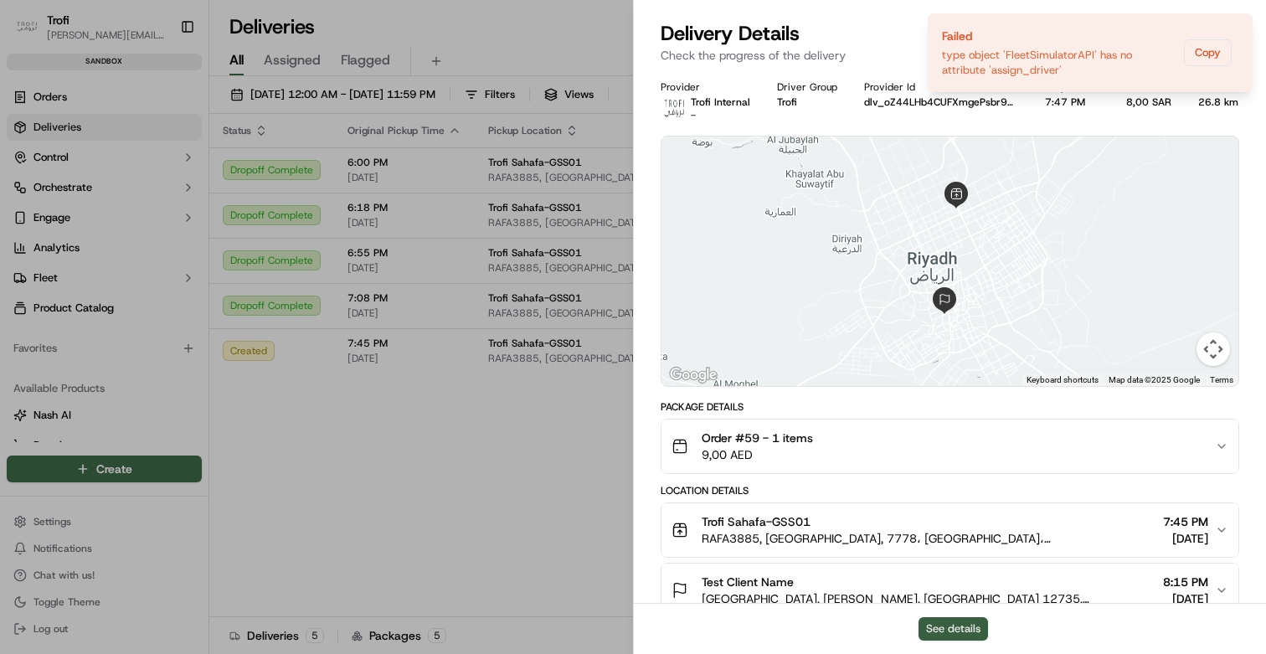
click at [968, 637] on button "See details" at bounding box center [952, 628] width 69 height 23
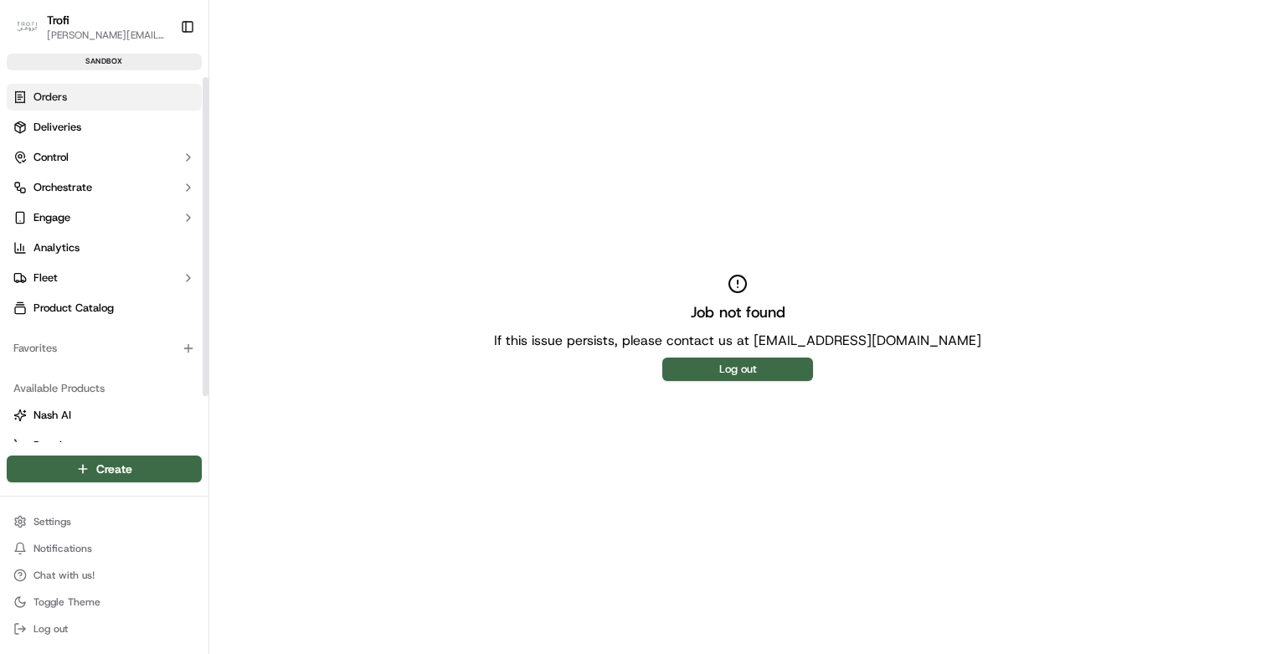
click at [84, 100] on link "Orders" at bounding box center [104, 97] width 195 height 27
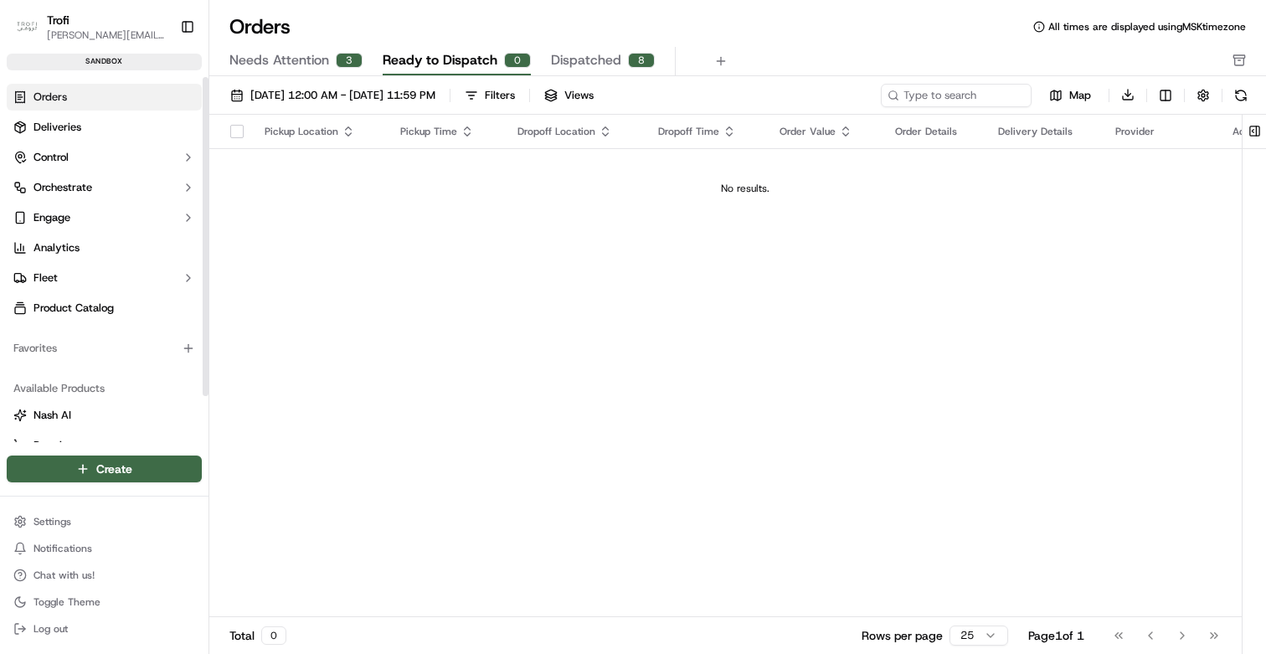
click at [327, 55] on span "Needs Attention" at bounding box center [279, 60] width 100 height 20
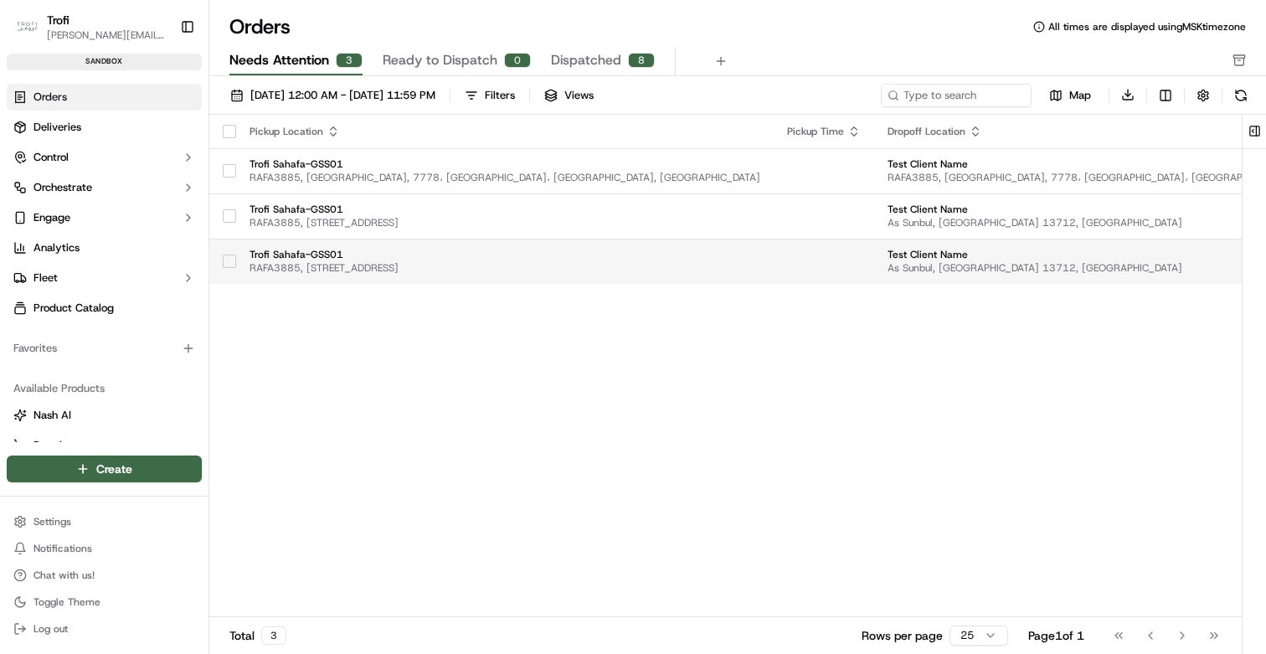
click at [774, 274] on td at bounding box center [824, 261] width 100 height 45
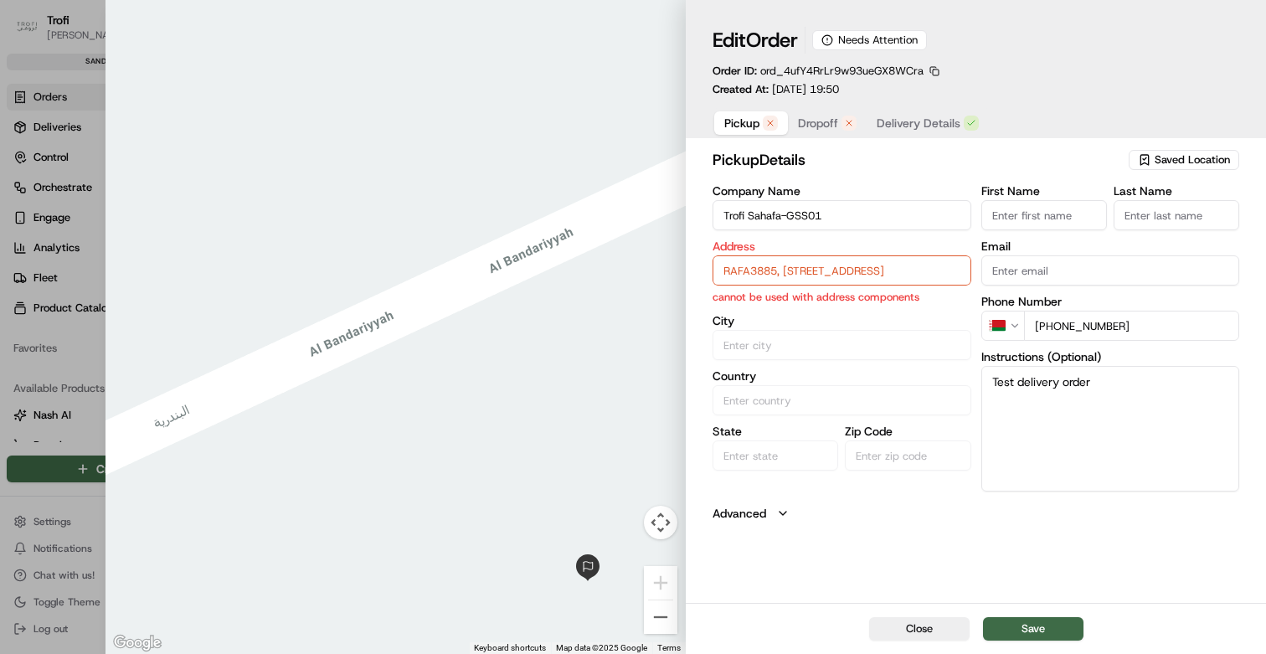
click at [925, 124] on span "Delivery Details" at bounding box center [919, 123] width 84 height 17
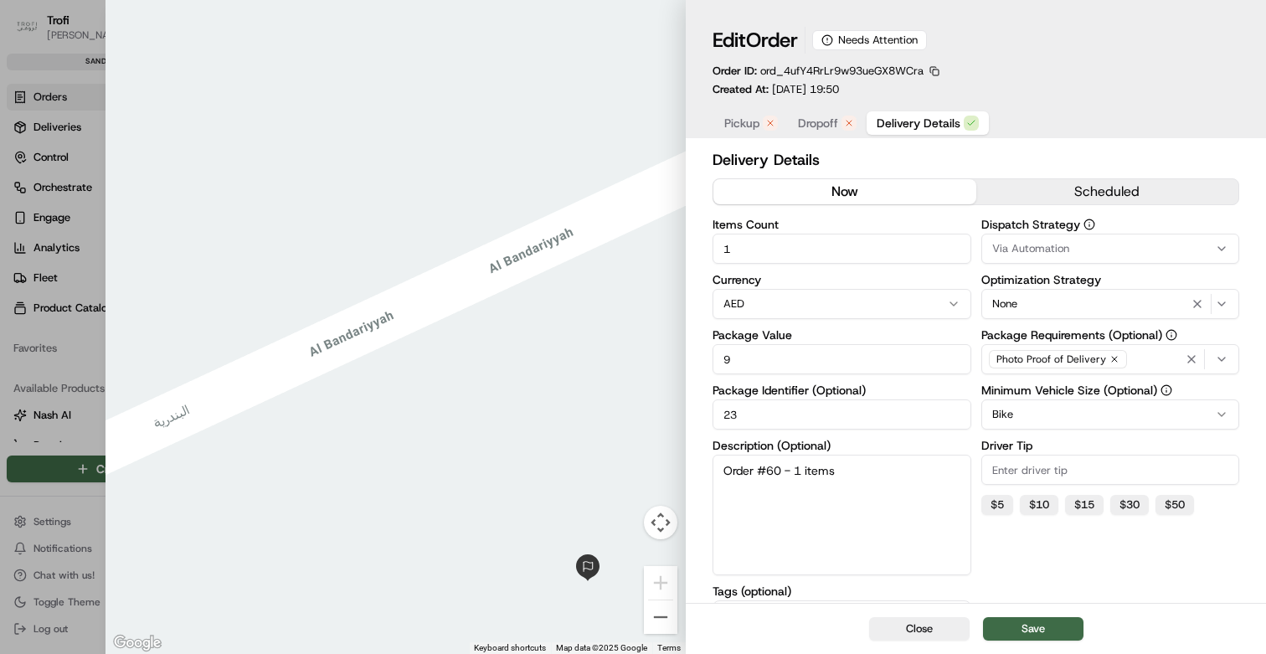
click at [738, 126] on span "Pickup" at bounding box center [741, 123] width 35 height 17
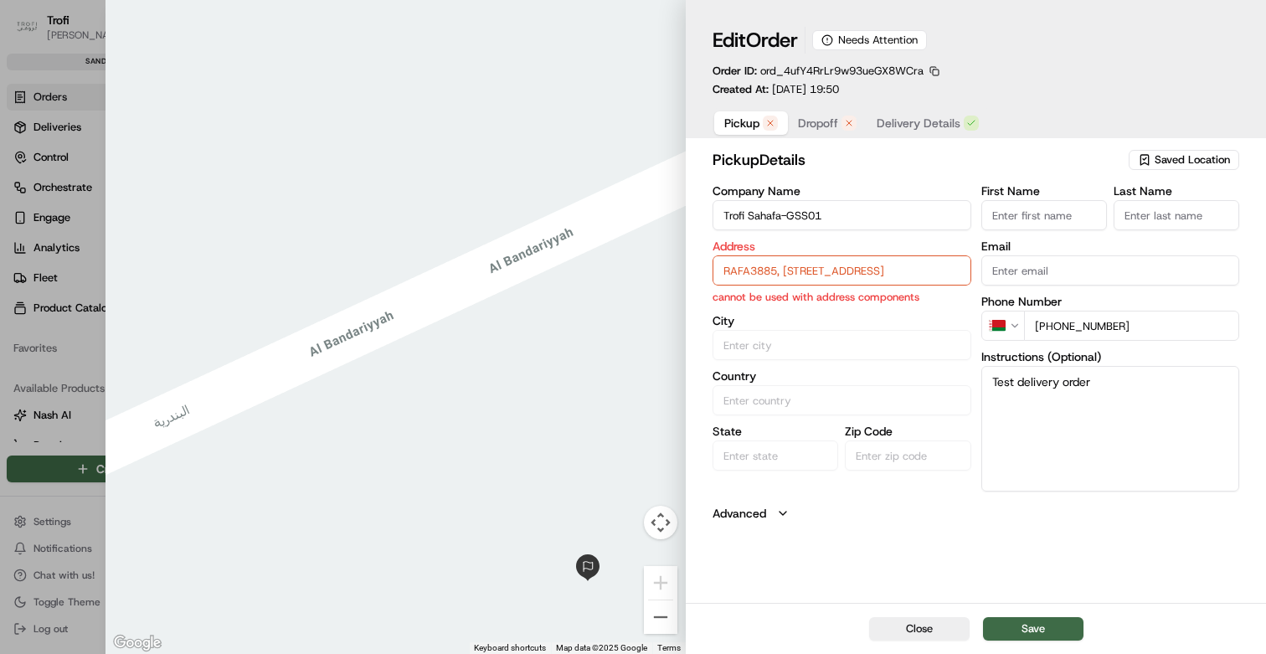
click at [821, 275] on input "RAFA3885, [STREET_ADDRESS]" at bounding box center [842, 270] width 259 height 30
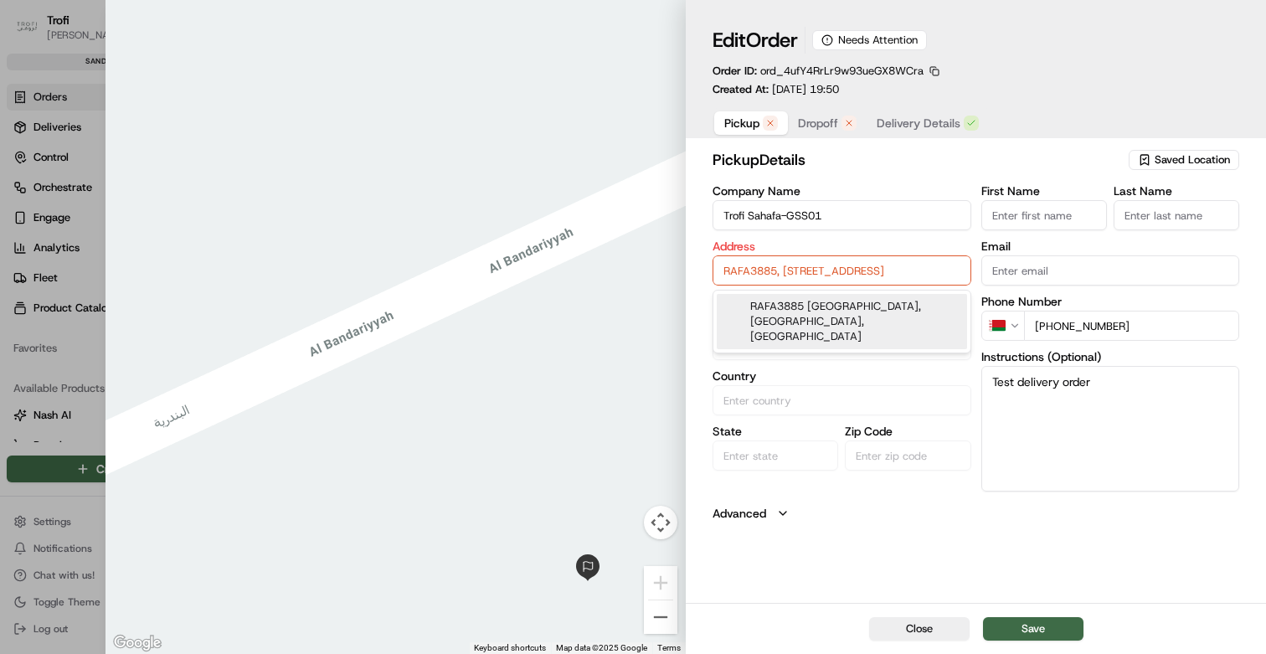
click at [790, 327] on div "RAFA3885 [GEOGRAPHIC_DATA], [GEOGRAPHIC_DATA], [GEOGRAPHIC_DATA]" at bounding box center [842, 321] width 250 height 55
type input "RAFA3885, [STREET_ADDRESS]"
type input "[GEOGRAPHIC_DATA]"
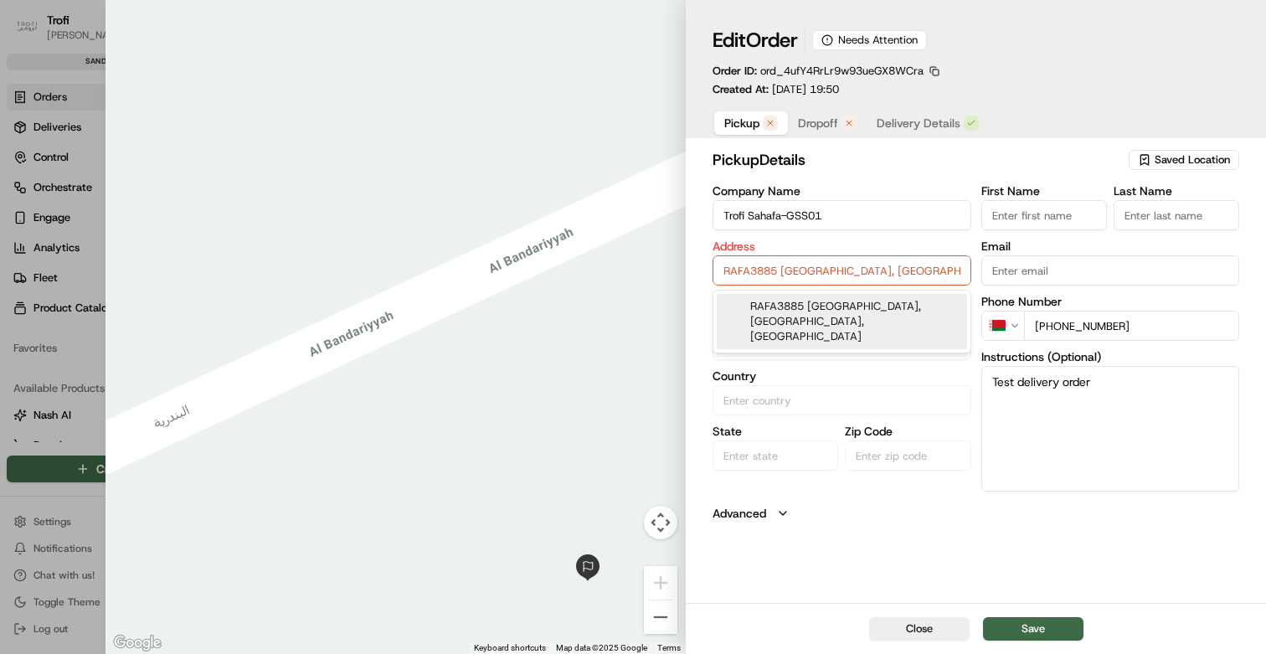
type input "13314"
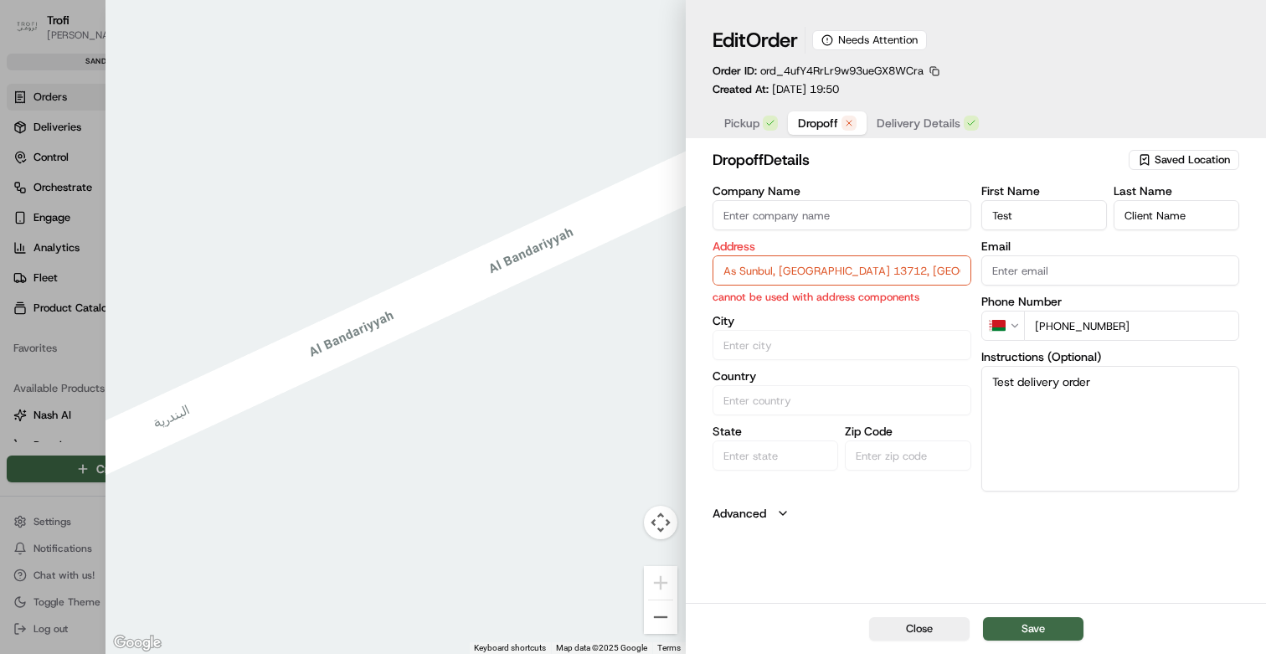
click at [817, 124] on span "Dropoff" at bounding box center [818, 123] width 40 height 17
click at [812, 280] on input "As Sunbul, [GEOGRAPHIC_DATA] 13712, [GEOGRAPHIC_DATA]" at bounding box center [842, 270] width 259 height 30
click at [805, 280] on input "As Sunbul, [GEOGRAPHIC_DATA] 13712, [GEOGRAPHIC_DATA]" at bounding box center [842, 270] width 259 height 30
drag, startPoint x: 778, startPoint y: 274, endPoint x: 672, endPoint y: 270, distance: 105.6
click at [672, 270] on div "Close ← Move left → Move right ↑ Move up ↓ Move down + Zoom in - Zoom out Home …" at bounding box center [685, 327] width 1160 height 654
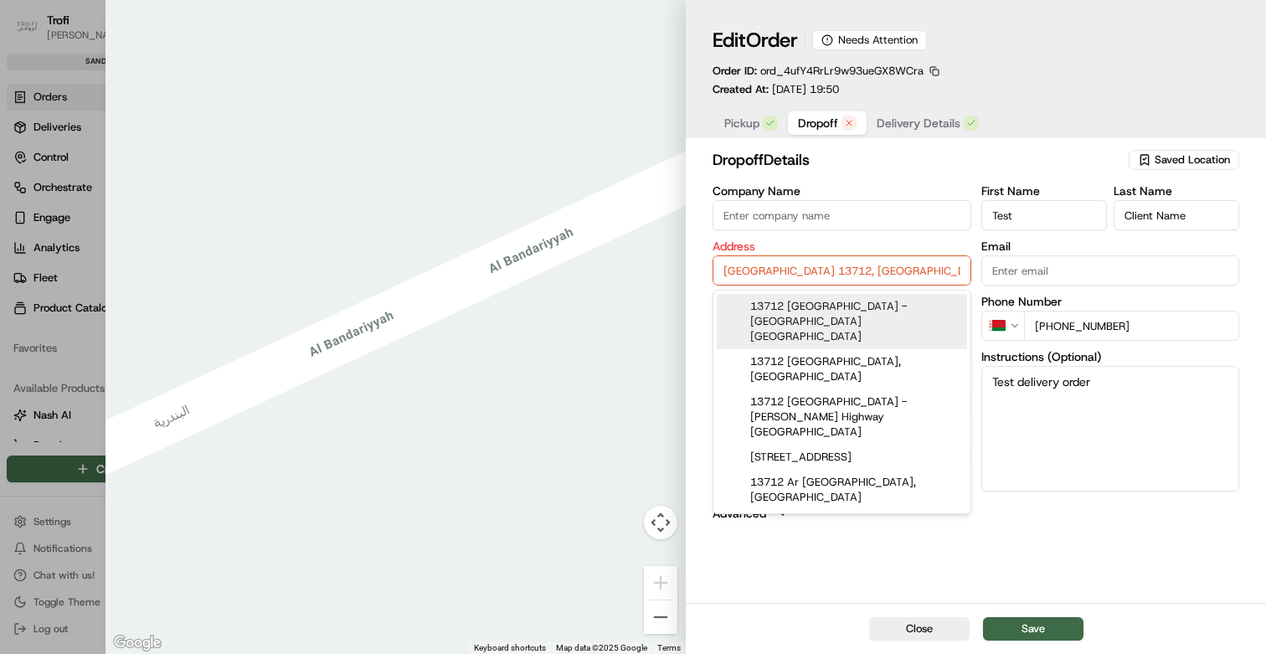
drag, startPoint x: 872, startPoint y: 270, endPoint x: 759, endPoint y: 270, distance: 113.0
click at [759, 270] on input "[GEOGRAPHIC_DATA] 13712, [GEOGRAPHIC_DATA]" at bounding box center [842, 270] width 259 height 30
click at [772, 314] on div "13712 [GEOGRAPHIC_DATA] - [GEOGRAPHIC_DATA] [GEOGRAPHIC_DATA]" at bounding box center [842, 321] width 250 height 55
type input "[STREET_ADDRESS]"
type input "[GEOGRAPHIC_DATA]"
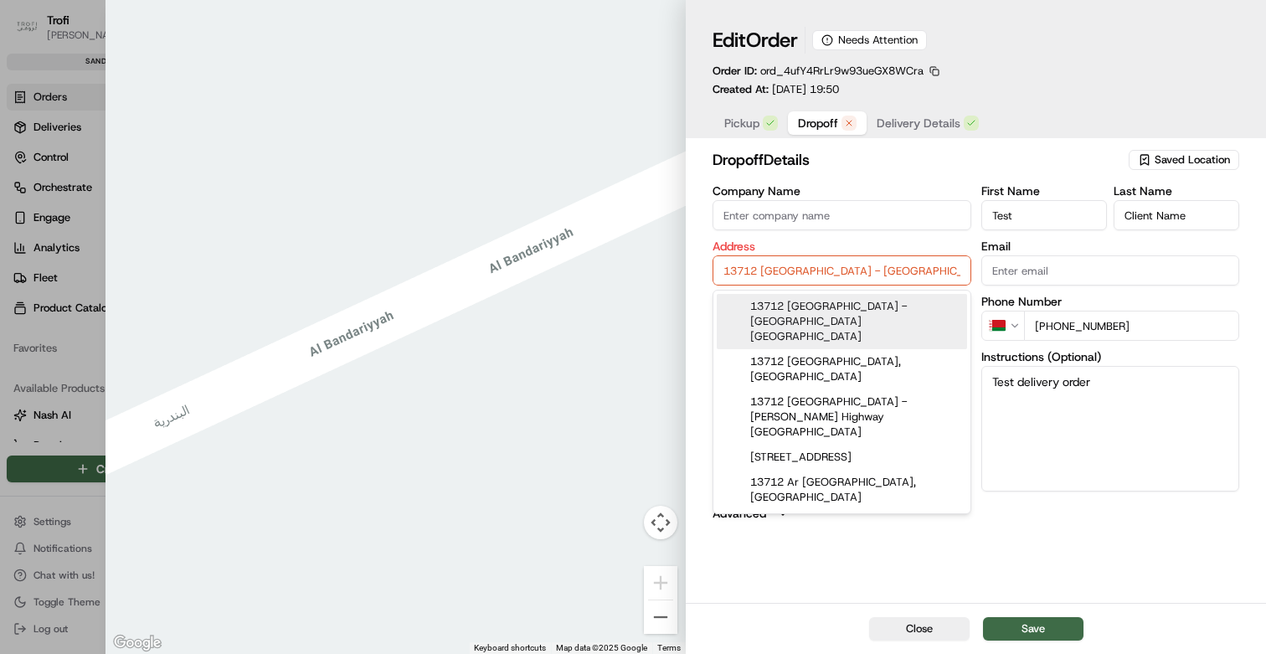
type input "[GEOGRAPHIC_DATA]"
type input "13879"
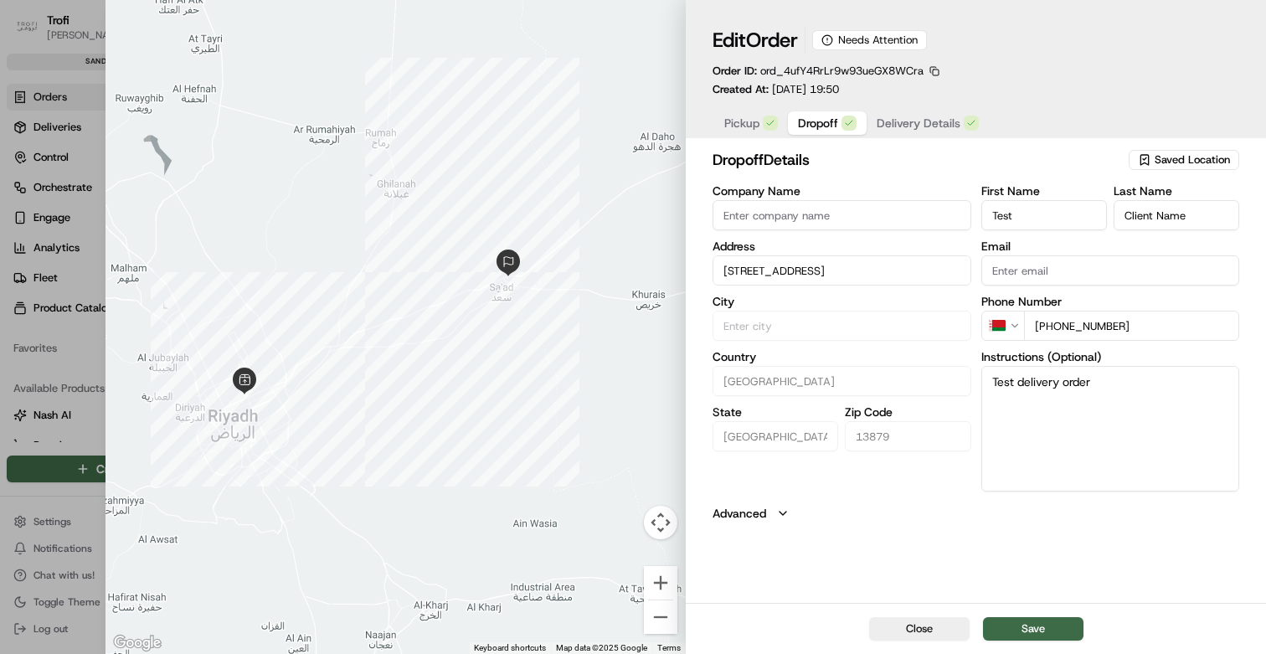
click at [802, 275] on input "[STREET_ADDRESS]" at bounding box center [842, 270] width 259 height 30
drag, startPoint x: 795, startPoint y: 273, endPoint x: 1052, endPoint y: 273, distance: 257.9
click at [1052, 273] on div "Company Name Address [STREET_ADDRESS] City Country [GEOGRAPHIC_DATA] State [GEO…" at bounding box center [976, 338] width 527 height 306
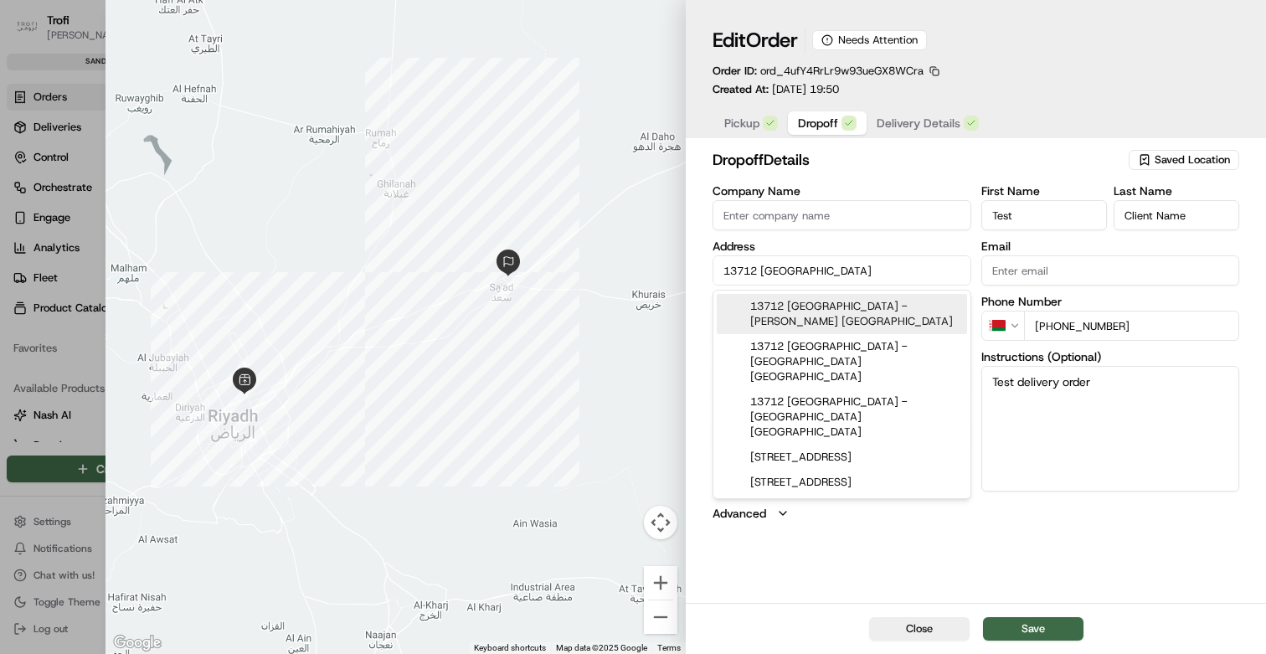
drag, startPoint x: 763, startPoint y: 270, endPoint x: 652, endPoint y: 270, distance: 110.5
click at [652, 270] on div "Close ← Move left → Move right ↑ Move up ↓ Move down + Zoom in - Zoom out Home …" at bounding box center [685, 327] width 1160 height 654
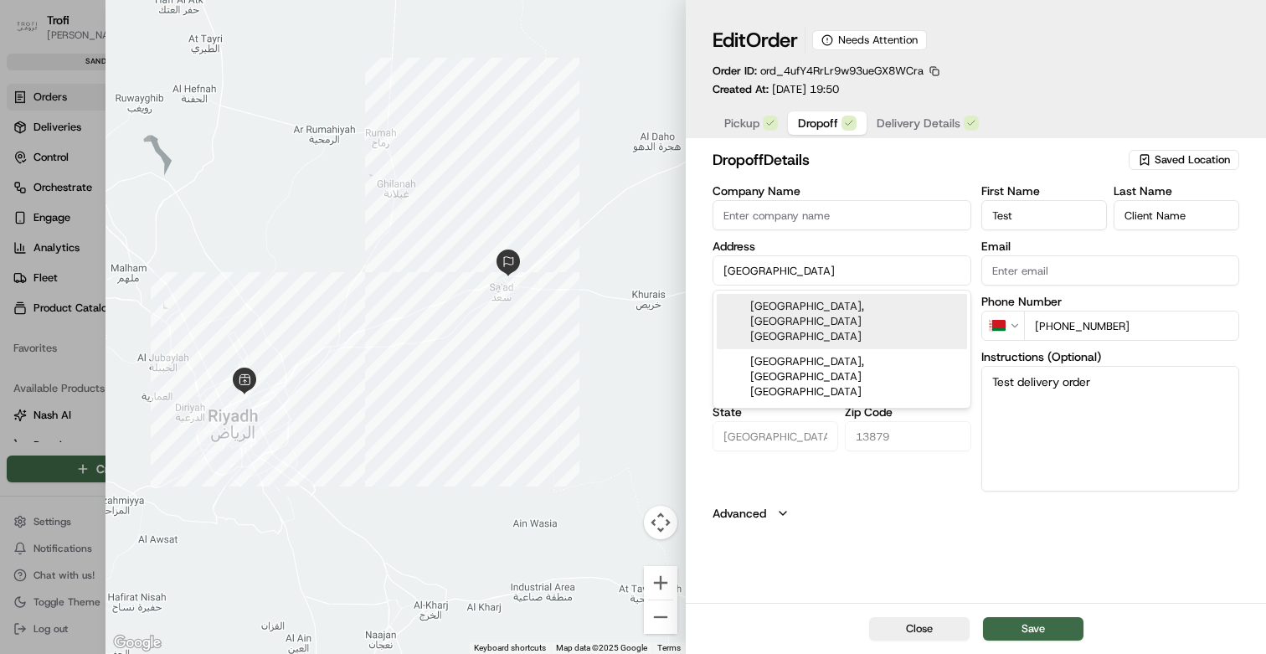
click at [805, 306] on div "[GEOGRAPHIC_DATA], [GEOGRAPHIC_DATA] [GEOGRAPHIC_DATA]" at bounding box center [842, 321] width 250 height 55
type input "[GEOGRAPHIC_DATA], [PERSON_NAME], [GEOGRAPHIC_DATA] 12735, [GEOGRAPHIC_DATA]"
type input "[GEOGRAPHIC_DATA]"
type input "12735"
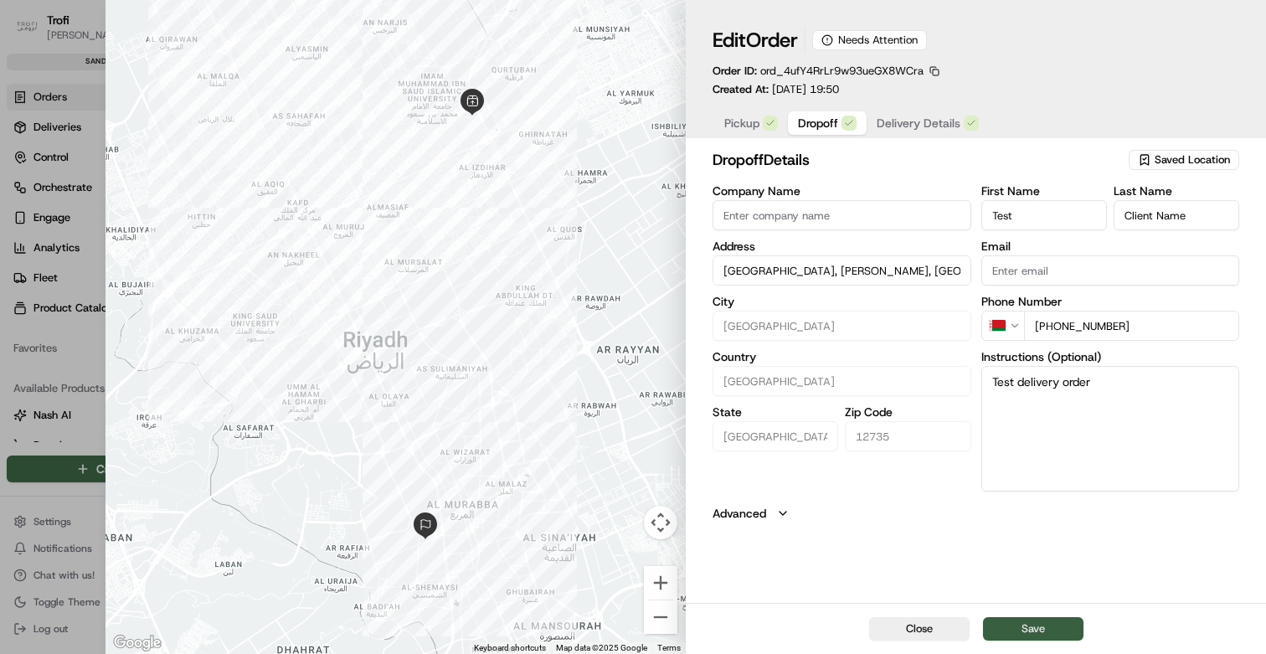
type input "[GEOGRAPHIC_DATA], [PERSON_NAME], [GEOGRAPHIC_DATA] 12735, [GEOGRAPHIC_DATA]"
click at [1013, 621] on button "Save" at bounding box center [1033, 628] width 100 height 23
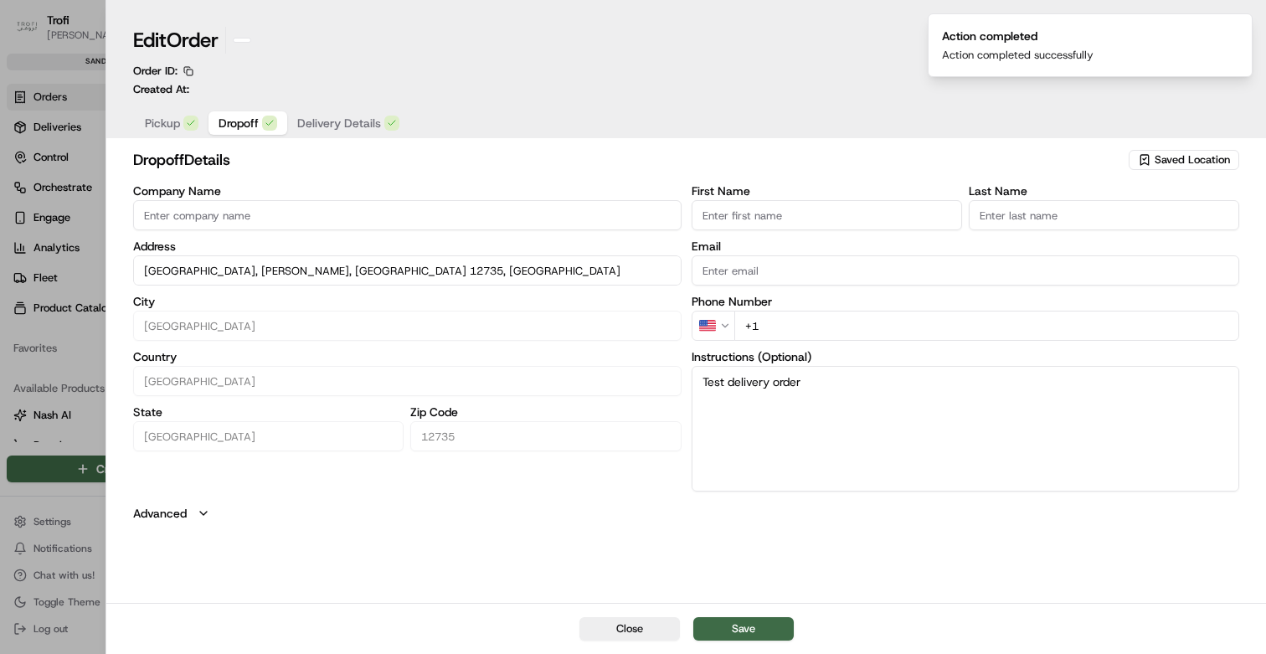
type input "+1"
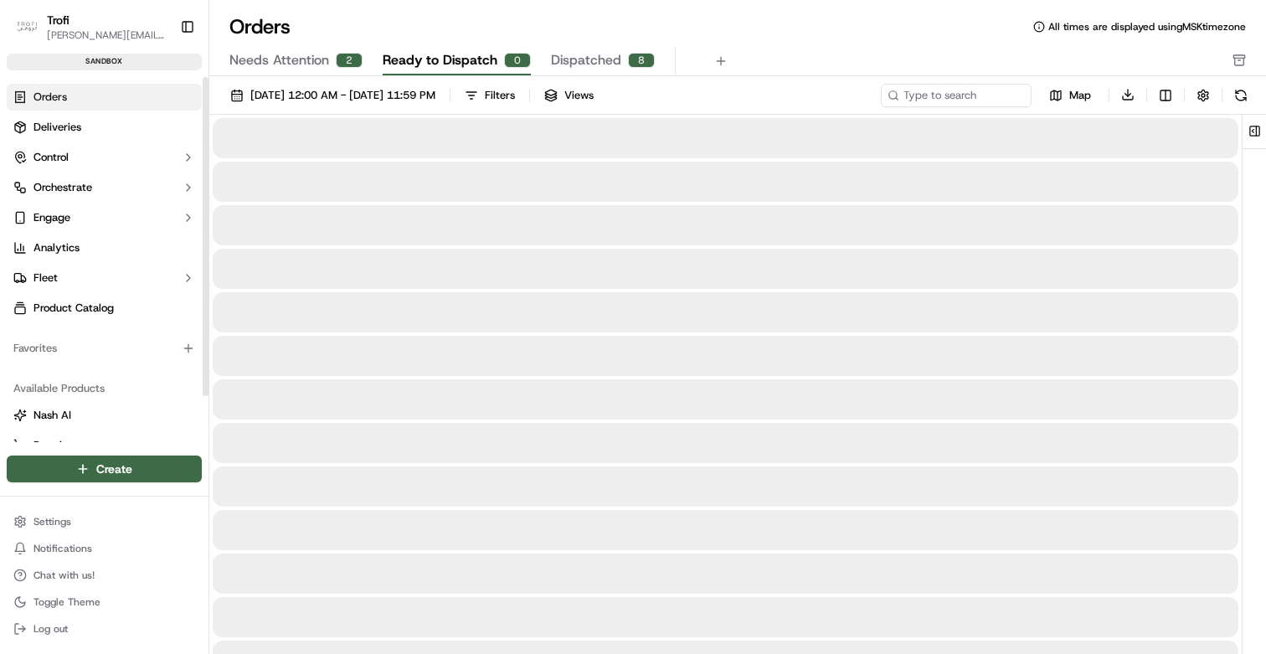
click at [466, 59] on span "Ready to Dispatch" at bounding box center [440, 60] width 115 height 20
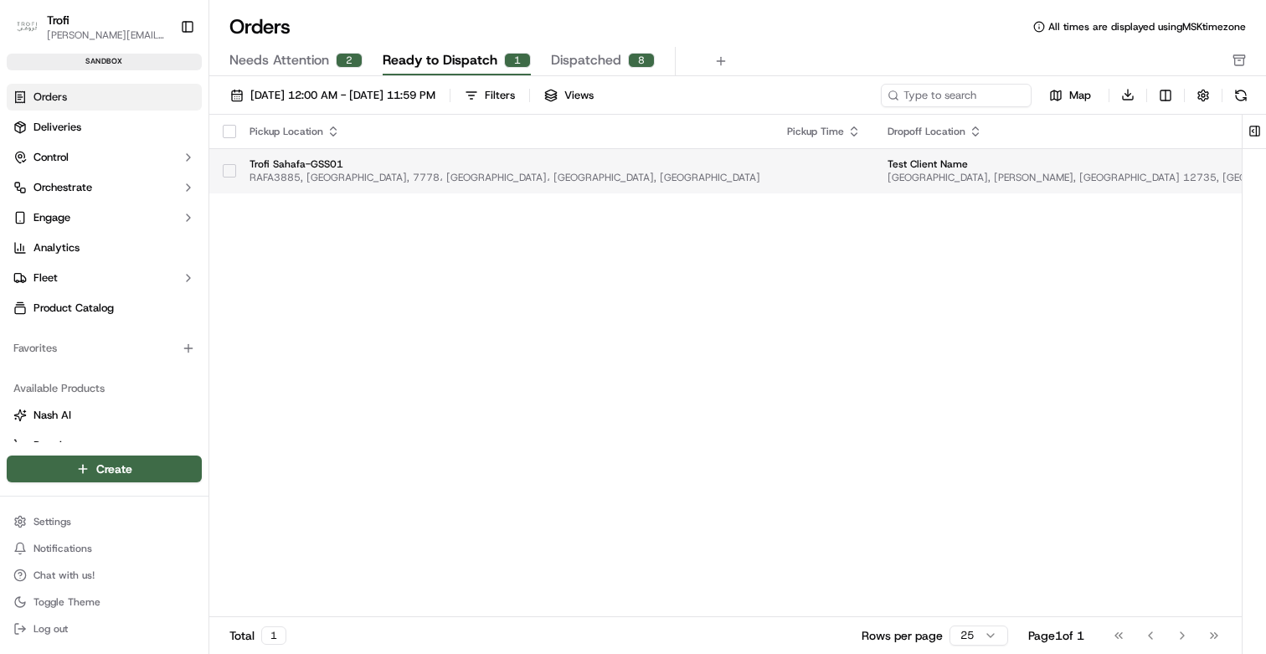
click at [230, 165] on button "button" at bounding box center [229, 170] width 13 height 13
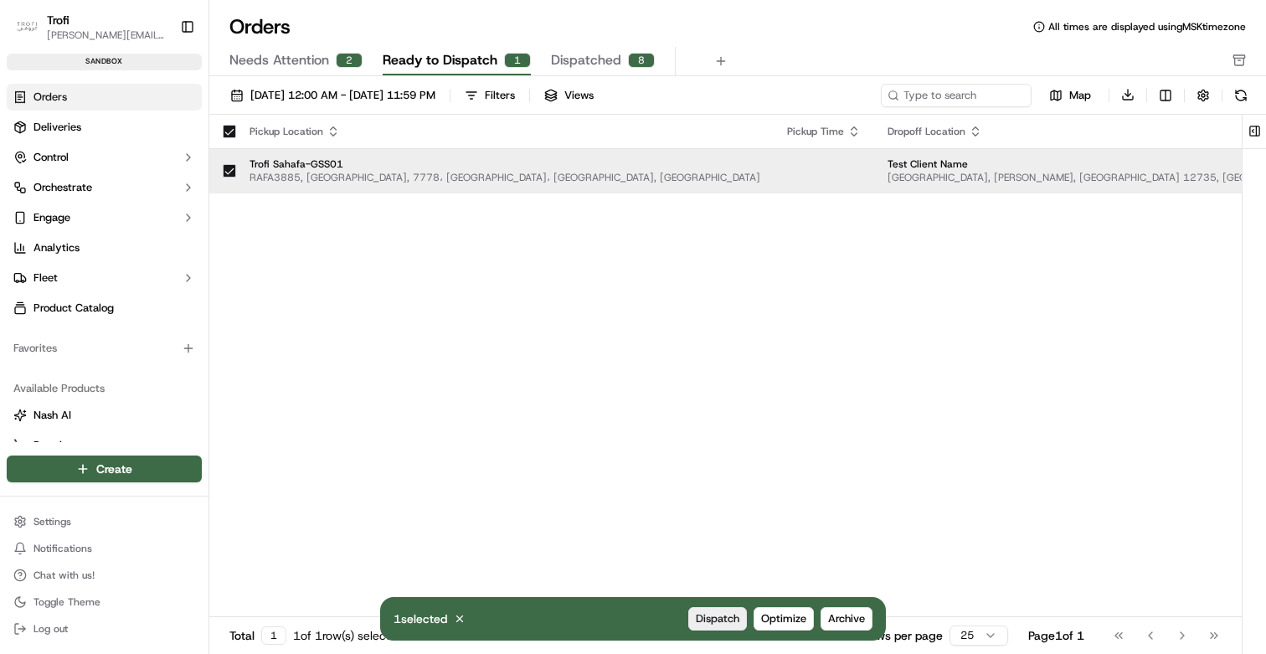
click at [700, 610] on button "Dispatch" at bounding box center [717, 618] width 59 height 23
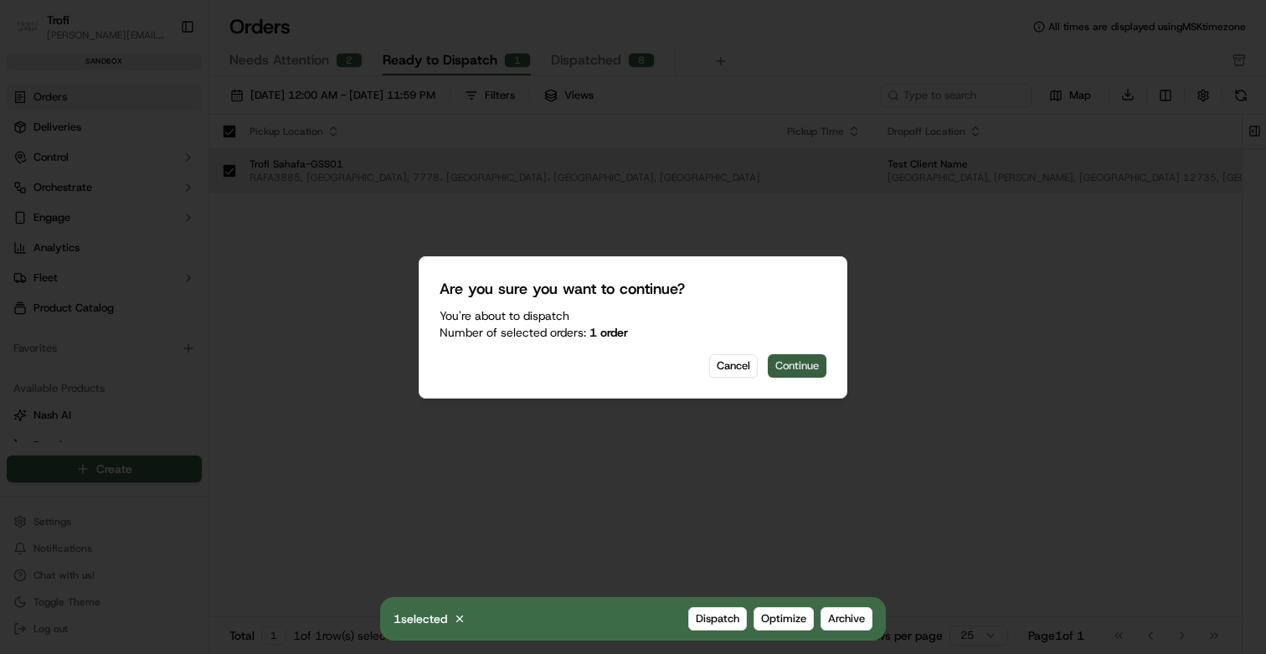
click at [788, 362] on button "Continue" at bounding box center [797, 365] width 59 height 23
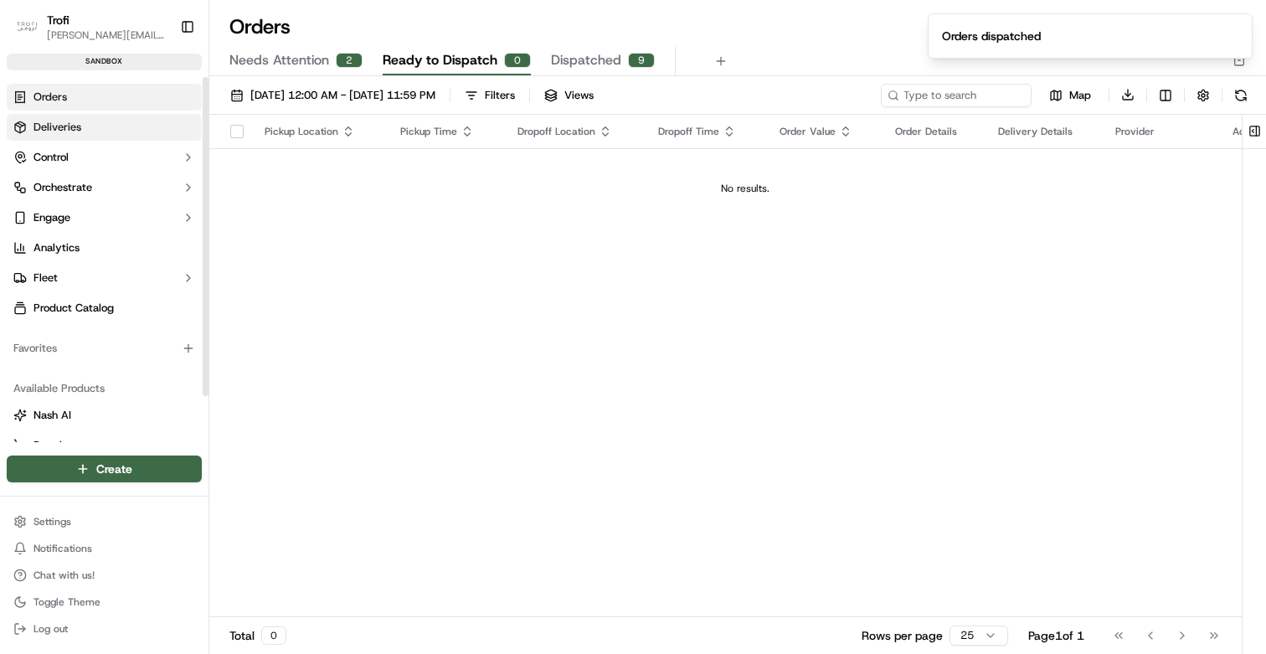
click at [47, 135] on link "Deliveries" at bounding box center [104, 127] width 195 height 27
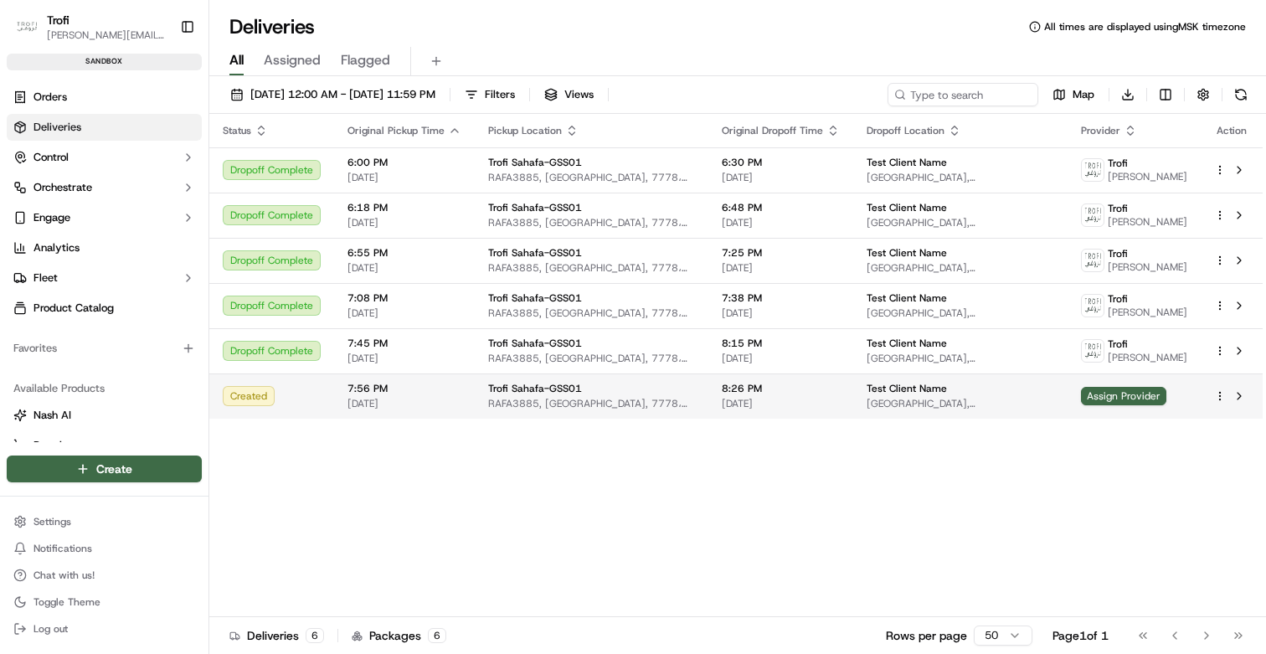
click at [490, 395] on span "Trofi Sahafa-GSS01" at bounding box center [535, 388] width 94 height 13
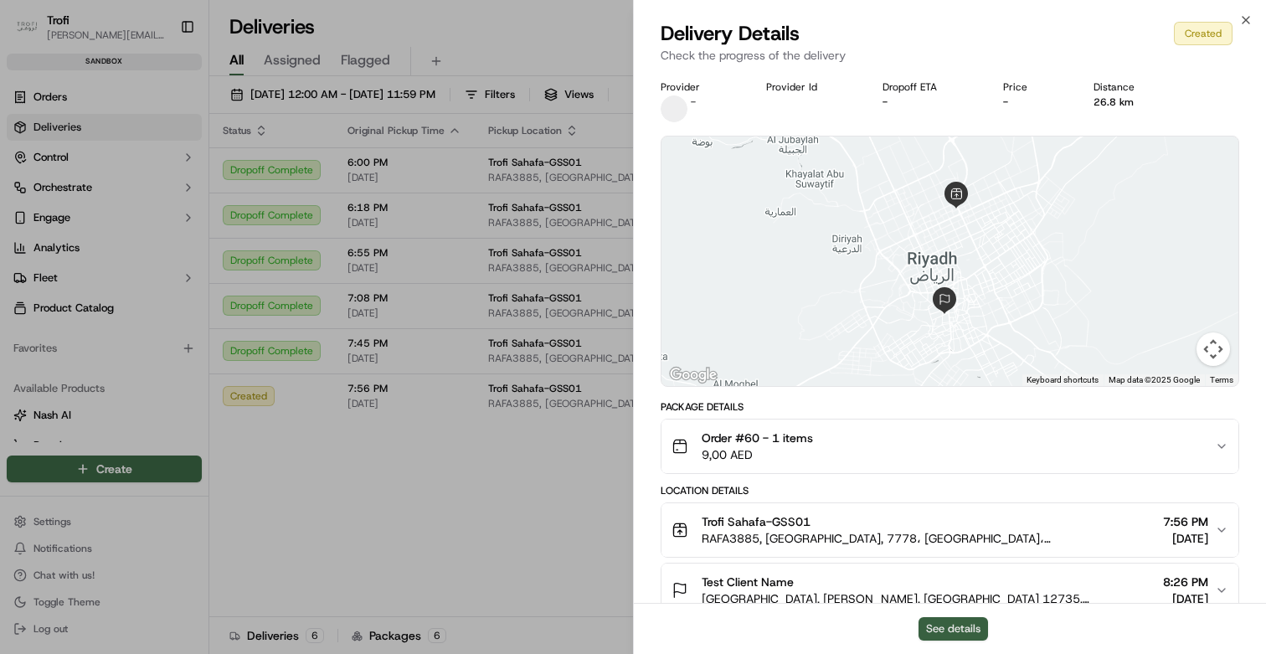
click at [939, 637] on button "See details" at bounding box center [952, 628] width 69 height 23
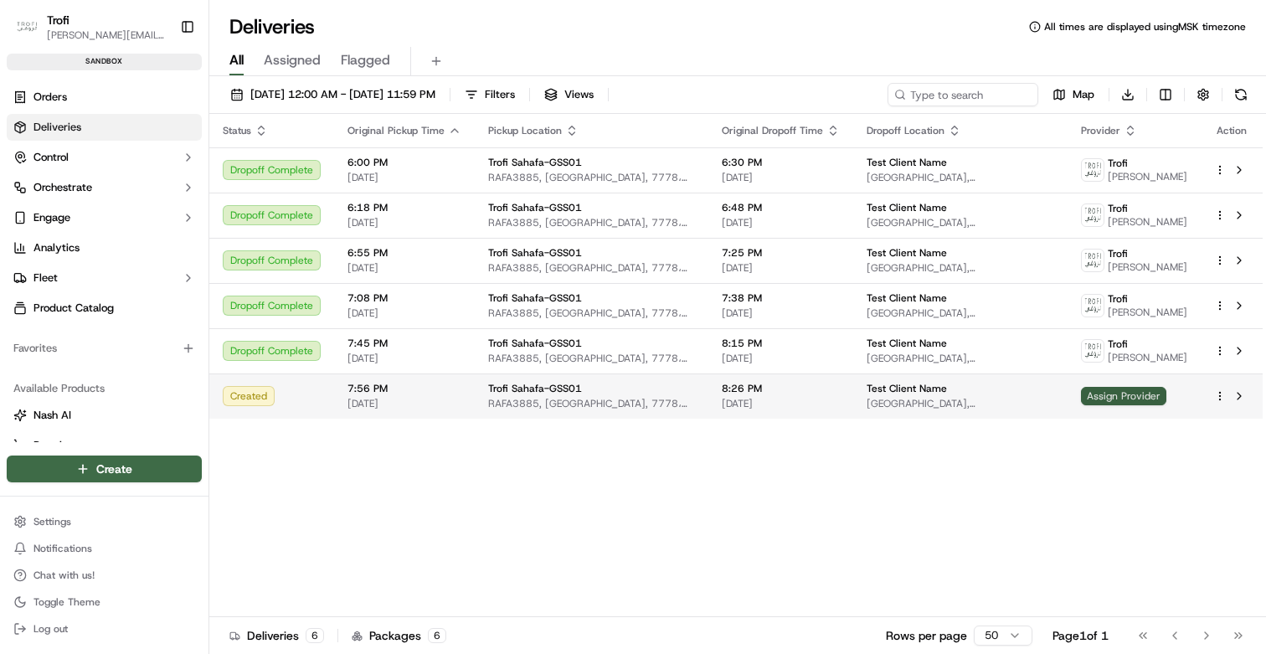
click at [1118, 405] on span "Assign Provider" at bounding box center [1123, 396] width 85 height 18
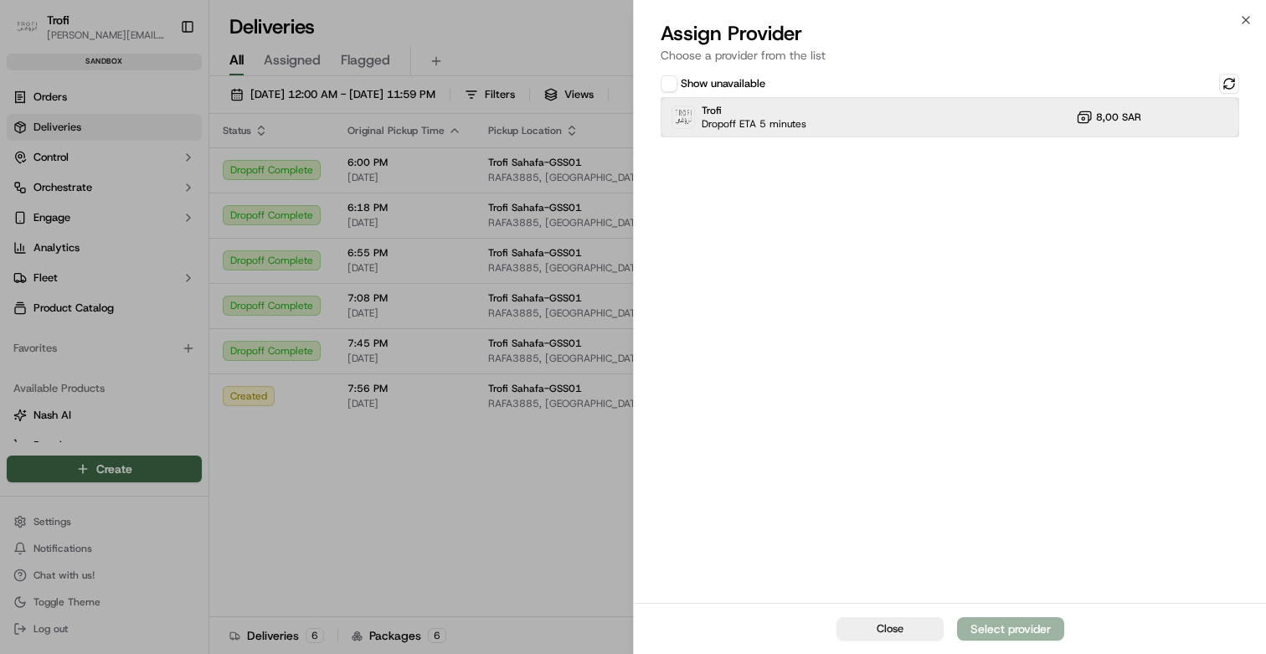
click at [852, 124] on div "Trofi Dropoff ETA 5 minutes 8,00 SAR" at bounding box center [950, 117] width 579 height 40
click at [1011, 631] on div "Assign Provider" at bounding box center [1011, 628] width 82 height 17
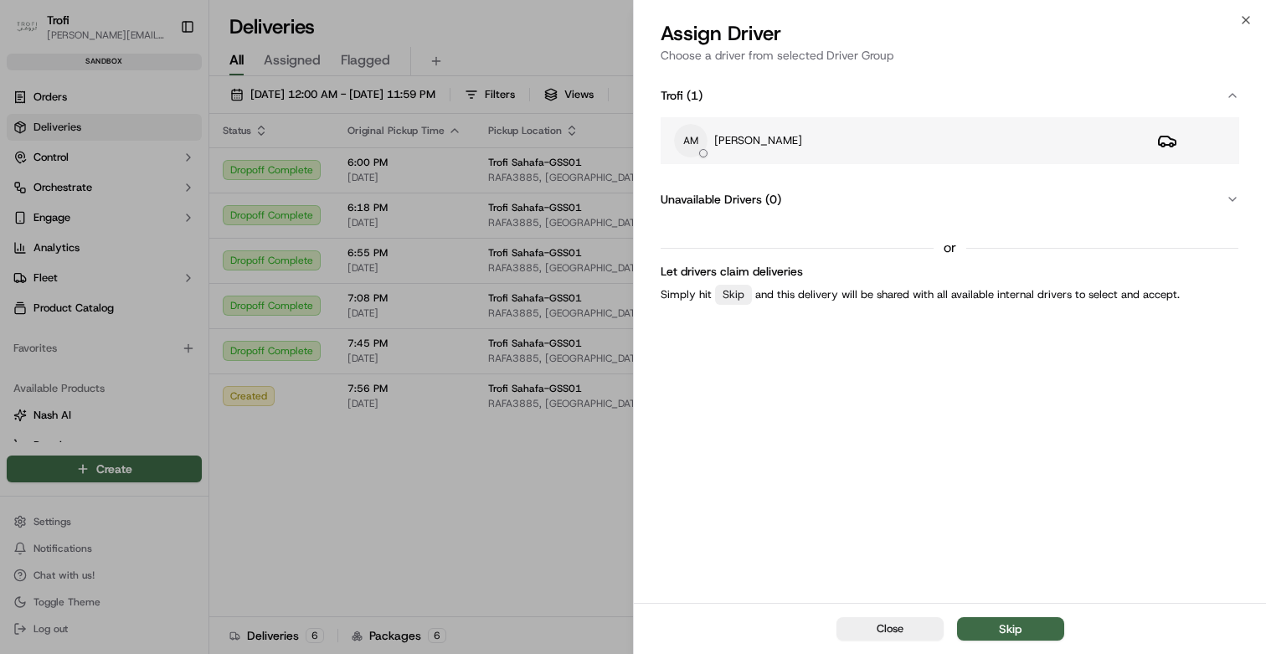
click at [733, 134] on p "[PERSON_NAME]" at bounding box center [758, 140] width 88 height 15
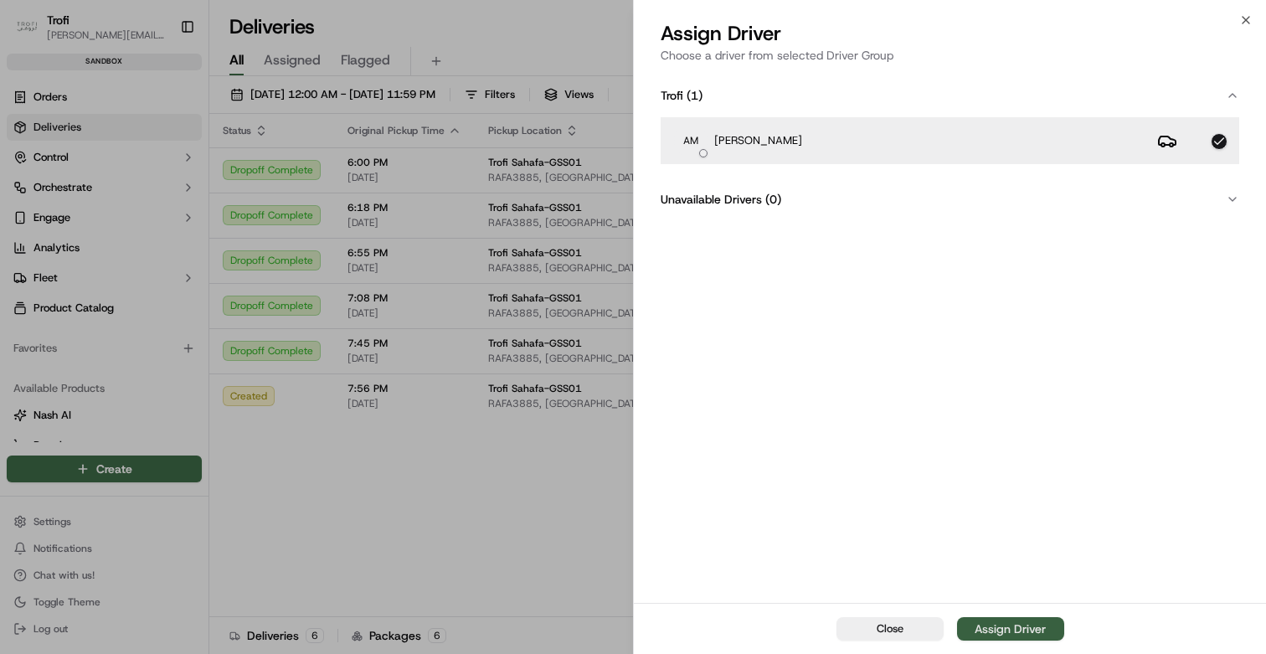
click at [1009, 631] on div "Assign Driver" at bounding box center [1010, 628] width 71 height 17
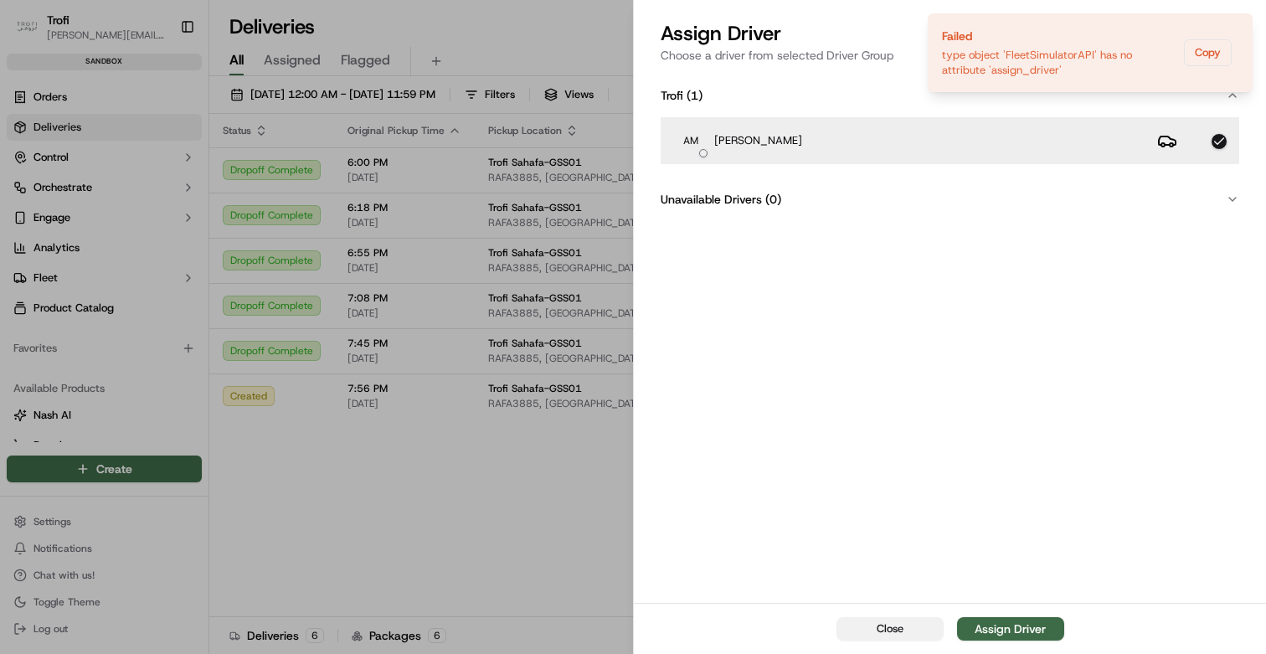
click at [907, 624] on button "Close" at bounding box center [889, 628] width 107 height 23
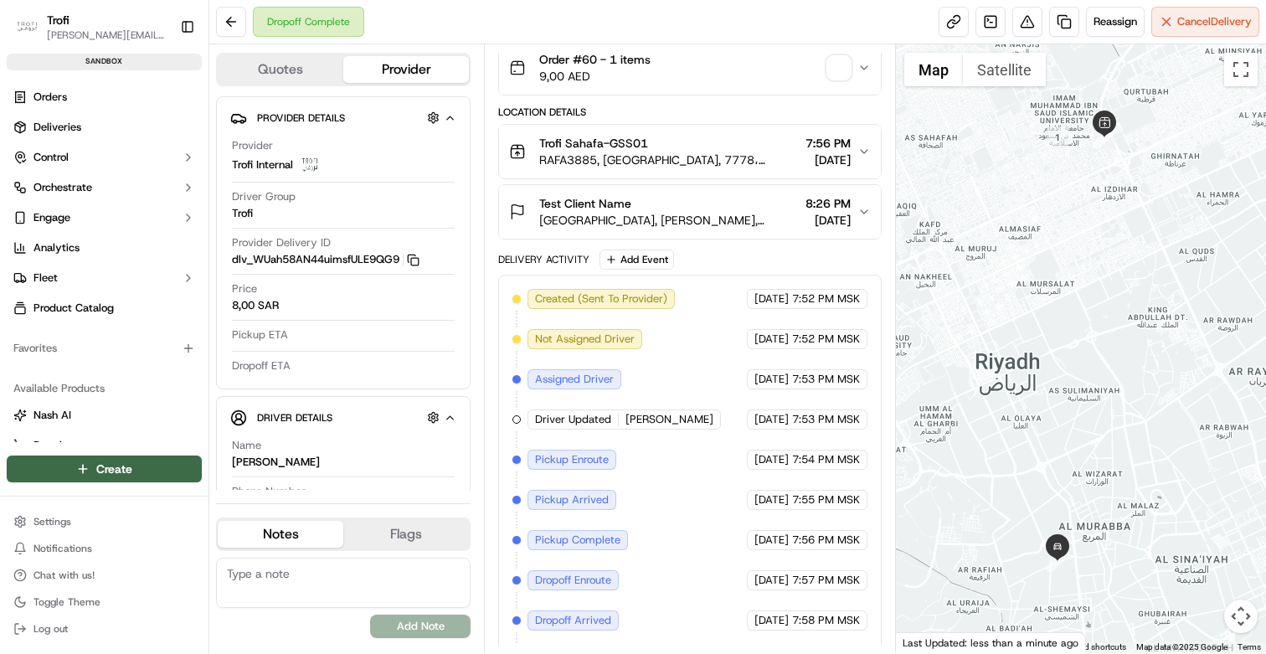
scroll to position [170, 0]
